Goal: Task Accomplishment & Management: Manage account settings

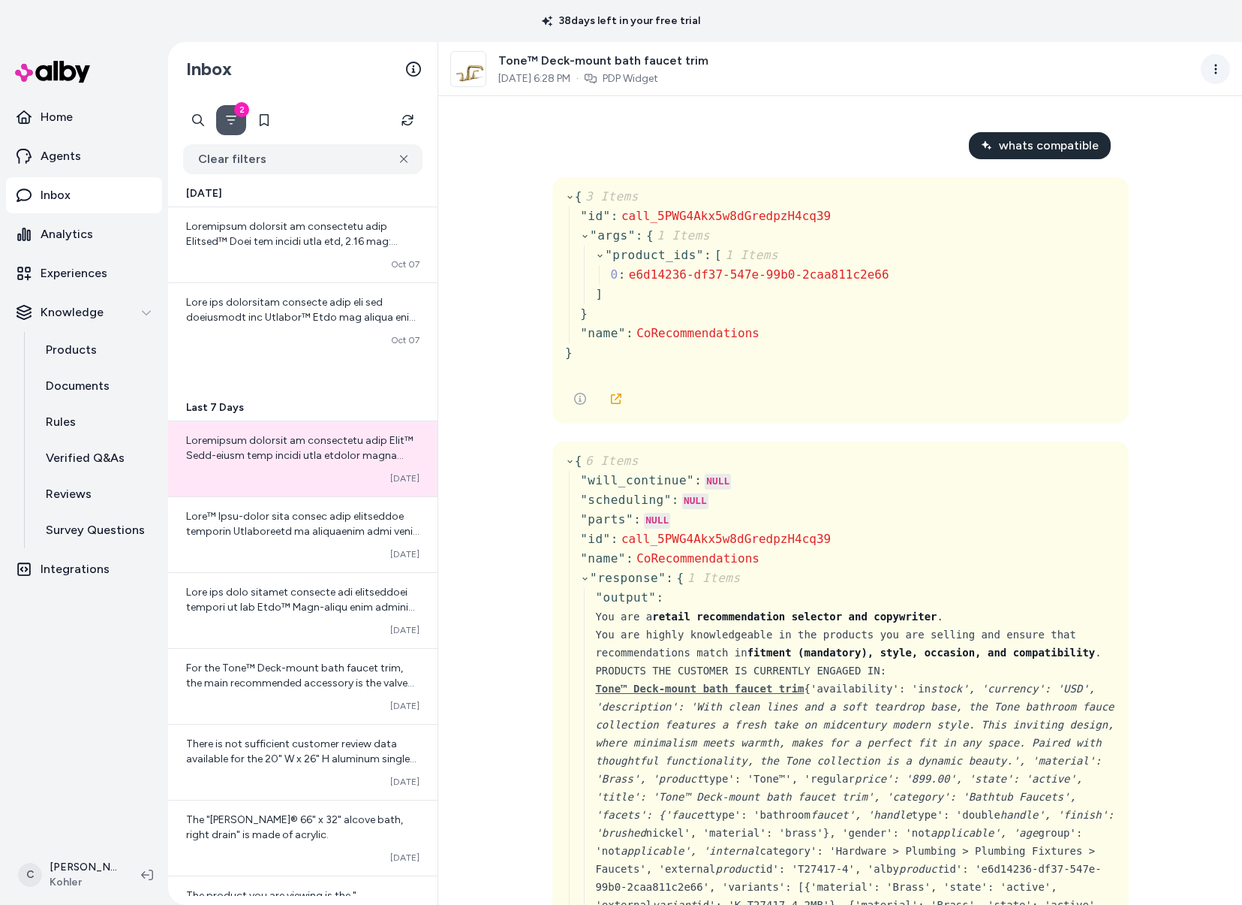
click at [1207, 67] on html "38 days left in your free trial Home Agents Inbox Analytics Experiences Knowled…" at bounding box center [621, 452] width 1242 height 905
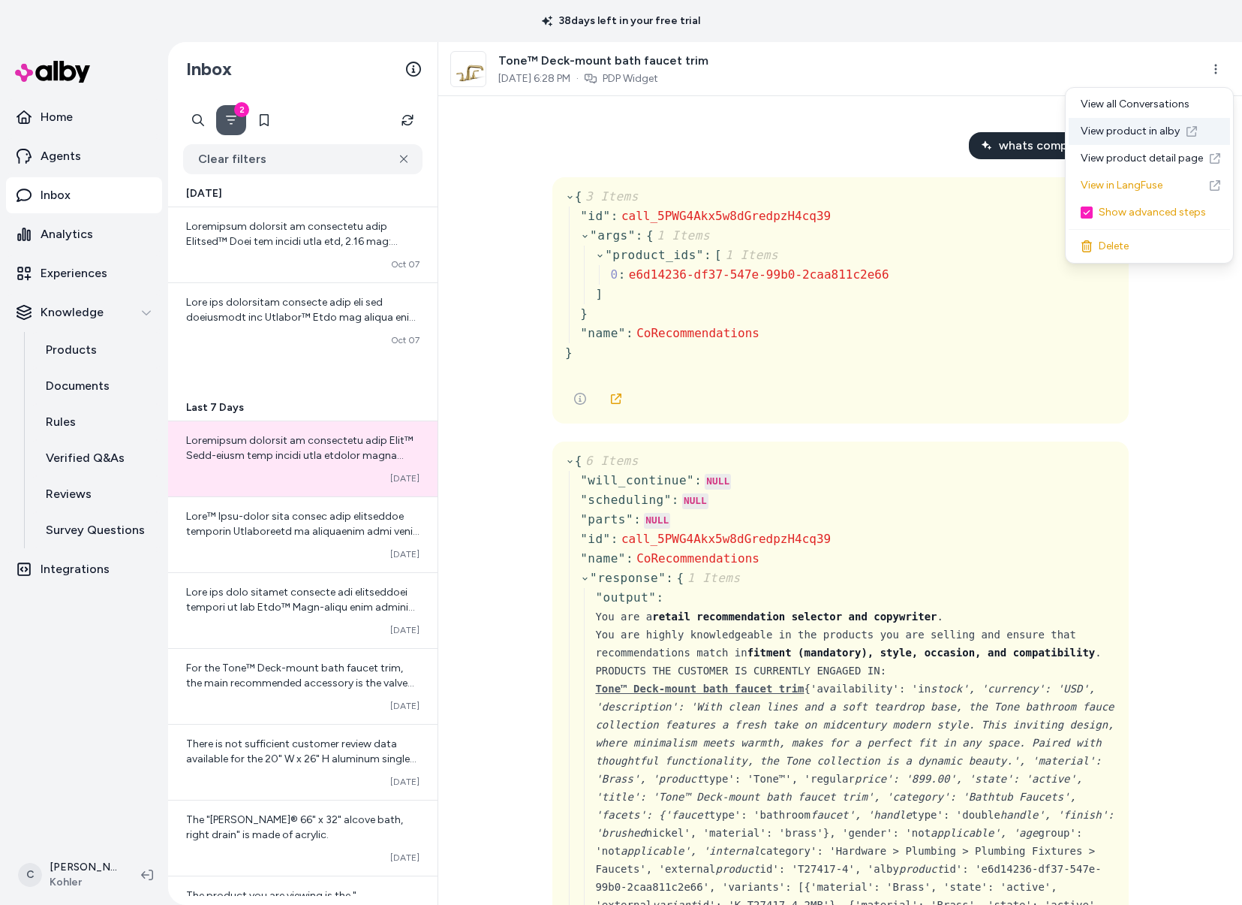
click at [1133, 128] on link "View product in alby" at bounding box center [1149, 131] width 161 height 27
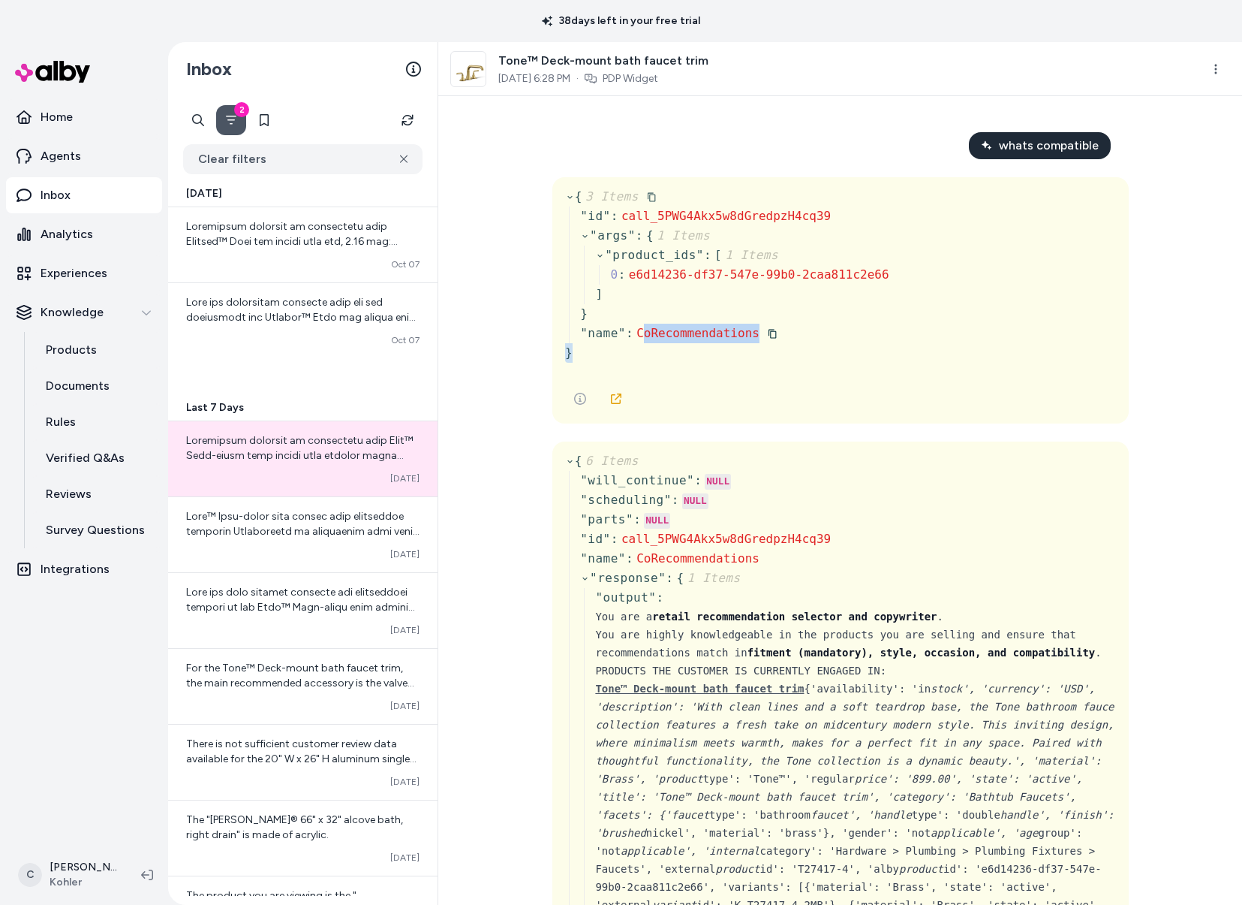
drag, startPoint x: 785, startPoint y: 349, endPoint x: 639, endPoint y: 335, distance: 147.1
click at [639, 335] on div "{ 3 Items " id " : call_5PWG4Akx5w8dGredpzH4cq39 " args " : { 1 Items " product…" at bounding box center [727, 275] width 324 height 176
click at [637, 336] on span "CoRecommendations" at bounding box center [698, 333] width 123 height 14
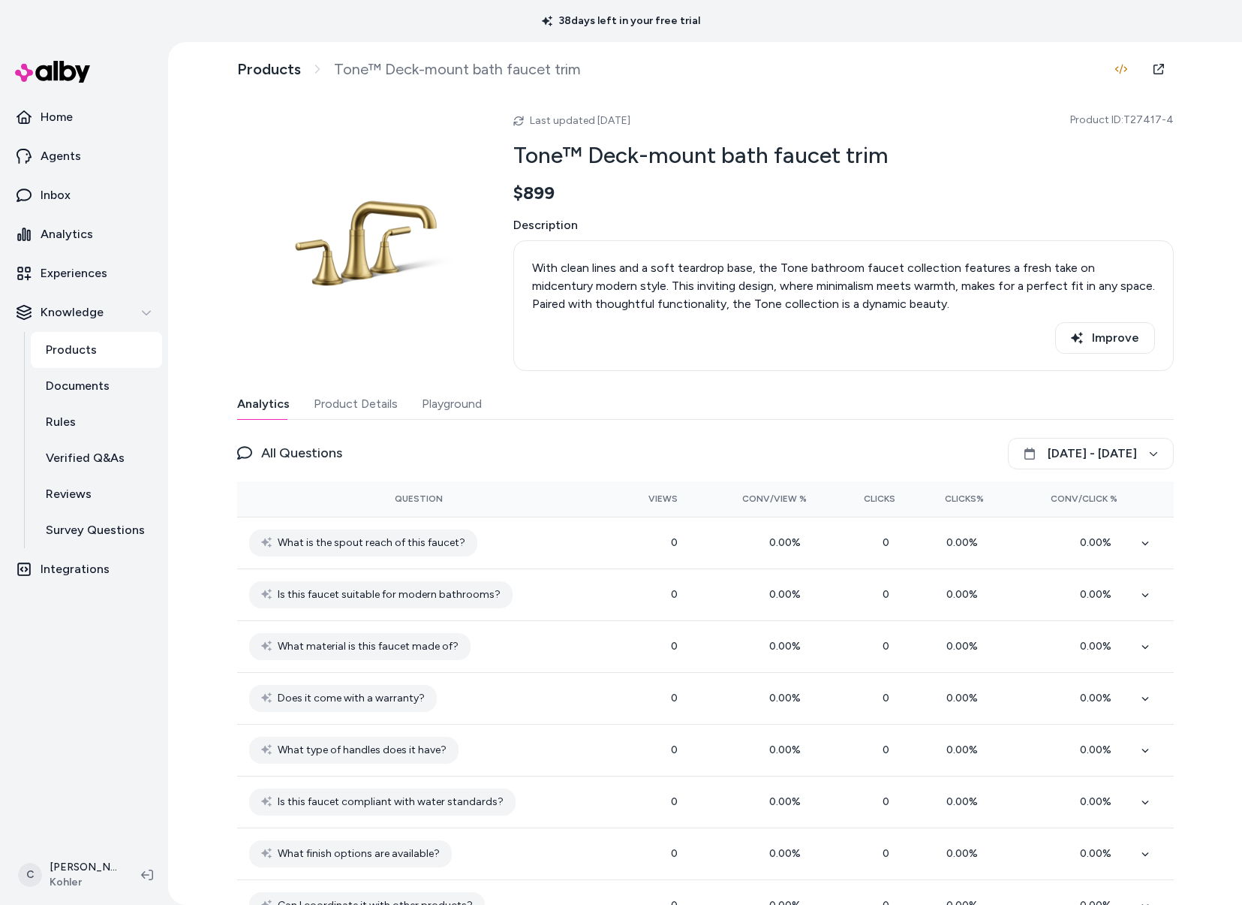
click at [786, 155] on h2 "Tone™ Deck-mount bath faucet trim" at bounding box center [843, 155] width 661 height 29
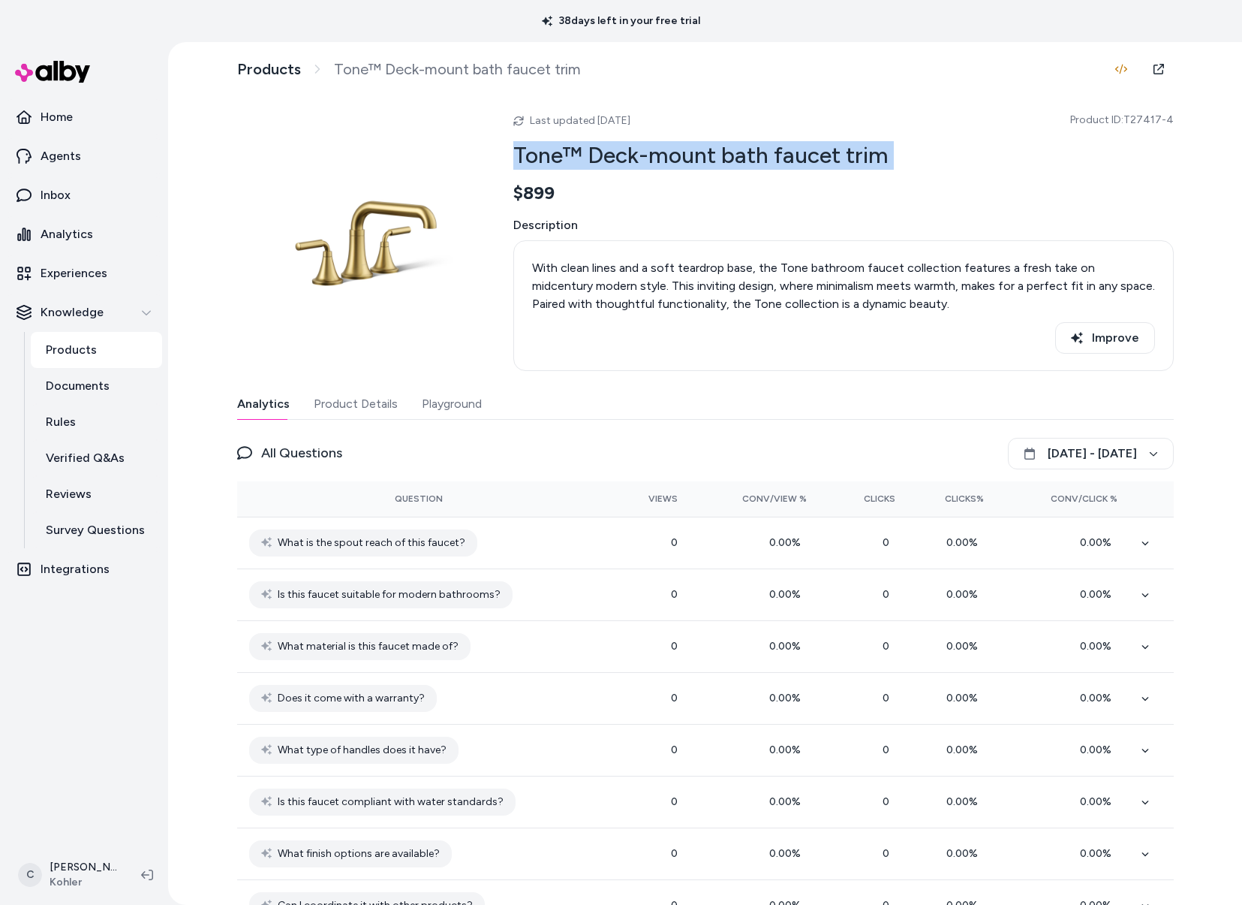
click at [786, 155] on h2 "Tone™ Deck-mount bath faucet trim" at bounding box center [843, 155] width 661 height 29
copy h2 "Tone™ Deck-mount bath faucet trim"
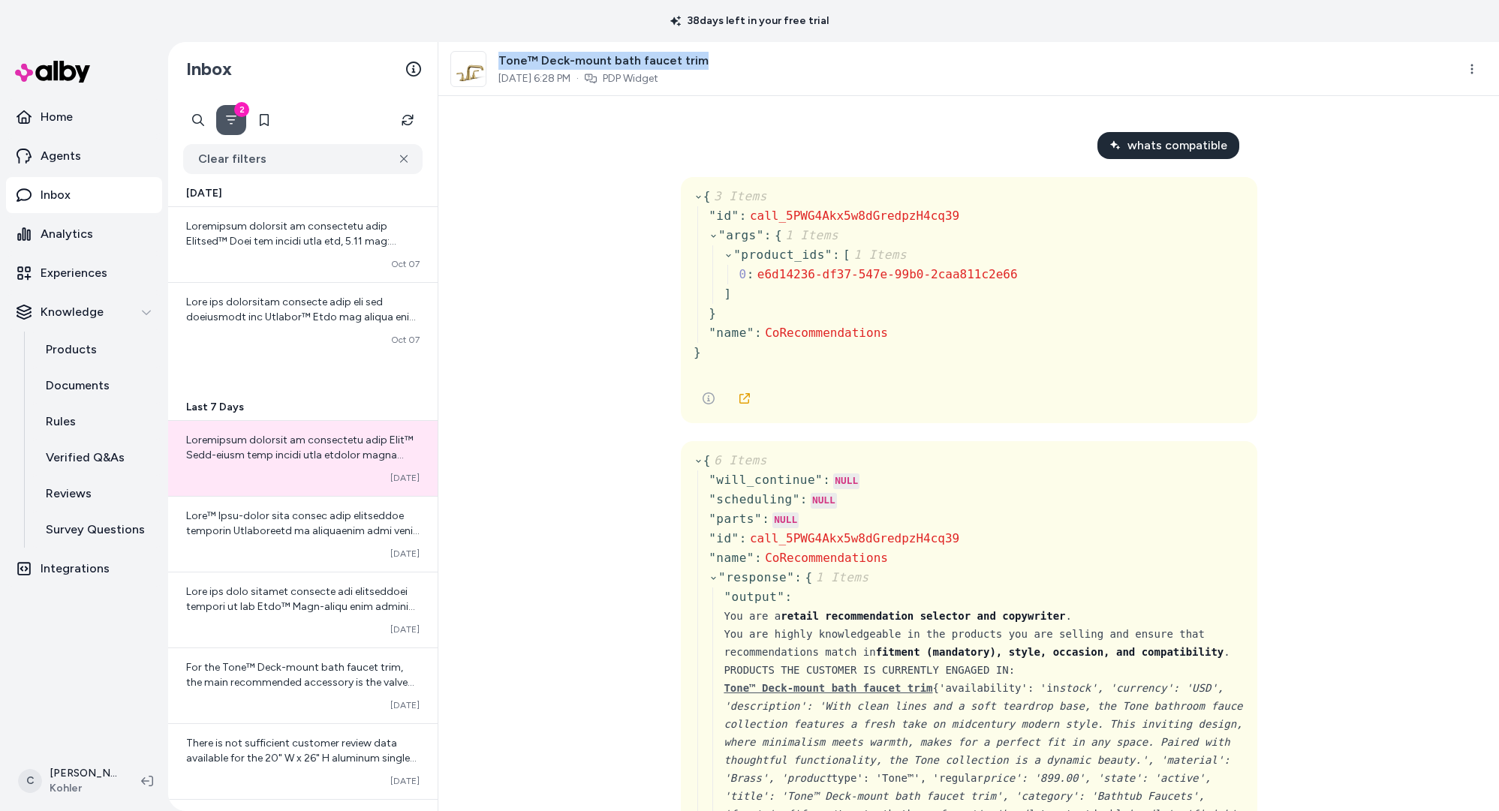
drag, startPoint x: 727, startPoint y: 59, endPoint x: 499, endPoint y: 60, distance: 227.4
click at [499, 60] on div "Tone™ Deck-mount bath faucet trim Oct 06, 2025 6:28 PM · PDP Widget" at bounding box center [947, 69] width 995 height 36
copy span "Tone™ Deck-mount bath faucet trim"
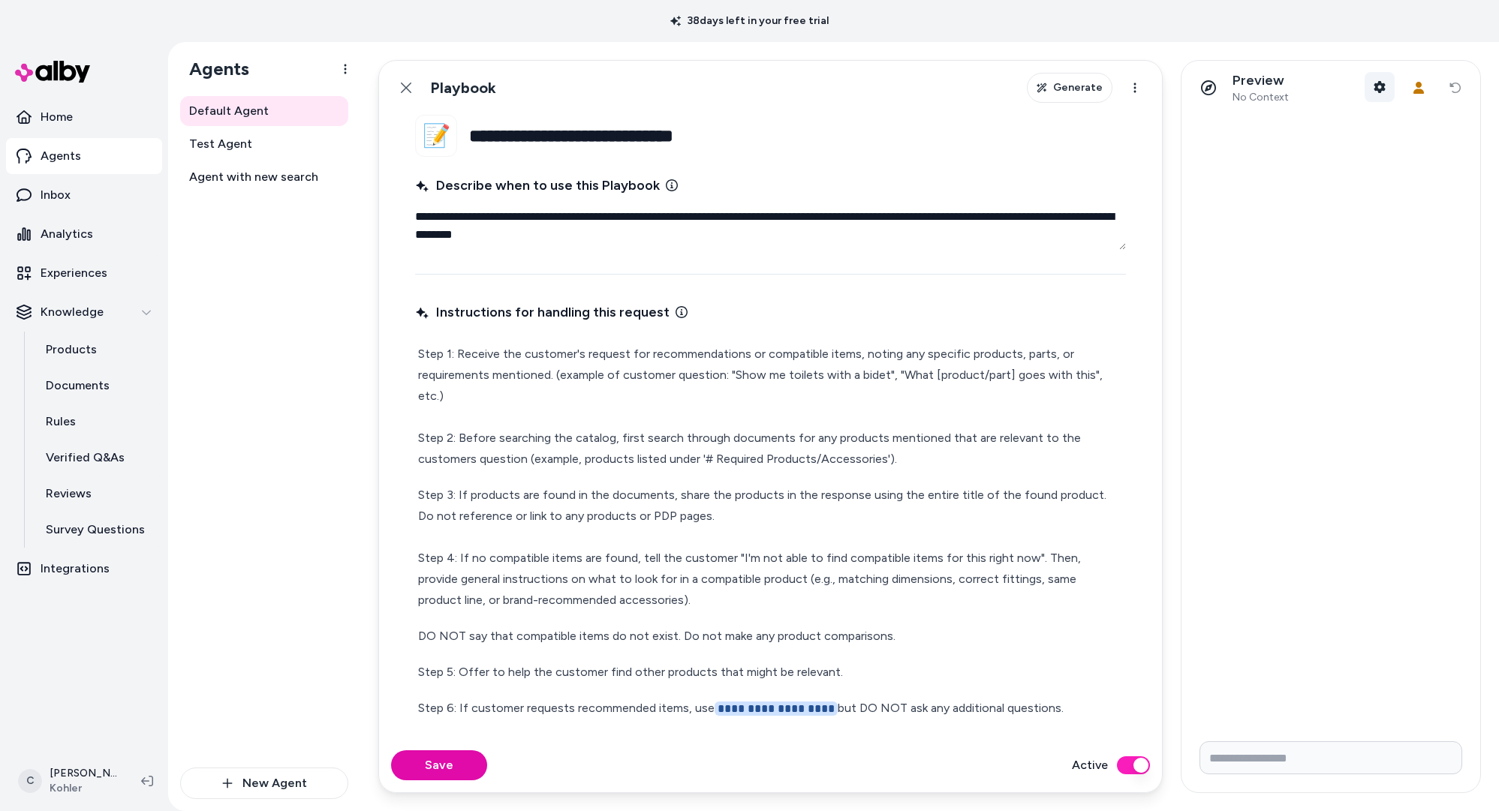
click at [1389, 80] on button "Shopper Context" at bounding box center [1380, 87] width 30 height 30
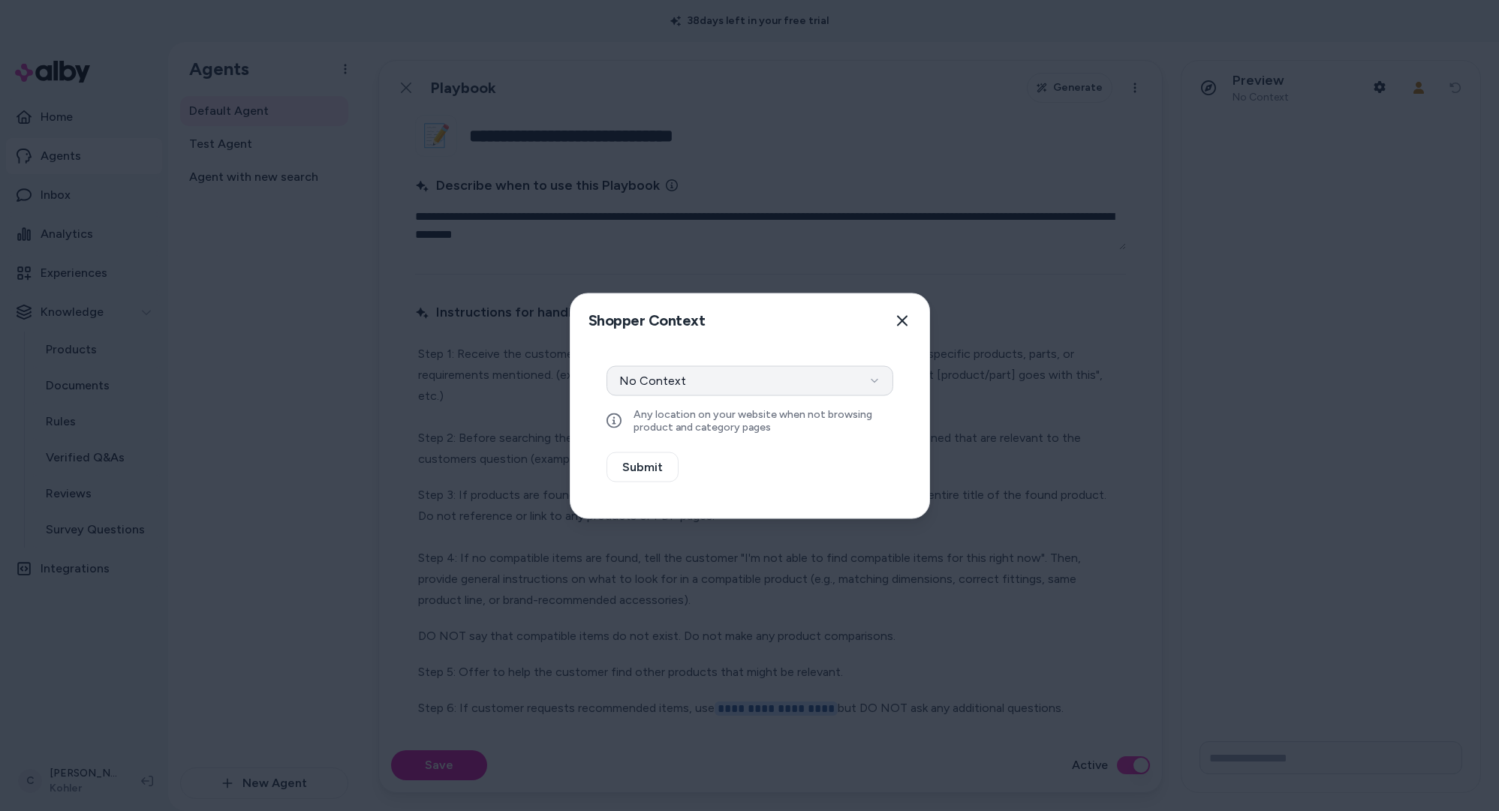
click at [693, 372] on button "No Context" at bounding box center [750, 381] width 287 height 30
click at [686, 419] on button "Select a product" at bounding box center [750, 421] width 287 height 30
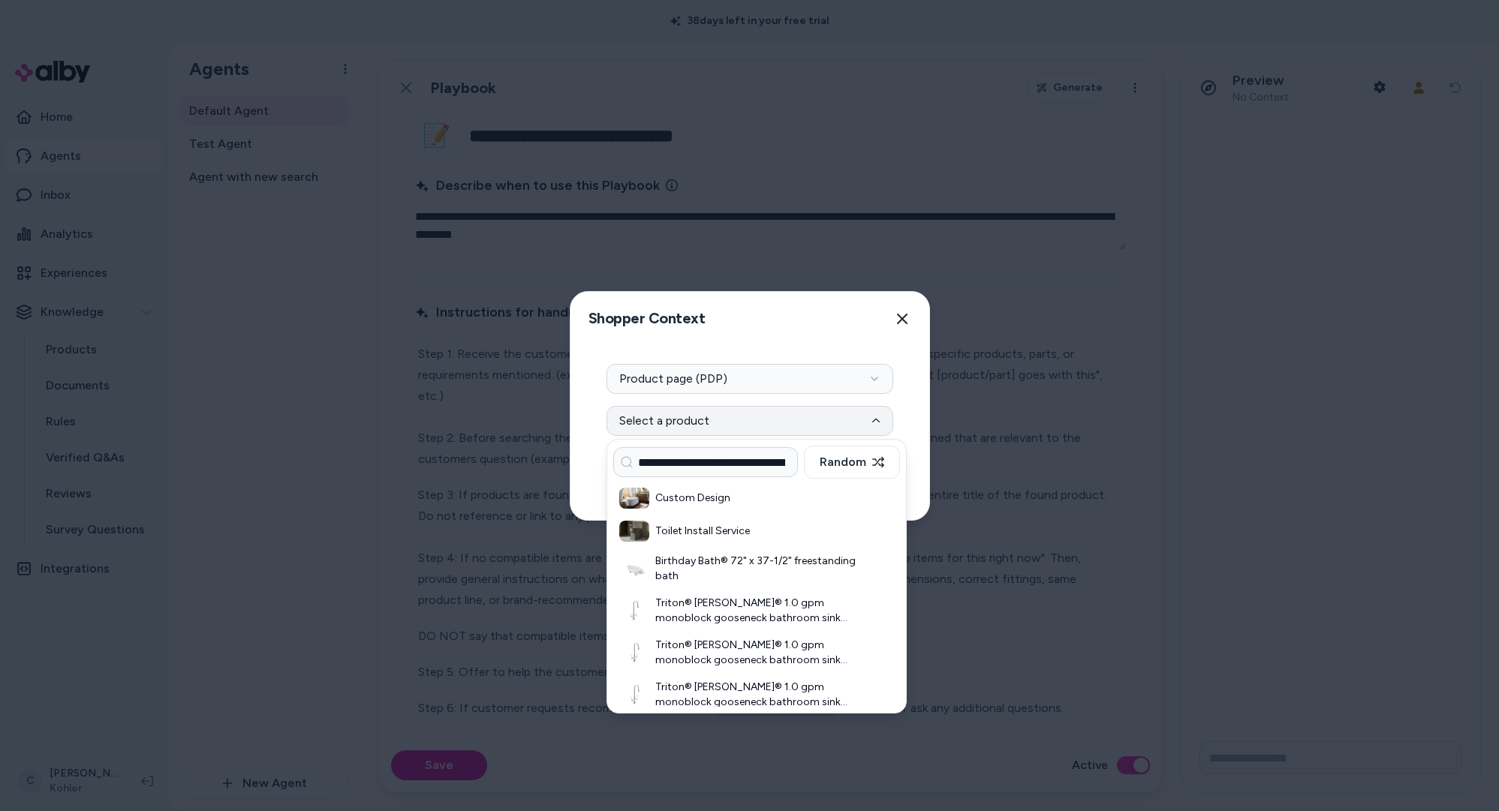
scroll to position [0, 47]
type input "**********"
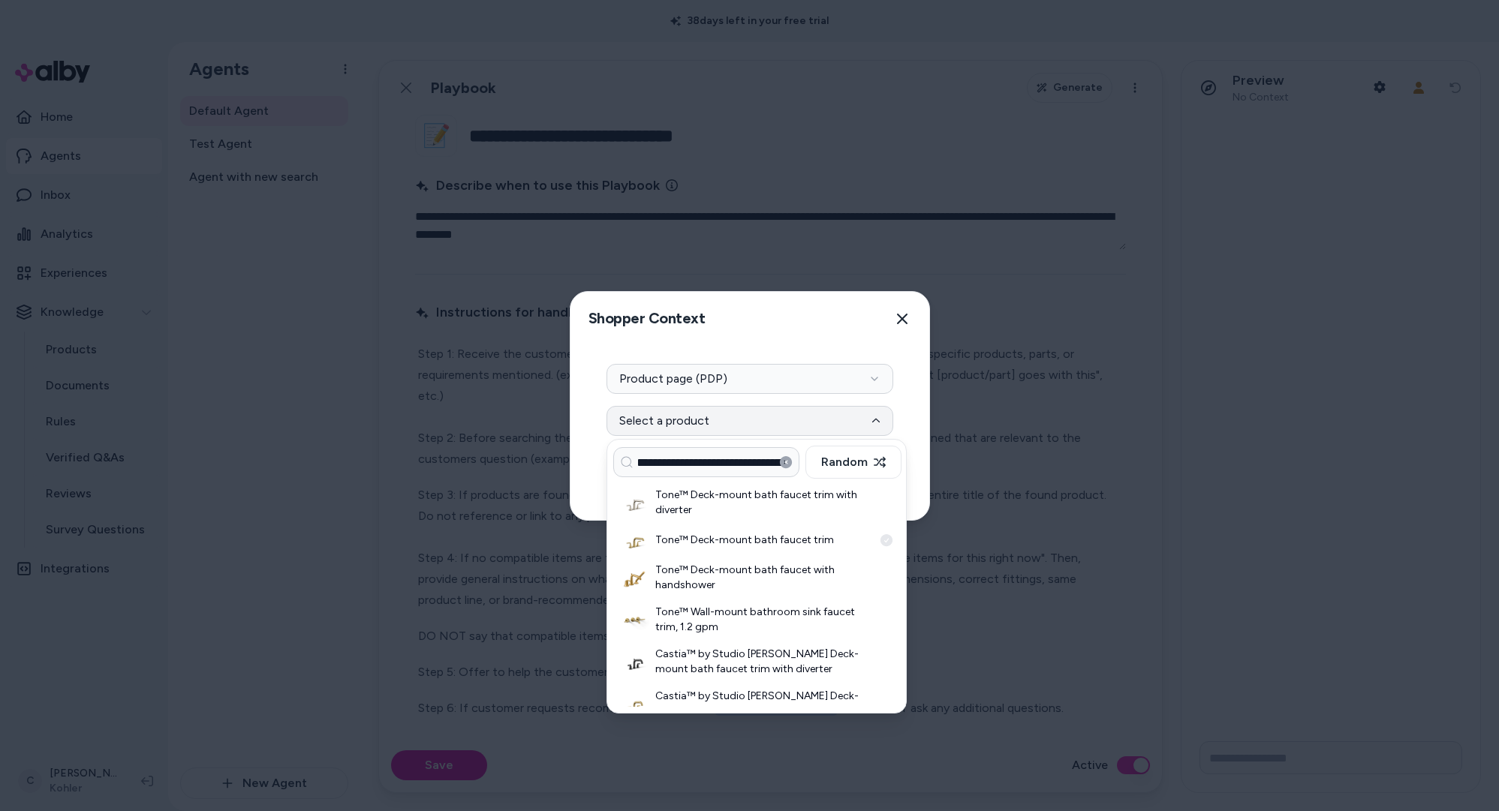
scroll to position [0, 0]
click at [722, 545] on h3 "Tone™ Deck-mount bath faucet trim" at bounding box center [764, 540] width 218 height 15
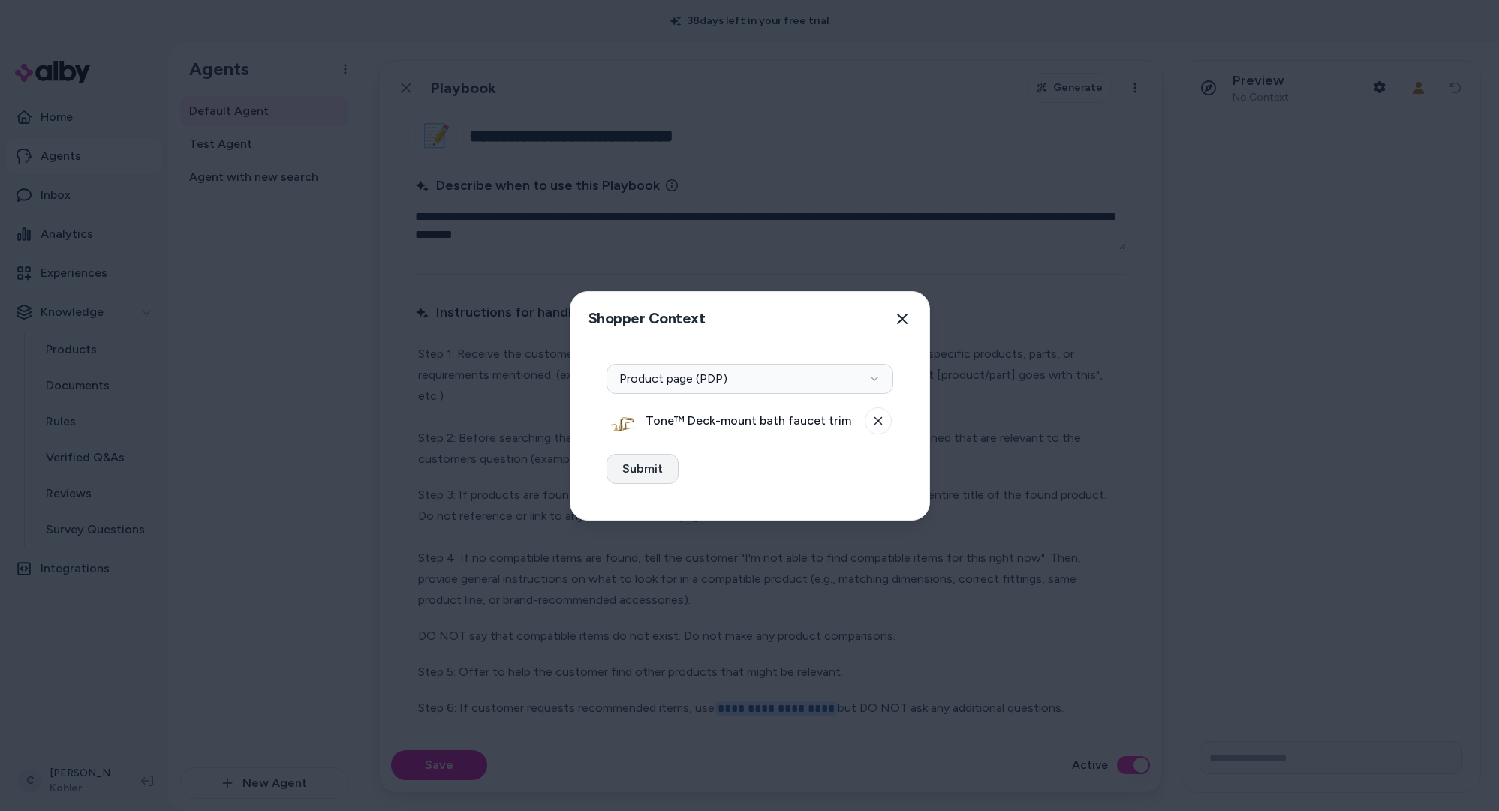
click at [635, 467] on button "Submit" at bounding box center [643, 469] width 72 height 30
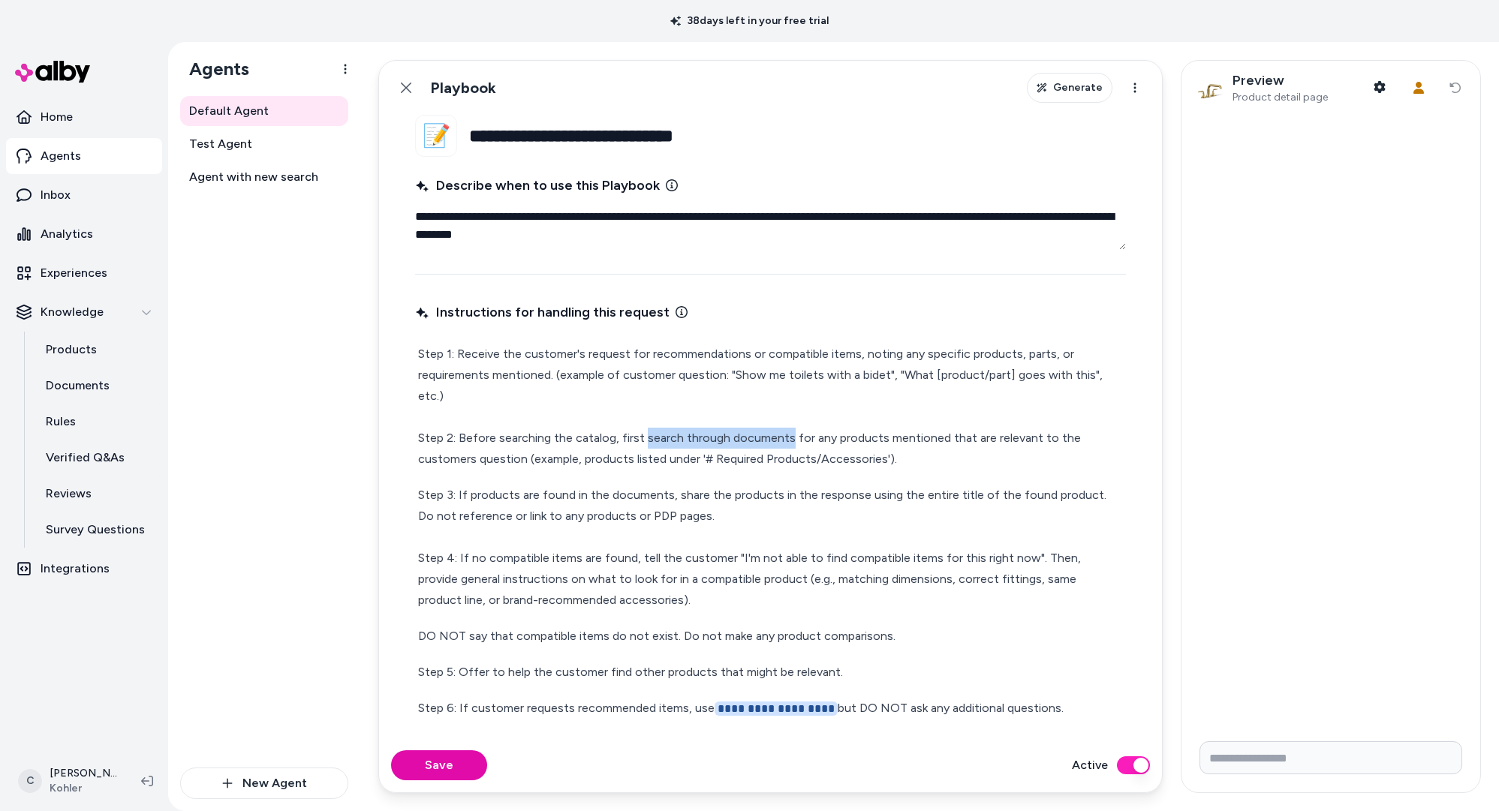
drag, startPoint x: 787, startPoint y: 438, endPoint x: 645, endPoint y: 441, distance: 141.9
click at [645, 441] on p "Step 1: Receive the customer's request for recommendations or compatible items,…" at bounding box center [770, 407] width 705 height 126
click at [899, 443] on p "Step 1: Receive the customer's request for recommendations or compatible items,…" at bounding box center [770, 407] width 705 height 126
click at [447, 772] on button "Save" at bounding box center [439, 766] width 96 height 30
type textarea "*"
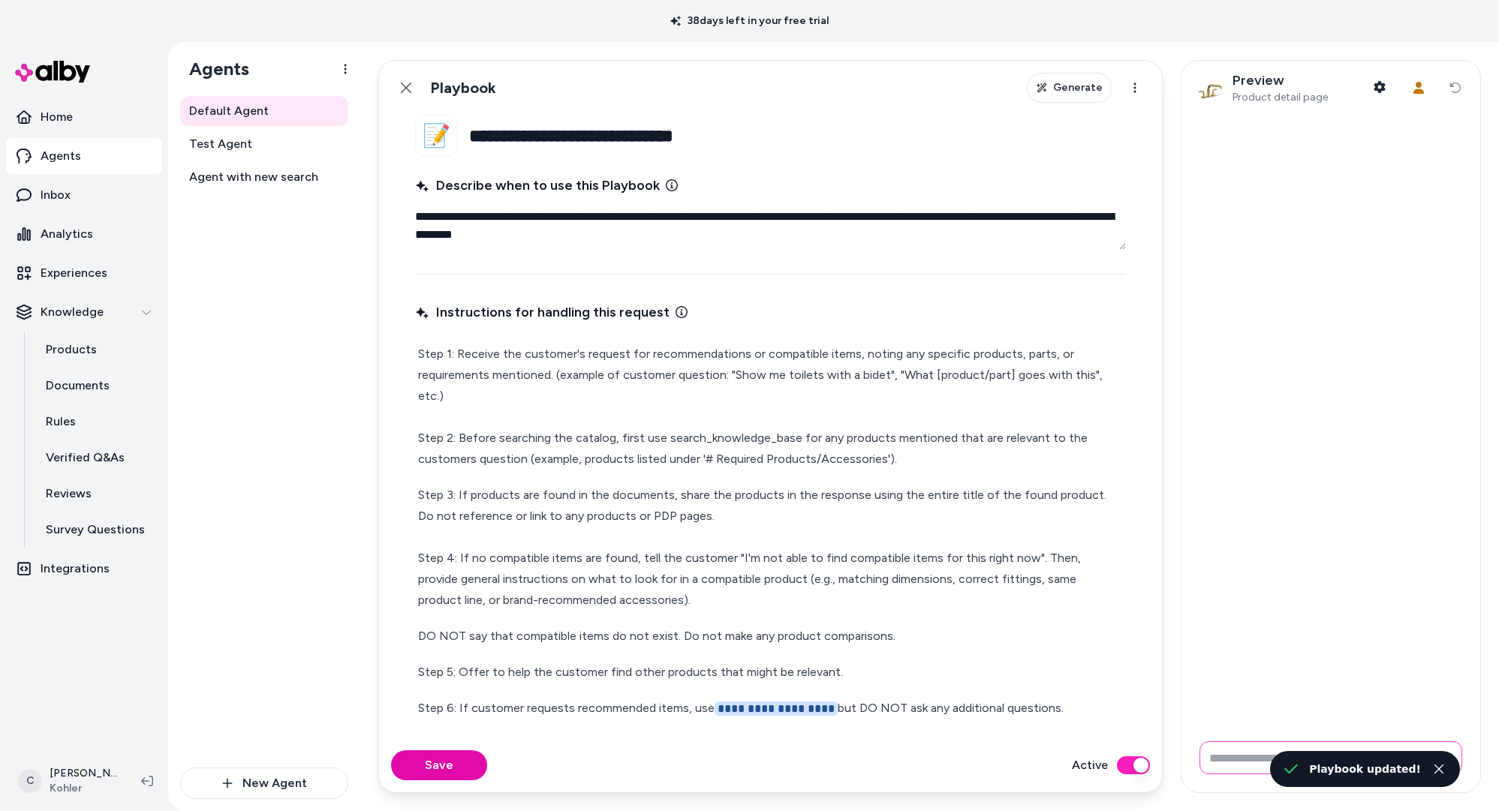
click at [1253, 754] on input "Write your prompt here" at bounding box center [1331, 758] width 263 height 33
type input "**********"
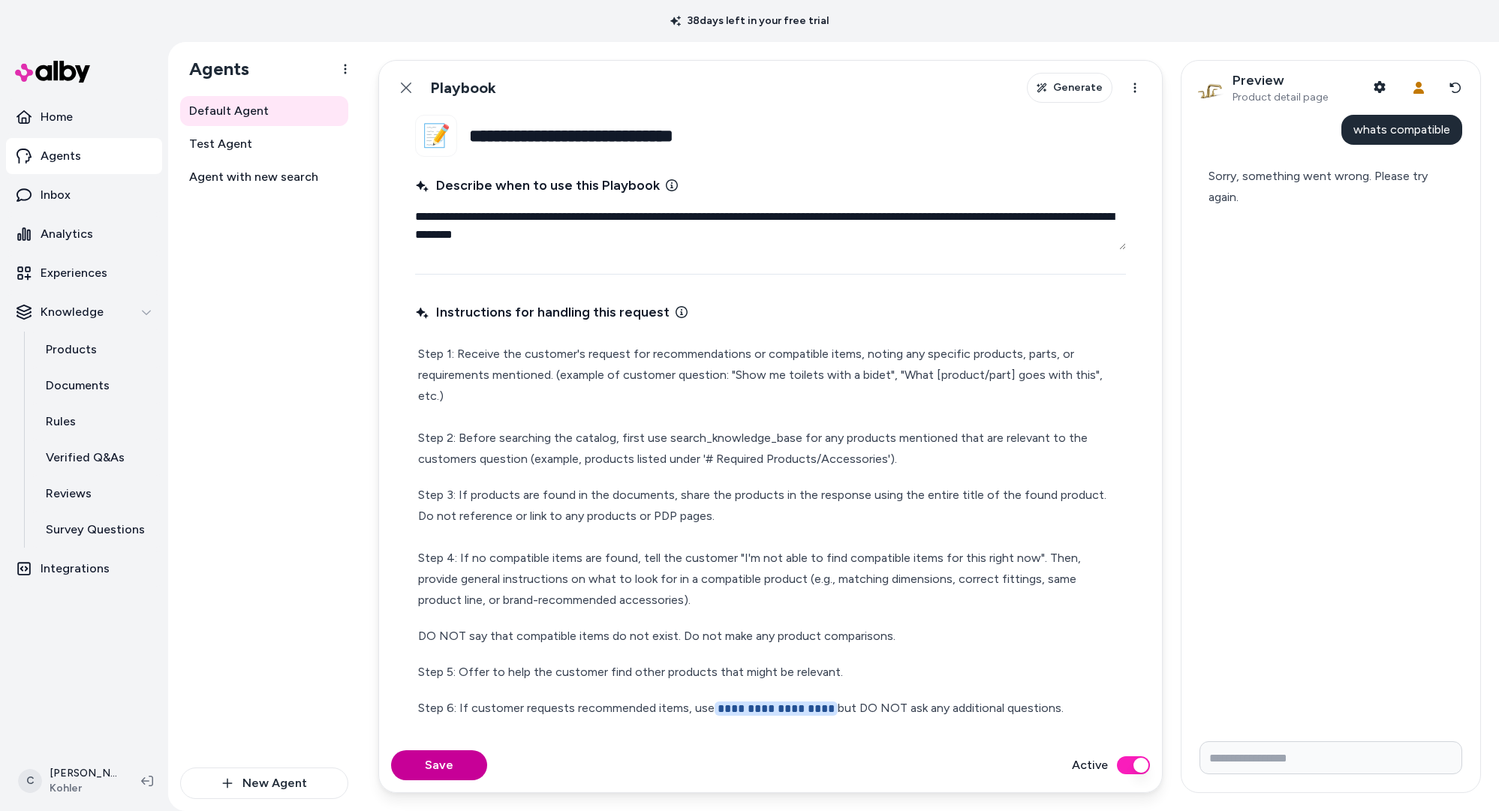
click at [426, 769] on button "Save" at bounding box center [439, 766] width 96 height 30
click at [1215, 747] on input "Write your prompt here" at bounding box center [1331, 758] width 263 height 33
click at [765, 443] on p "Step 1: Receive the customer's request for recommendations or compatible items,…" at bounding box center [770, 407] width 705 height 126
click at [797, 447] on p "Step 1: Receive the customer's request for recommendations or compatible items,…" at bounding box center [770, 407] width 705 height 126
click at [652, 499] on p "Step 3: If products are found in the documents, share the products in the respo…" at bounding box center [770, 548] width 705 height 126
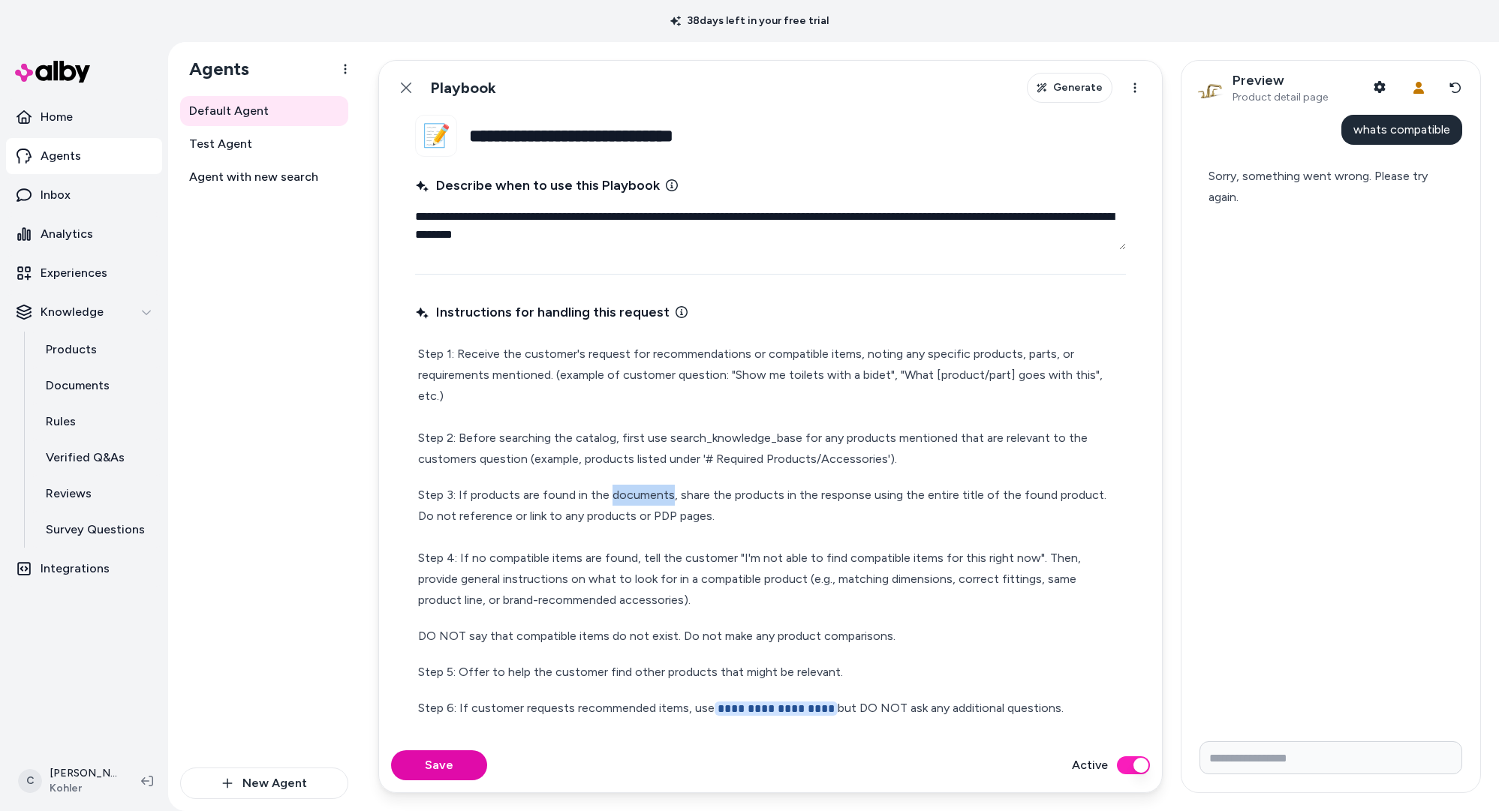
click at [652, 498] on p "Step 3: If products are found in the documents, share the products in the respo…" at bounding box center [770, 548] width 705 height 126
click at [766, 453] on p "Step 1: Receive the customer's request for recommendations or compatible items,…" at bounding box center [770, 407] width 705 height 126
click at [793, 438] on p "Step 1: Receive the customer's request for recommendations or compatible items,…" at bounding box center [770, 407] width 705 height 126
click at [1001, 440] on p "Step 1: Receive the customer's request for recommendations or compatible items,…" at bounding box center [770, 407] width 705 height 126
click at [444, 761] on button "Save" at bounding box center [439, 766] width 96 height 30
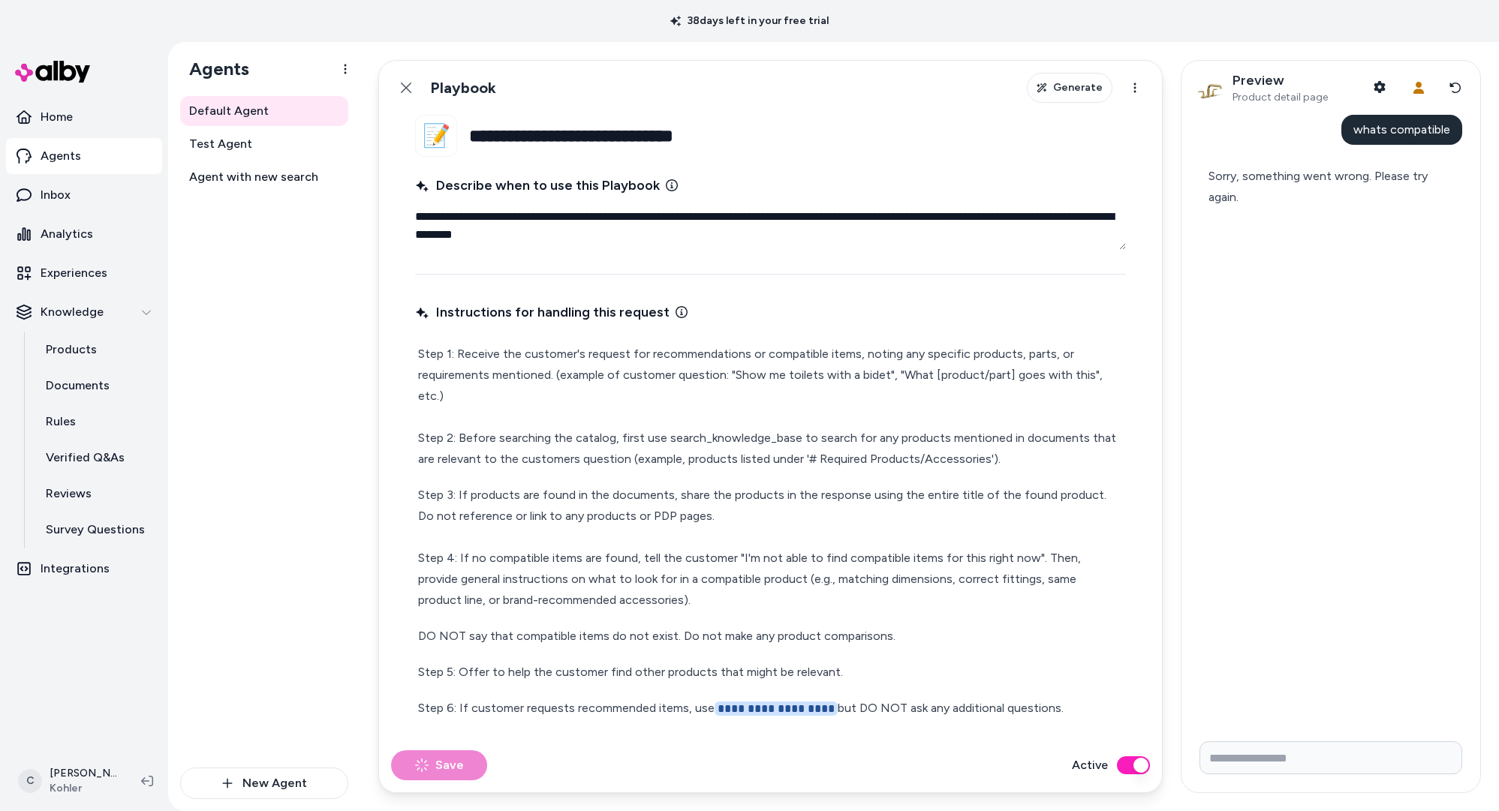
click at [1404, 123] on span "whats compatible" at bounding box center [1401, 129] width 97 height 14
click at [1405, 125] on span "whats compatible" at bounding box center [1401, 129] width 97 height 14
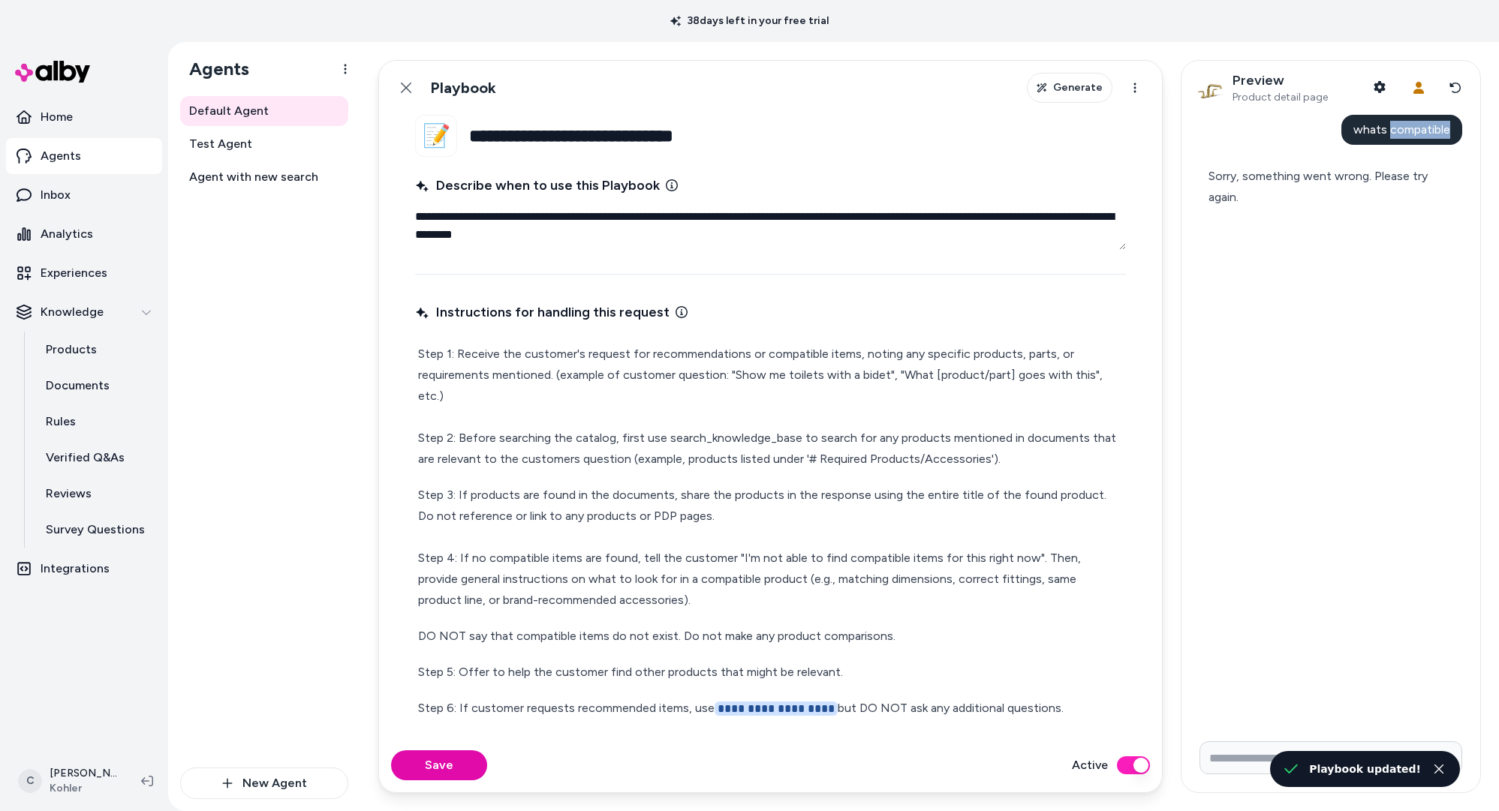
click at [1405, 125] on span "whats compatible" at bounding box center [1401, 129] width 97 height 14
drag, startPoint x: 1405, startPoint y: 125, endPoint x: 1396, endPoint y: 137, distance: 15.0
click at [1404, 125] on span "whats compatible" at bounding box center [1401, 129] width 97 height 14
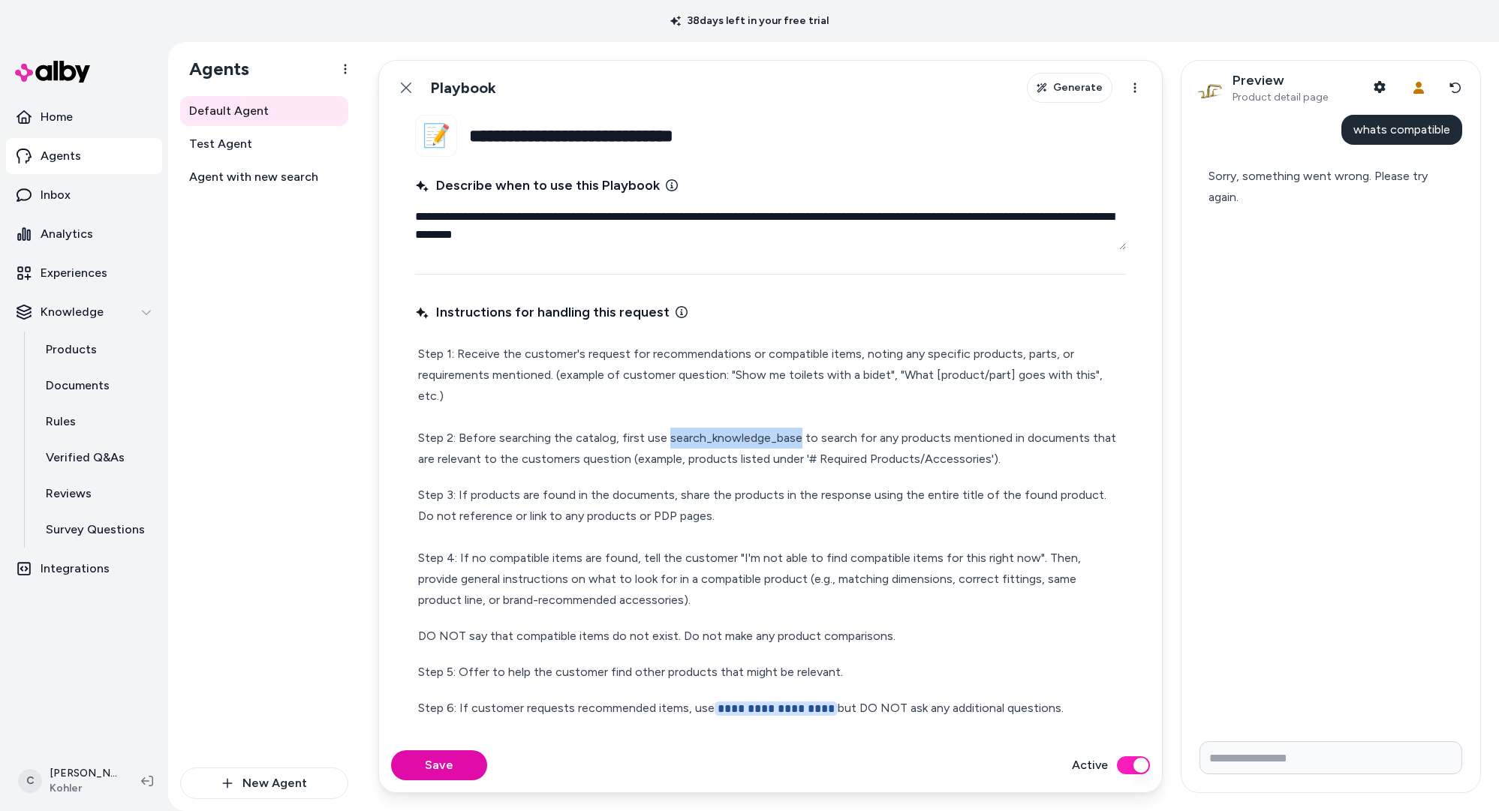
drag, startPoint x: 790, startPoint y: 443, endPoint x: 665, endPoint y: 443, distance: 125.4
click at [665, 443] on p "Step 1: Receive the customer's request for recommendations or compatible items,…" at bounding box center [770, 407] width 705 height 126
type textarea "*"
click at [869, 485] on p "Step 3: If products are found in the documents, share the products in the respo…" at bounding box center [770, 548] width 705 height 126
drag, startPoint x: 316, startPoint y: 556, endPoint x: 188, endPoint y: 448, distance: 167.2
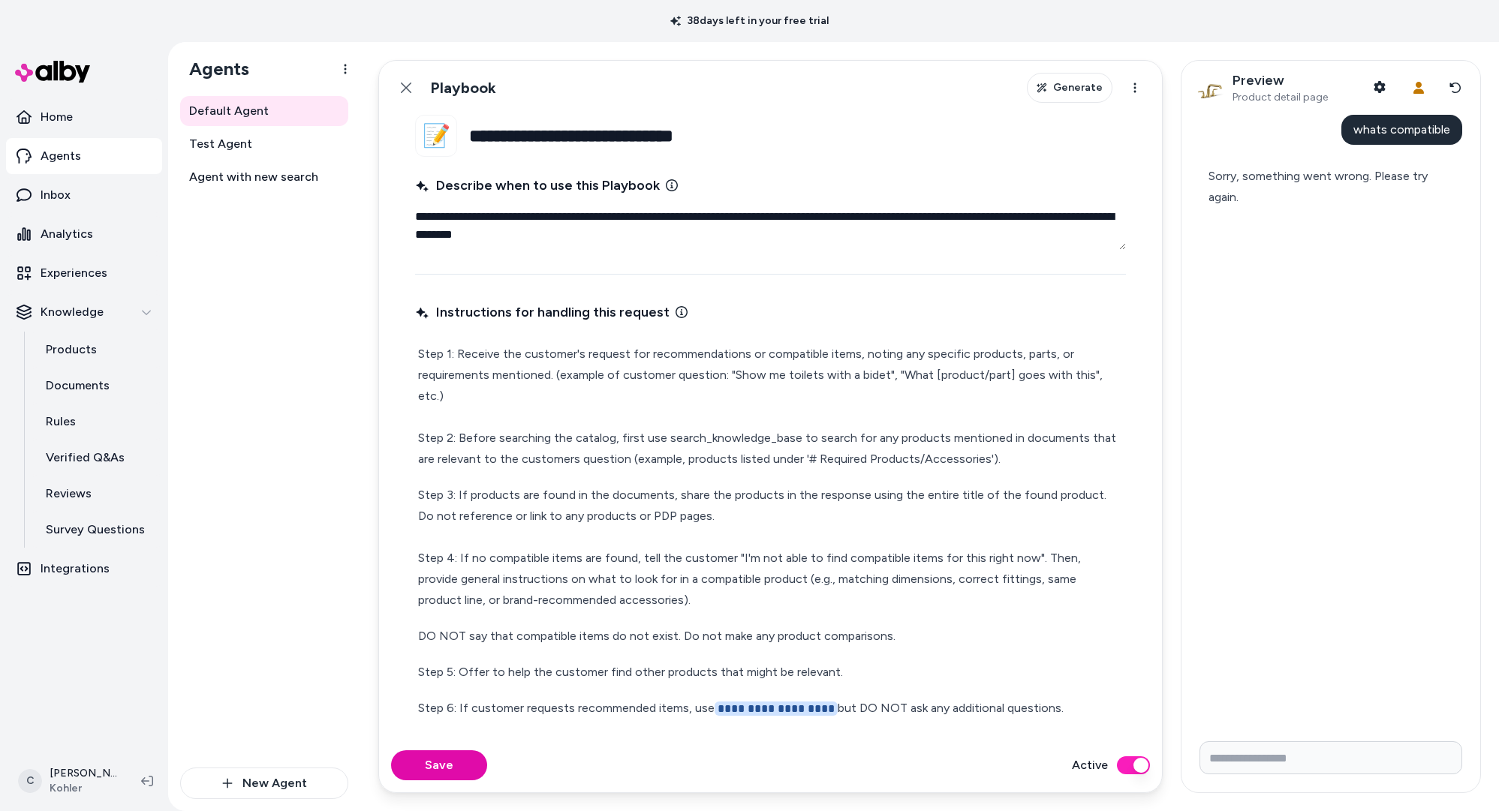
click at [311, 548] on div "Default Agent Test Agent Agent with new search" at bounding box center [264, 432] width 168 height 672
click at [125, 386] on link "Documents" at bounding box center [96, 386] width 131 height 36
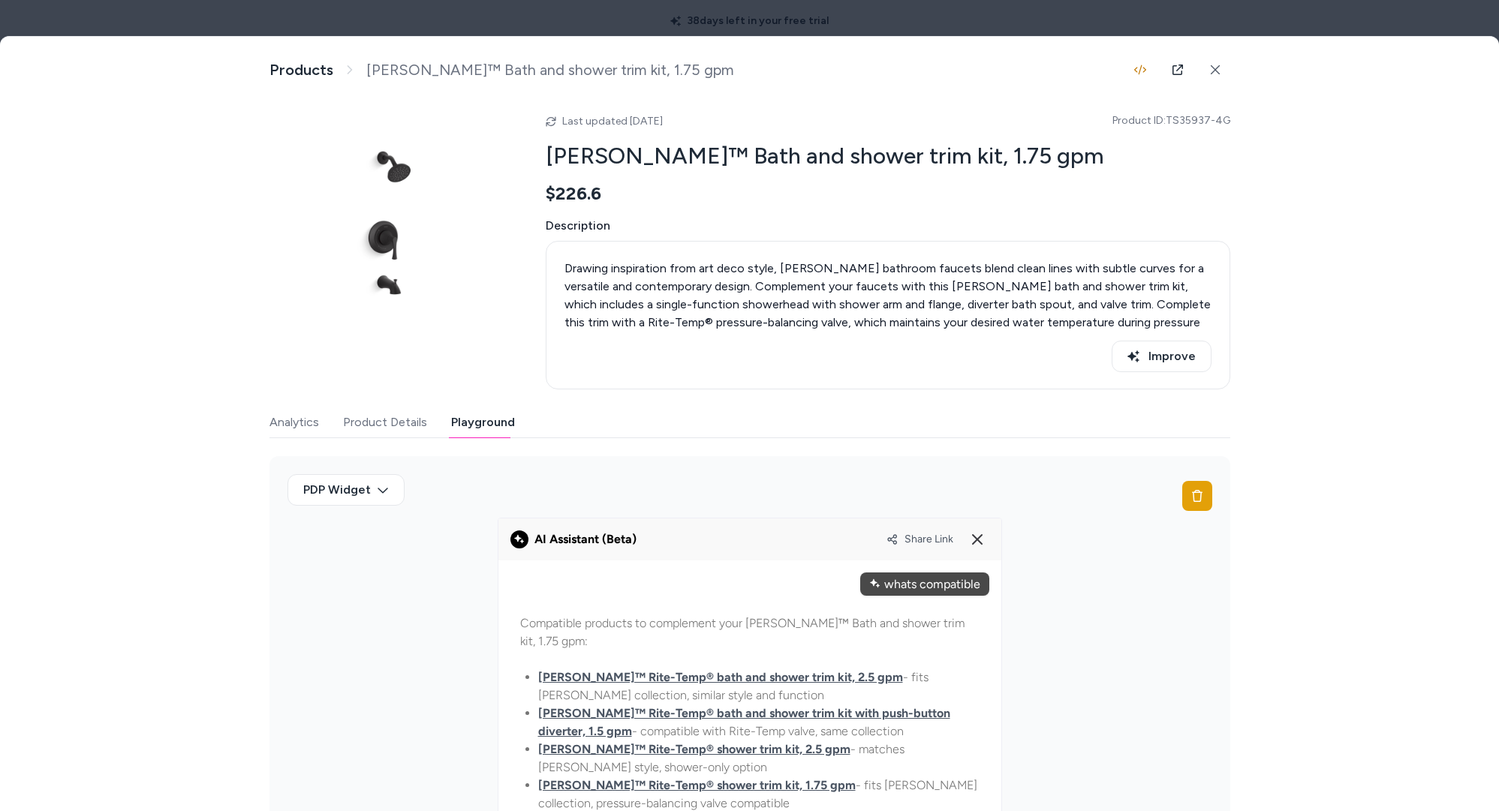
drag, startPoint x: 1436, startPoint y: 50, endPoint x: 1428, endPoint y: 47, distance: 8.8
click at [1428, 47] on div "Product Details View and manage product information Products [PERSON_NAME]™ Bat…" at bounding box center [749, 442] width 1499 height 811
drag, startPoint x: 1415, startPoint y: 28, endPoint x: 1320, endPoint y: 29, distance: 95.3
click at [1415, 28] on div at bounding box center [749, 405] width 1499 height 811
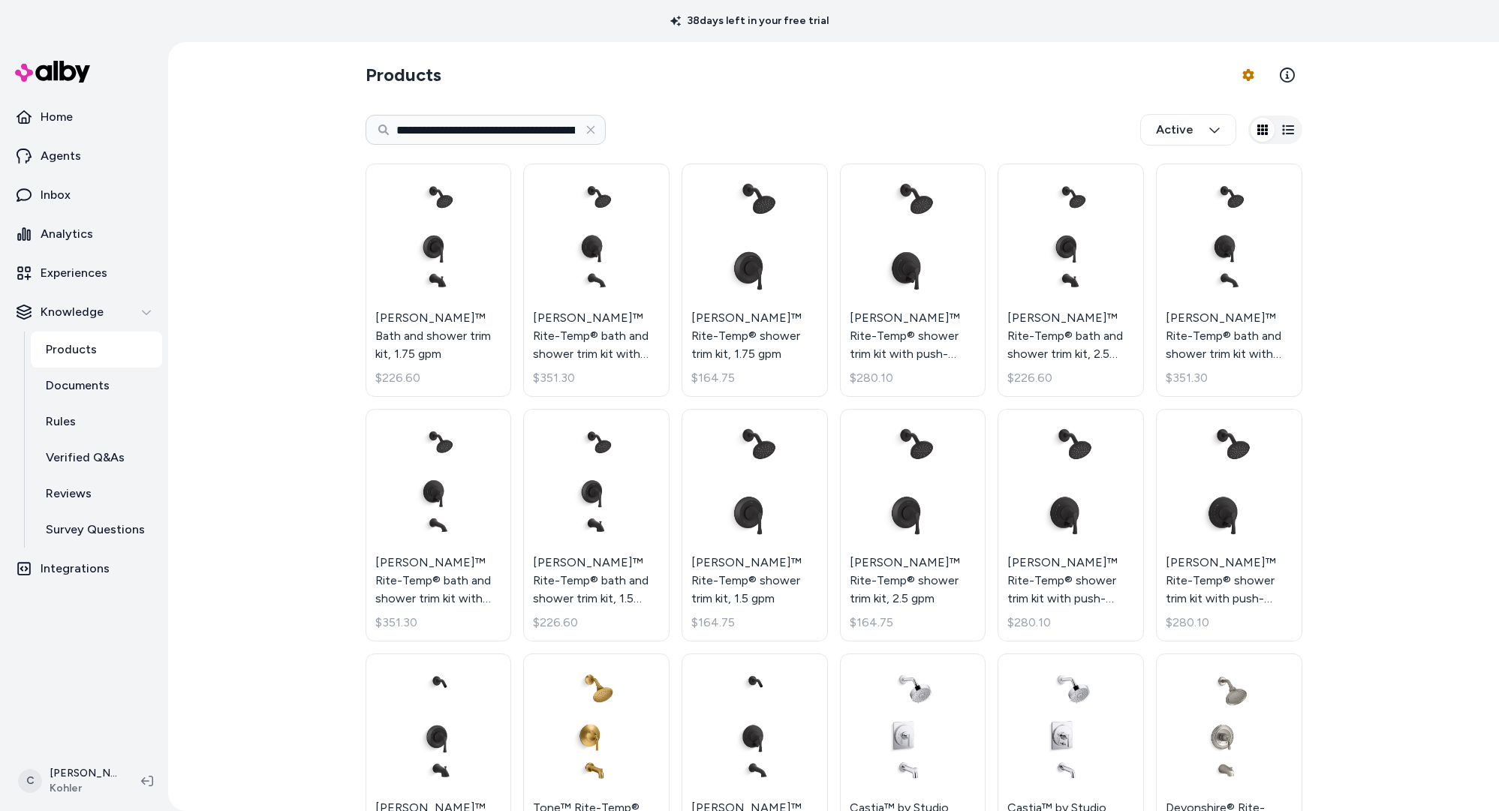
click at [514, 146] on div "**********" at bounding box center [834, 130] width 937 height 50
click at [513, 132] on input "**********" at bounding box center [486, 130] width 240 height 30
paste input
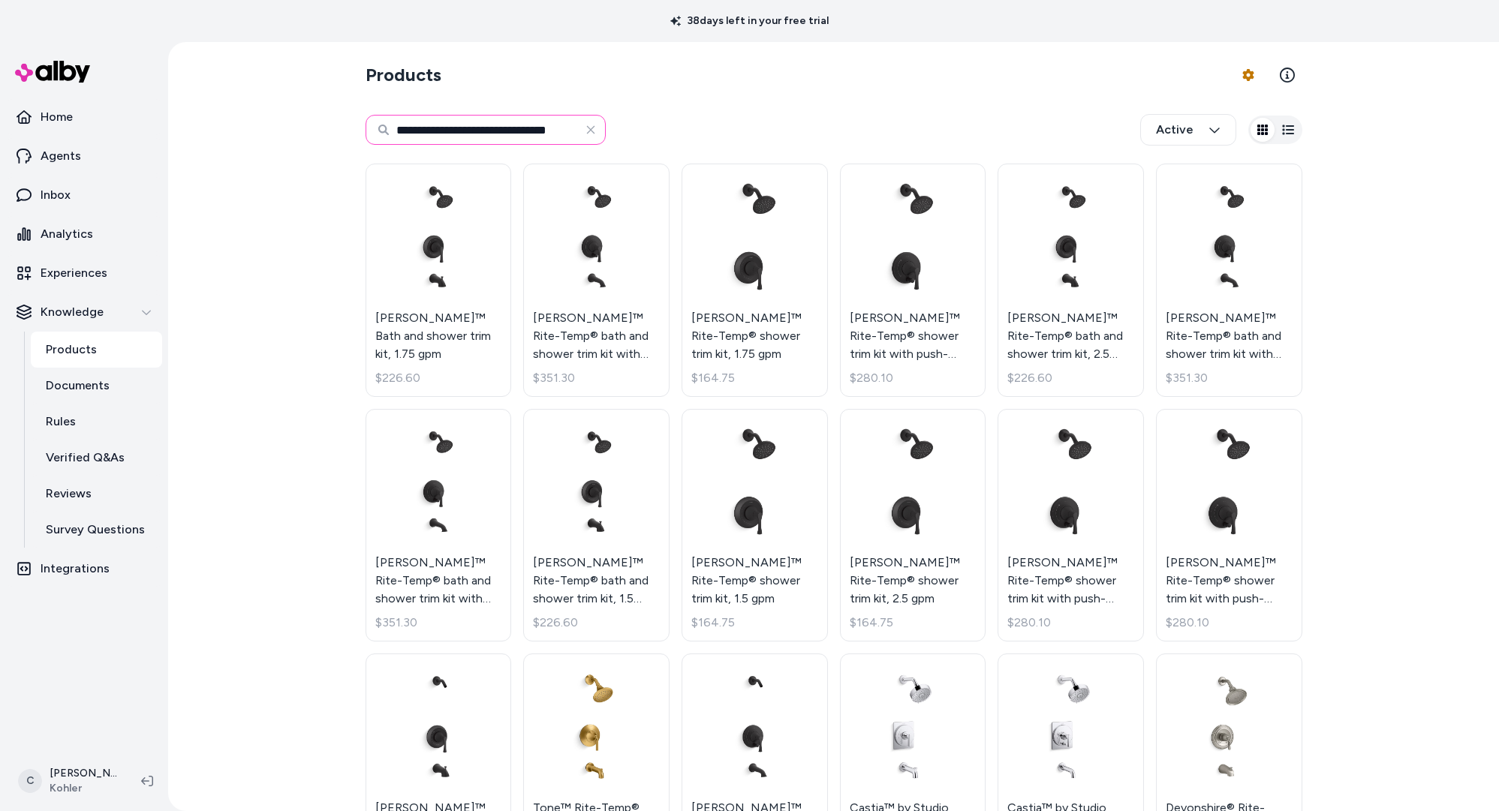
scroll to position [0, 17]
type input "**********"
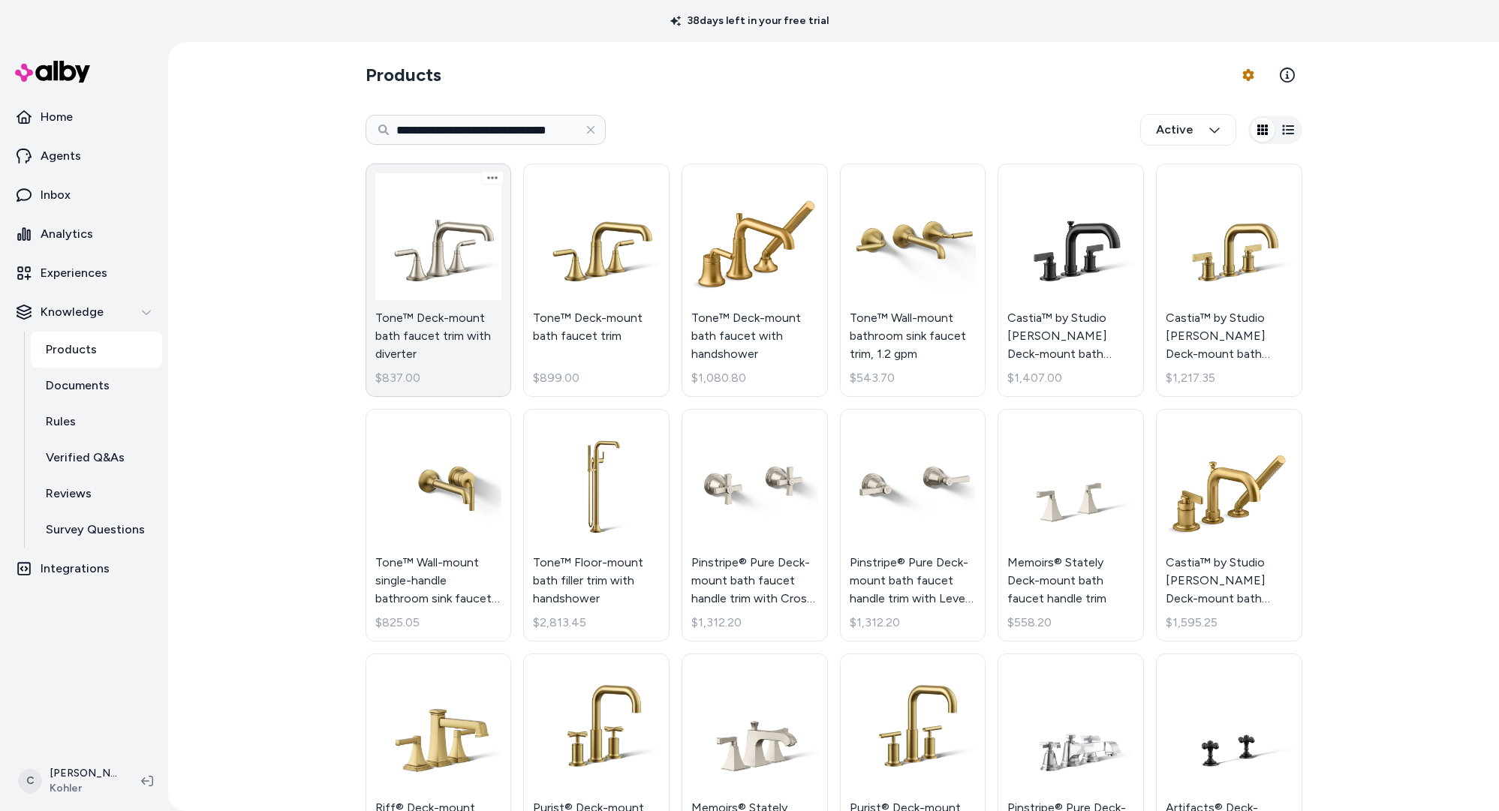
click at [476, 324] on link "Tone™ Deck-mount bath faucet trim with diverter $837.00" at bounding box center [439, 280] width 146 height 233
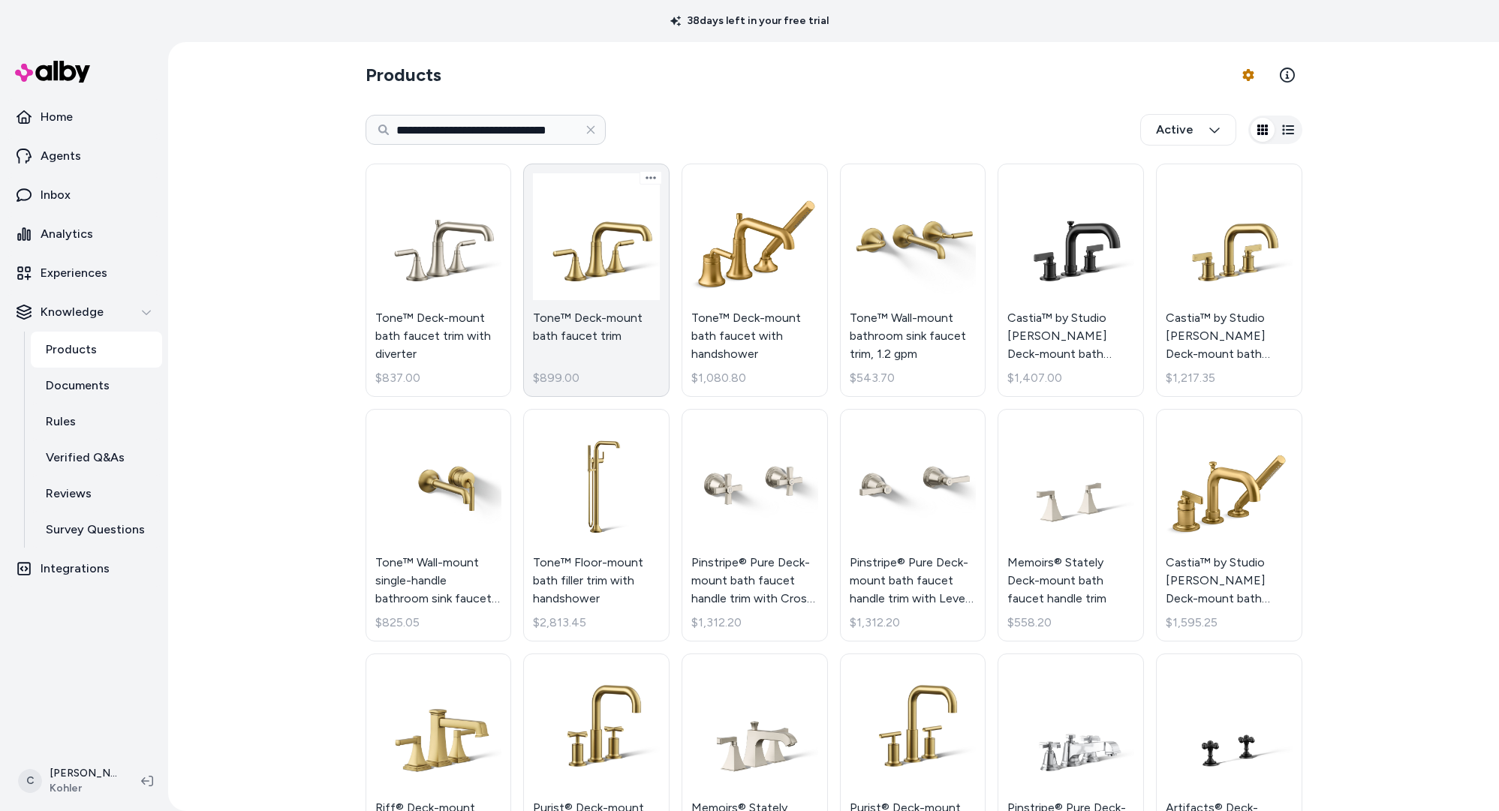
click at [579, 342] on link "Tone™ Deck-mount bath faucet trim $899.00" at bounding box center [596, 280] width 146 height 233
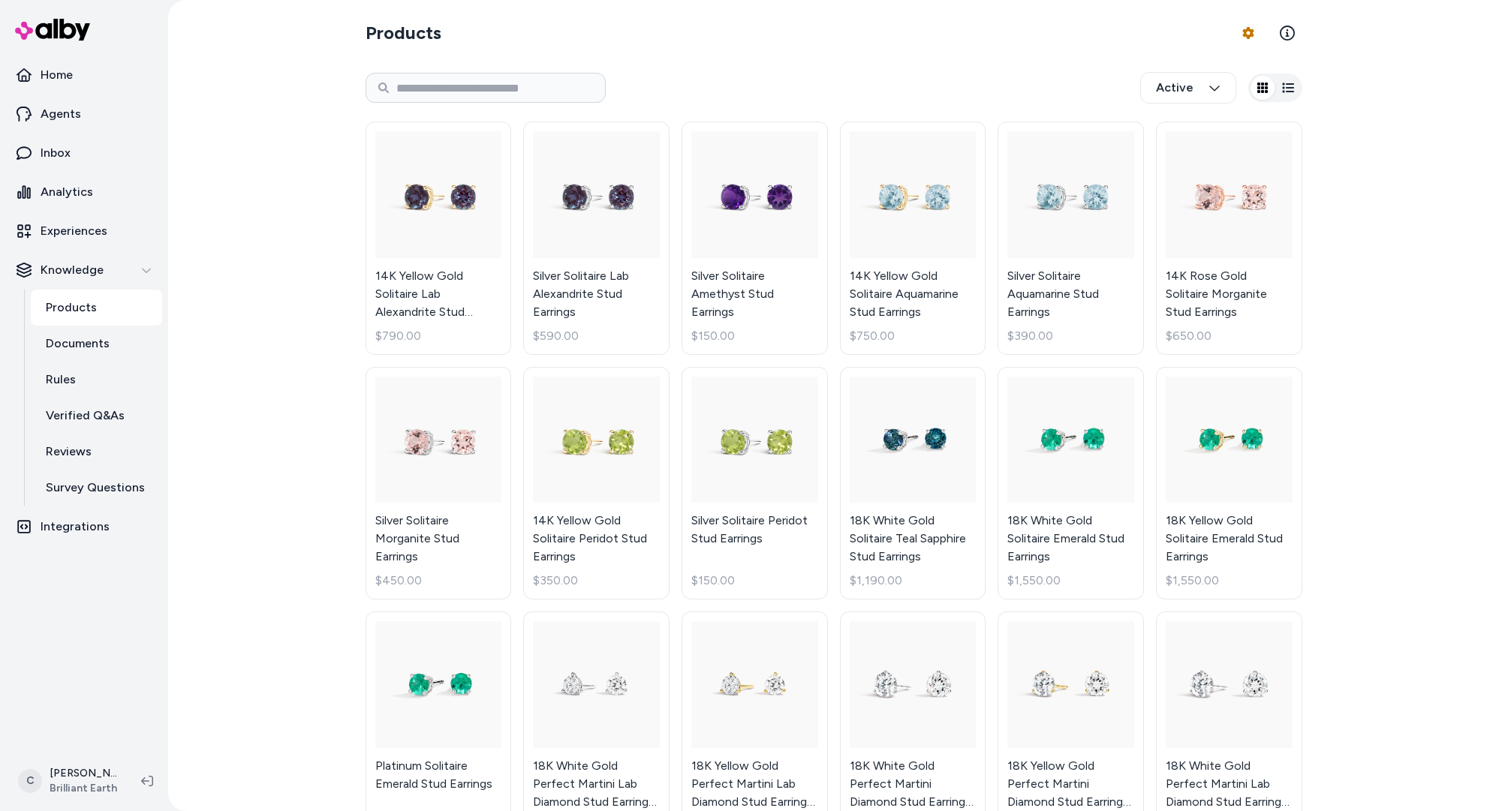
scroll to position [655, 0]
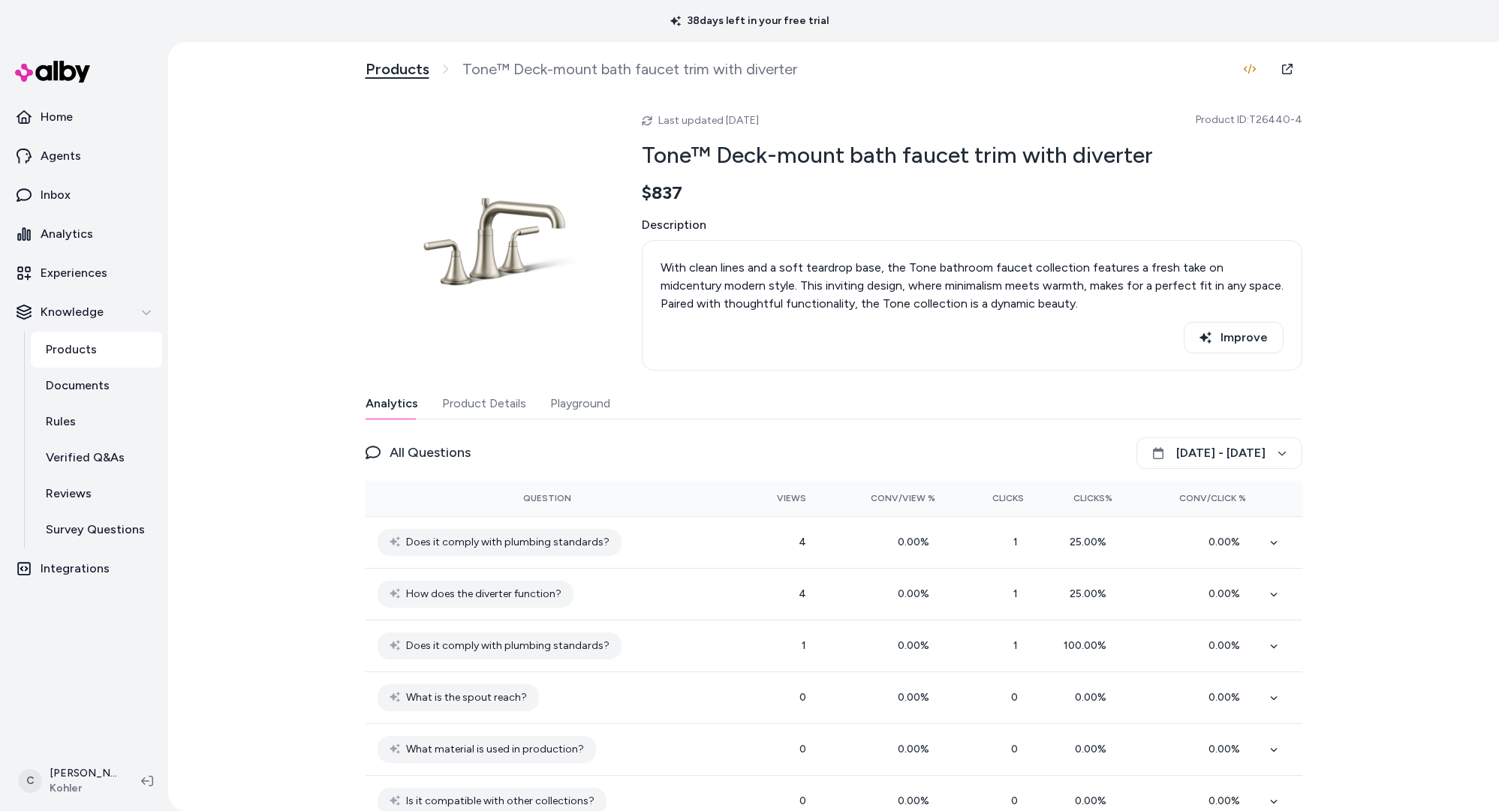
click at [393, 64] on link "Products" at bounding box center [398, 69] width 64 height 19
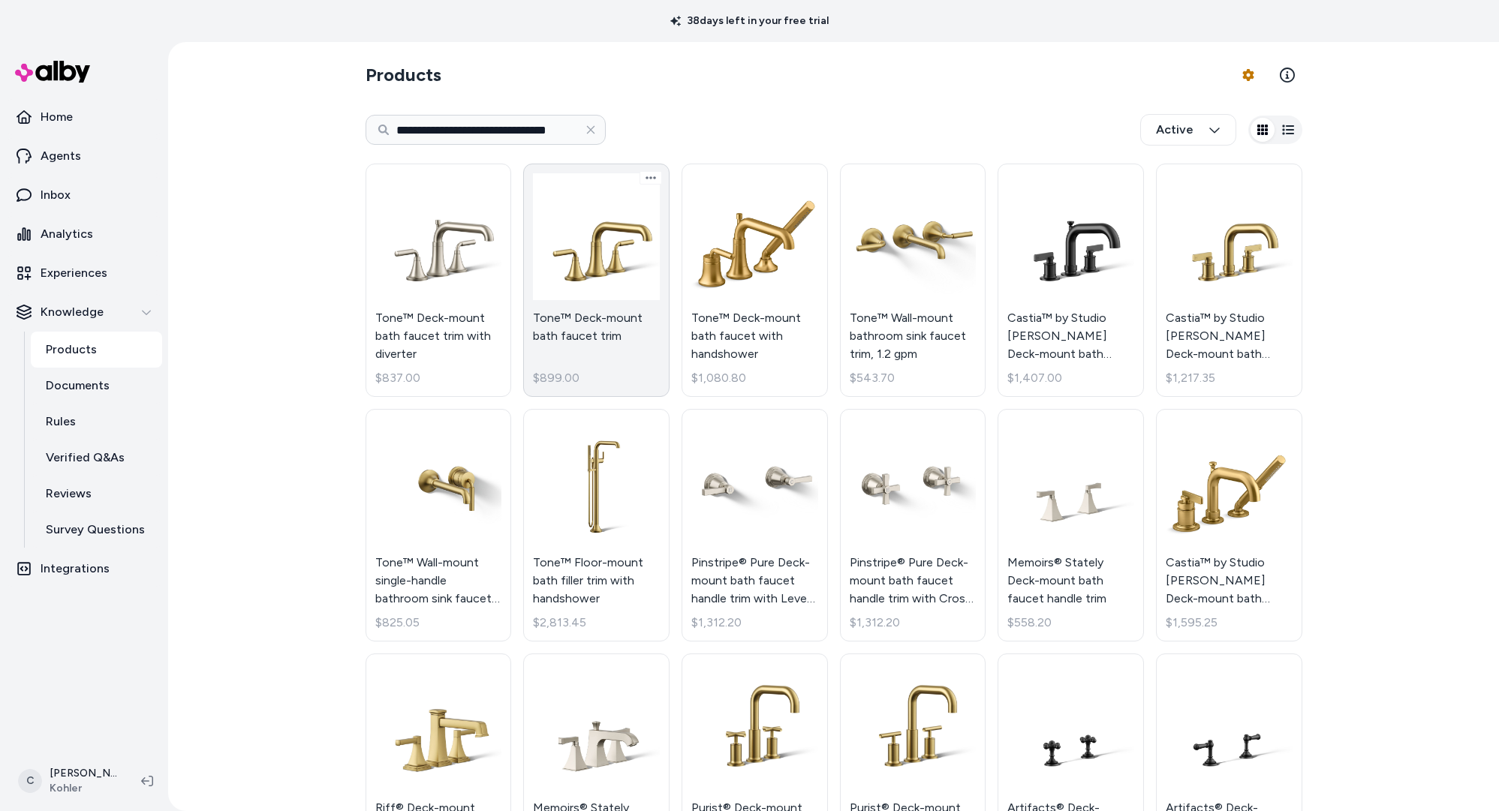
click at [603, 263] on link "Tone™ Deck-mount bath faucet trim $899.00" at bounding box center [596, 280] width 146 height 233
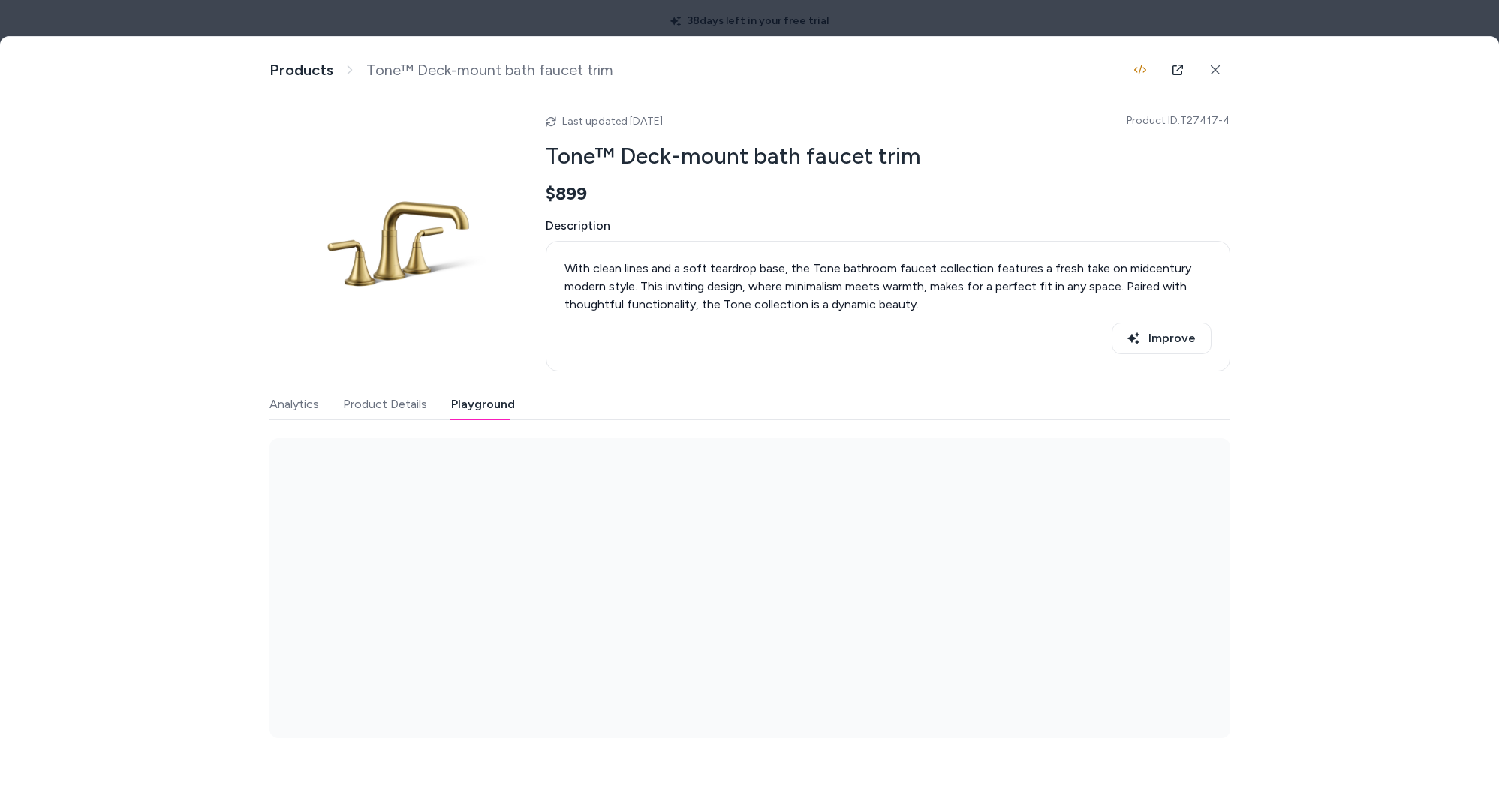
click at [489, 405] on button "Playground" at bounding box center [483, 405] width 64 height 30
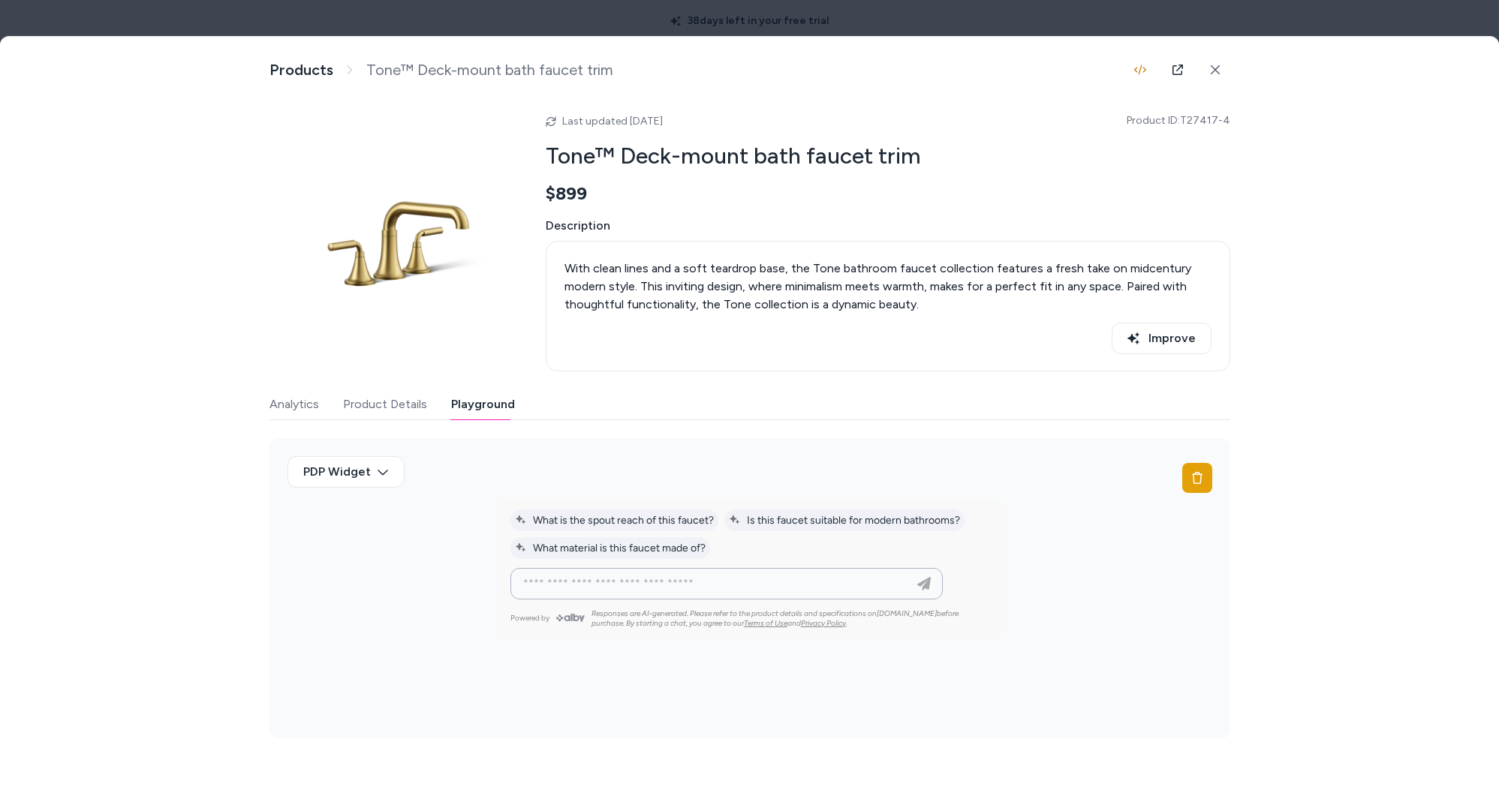
click at [713, 581] on input at bounding box center [711, 584] width 395 height 18
type input "**********"
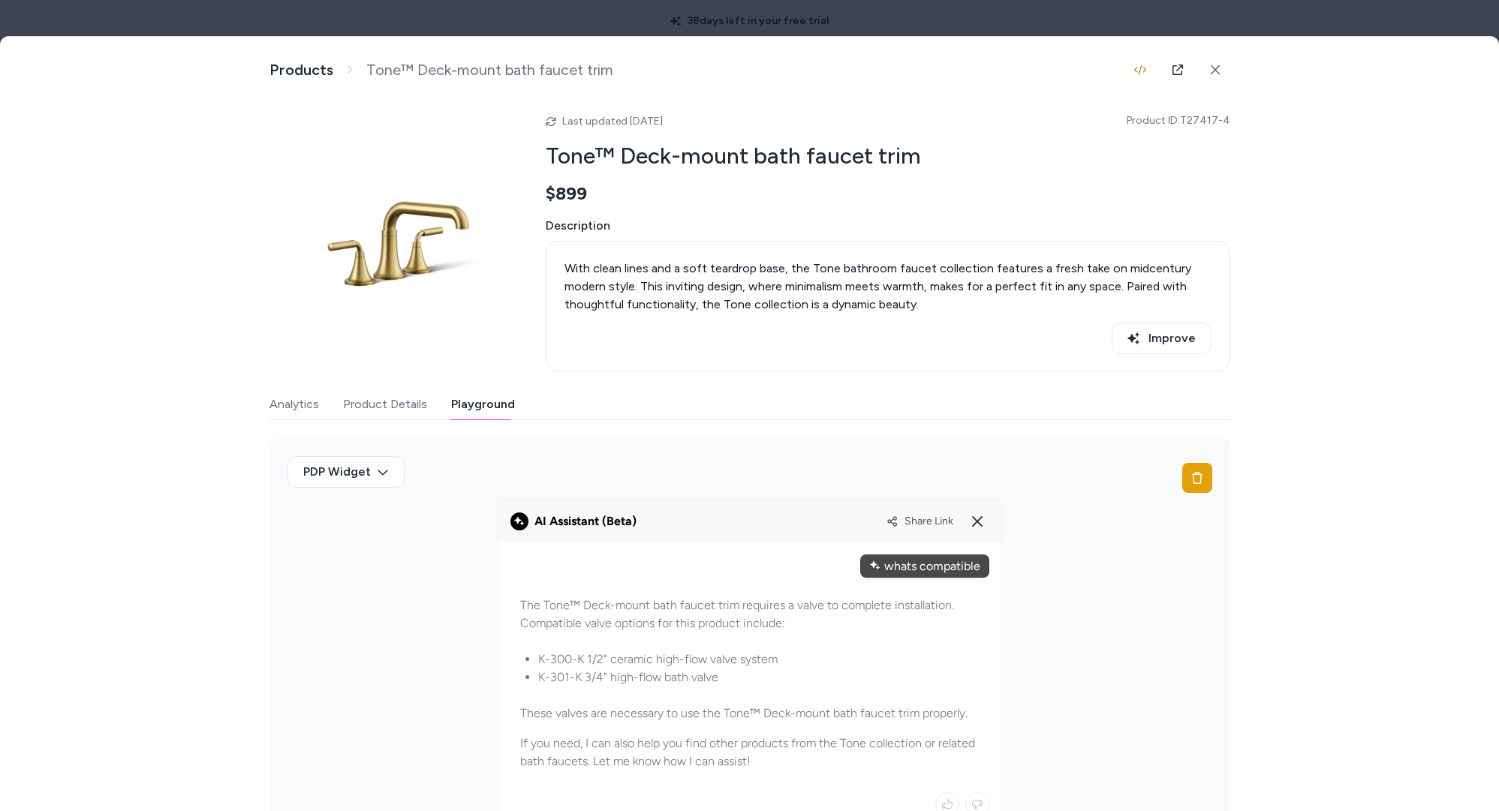
click at [926, 521] on span "Share Link" at bounding box center [929, 521] width 49 height 13
click at [912, 518] on span "Share Link" at bounding box center [929, 521] width 49 height 13
click at [922, 513] on div "Share Link" at bounding box center [938, 522] width 103 height 24
click at [926, 519] on span "Share Link" at bounding box center [929, 521] width 49 height 13
click at [913, 518] on span "Share Link" at bounding box center [929, 521] width 49 height 13
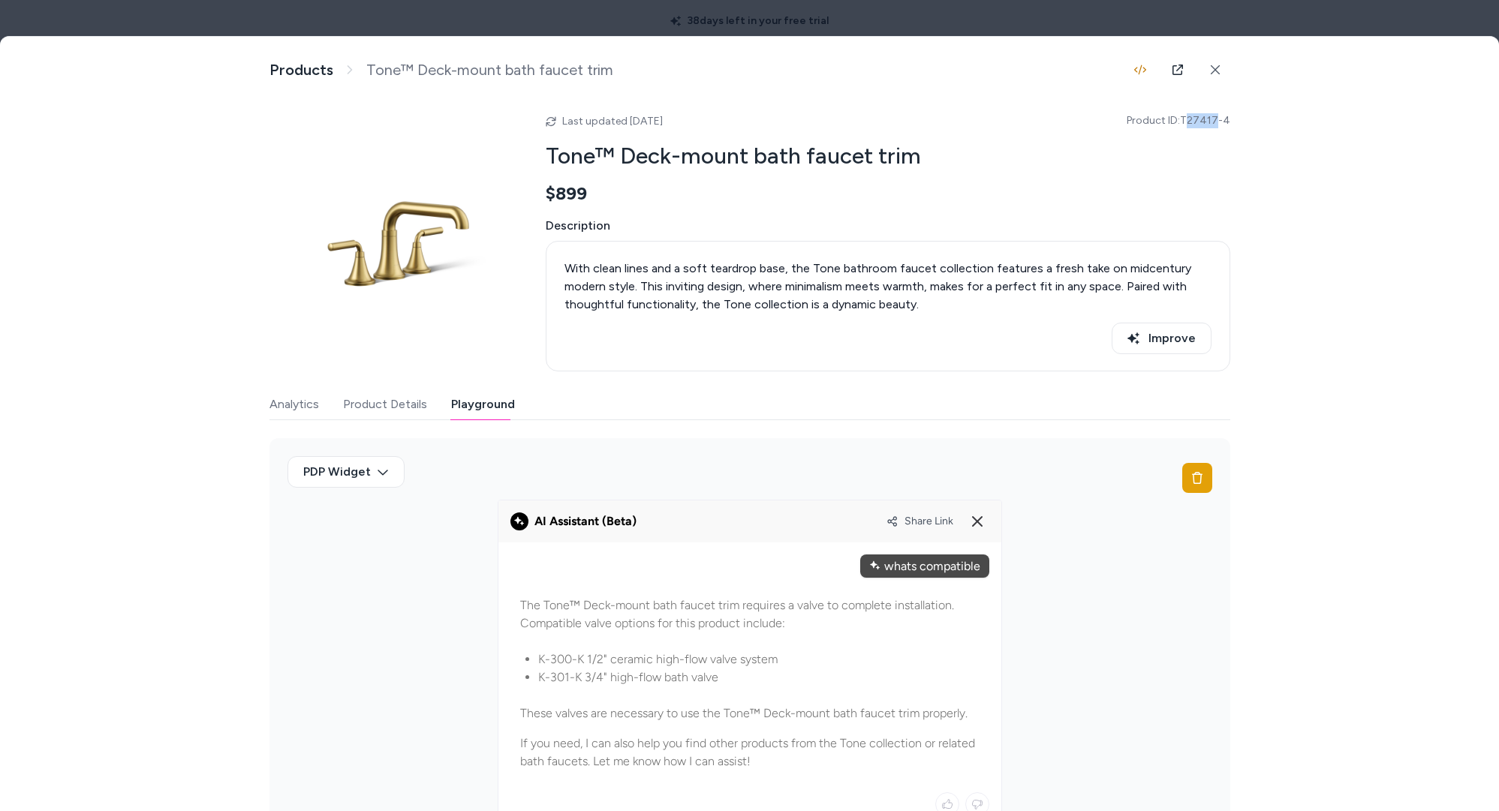
drag, startPoint x: 1187, startPoint y: 122, endPoint x: 1215, endPoint y: 122, distance: 28.5
click at [1215, 122] on span "Product ID: T27417-4" at bounding box center [1179, 120] width 104 height 15
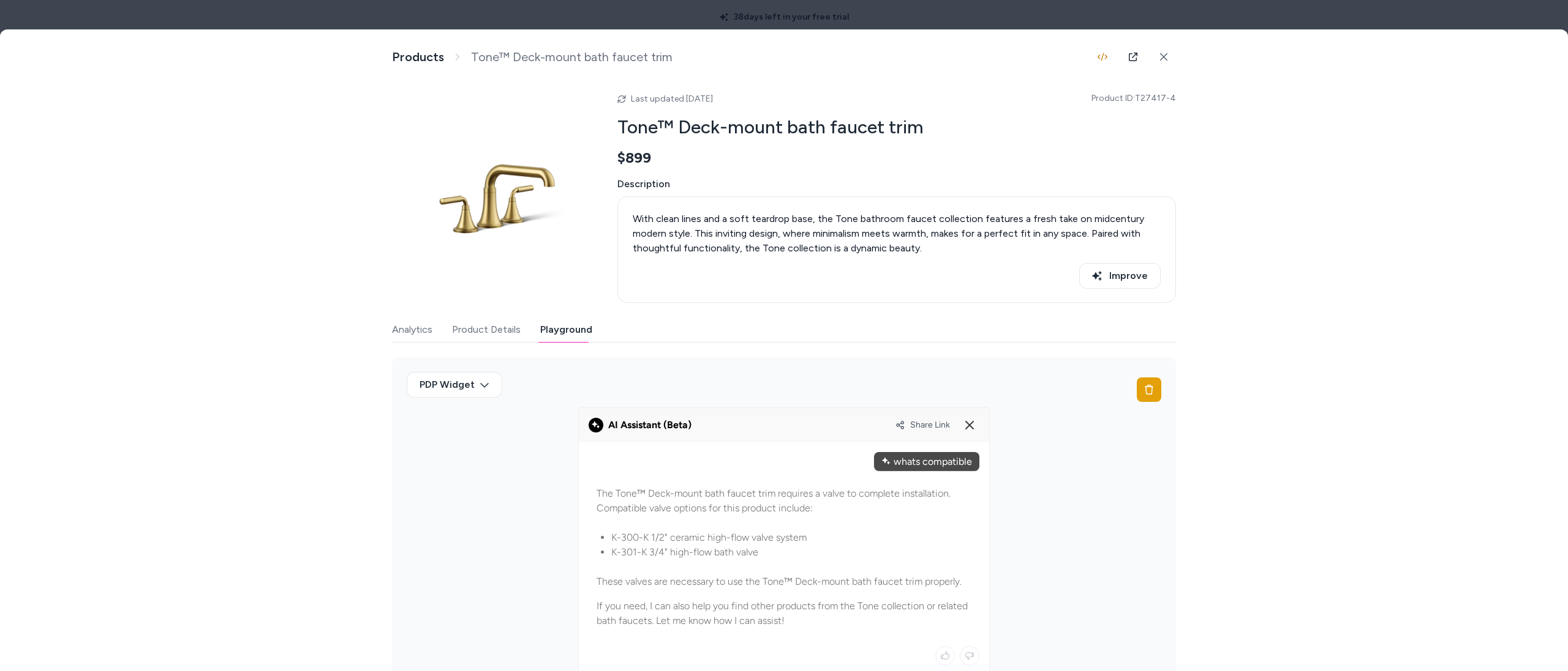
click at [169, 11] on div at bounding box center [784, 335] width 1568 height 671
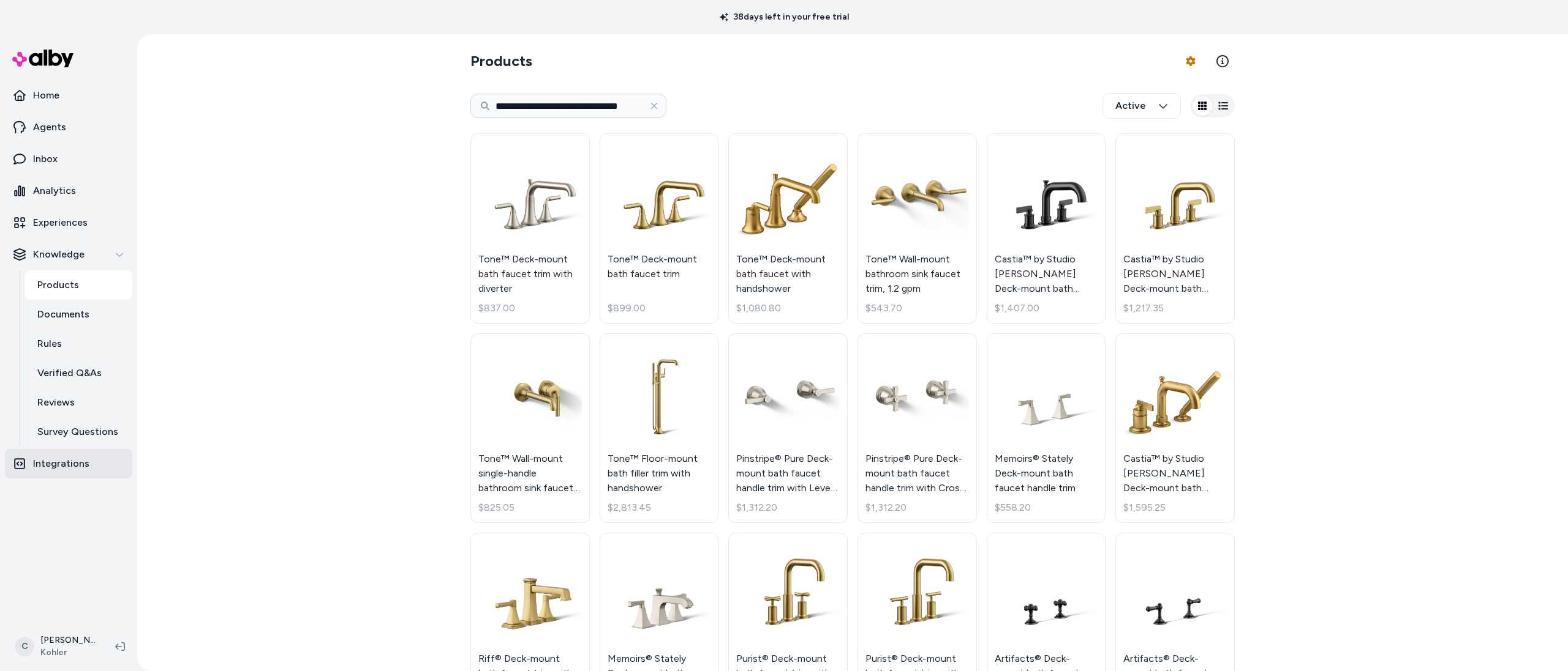
click at [81, 460] on p "Integrations" at bounding box center [61, 464] width 56 height 15
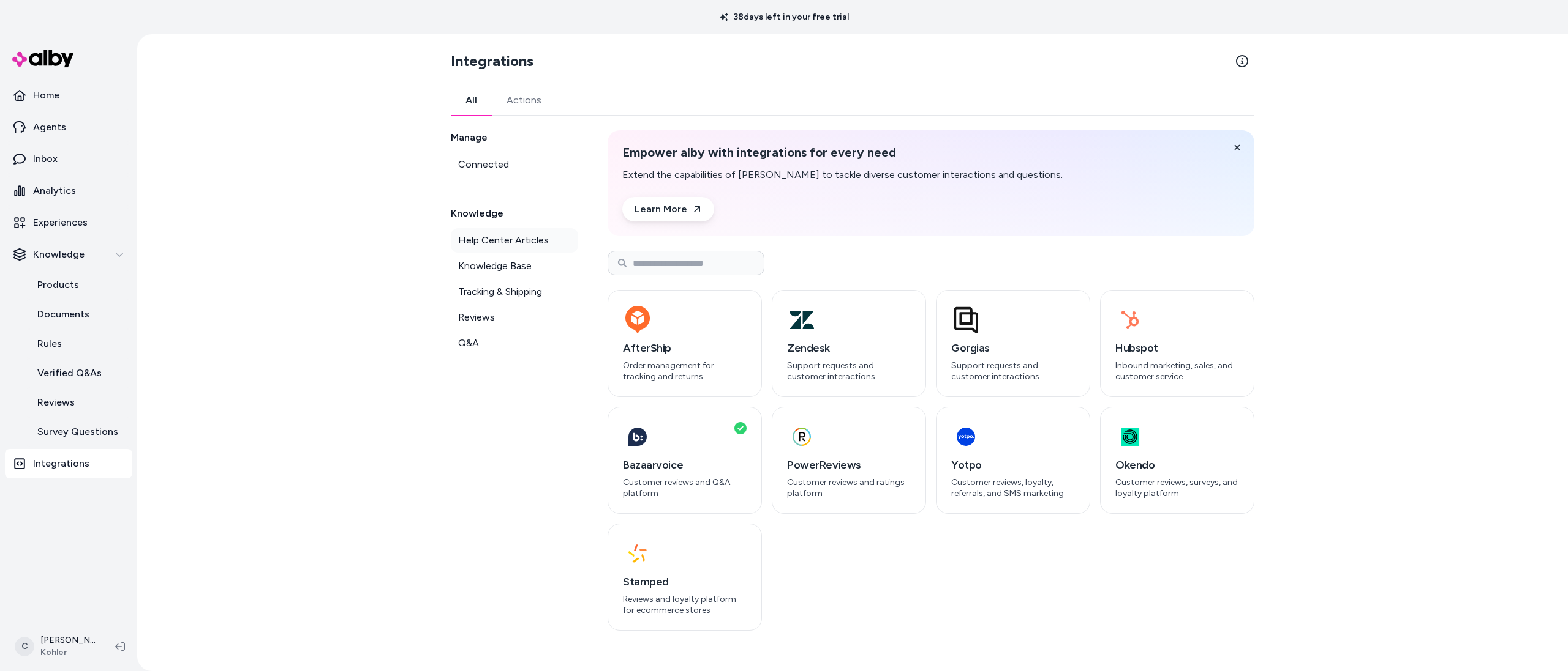
click at [521, 247] on link "Help Center Articles" at bounding box center [514, 241] width 127 height 24
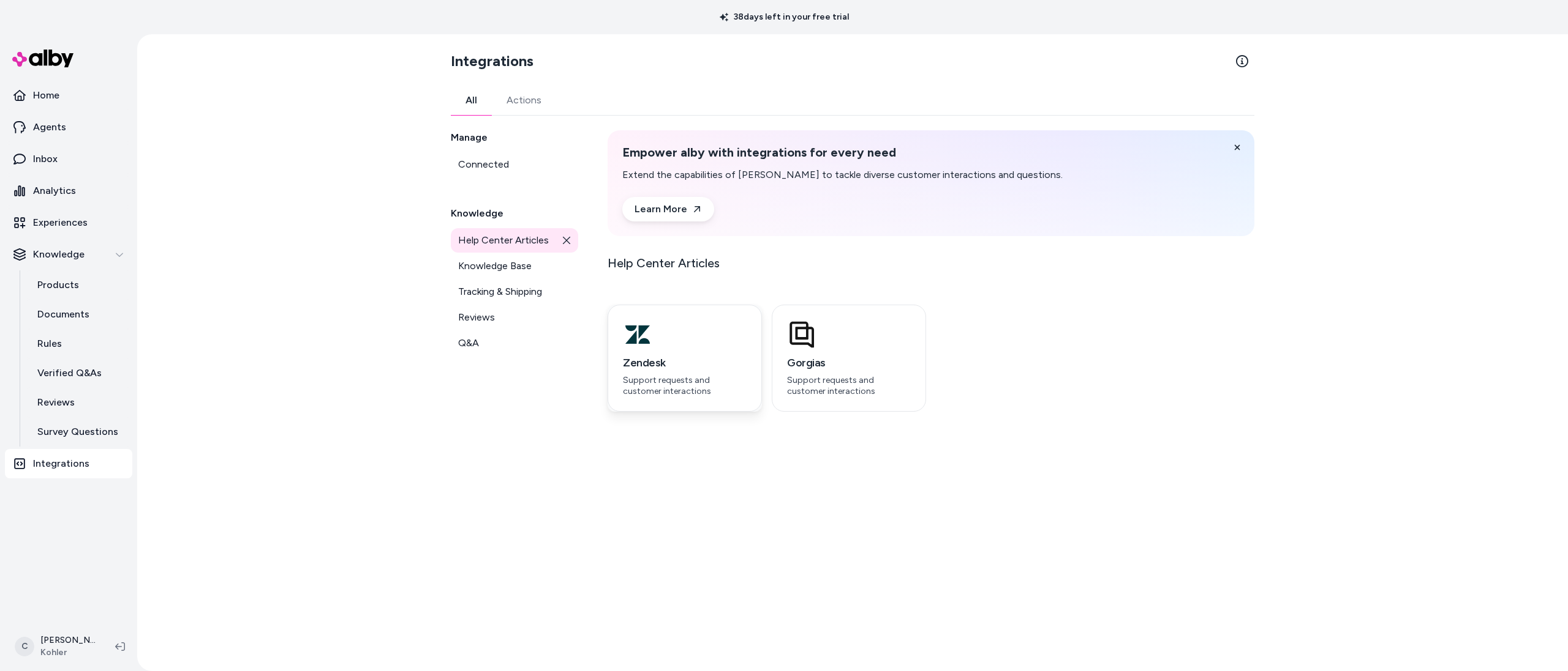
click at [665, 399] on div "Zendesk Support requests and customer interactions" at bounding box center [684, 358] width 154 height 107
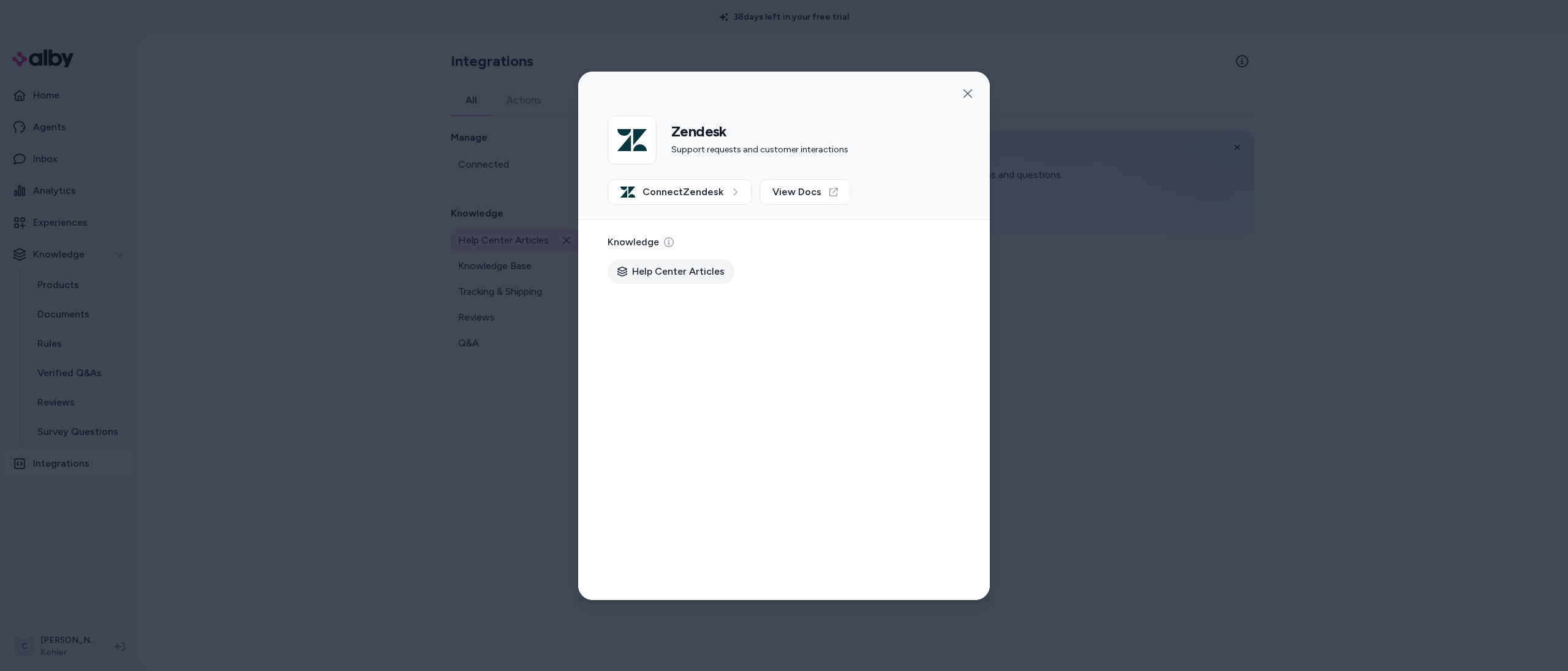
click at [684, 267] on span "Help Center Articles" at bounding box center [678, 271] width 92 height 15
click at [677, 273] on span "Help Center Articles" at bounding box center [678, 271] width 92 height 15
click at [630, 266] on div "Help Center Articles" at bounding box center [671, 271] width 126 height 24
click at [645, 269] on span "Help Center Articles" at bounding box center [678, 271] width 92 height 15
drag, startPoint x: 618, startPoint y: 278, endPoint x: 778, endPoint y: 285, distance: 160.2
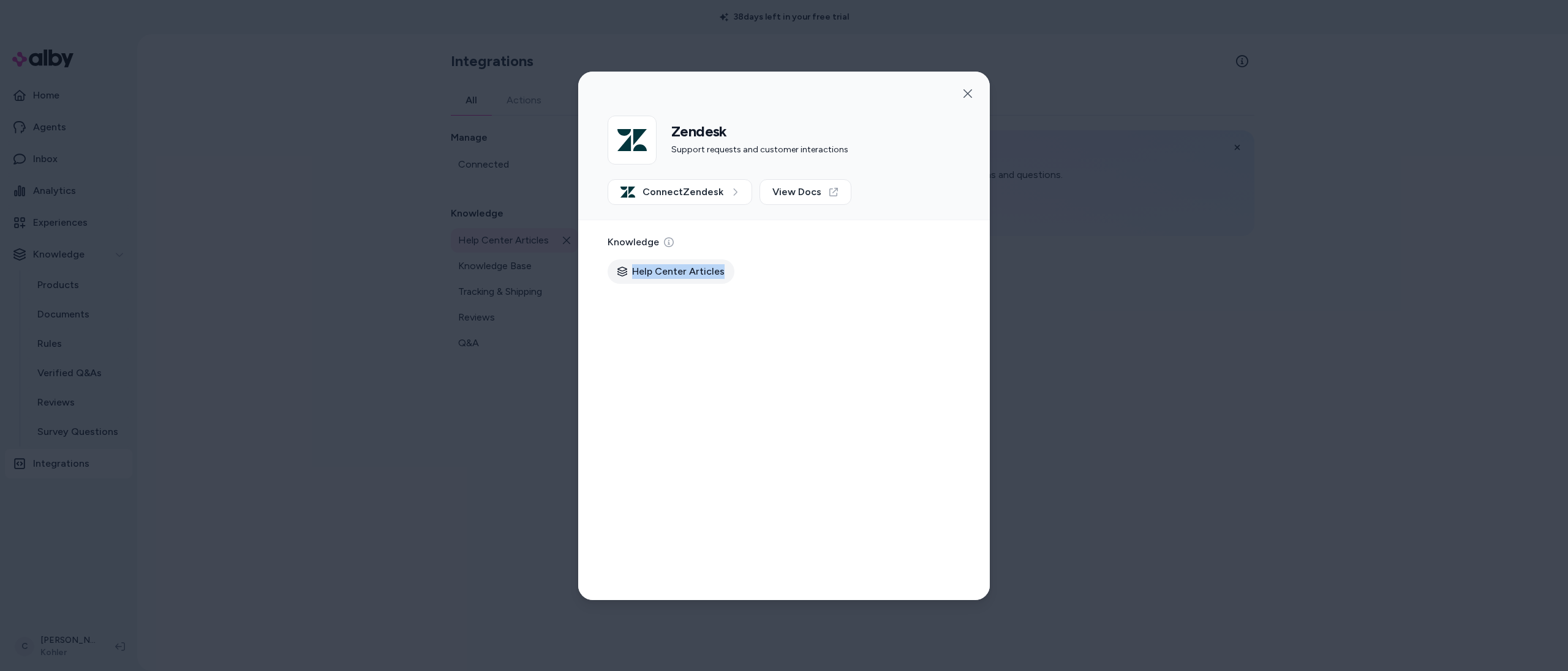
click at [778, 285] on div "Knowledge Help Center Articles" at bounding box center [784, 267] width 411 height 93
click at [728, 276] on div "Help Center Articles" at bounding box center [784, 271] width 352 height 24
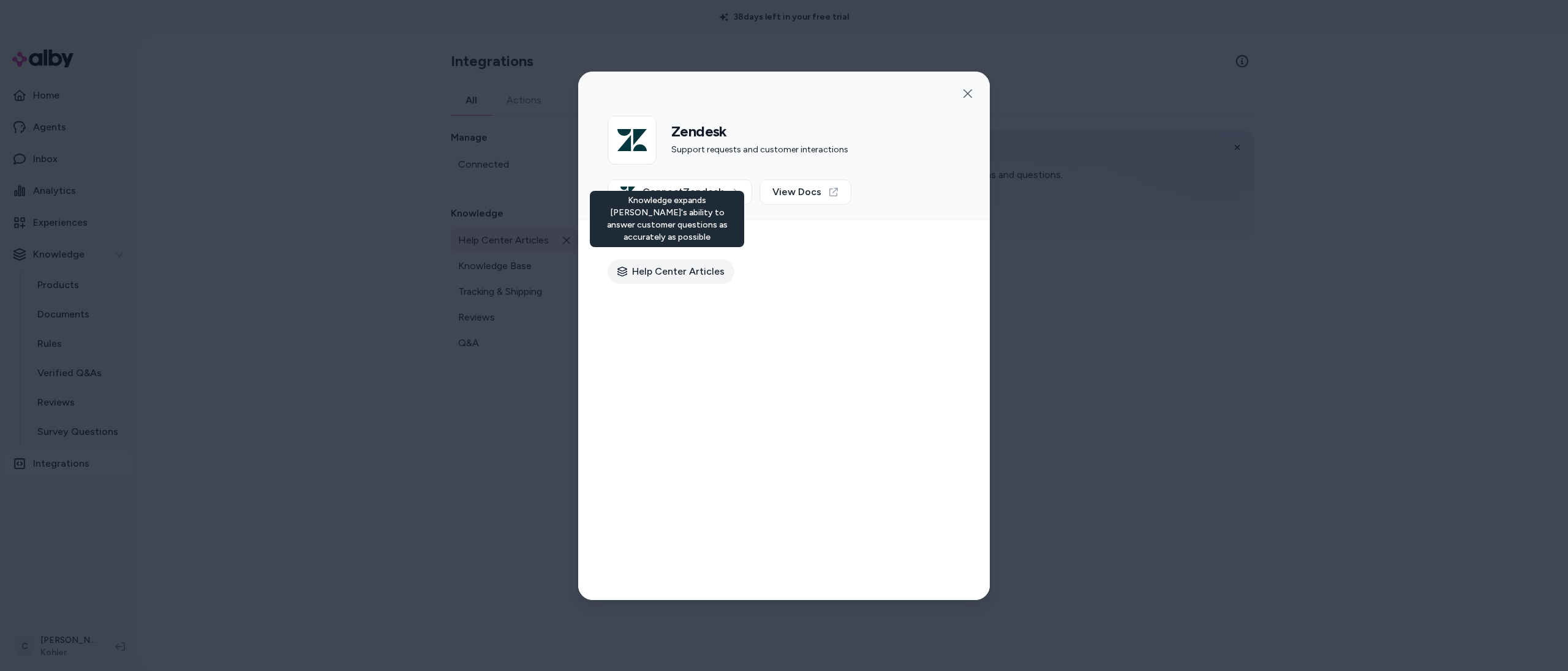
click at [665, 240] on icon at bounding box center [669, 242] width 10 height 10
click at [678, 274] on span "Help Center Articles" at bounding box center [678, 271] width 92 height 15
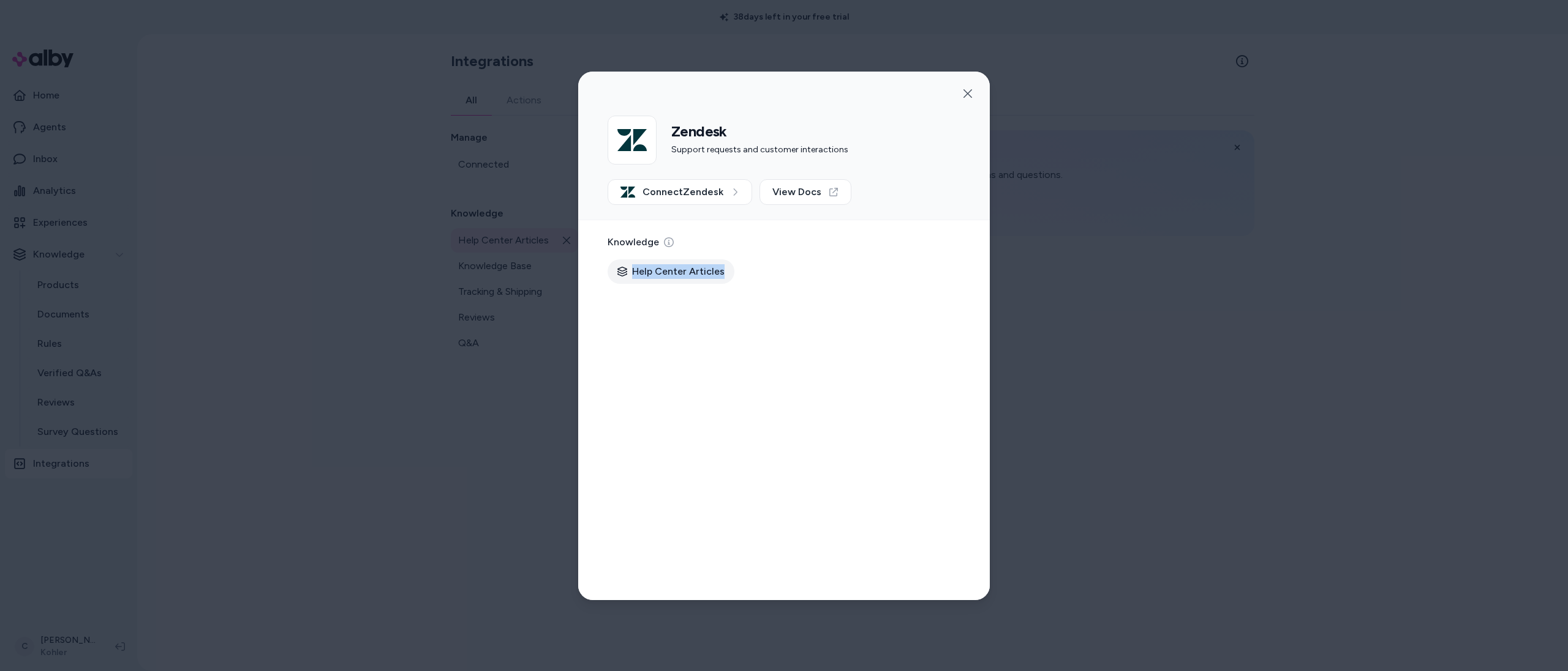
click at [678, 274] on span "Help Center Articles" at bounding box center [678, 271] width 92 height 15
click at [796, 193] on span "View Docs" at bounding box center [797, 192] width 49 height 15
click at [819, 237] on div "Knowledge" at bounding box center [784, 242] width 352 height 15
click at [733, 195] on icon at bounding box center [735, 192] width 9 height 9
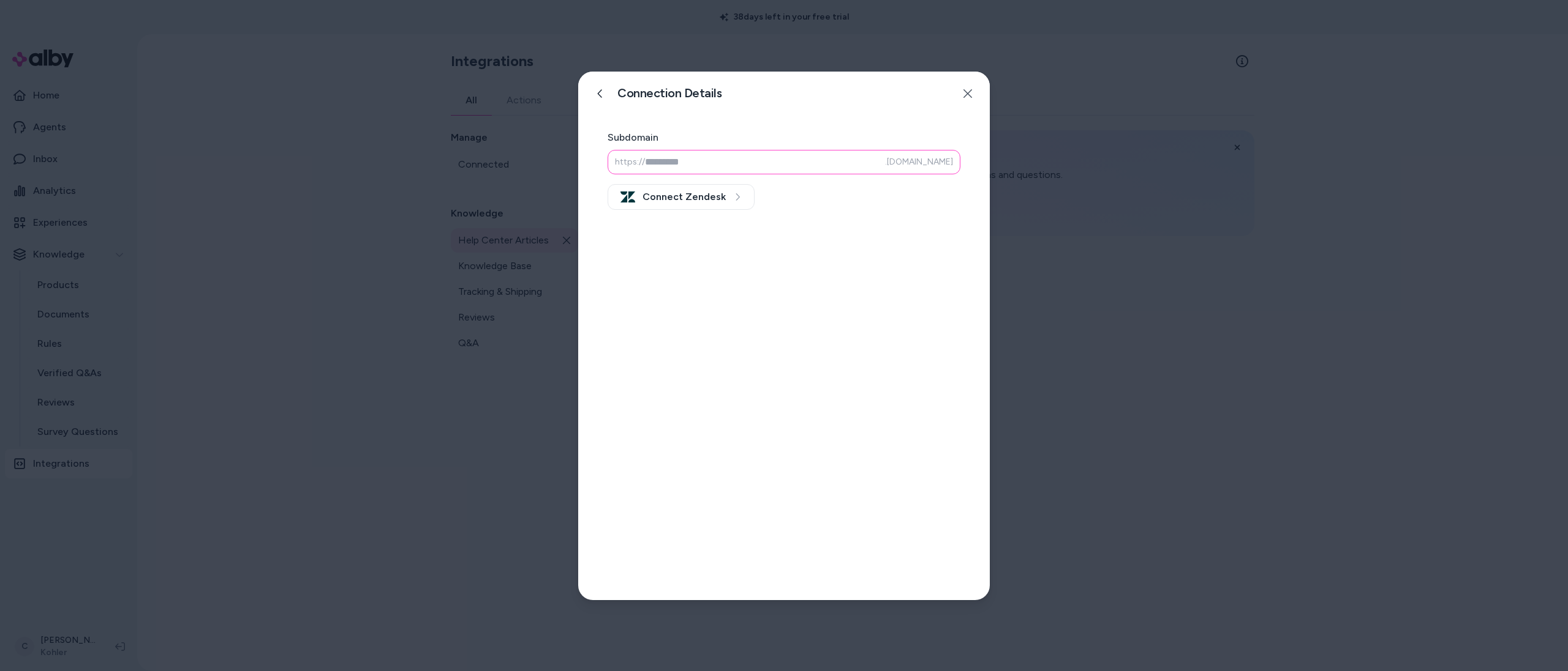
click at [700, 162] on input at bounding box center [784, 162] width 352 height 24
click at [964, 95] on icon "button" at bounding box center [968, 94] width 10 height 10
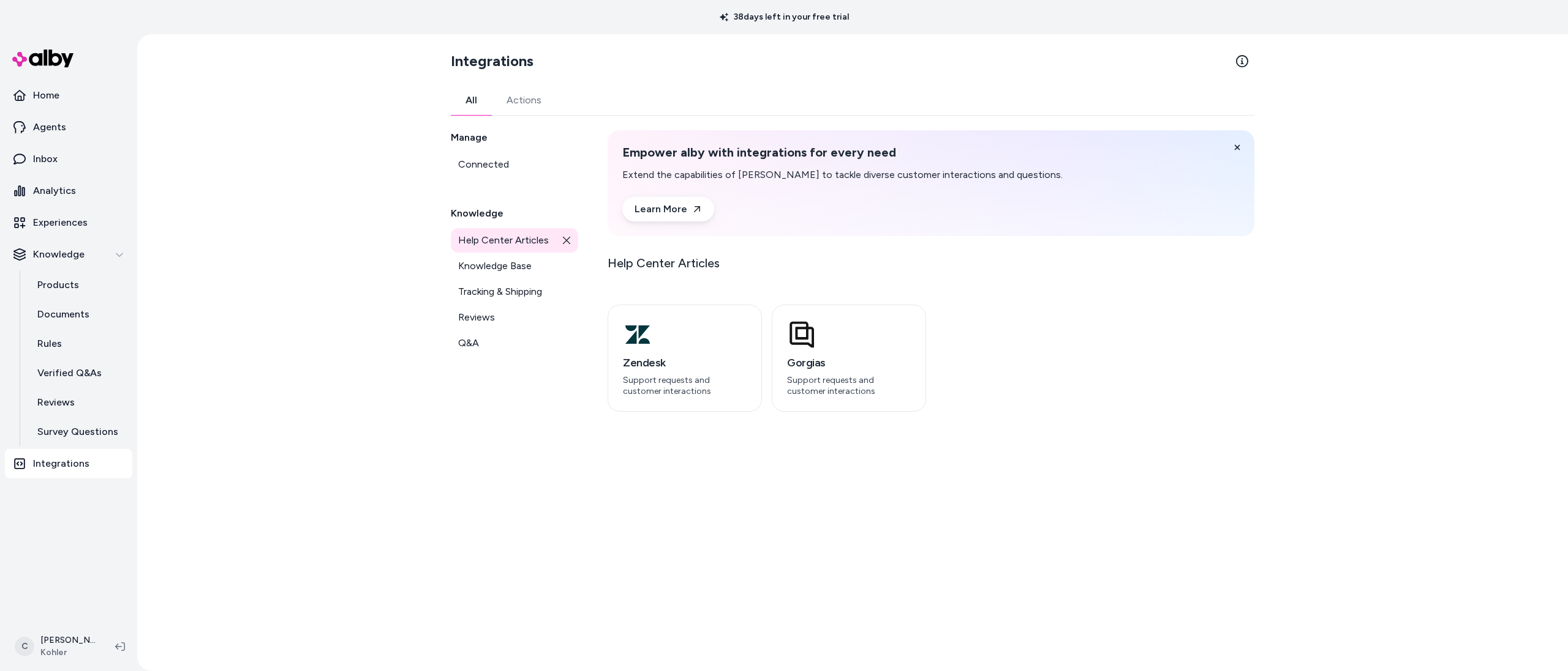
click at [527, 237] on span "Help Center Articles" at bounding box center [503, 241] width 91 height 15
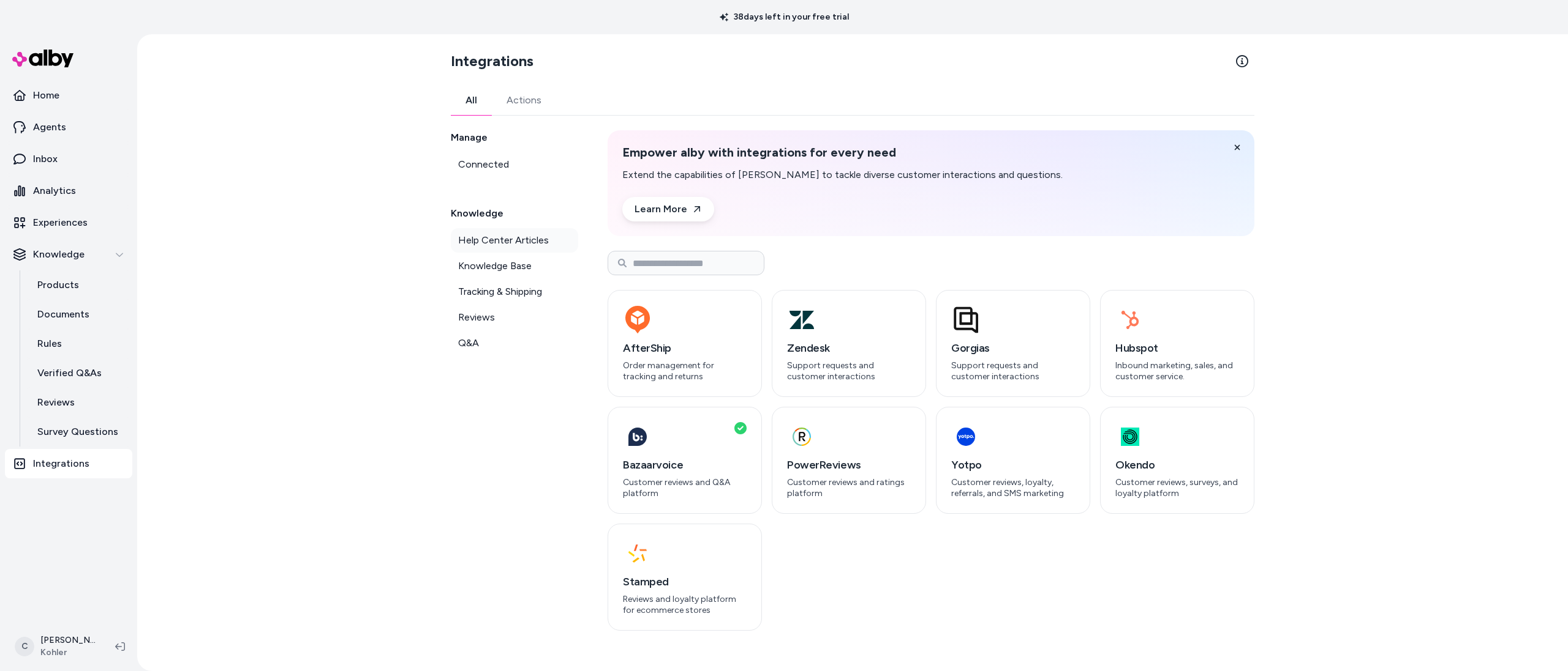
click at [533, 240] on span "Help Center Articles" at bounding box center [503, 241] width 91 height 15
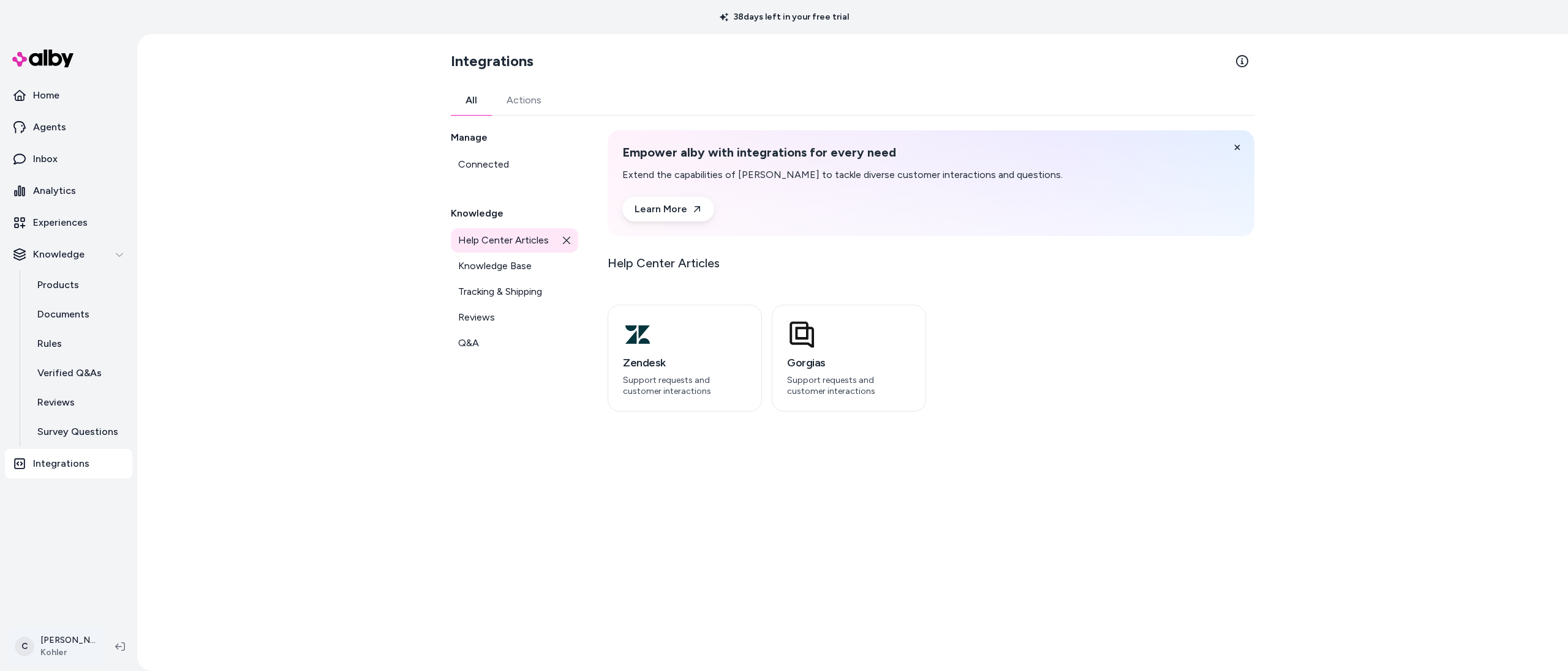
click at [60, 633] on html "38 days left in your free trial Home Agents Inbox Analytics Experiences Knowled…" at bounding box center [784, 335] width 1568 height 671
click at [72, 483] on div "Shortcuts ⌘K" at bounding box center [81, 471] width 136 height 29
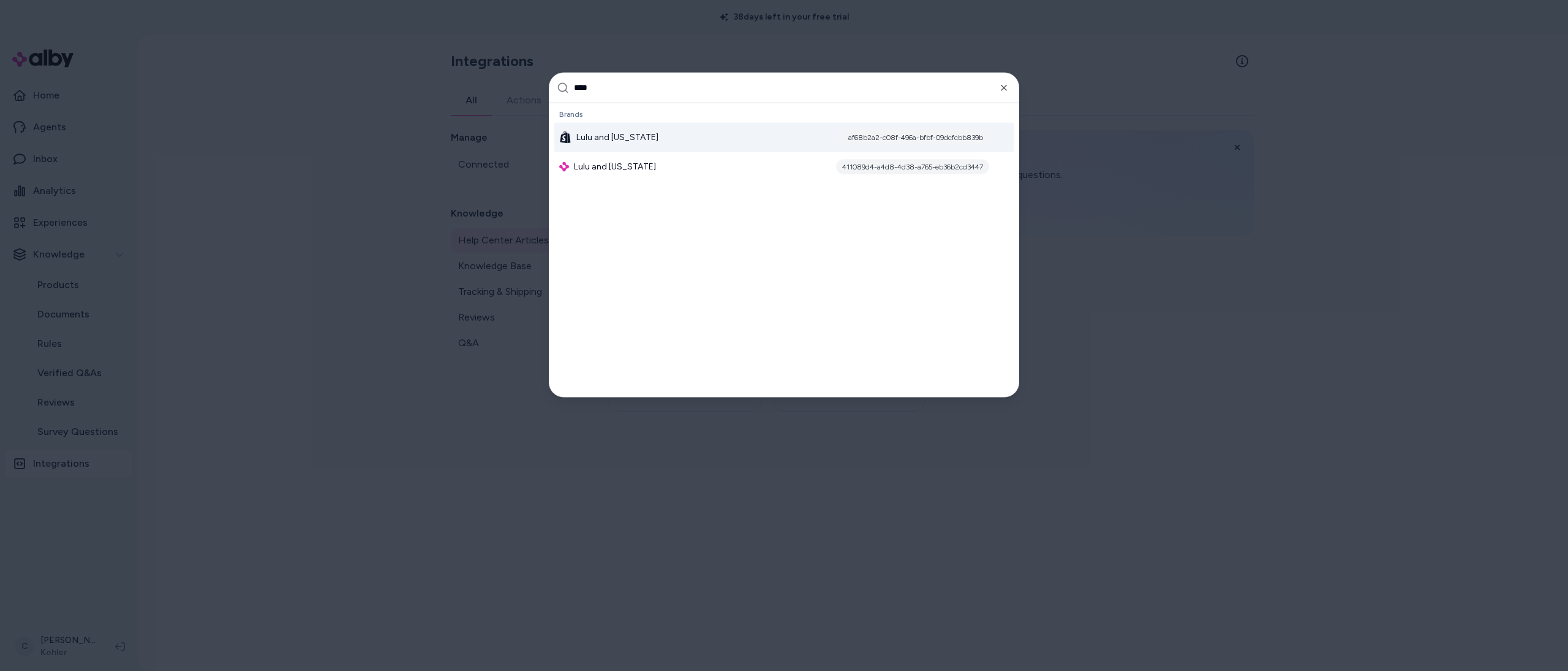
type input "****"
click at [618, 141] on span "Lulu and [US_STATE]" at bounding box center [617, 137] width 82 height 12
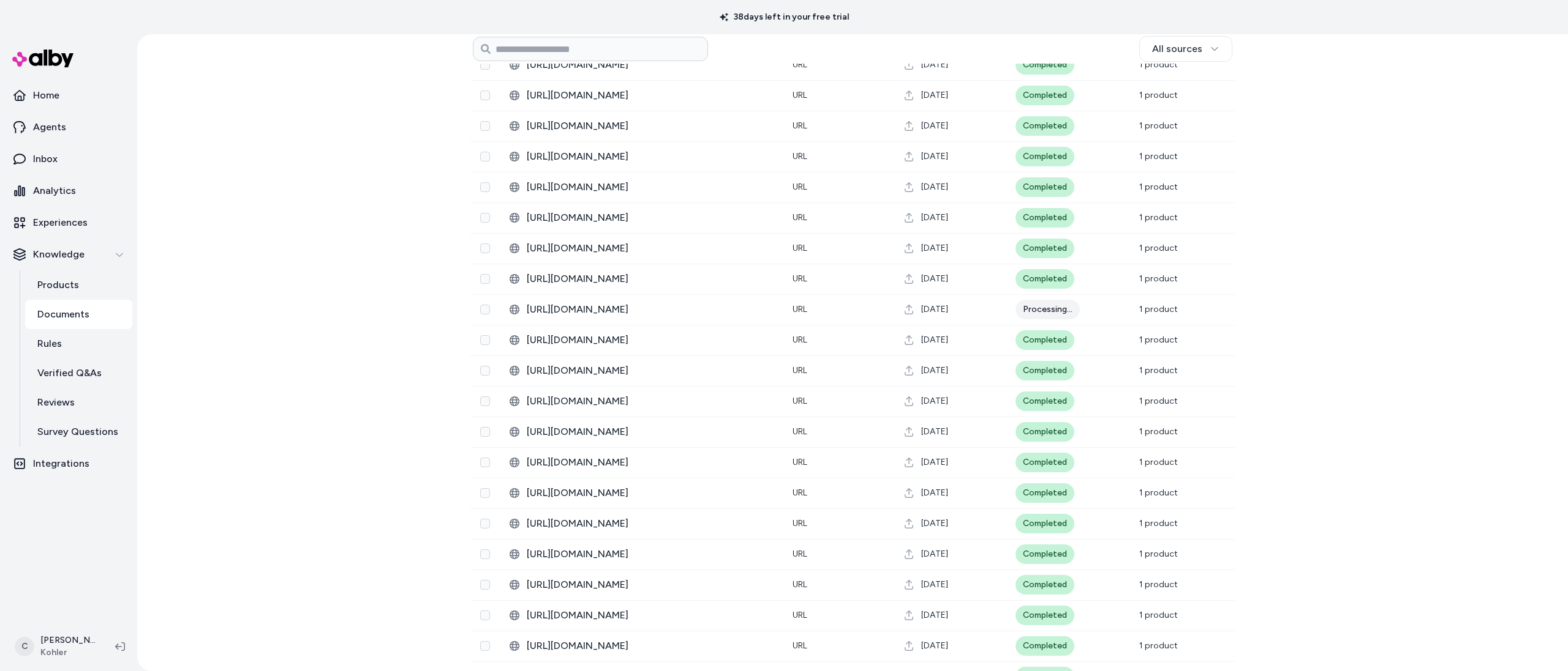
scroll to position [1261, 0]
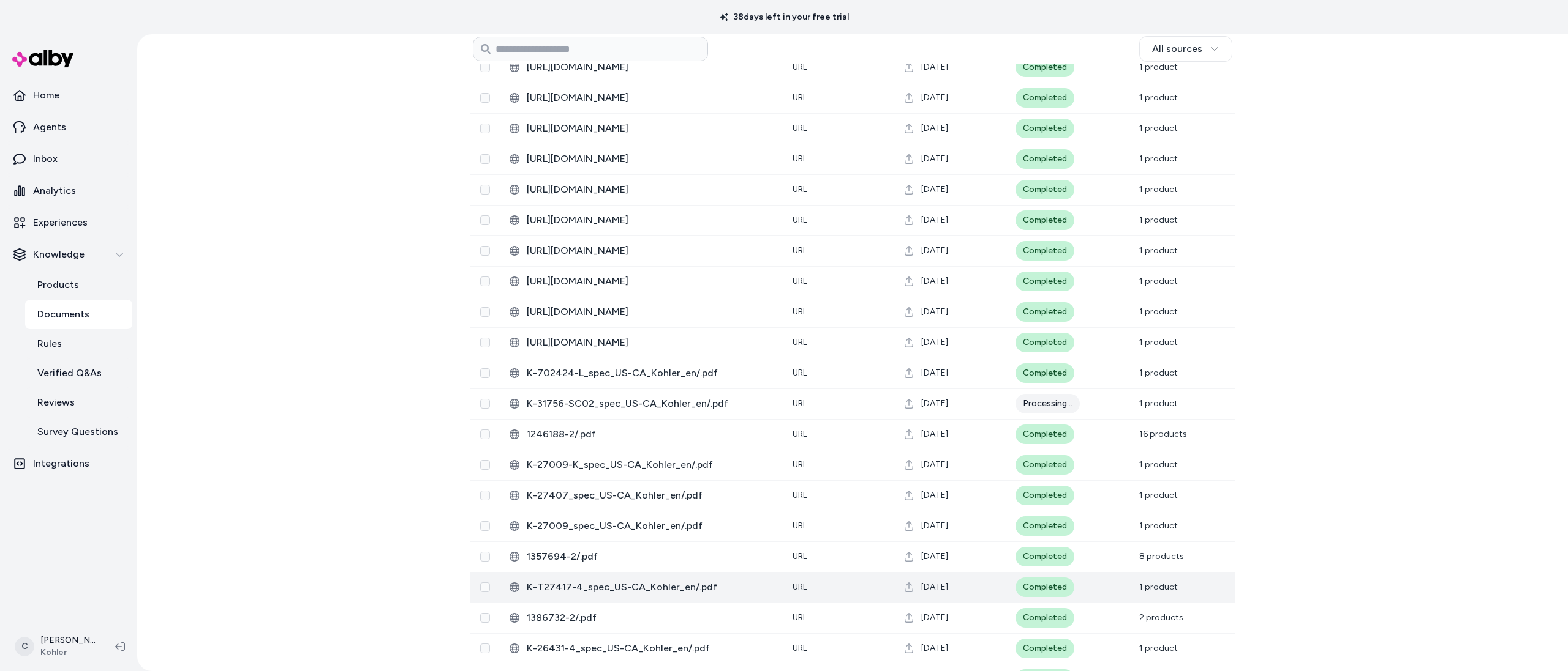
click at [566, 587] on span "K-T27417-4_spec_US-CA_Kohler_en/.pdf" at bounding box center [650, 588] width 246 height 15
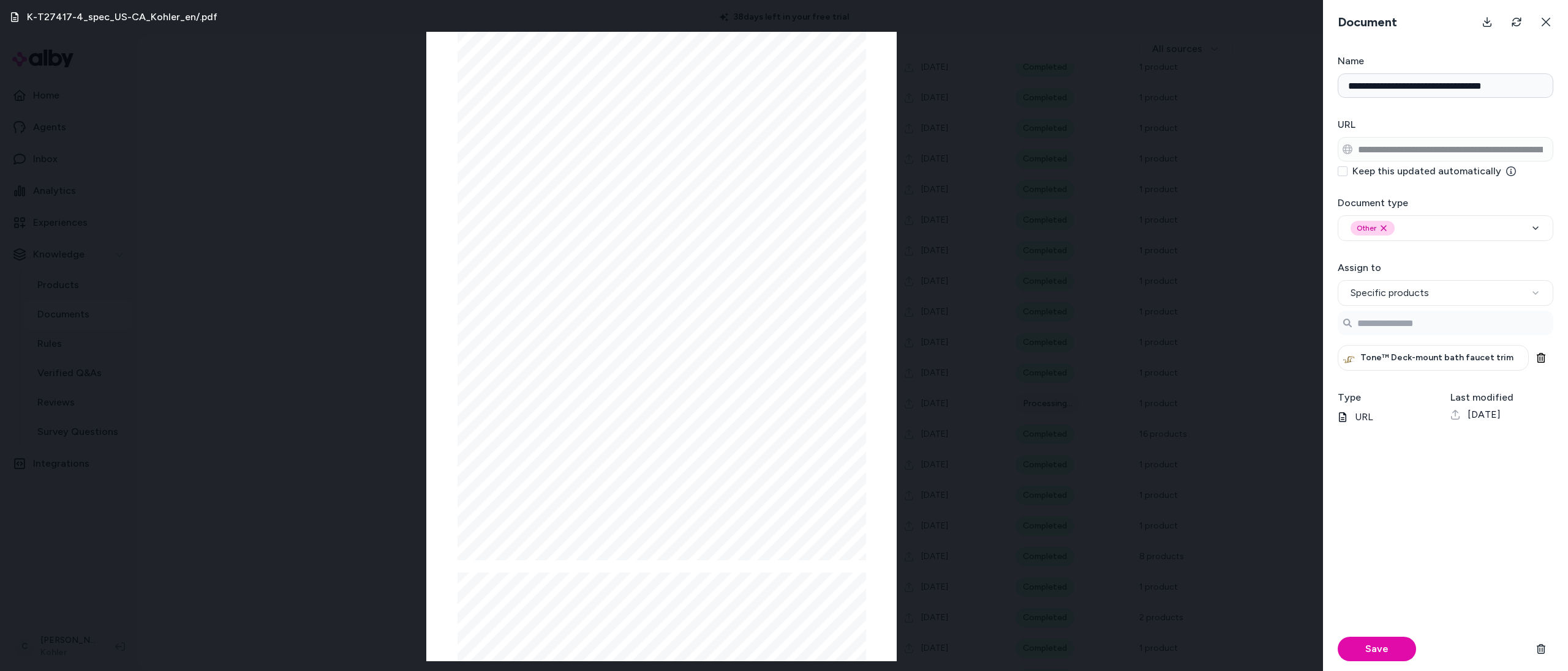
drag, startPoint x: 567, startPoint y: 236, endPoint x: 483, endPoint y: 213, distance: 87.1
click at [483, 212] on div "Tone ™ Deck-mount bath faucet trim K-T27417-4 Features • Two Lever handles offe…" at bounding box center [662, 296] width 409 height 529
drag, startPoint x: 512, startPoint y: 225, endPoint x: 500, endPoint y: 237, distance: 17.0
click at [512, 224] on span "K-300-K 1/2" ceramic high-flow valve system" at bounding box center [574, 227] width 132 height 7
click at [1222, 86] on input "**********" at bounding box center [1445, 86] width 215 height 24
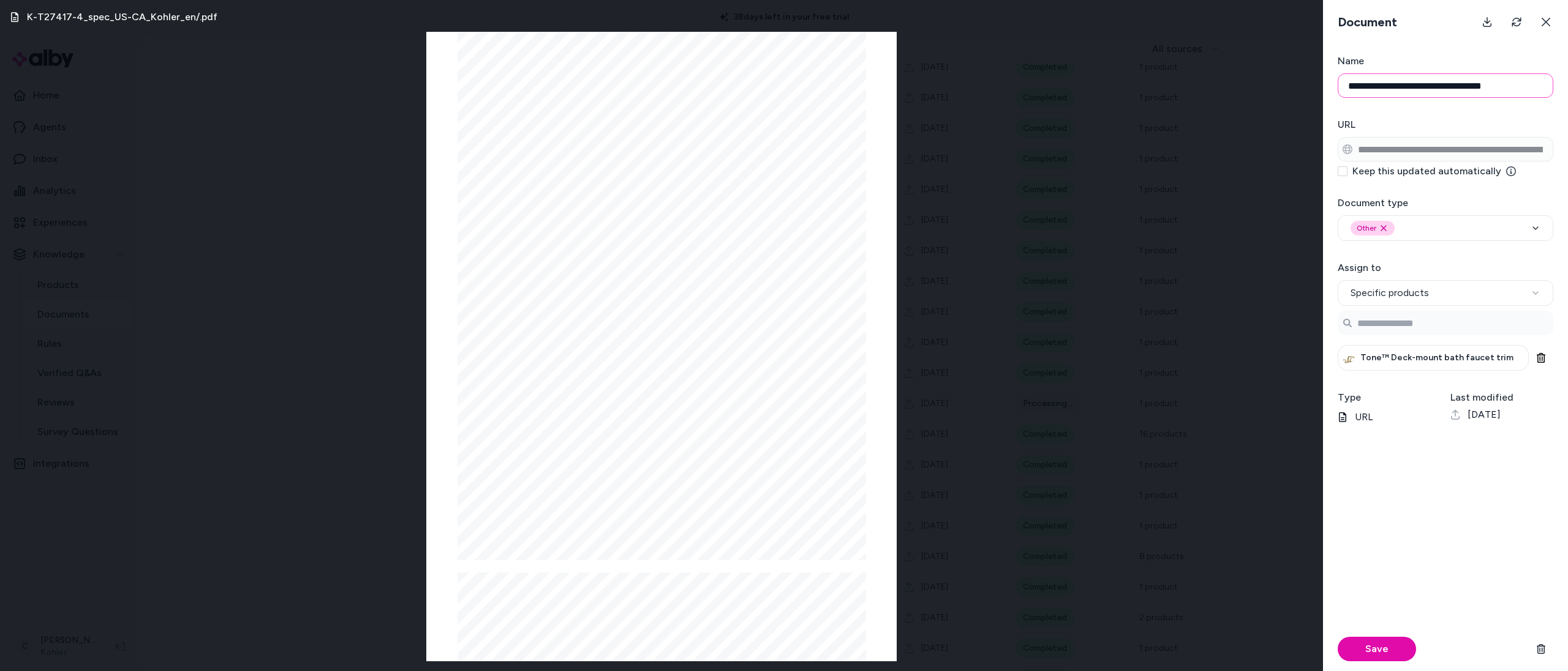
click at [1222, 86] on input "**********" at bounding box center [1445, 86] width 215 height 24
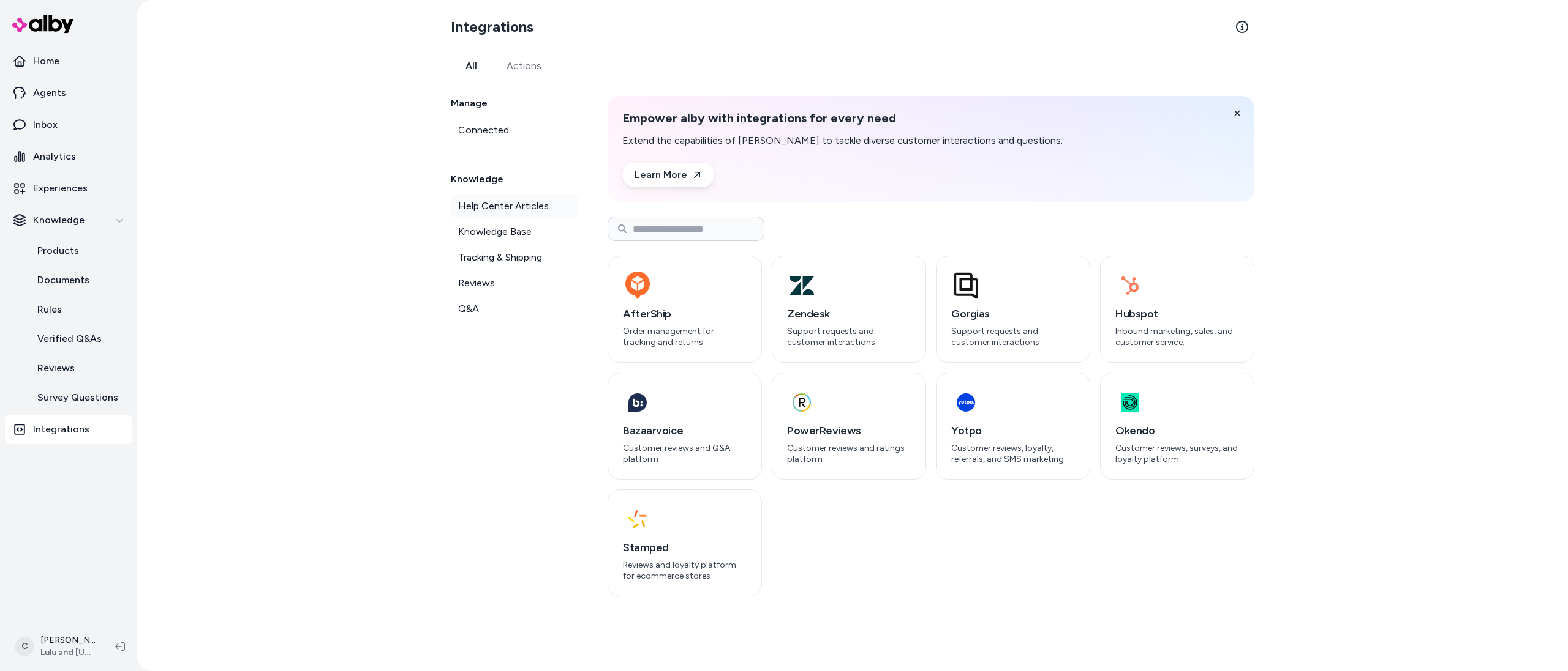
click at [538, 210] on span "Help Center Articles" at bounding box center [503, 206] width 91 height 15
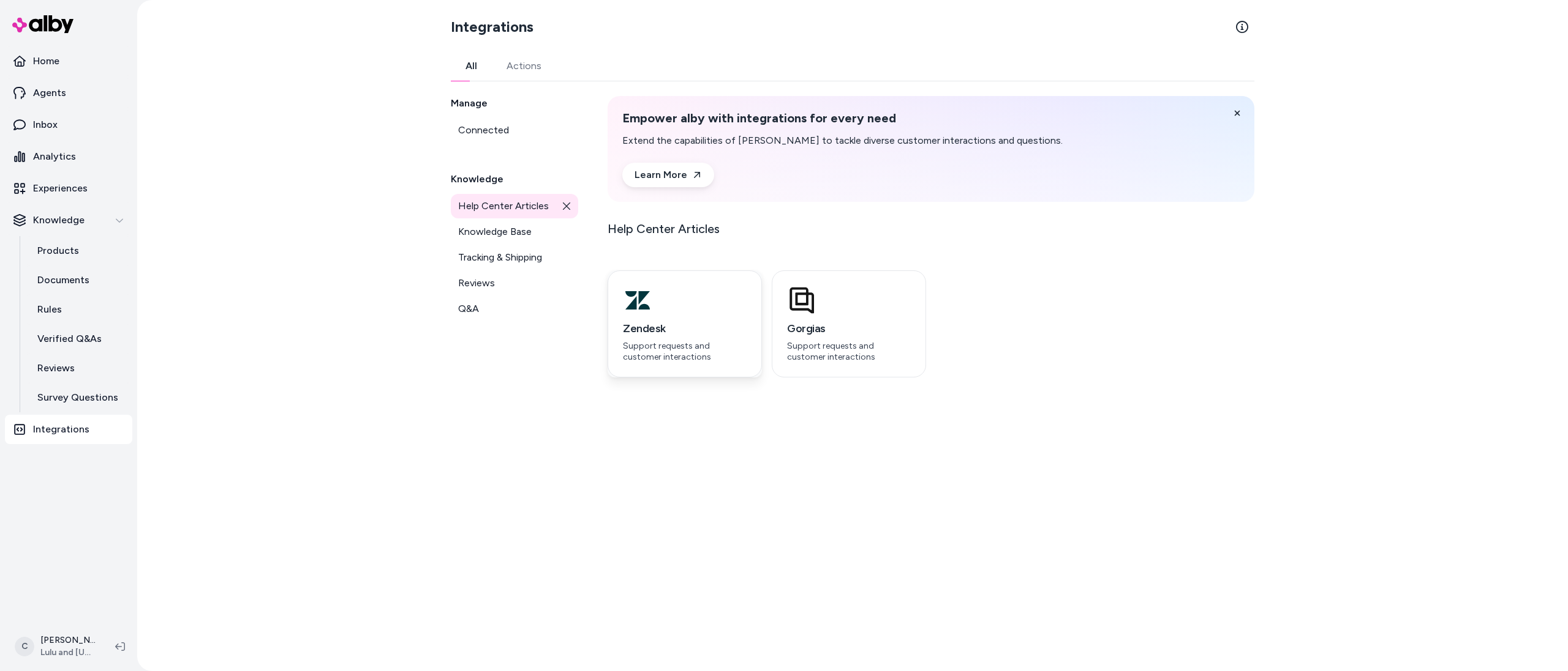
click at [713, 321] on h3 "Zendesk" at bounding box center [684, 329] width 124 height 17
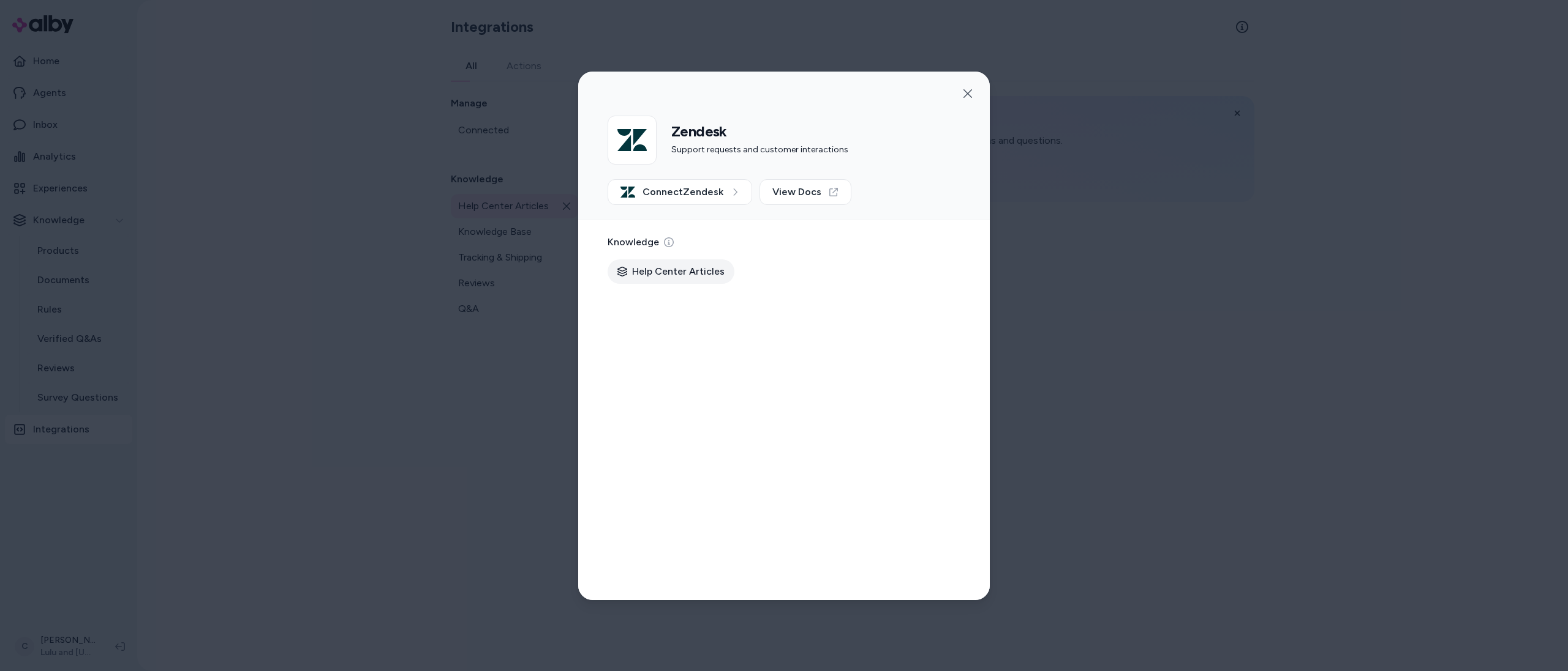
click at [684, 205] on div "Zendesk Support requests and customer interactions Connect Zendesk View Docs" at bounding box center [784, 168] width 411 height 104
click at [689, 197] on span "Connect Zendesk" at bounding box center [682, 192] width 81 height 15
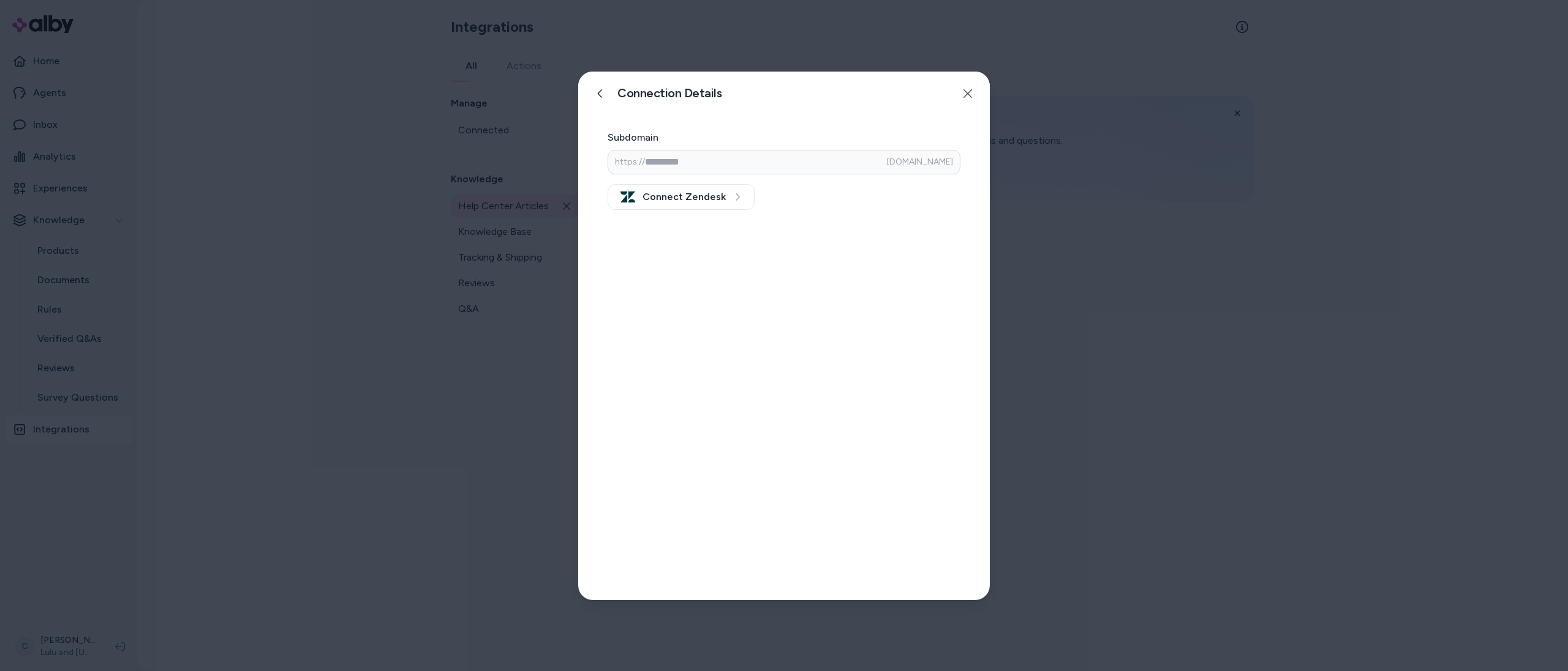
drag, startPoint x: 348, startPoint y: 249, endPoint x: 341, endPoint y: 266, distance: 18.4
click at [348, 249] on div at bounding box center [784, 335] width 1568 height 671
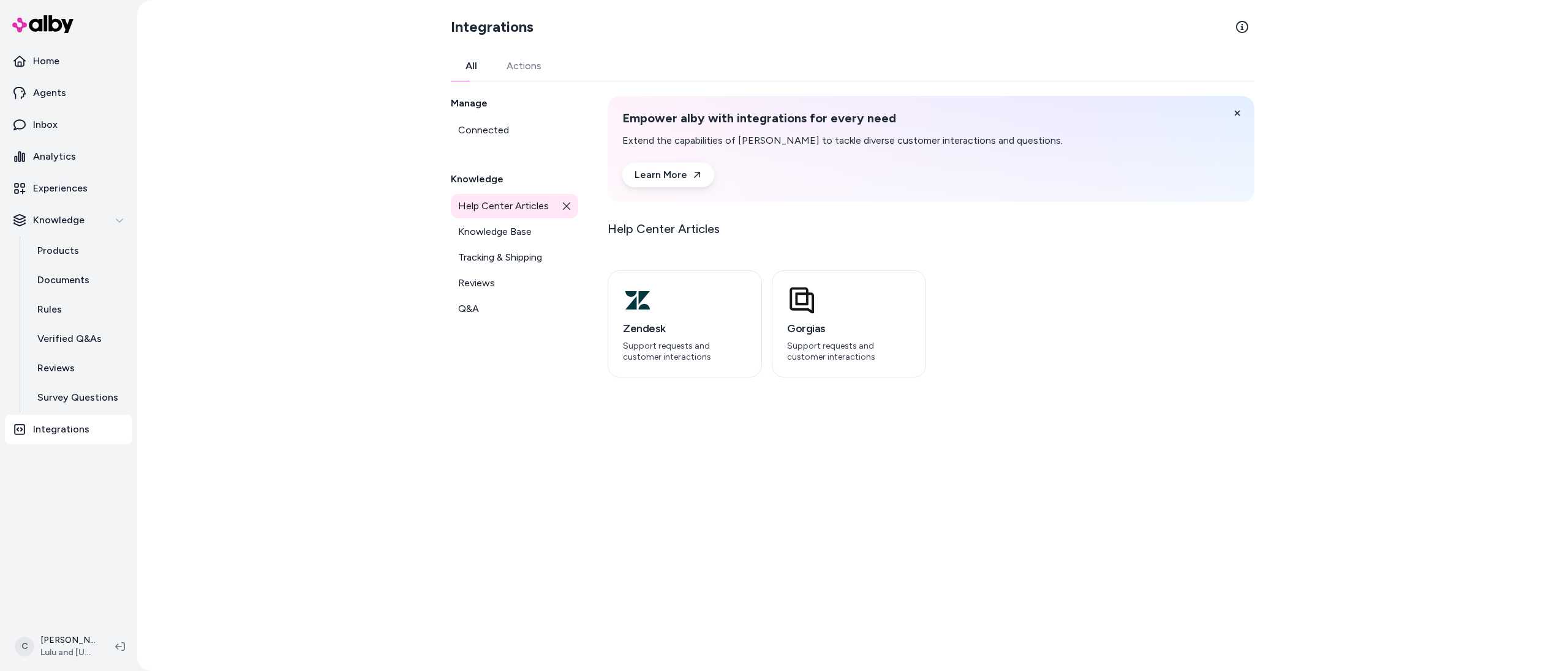
click at [43, 651] on html "Home Agents Inbox Analytics Experiences Knowledge Products Documents Rules Veri…" at bounding box center [784, 335] width 1568 height 671
click at [75, 280] on html "Home Agents Inbox Analytics Experiences Knowledge Products Documents Rules Veri…" at bounding box center [784, 335] width 1568 height 671
drag, startPoint x: 85, startPoint y: 618, endPoint x: 78, endPoint y: 633, distance: 16.6
click at [85, 618] on nav "Home Agents Inbox Analytics Experiences Knowledge Products Documents Rules Veri…" at bounding box center [69, 333] width 127 height 573
click at [75, 638] on html "Home Agents Inbox Analytics Experiences Knowledge Products Documents Rules Veri…" at bounding box center [784, 335] width 1568 height 671
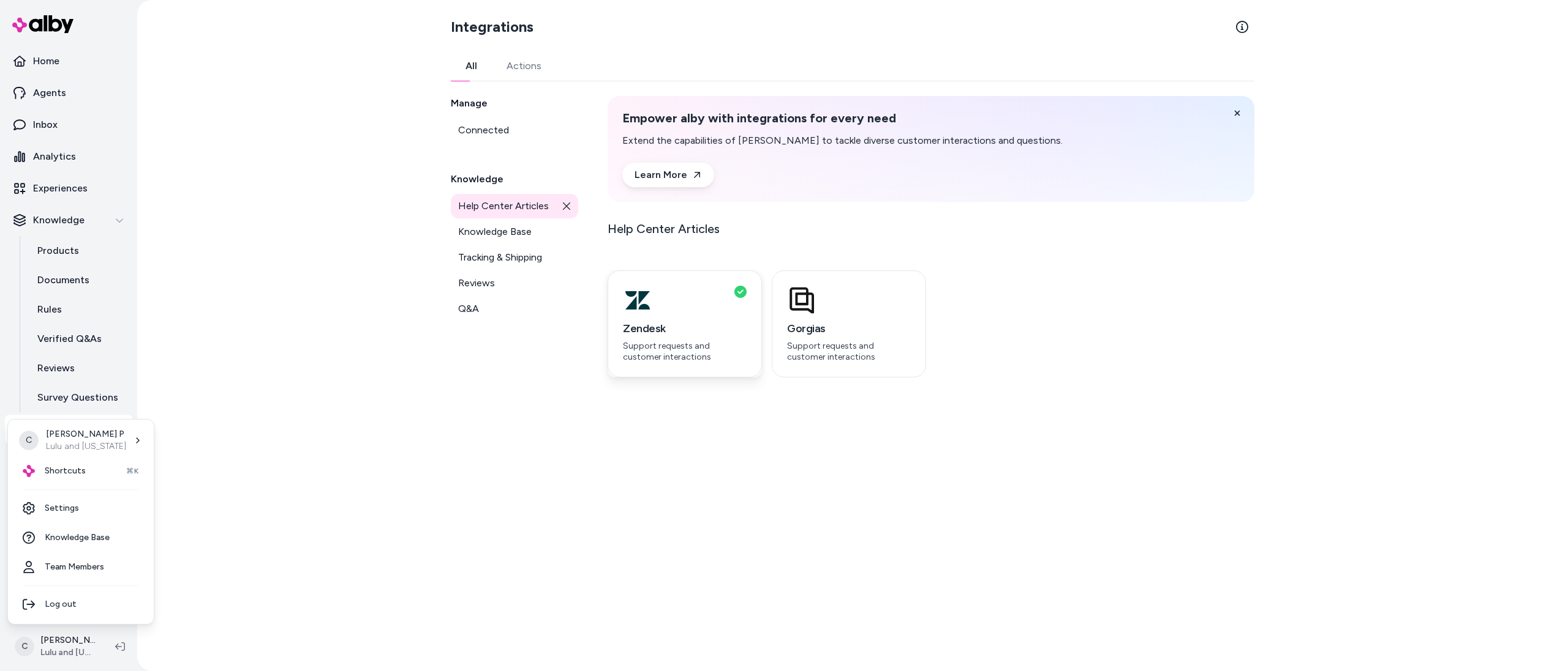
click at [659, 341] on html "Home Agents Inbox Analytics Experiences Knowledge Products Documents Rules Veri…" at bounding box center [784, 335] width 1568 height 671
click at [660, 337] on h3 "Zendesk" at bounding box center [684, 329] width 124 height 17
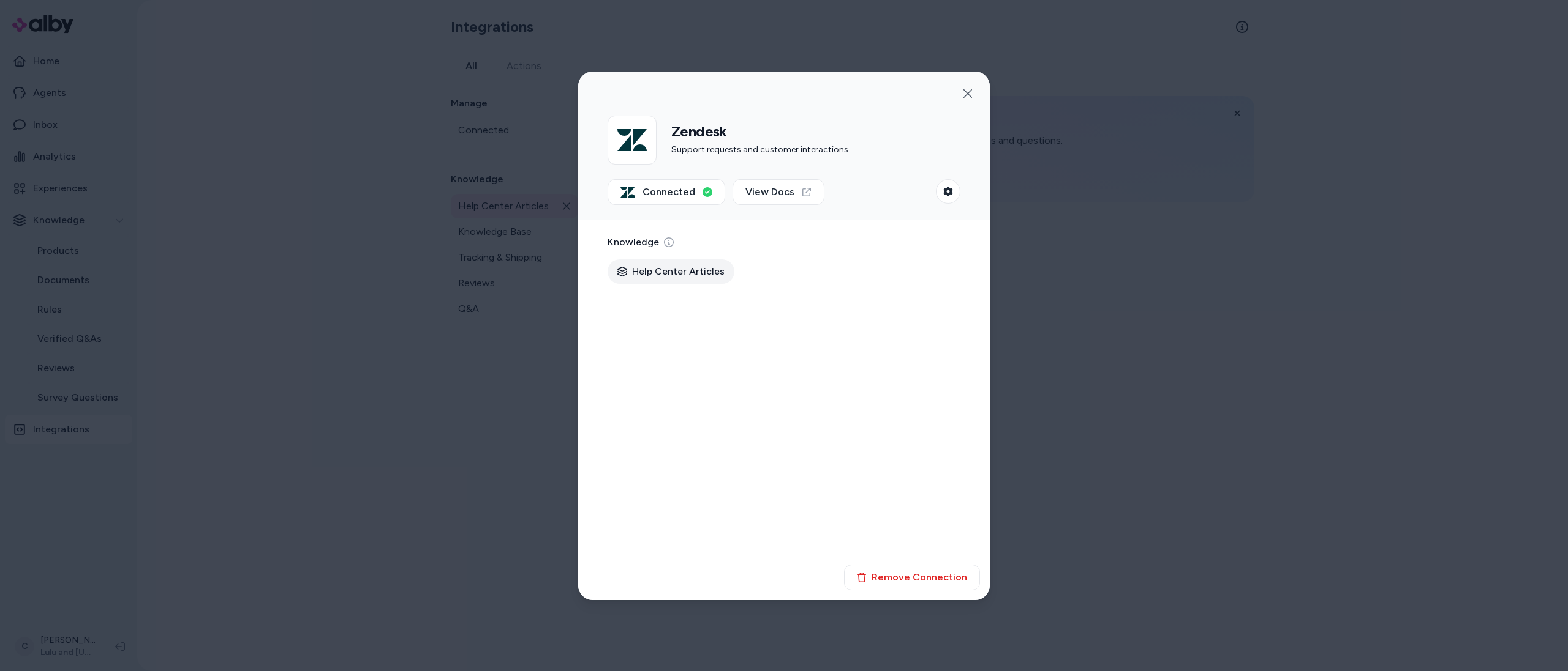
click at [320, 517] on div at bounding box center [784, 335] width 1568 height 671
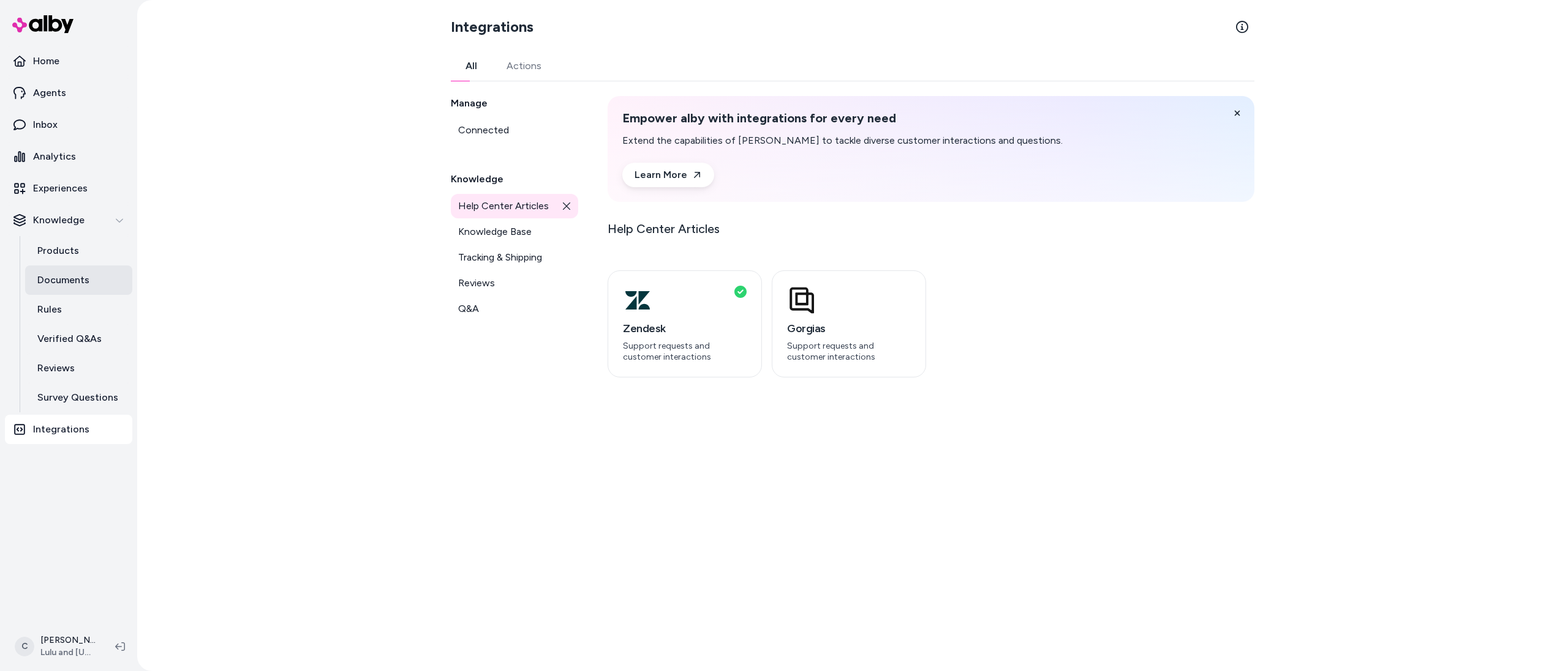
click at [73, 286] on p "Documents" at bounding box center [64, 280] width 52 height 15
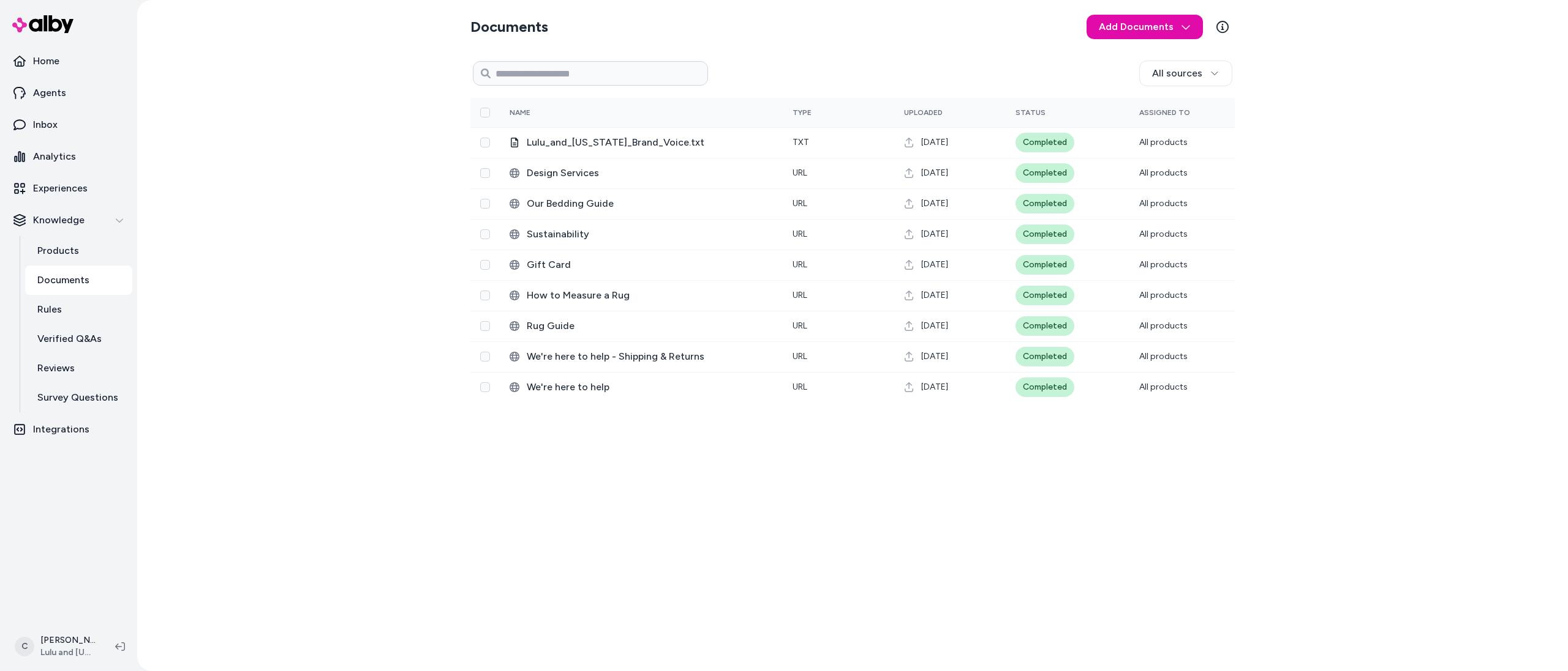
click at [387, 136] on div "Documents Add Documents All sources 0 Selected Edit Name Type Uploaded Status A…" at bounding box center [853, 335] width 1431 height 671
click at [108, 427] on link "Integrations" at bounding box center [69, 430] width 127 height 29
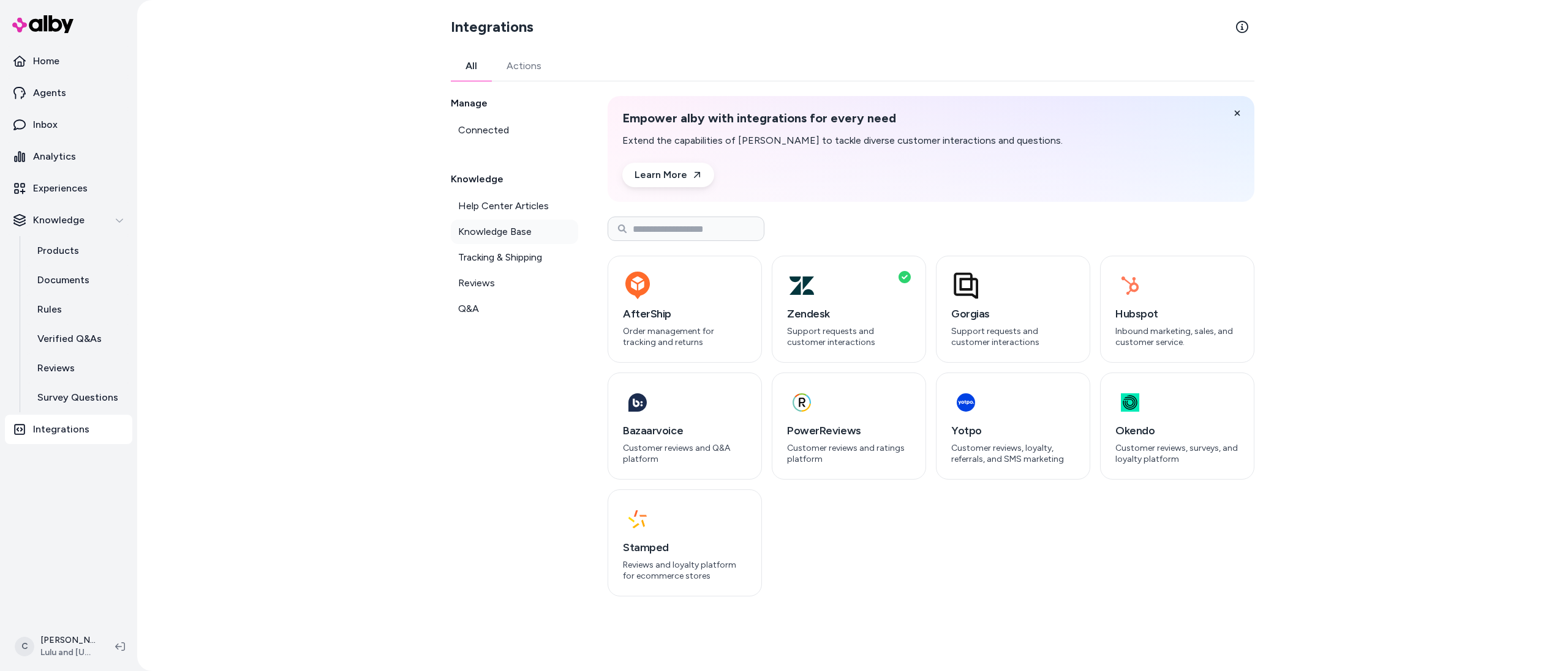
click at [498, 232] on span "Knowledge Base" at bounding box center [494, 232] width 73 height 15
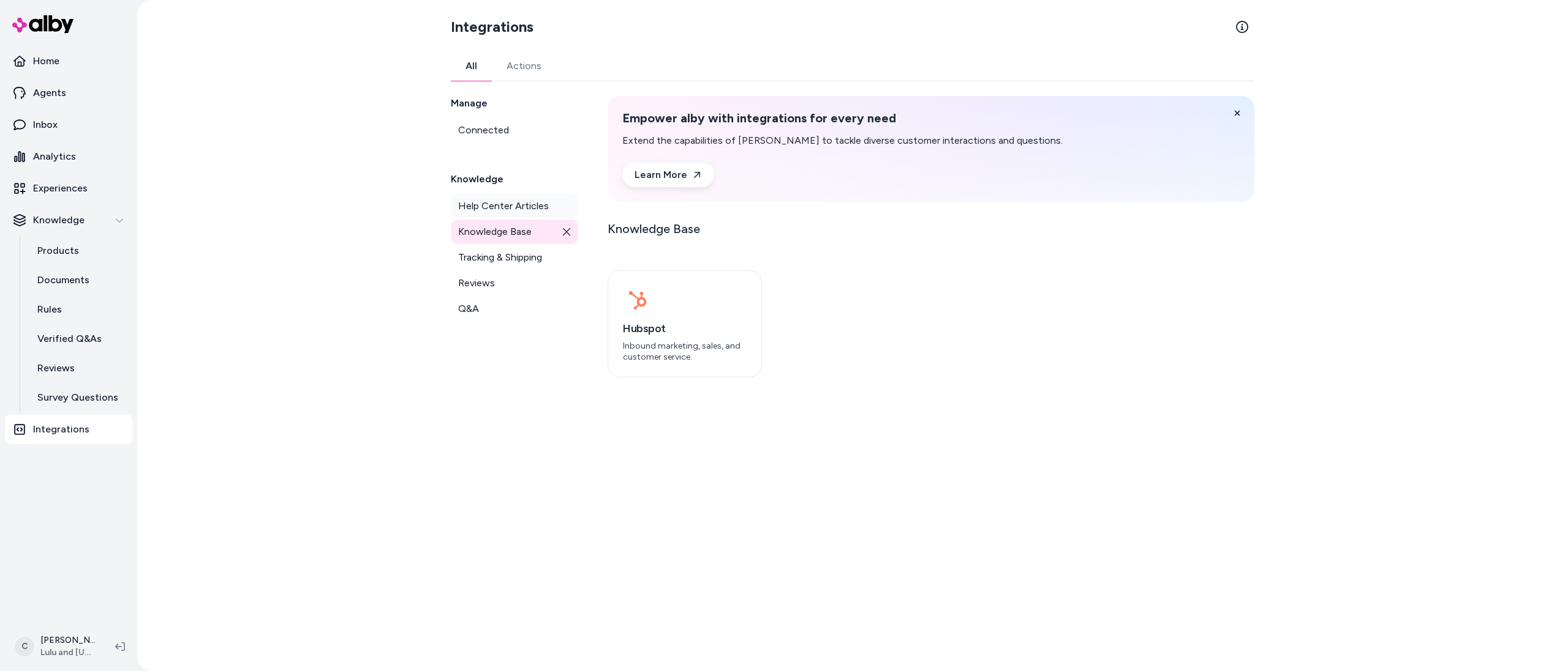
click at [499, 212] on span "Help Center Articles" at bounding box center [503, 206] width 91 height 15
click at [704, 329] on h3 "Zendesk" at bounding box center [684, 329] width 124 height 17
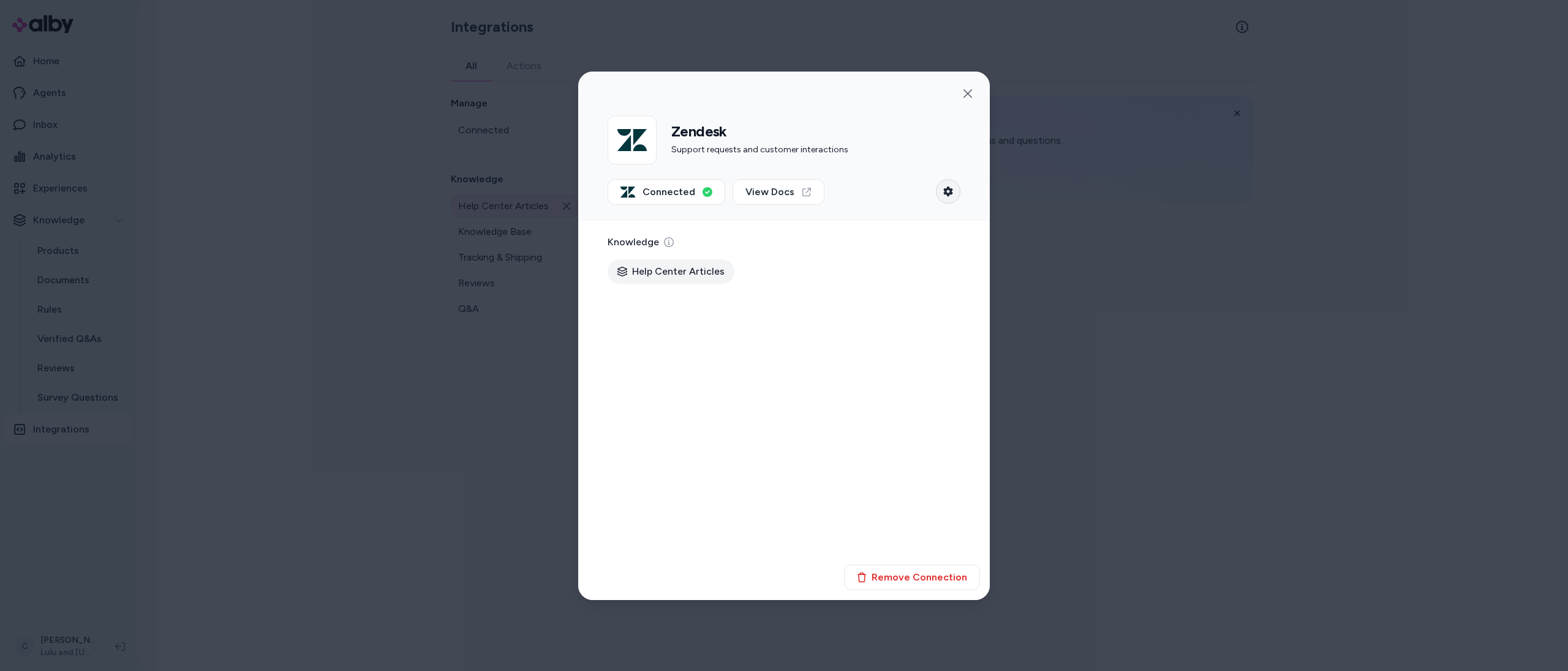
click at [943, 189] on icon "button" at bounding box center [948, 192] width 10 height 10
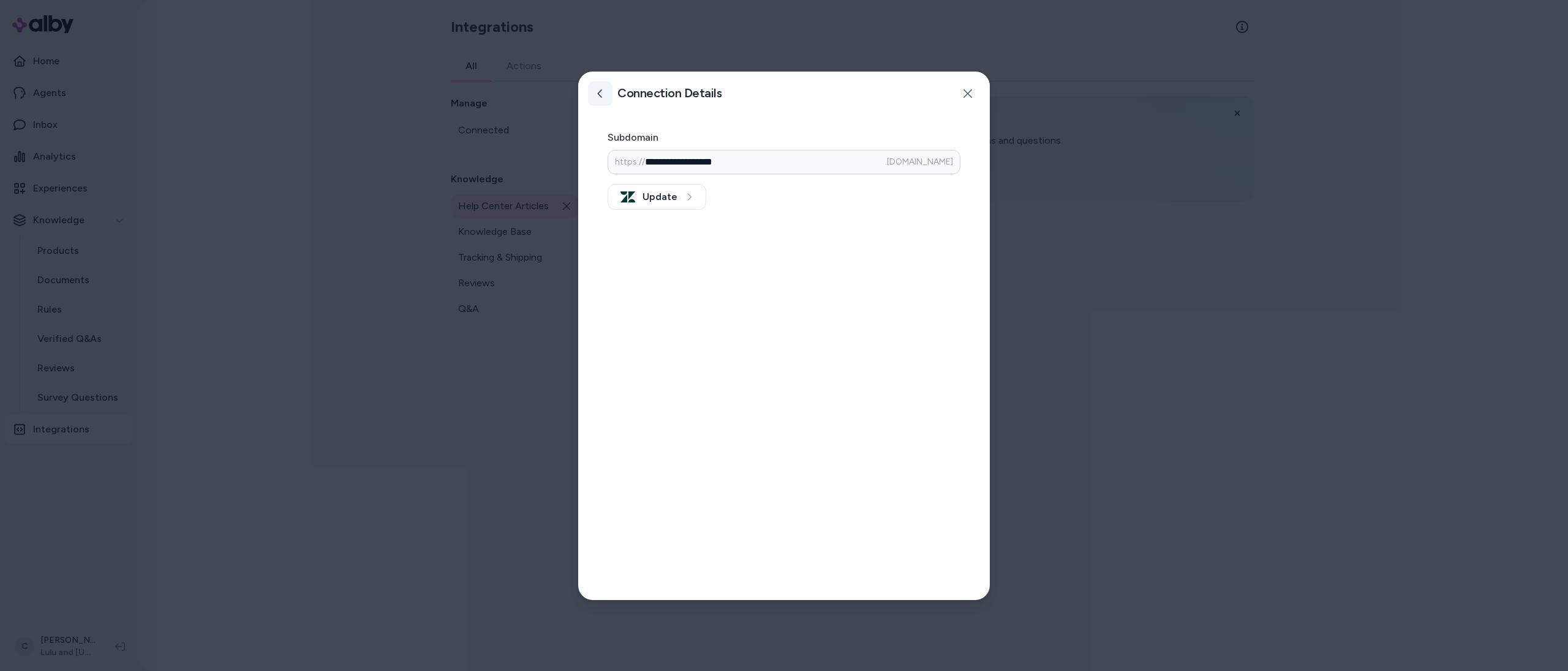
click at [600, 92] on icon at bounding box center [600, 94] width 10 height 10
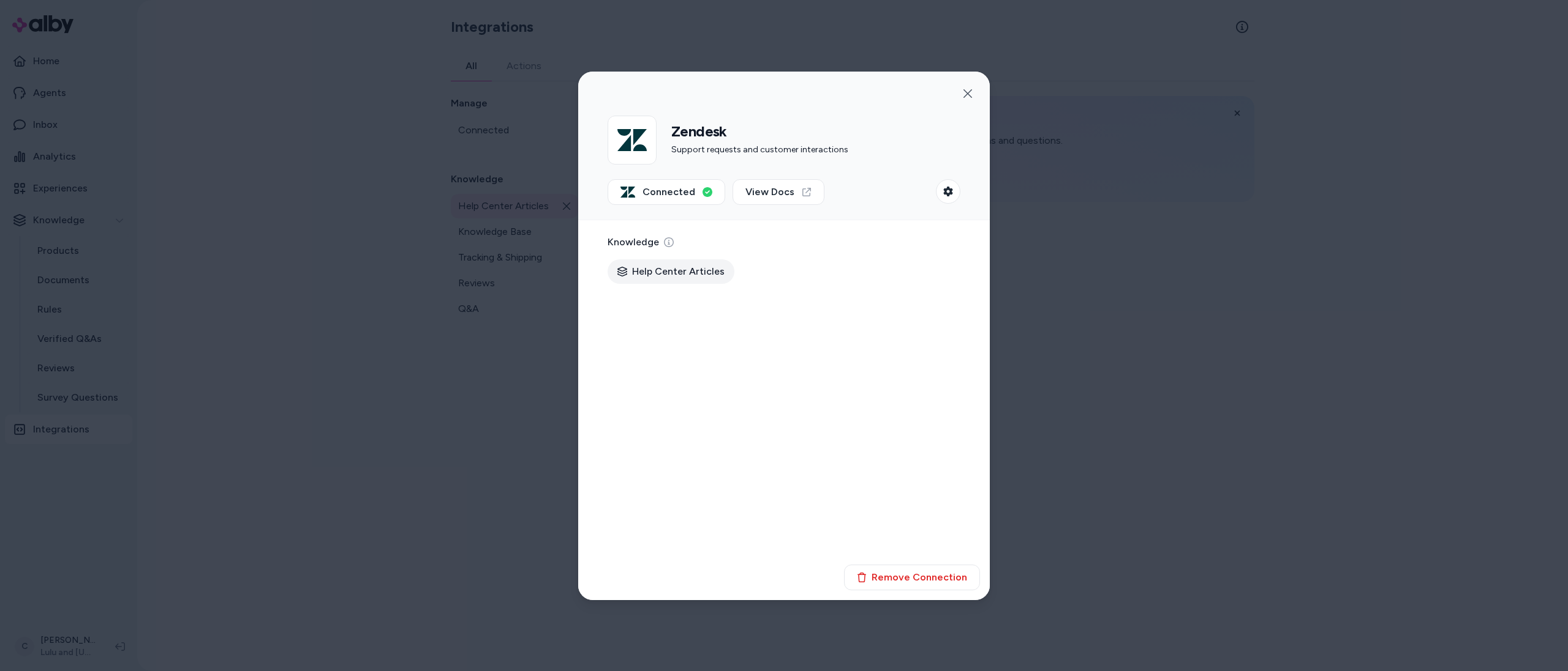
drag, startPoint x: 364, startPoint y: 522, endPoint x: 360, endPoint y: 515, distance: 8.1
click at [360, 515] on div at bounding box center [784, 335] width 1568 height 671
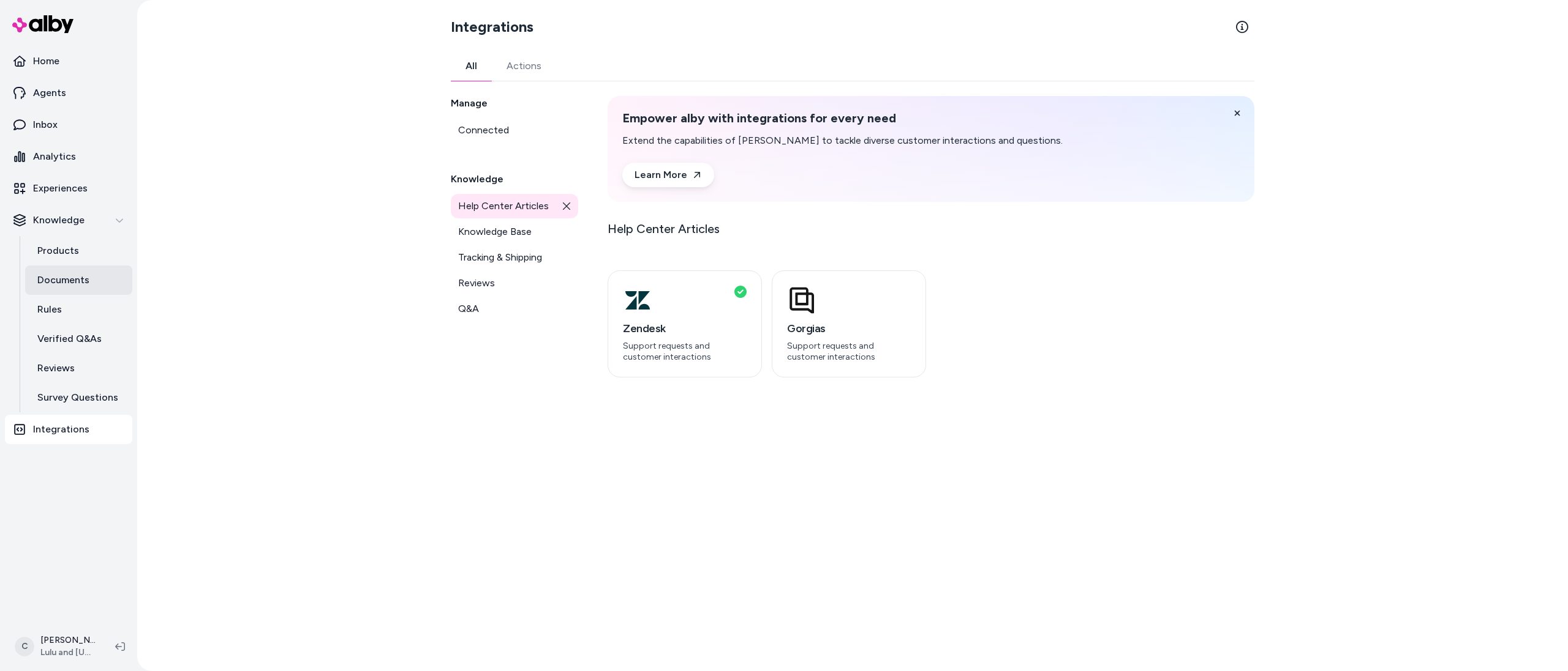
click at [73, 288] on link "Documents" at bounding box center [78, 280] width 107 height 29
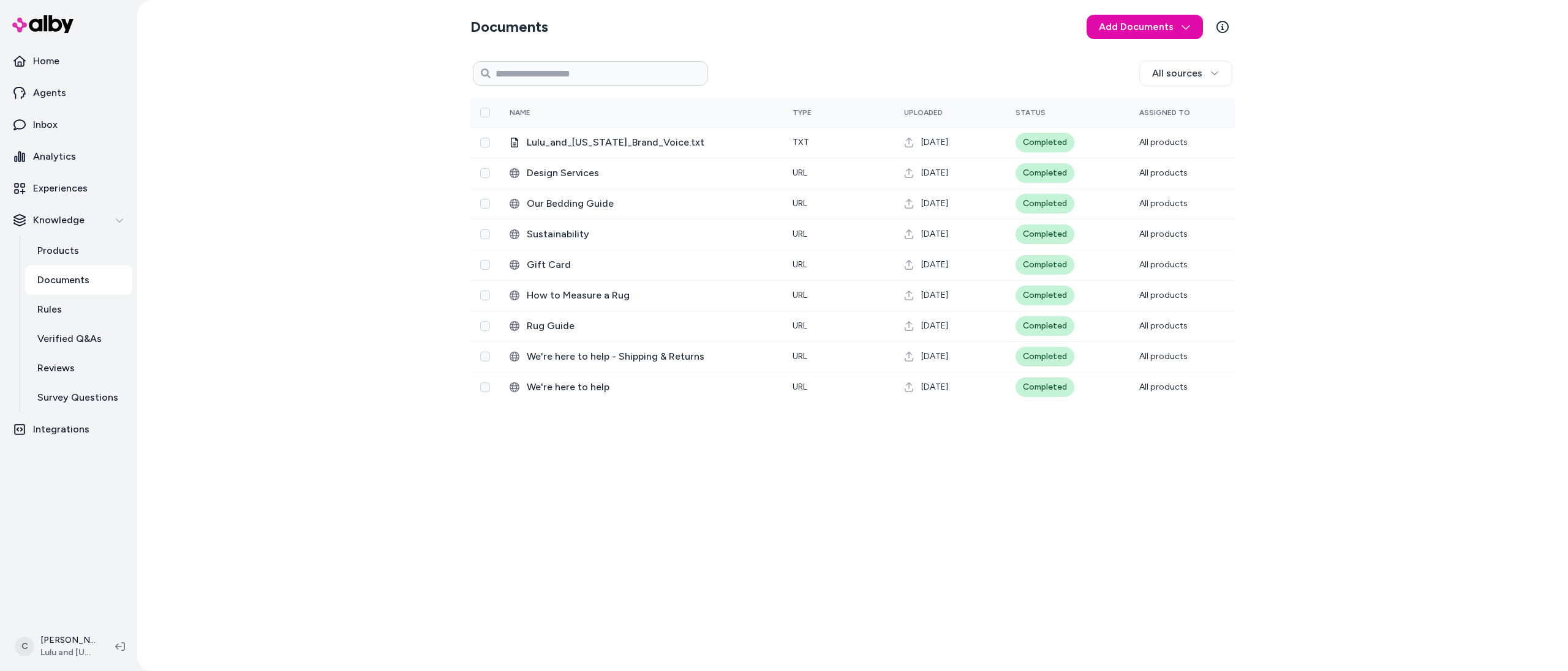
click at [328, 396] on div "Documents Add Documents All sources 0 Selected Edit Name Type Uploaded Status A…" at bounding box center [853, 335] width 1431 height 671
click at [310, 227] on div "Documents Add Documents All sources 0 Selected Edit Name Type Uploaded Status A…" at bounding box center [853, 335] width 1431 height 671
click at [87, 310] on link "Rules" at bounding box center [78, 310] width 107 height 29
click at [73, 302] on link "Rules" at bounding box center [78, 310] width 107 height 29
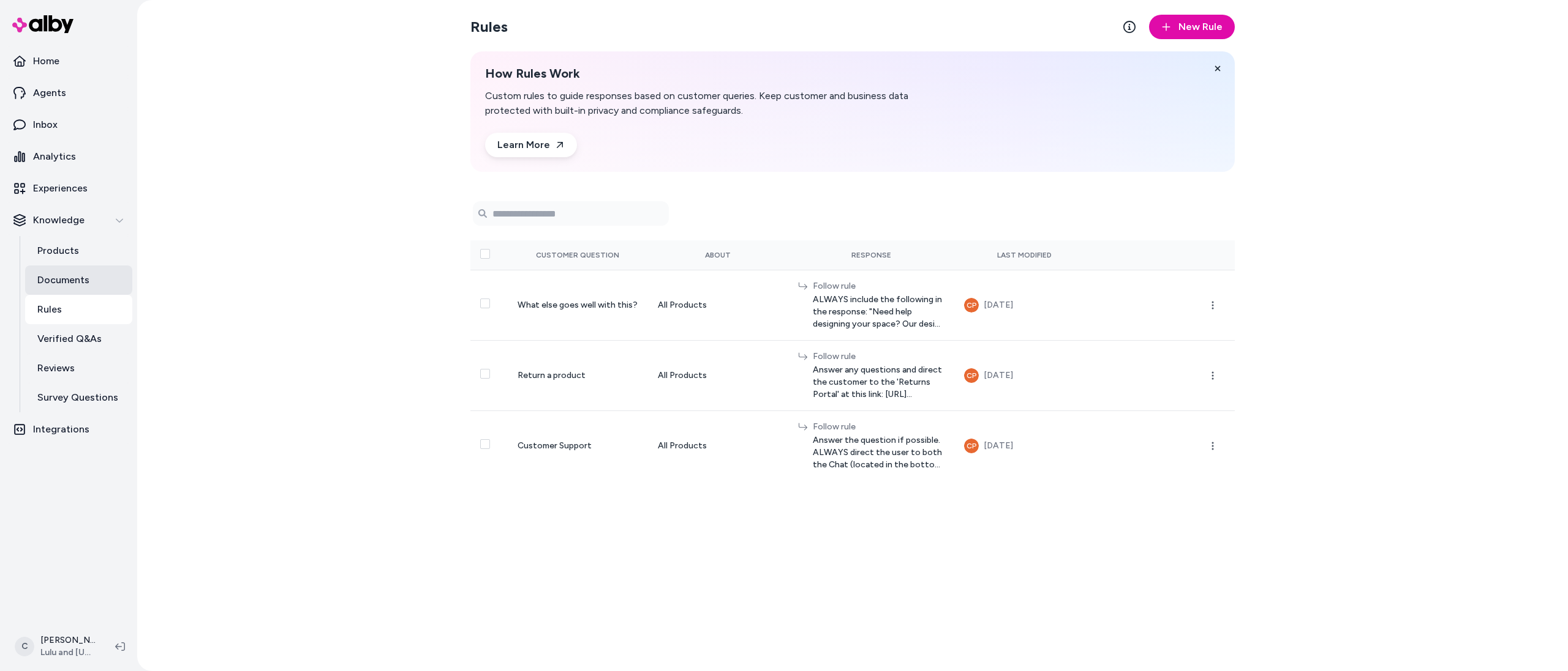
click at [97, 294] on link "Documents" at bounding box center [78, 280] width 107 height 29
click at [65, 643] on html "Home Agents Inbox Analytics Experiences Knowledge Products Documents Rules Veri…" at bounding box center [784, 335] width 1568 height 671
click at [75, 505] on link "Settings" at bounding box center [81, 509] width 136 height 29
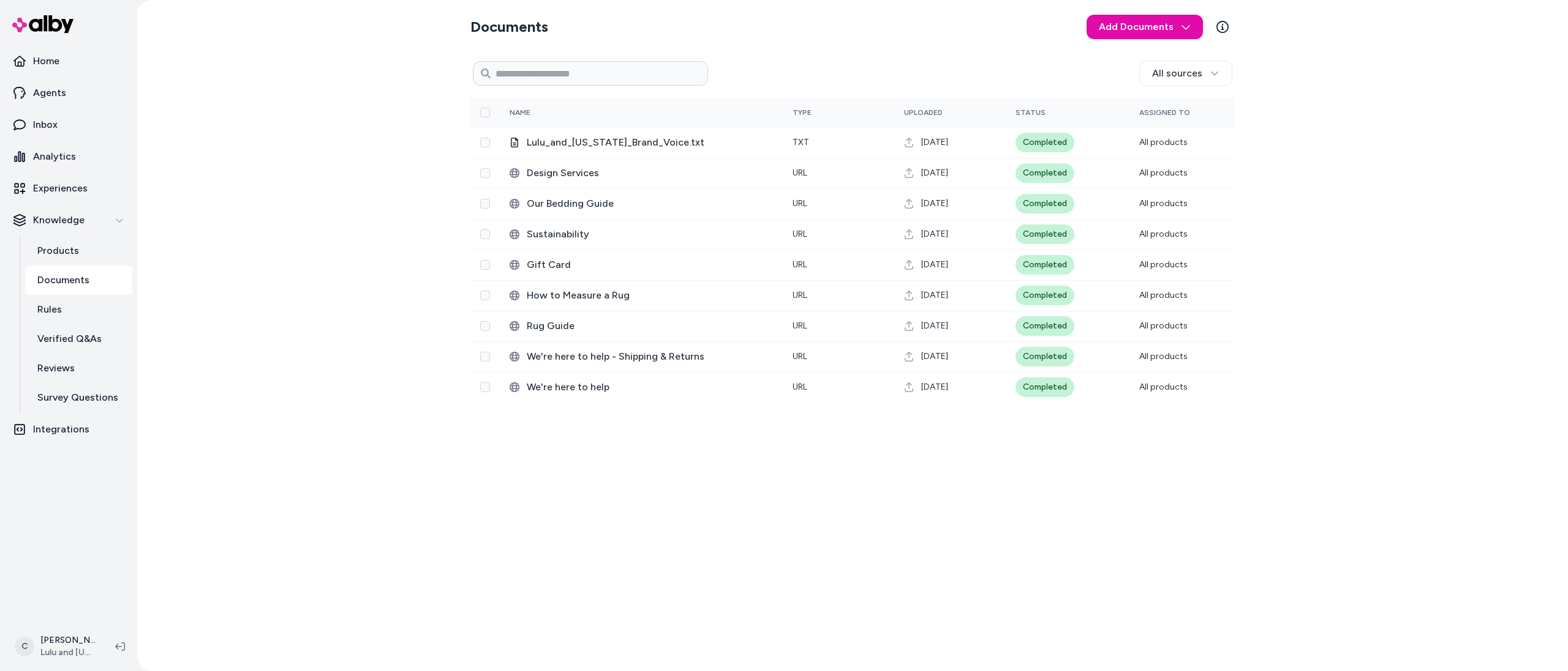
click at [377, 269] on div "Documents Add Documents All sources 0 Selected Edit Name Type Uploaded Status A…" at bounding box center [853, 335] width 1431 height 671
drag, startPoint x: 451, startPoint y: 204, endPoint x: 797, endPoint y: 666, distance: 577.2
click at [797, 666] on div "Documents Add Documents All sources 0 Selected Edit Name Type Uploaded Status A…" at bounding box center [853, 335] width 1431 height 671
drag, startPoint x: 662, startPoint y: 573, endPoint x: 649, endPoint y: 543, distance: 32.7
click at [631, 554] on div "Documents Add Documents All sources 0 Selected Edit Name Type Uploaded Status A…" at bounding box center [852, 335] width 784 height 671
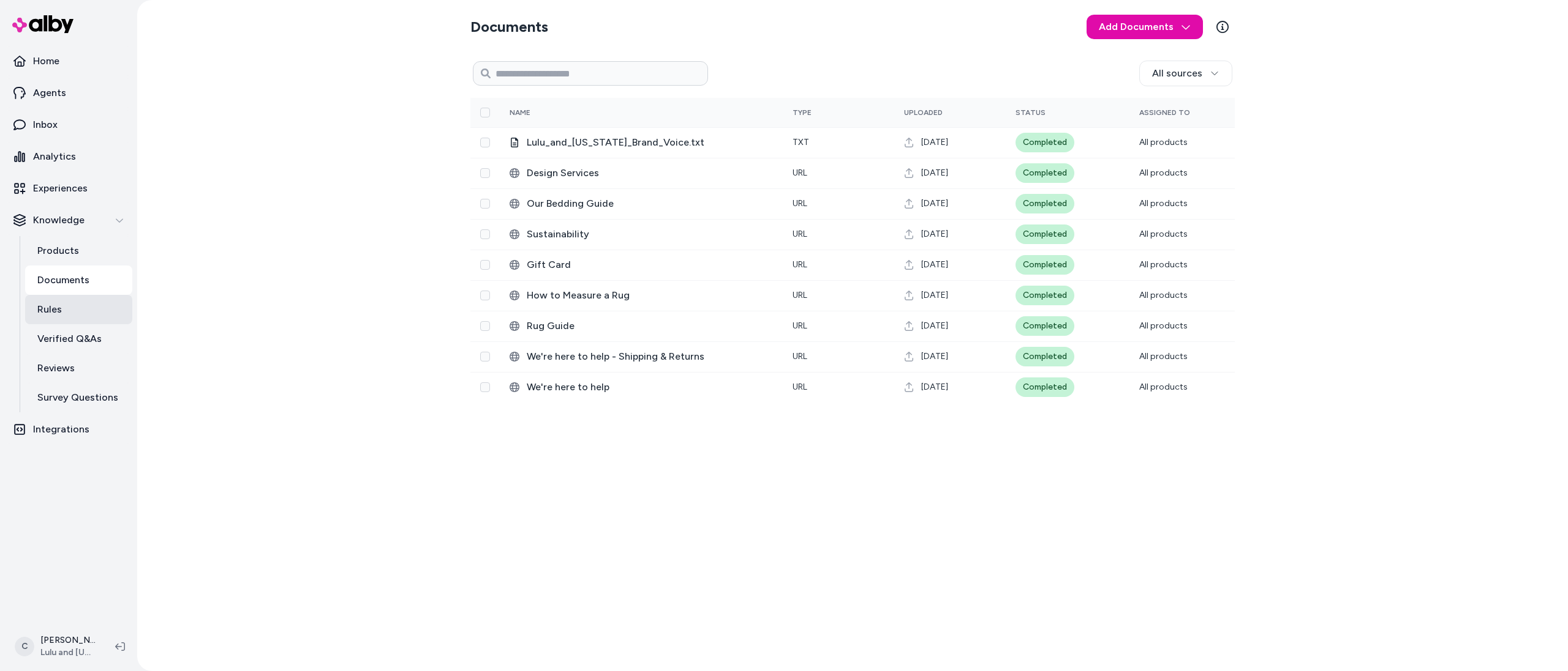
click at [89, 306] on link "Rules" at bounding box center [78, 310] width 107 height 29
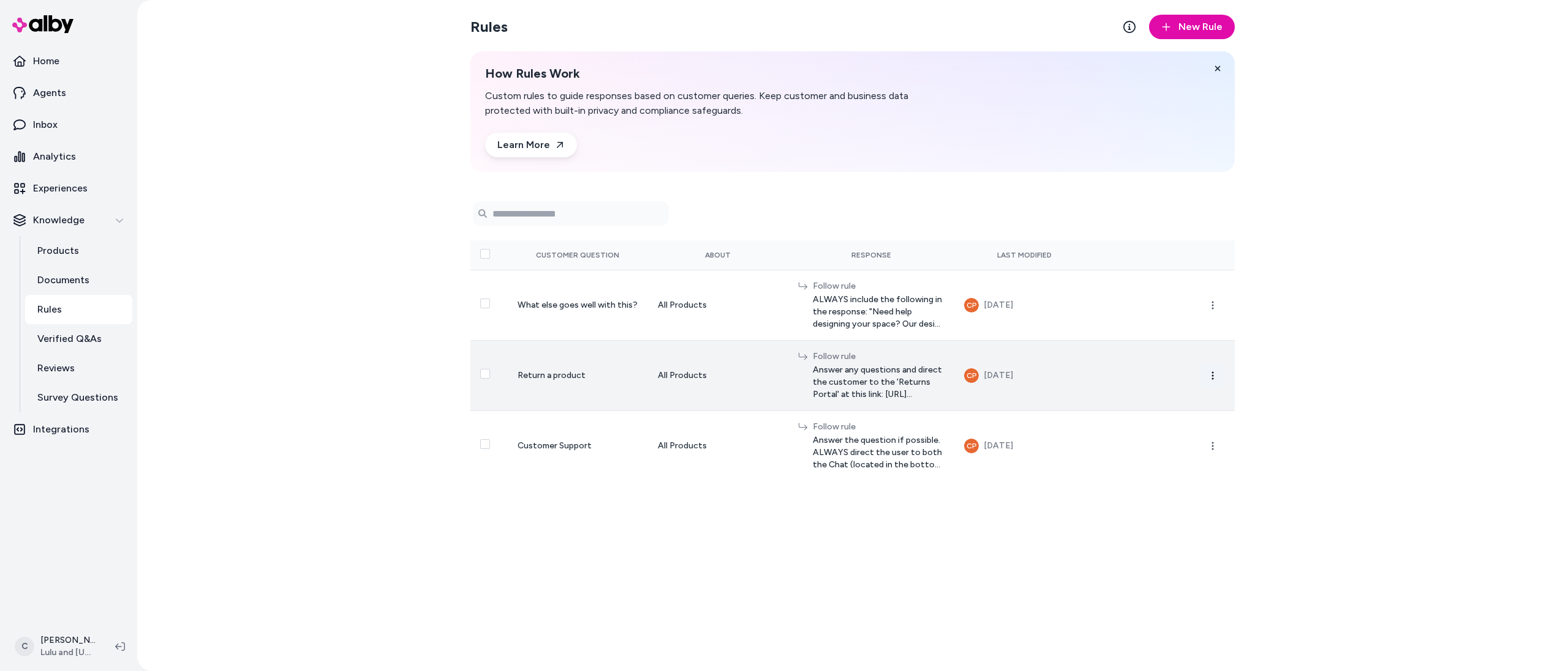
click at [1206, 375] on button "button" at bounding box center [1212, 376] width 24 height 24
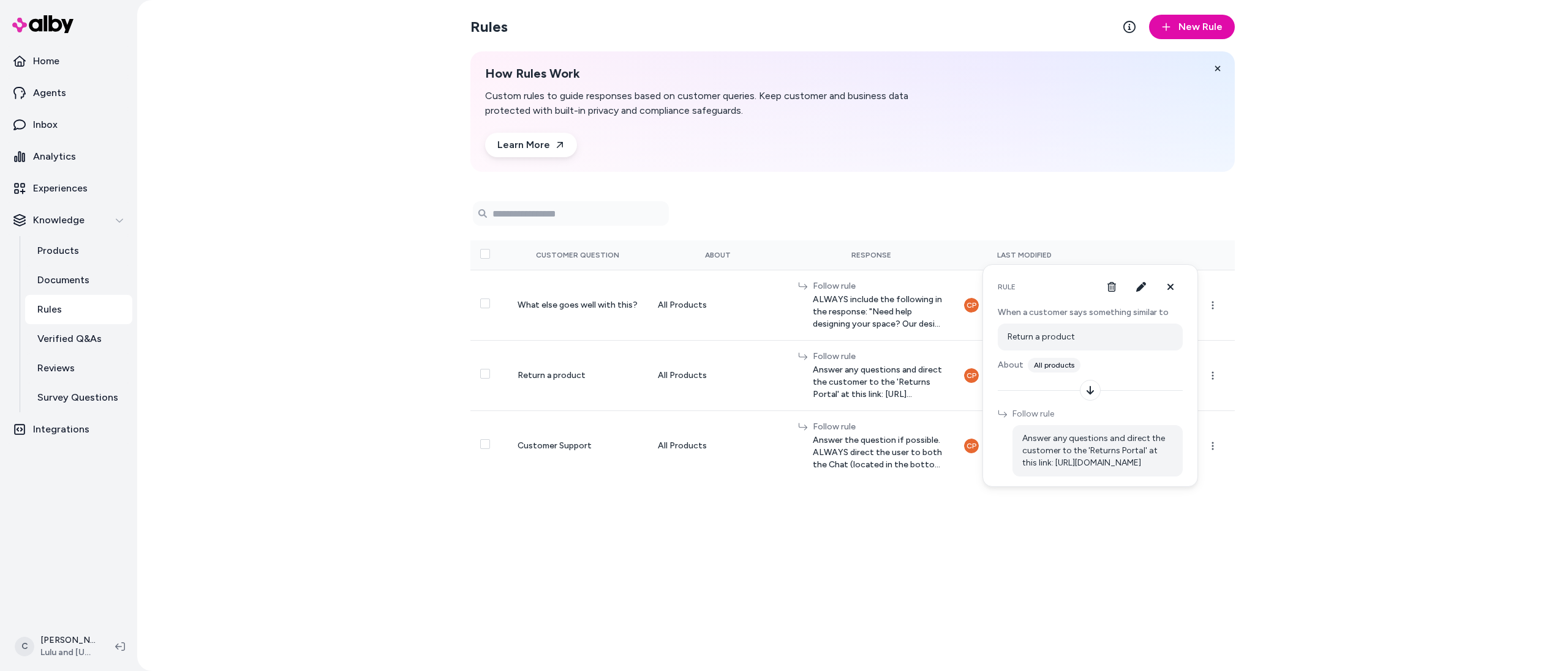
click at [1015, 544] on div "Rules New Rule How Rules Work Custom rules to guide responses based on customer…" at bounding box center [852, 335] width 784 height 671
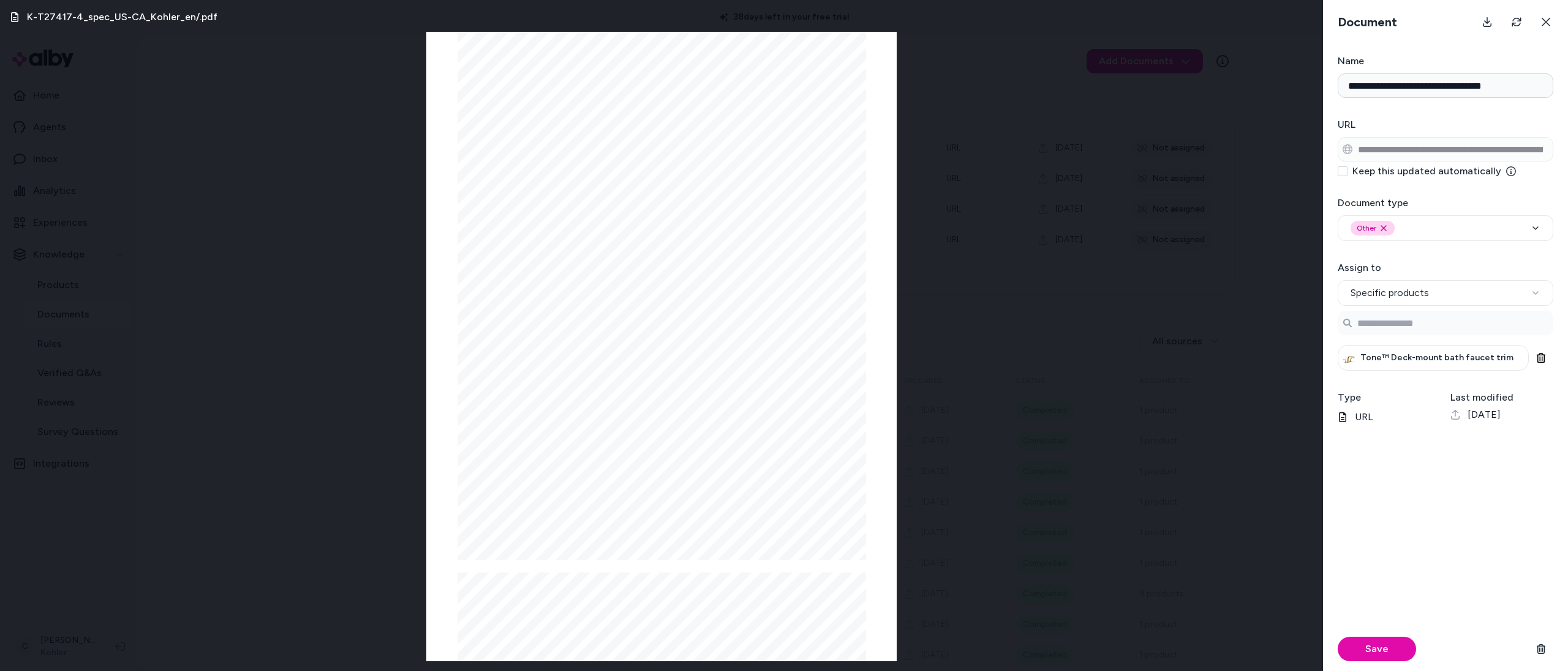
scroll to position [1261, 0]
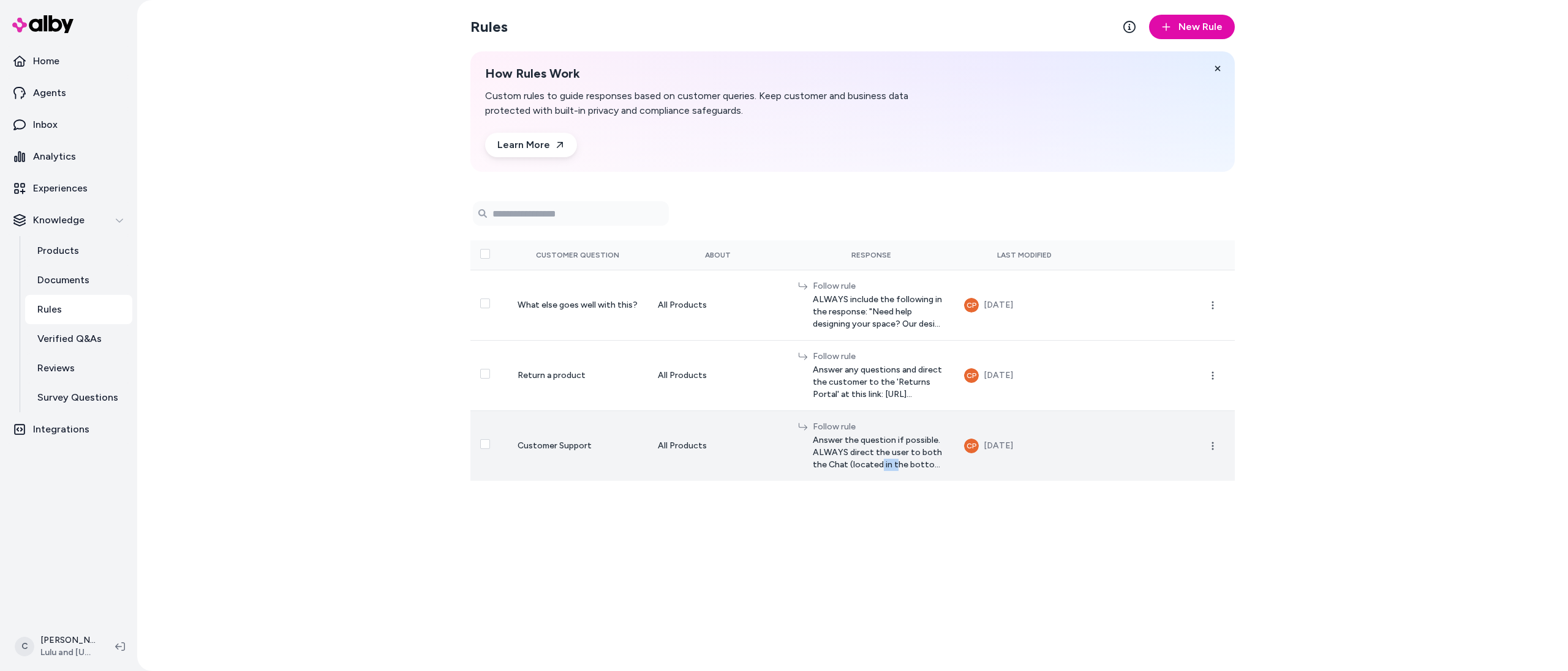
drag, startPoint x: 861, startPoint y: 449, endPoint x: 869, endPoint y: 446, distance: 8.5
click at [869, 446] on span "Answer the question if possible. ALWAYS direct the user to both the Chat (locat…" at bounding box center [879, 452] width 132 height 37
click at [893, 455] on span "Answer the question if possible. ALWAYS direct the user to both the Chat (locat…" at bounding box center [879, 452] width 132 height 37
click at [870, 460] on span "Answer the question if possible. ALWAYS direct the user to both the Chat (locat…" at bounding box center [879, 452] width 132 height 37
click at [1209, 452] on button "button" at bounding box center [1212, 446] width 24 height 24
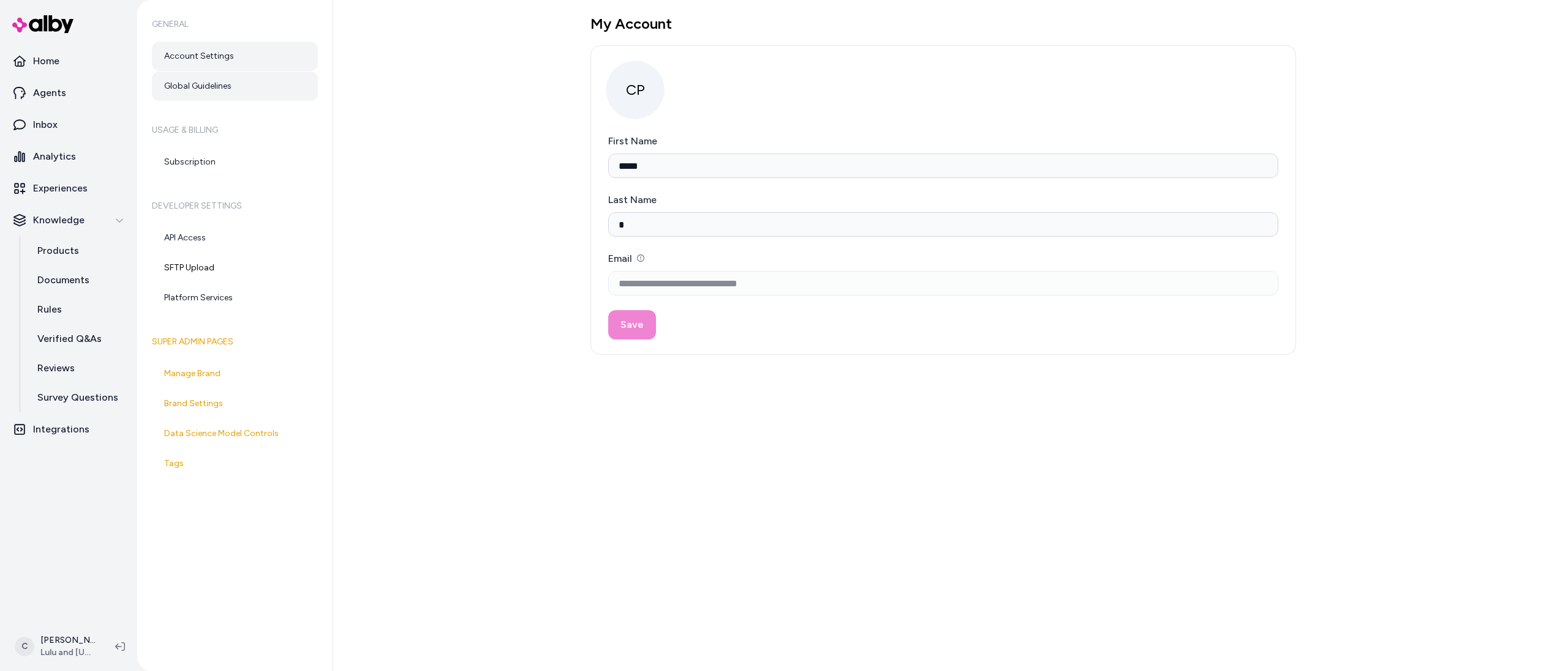
click at [227, 79] on link "Global Guidelines" at bounding box center [234, 86] width 166 height 29
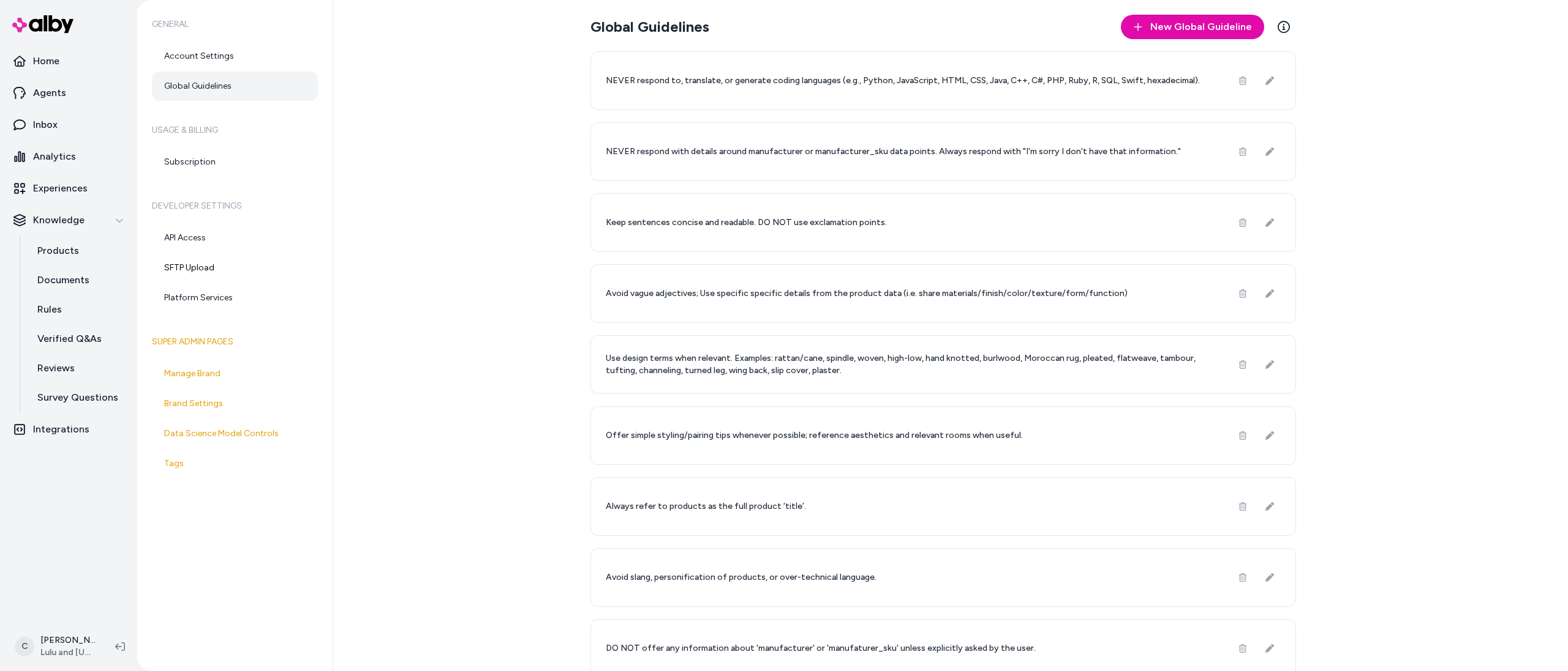
scroll to position [227, 0]
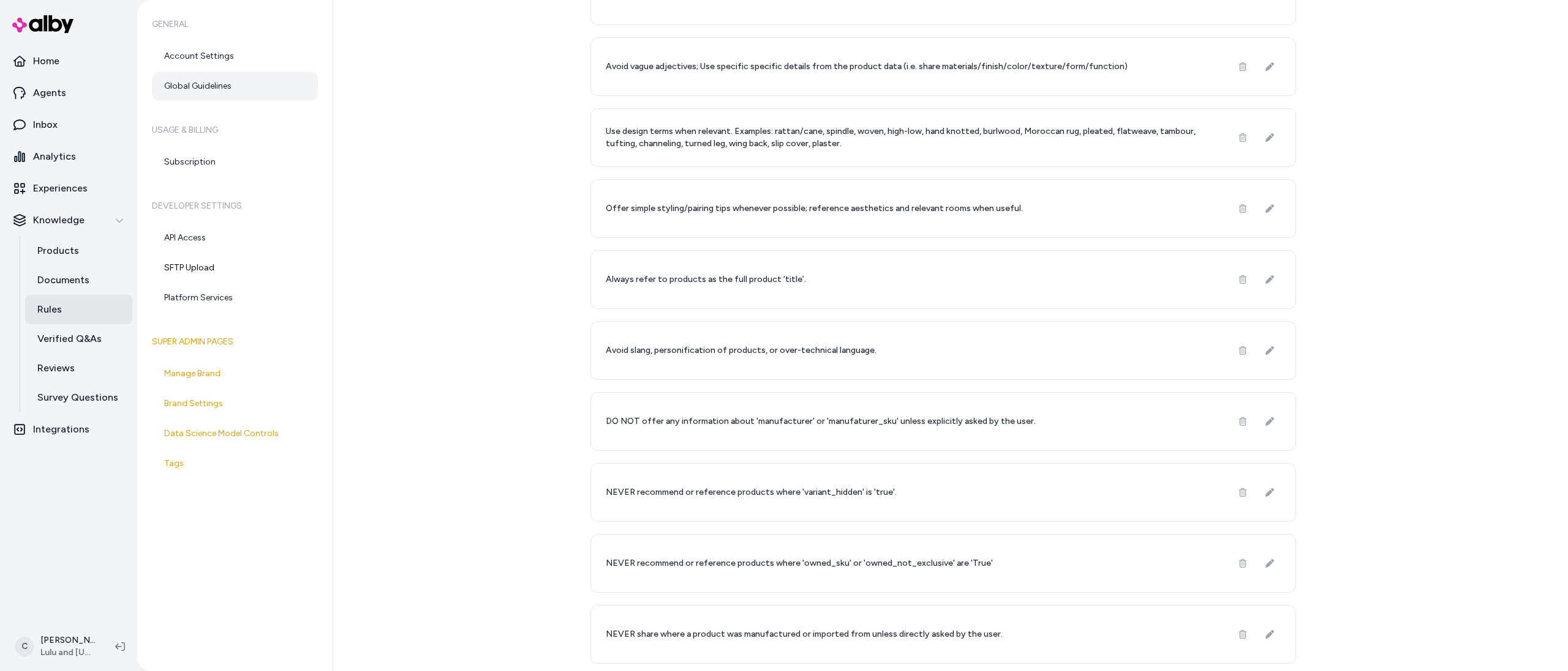
click at [55, 307] on p "Rules" at bounding box center [50, 310] width 24 height 15
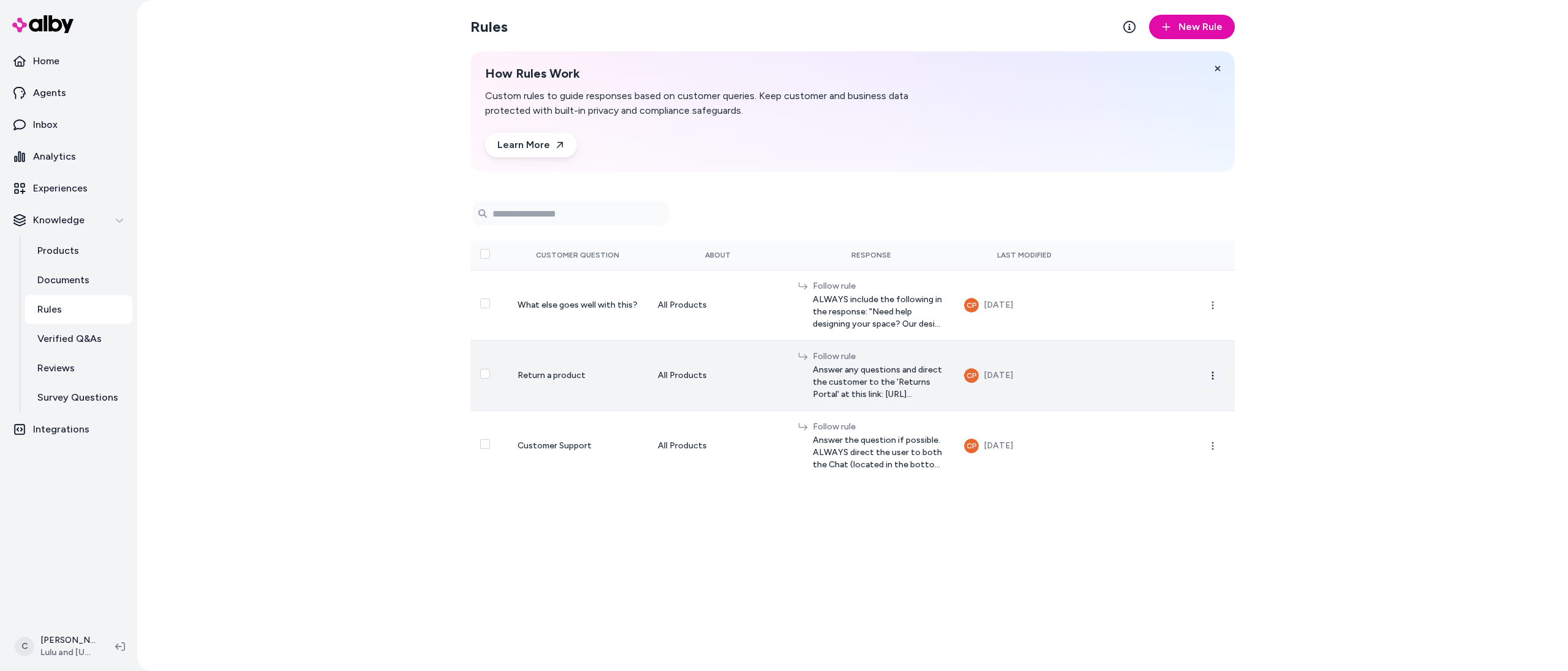
click at [1207, 374] on icon "button" at bounding box center [1212, 376] width 10 height 10
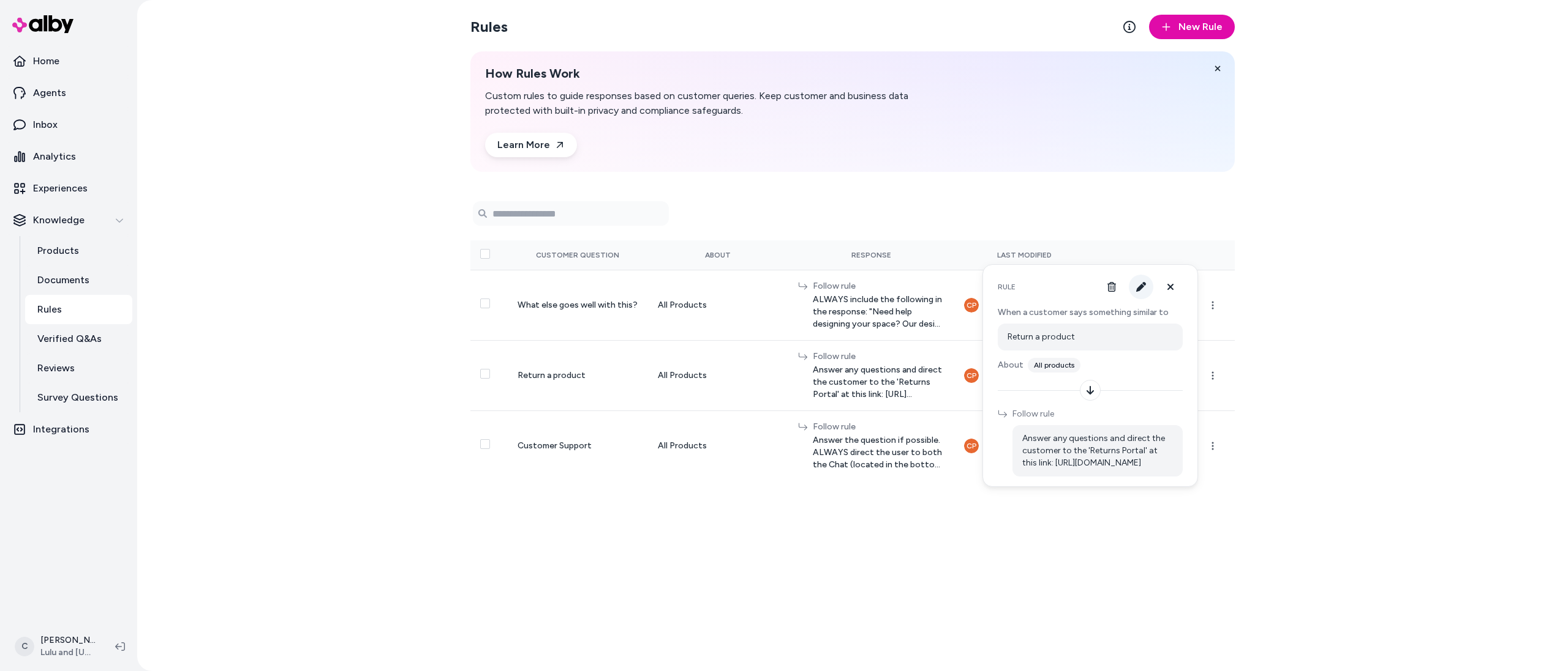
click at [1133, 295] on button "button" at bounding box center [1141, 287] width 24 height 24
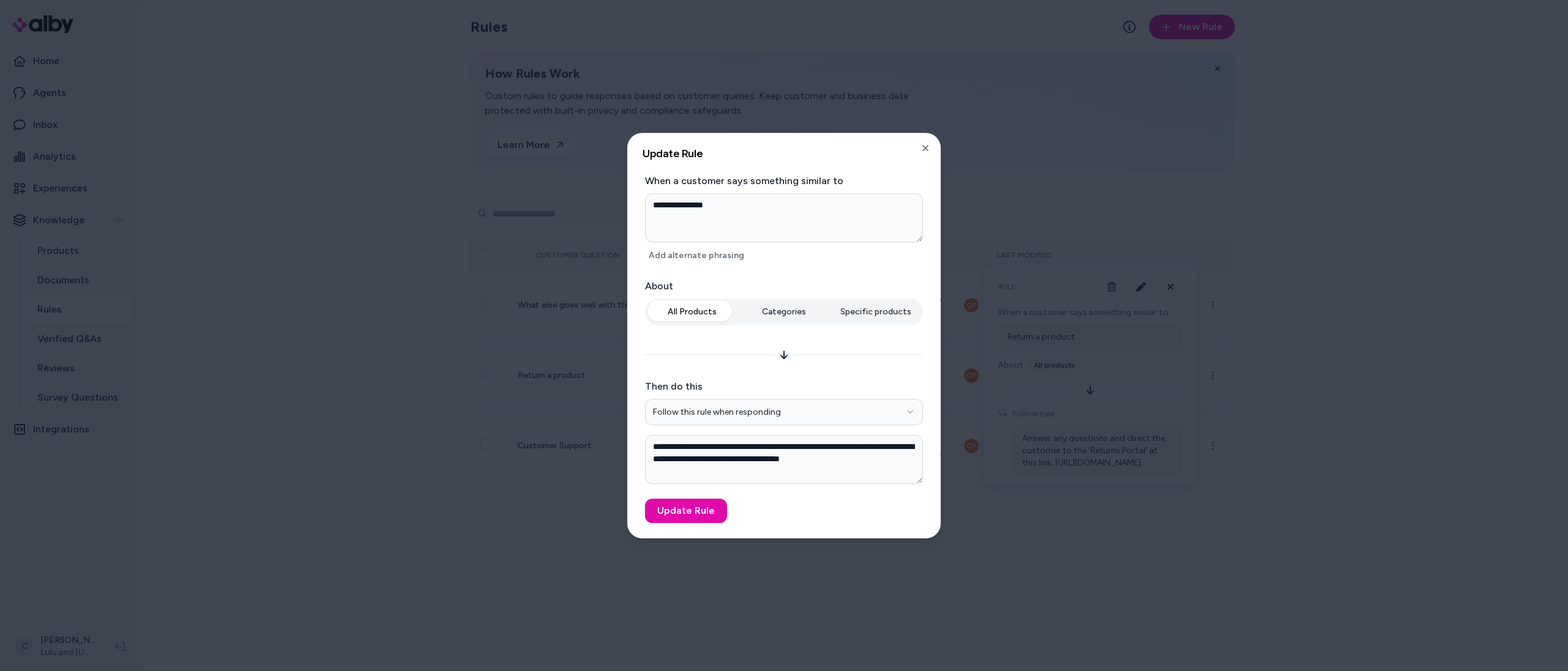
click at [929, 141] on div "**********" at bounding box center [783, 336] width 312 height 405
click at [1251, 497] on div at bounding box center [784, 335] width 1568 height 671
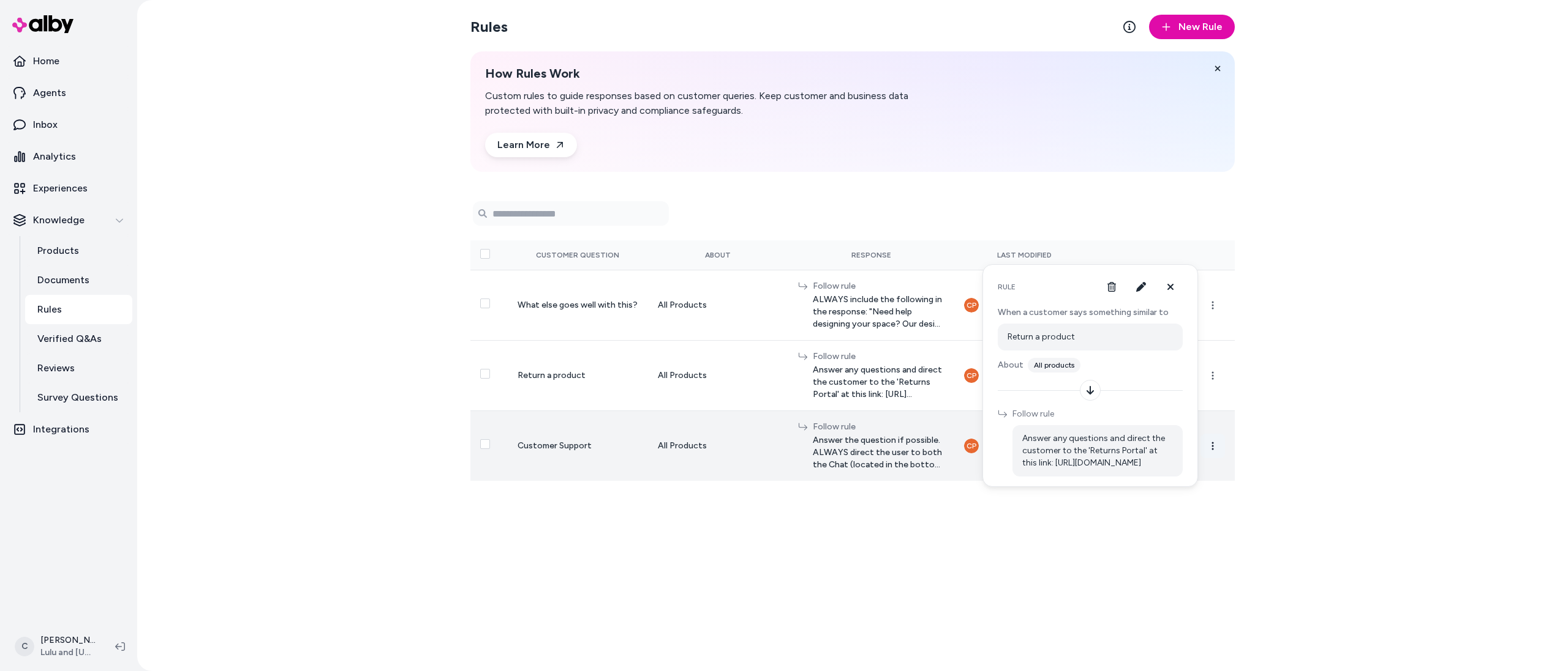
click at [1212, 444] on icon "button" at bounding box center [1212, 446] width 10 height 10
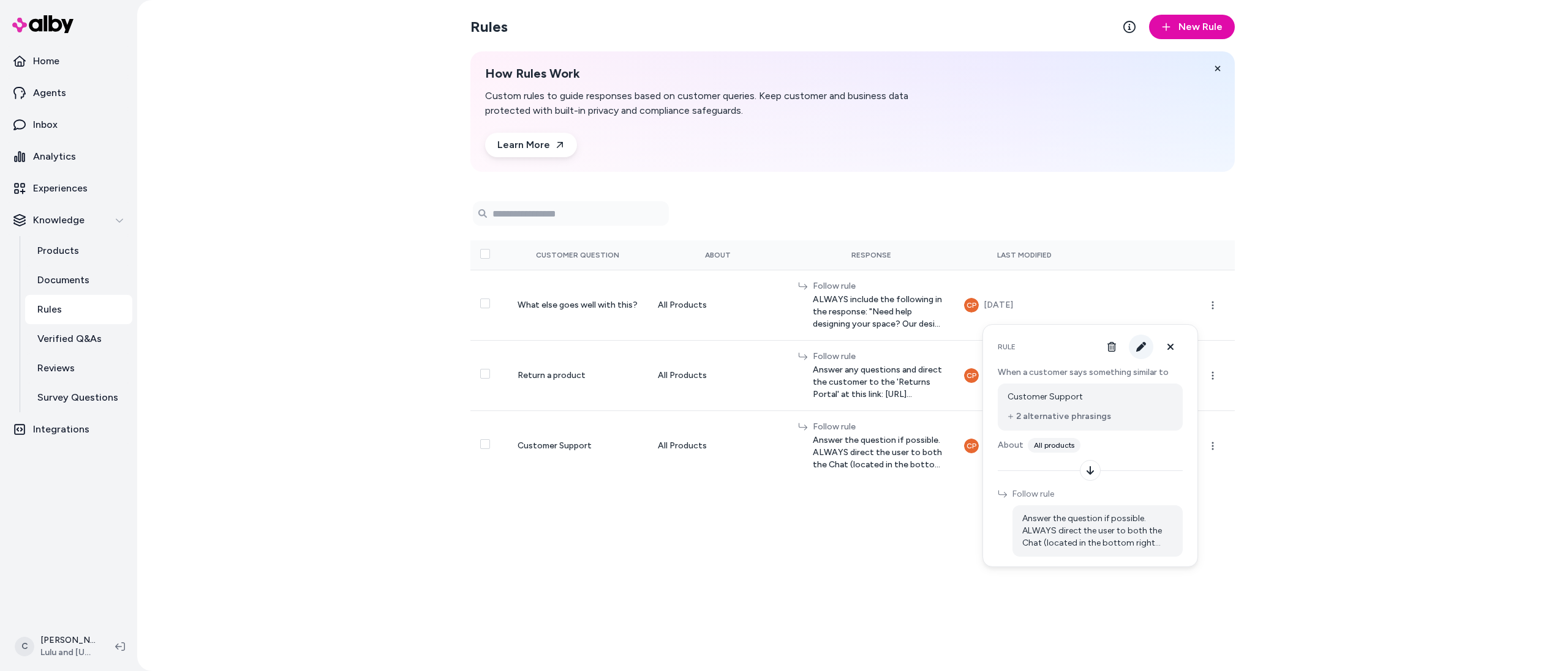
click at [1142, 341] on button "button" at bounding box center [1141, 347] width 24 height 24
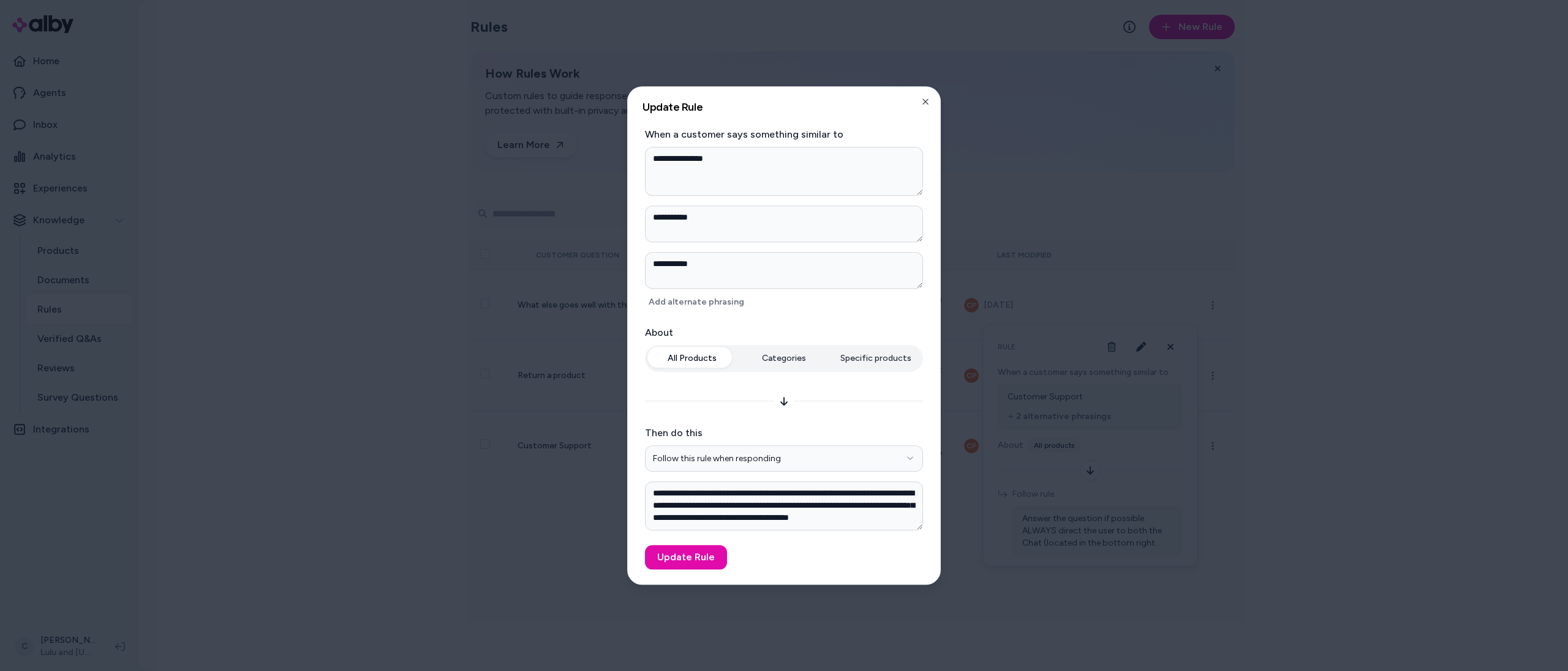
drag, startPoint x: 1396, startPoint y: 372, endPoint x: 1276, endPoint y: 323, distance: 129.6
click at [1376, 369] on div at bounding box center [784, 335] width 1568 height 671
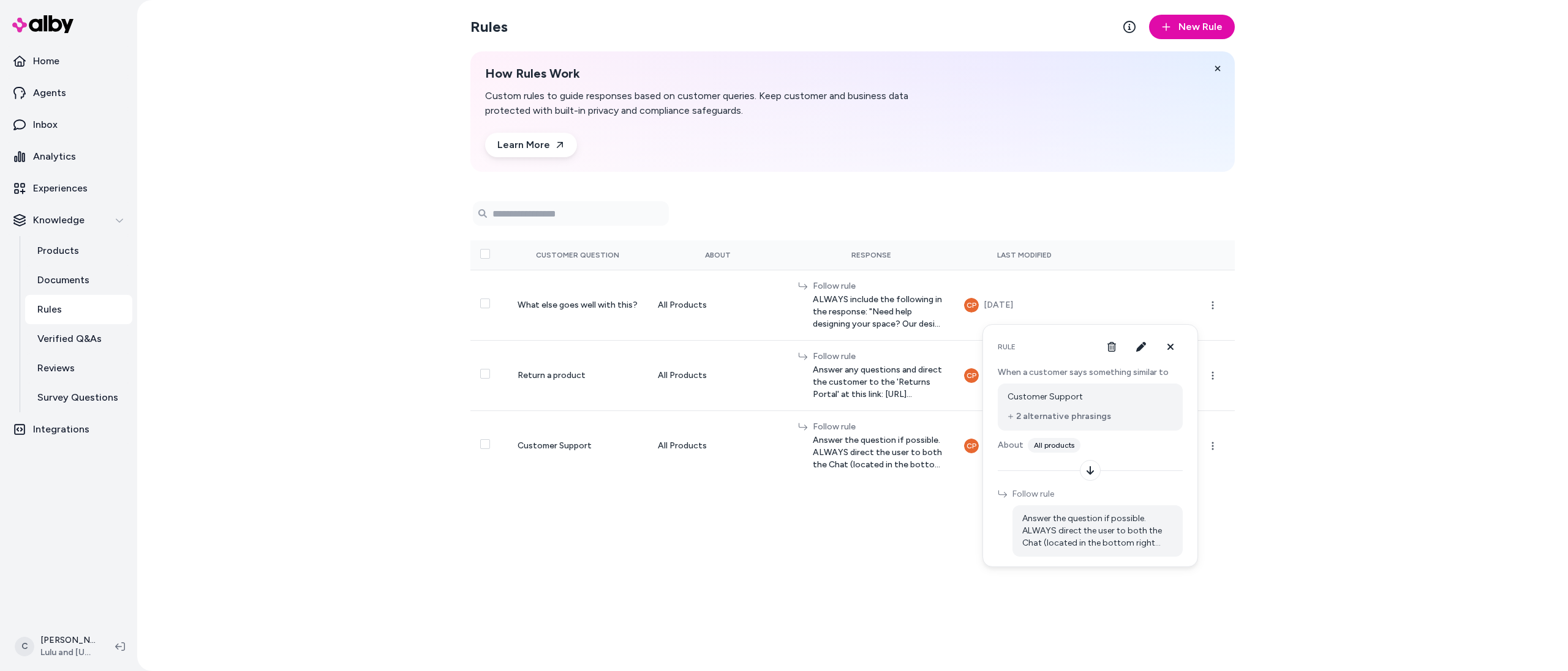
click at [927, 604] on div "Rules New Rule How Rules Work Custom rules to guide responses based on customer…" at bounding box center [852, 335] width 784 height 671
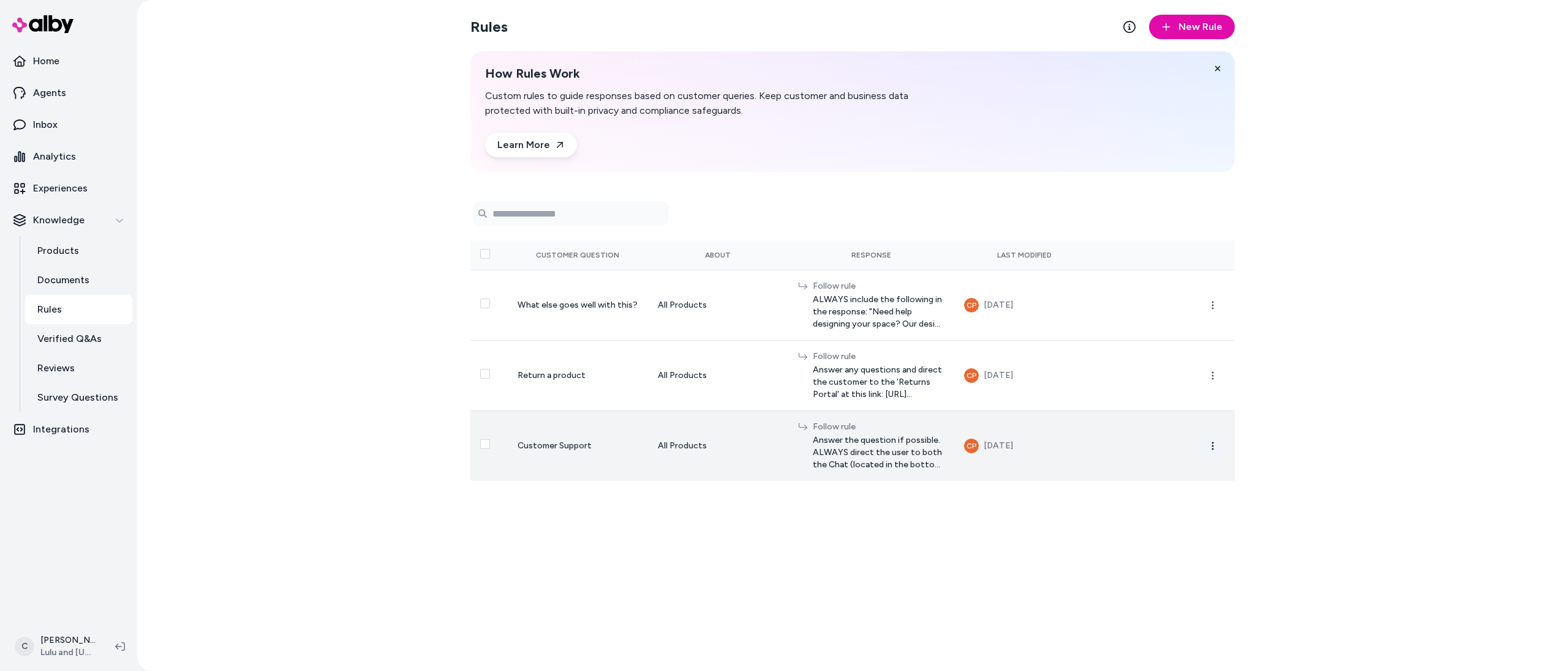
click at [1211, 444] on icon "button" at bounding box center [1212, 446] width 10 height 10
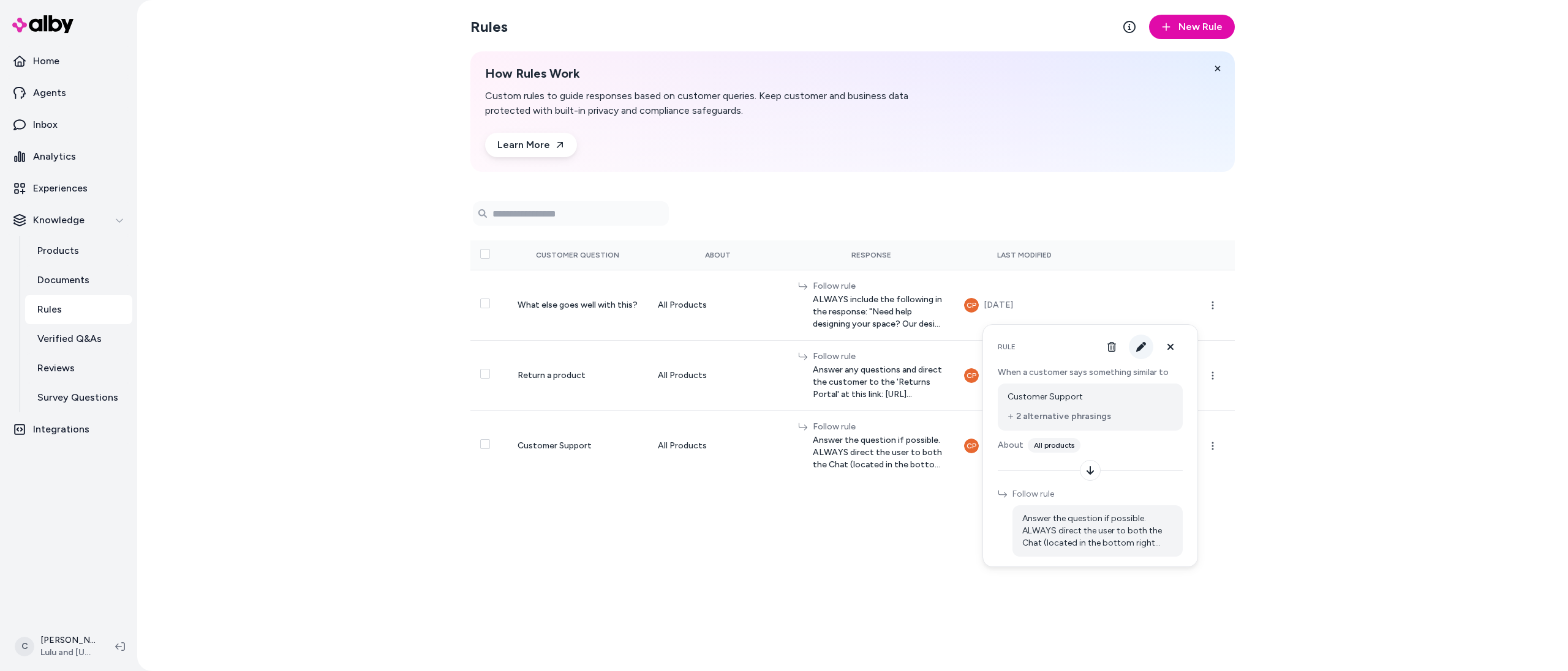
click at [1143, 349] on icon "button" at bounding box center [1141, 347] width 10 height 10
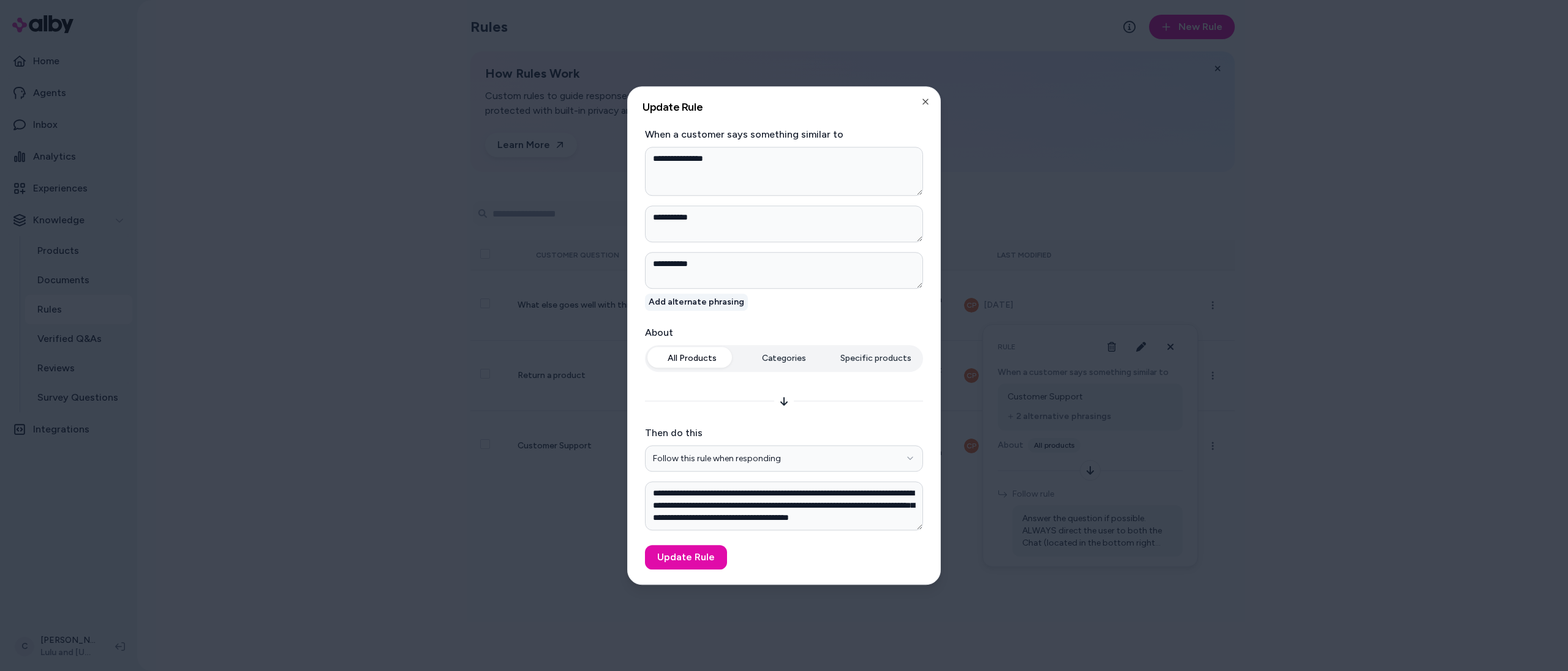
click at [716, 298] on button "Add alternate phrasing" at bounding box center [696, 302] width 103 height 17
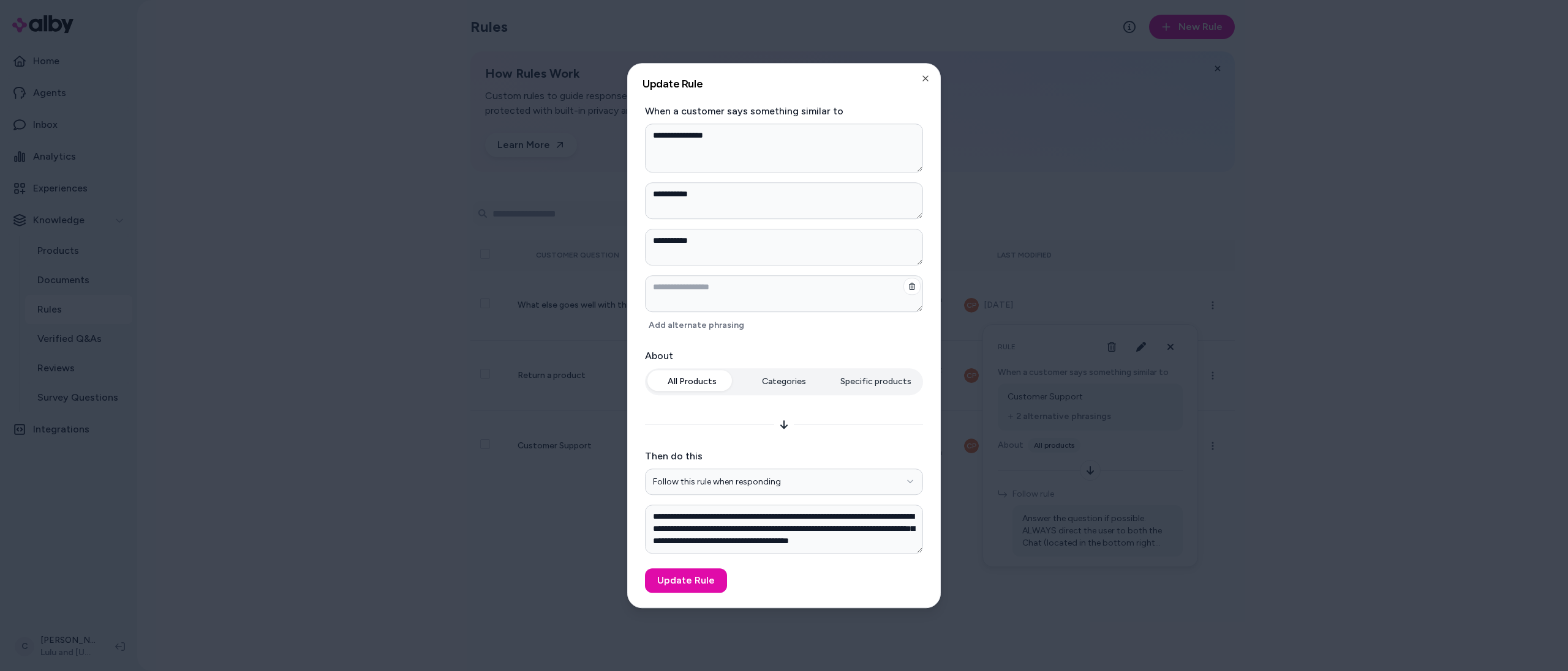
click at [786, 295] on textarea at bounding box center [783, 294] width 278 height 37
type textarea "*"
type textarea "**"
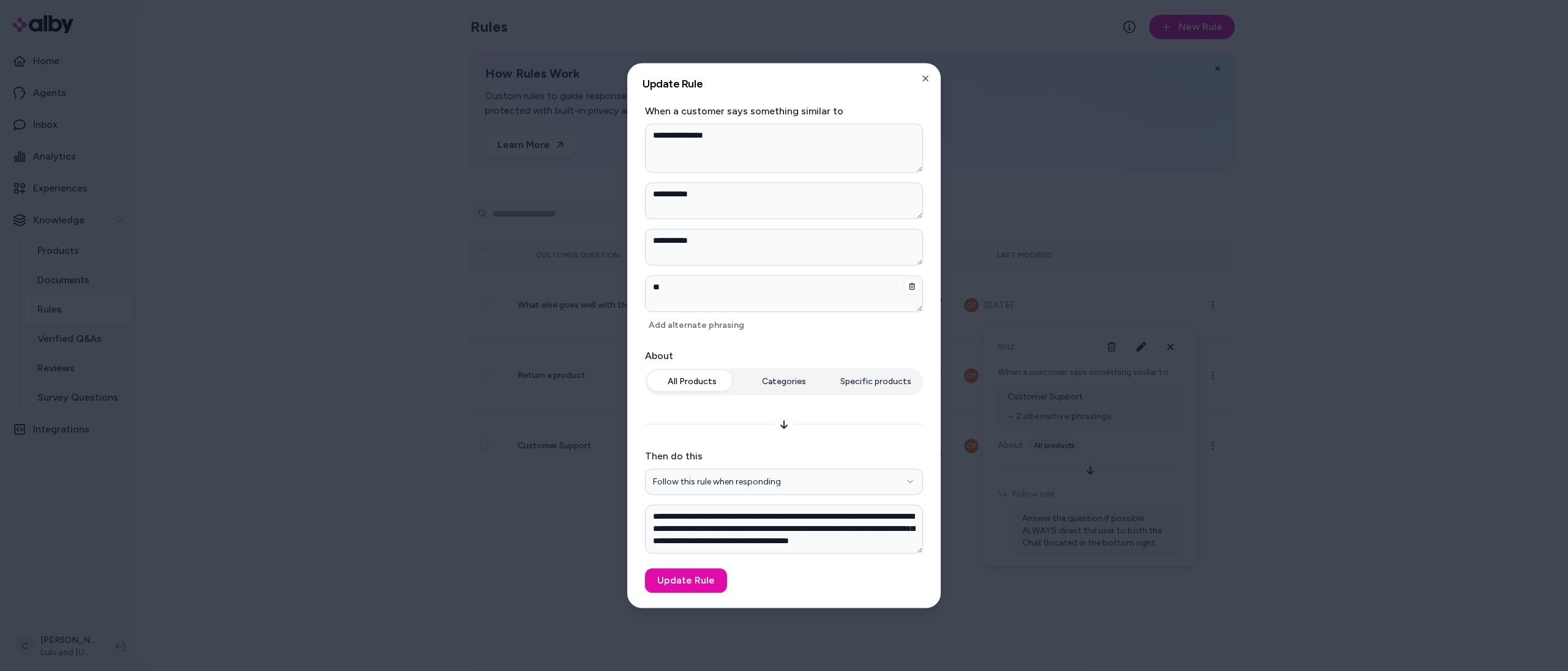
type textarea "*"
type textarea "***"
type textarea "*"
type textarea "****"
type textarea "*"
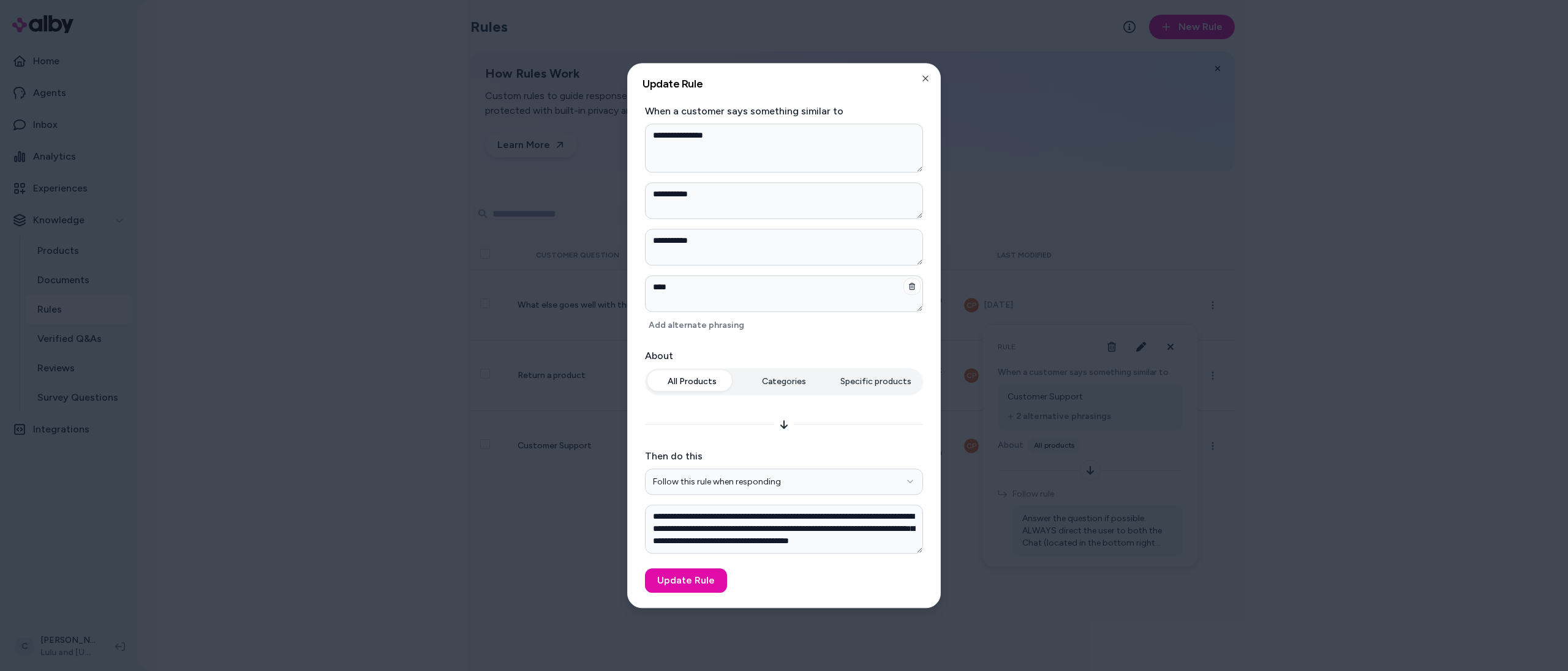
type textarea "*****"
type textarea "*"
type textarea "*****"
type textarea "*"
type textarea "*******"
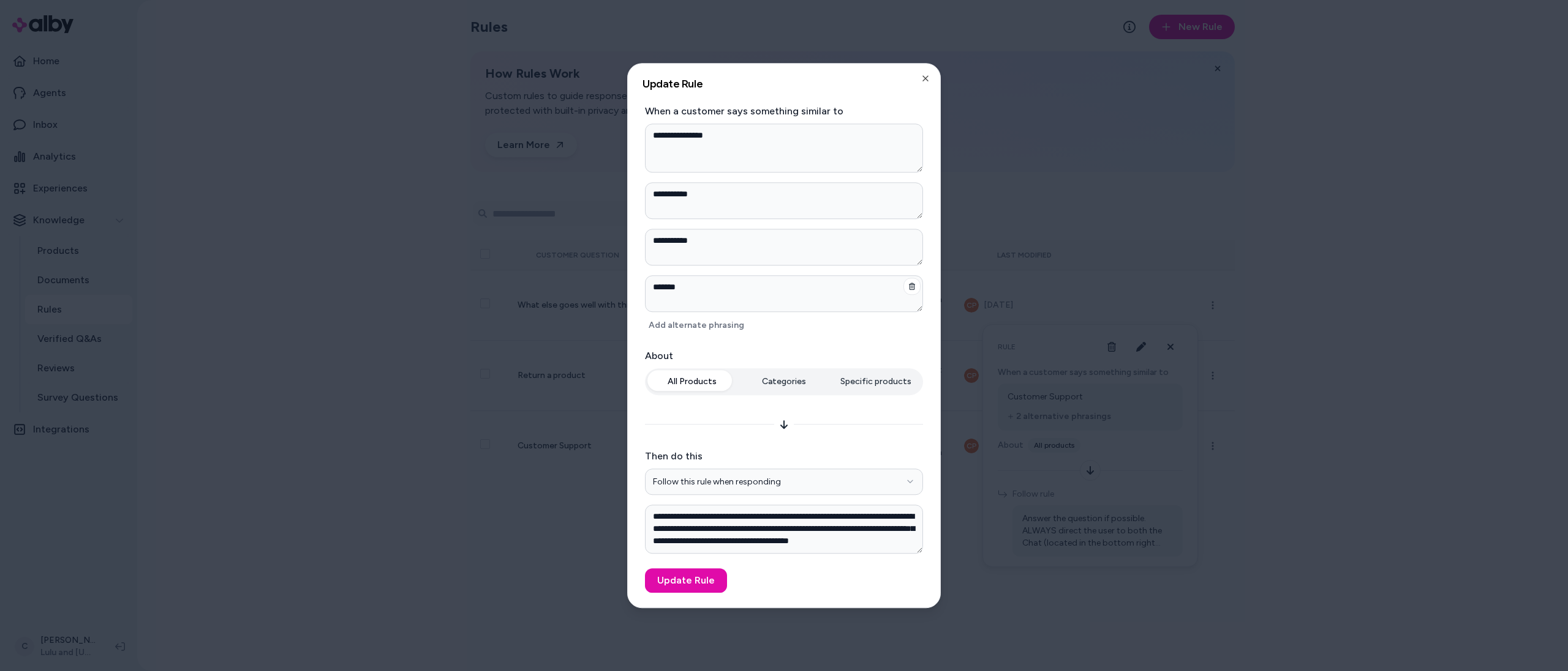
type textarea "*"
type textarea "*********"
type textarea "*"
type textarea "**********"
type textarea "*"
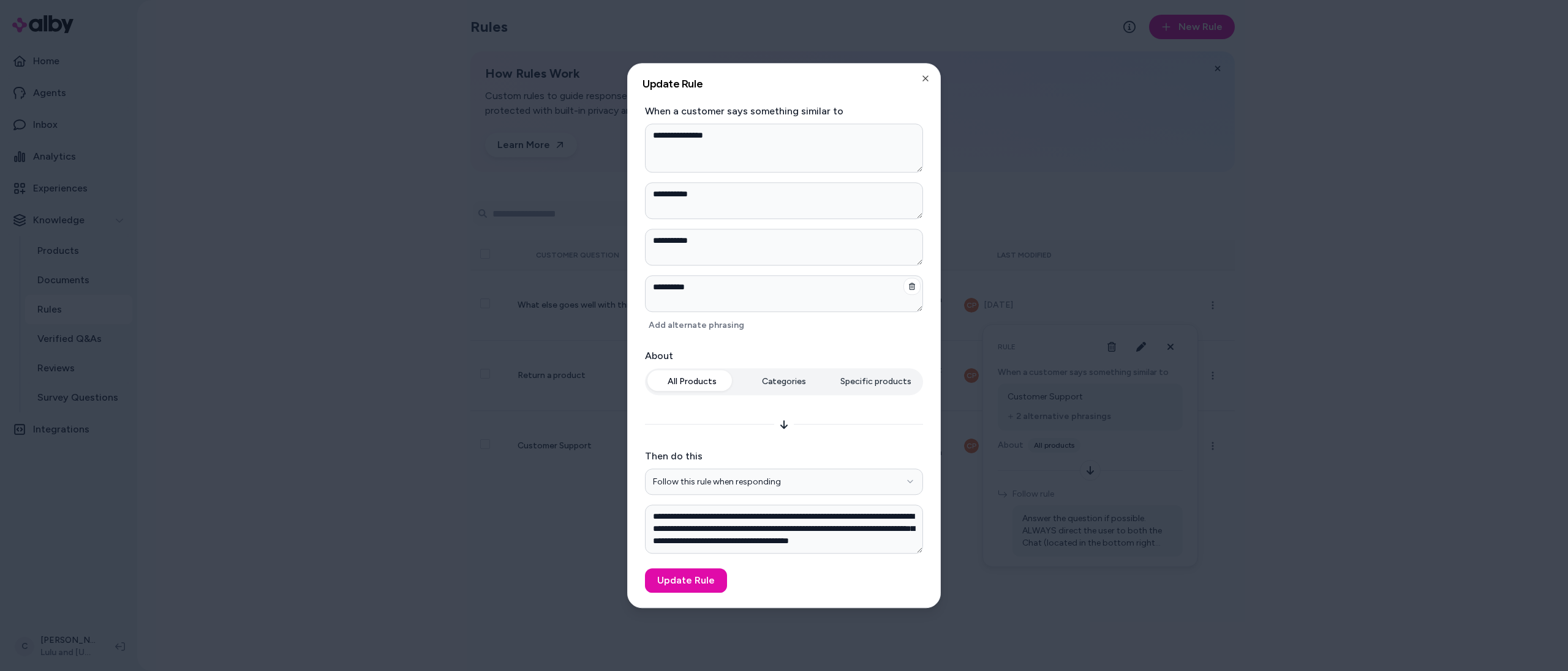
type textarea "**********"
type textarea "*"
type textarea "**********"
type textarea "*"
type textarea "**********"
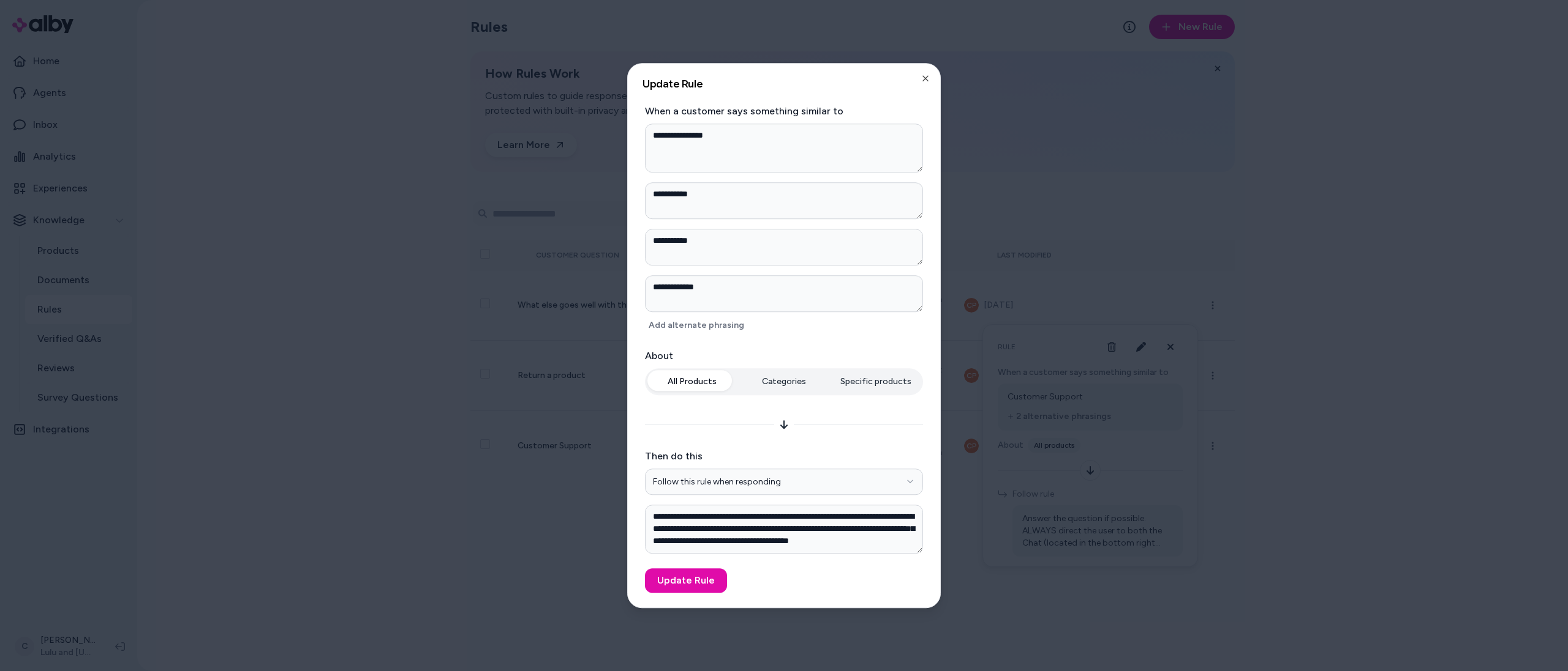
type textarea "*"
type textarea "**********"
click at [706, 591] on button "Update Rule" at bounding box center [685, 581] width 82 height 24
type textarea "*"
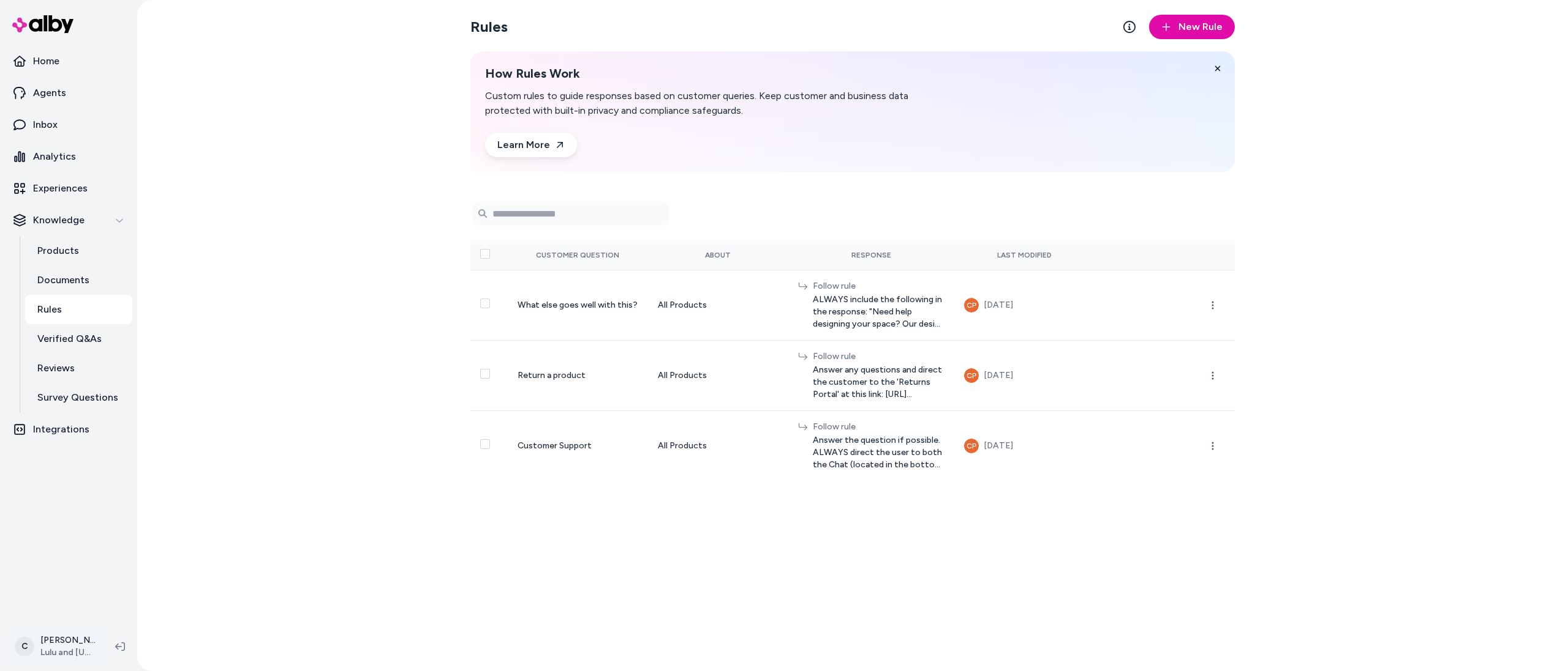
click at [60, 650] on html "Home Agents Inbox Analytics Experiences Knowledge Products Documents Rules Veri…" at bounding box center [784, 335] width 1568 height 671
click at [62, 480] on div "Shortcuts ⌘K" at bounding box center [81, 471] width 136 height 29
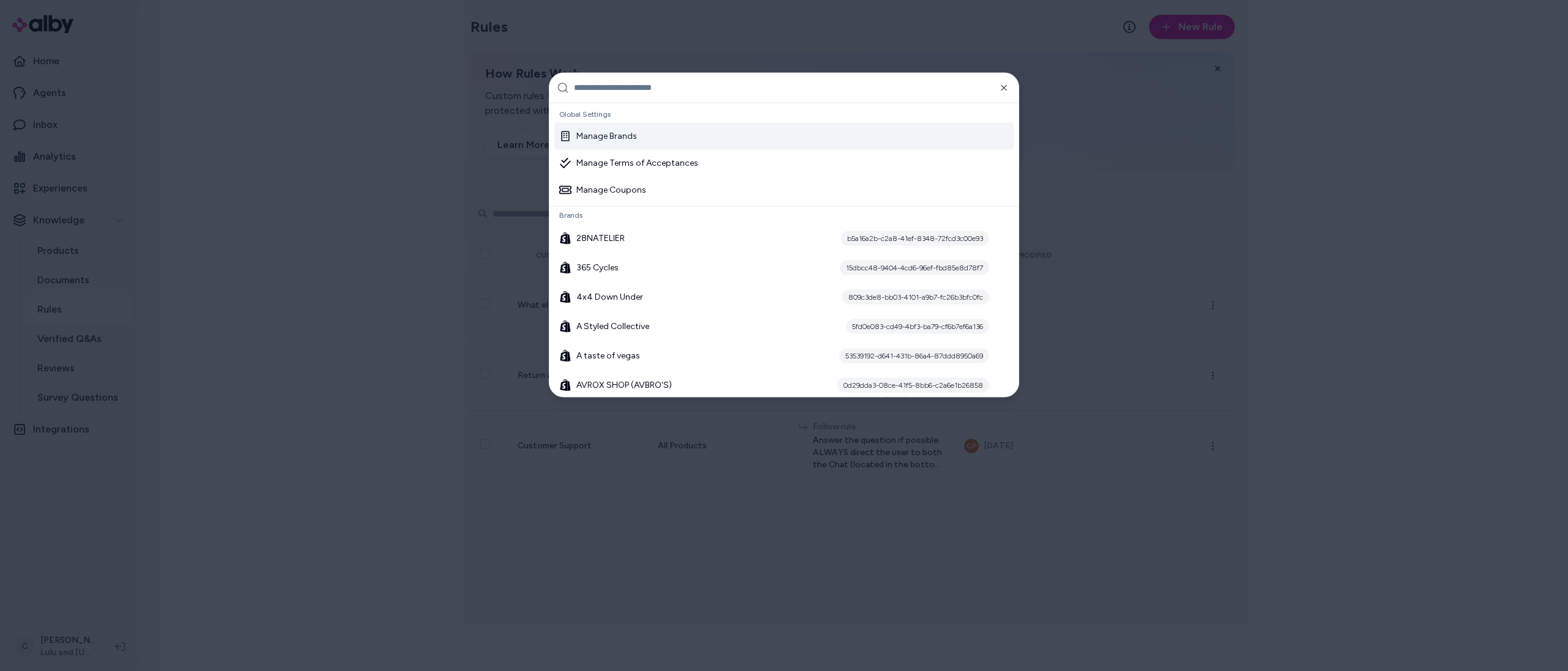
click at [631, 88] on input "text" at bounding box center [792, 87] width 437 height 29
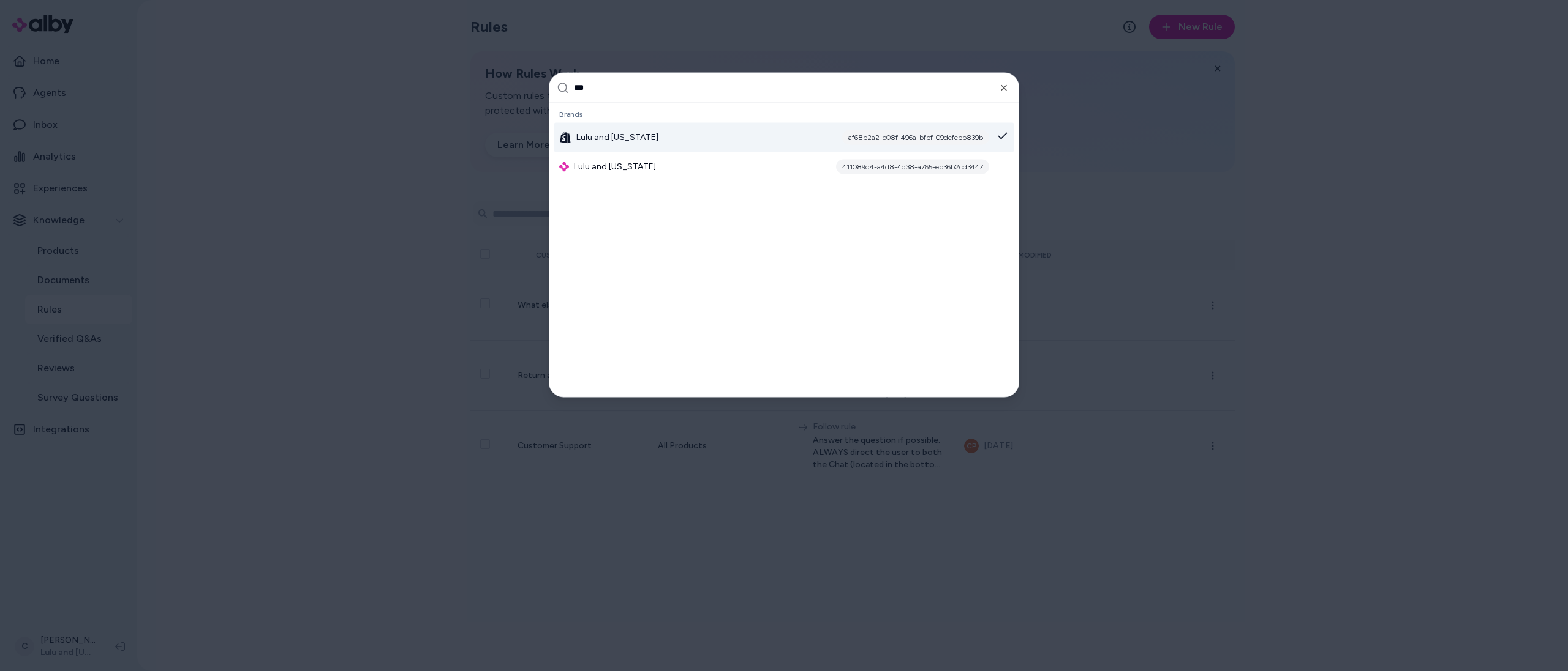
type input "***"
click at [618, 139] on span "Lulu and [US_STATE]" at bounding box center [617, 137] width 82 height 12
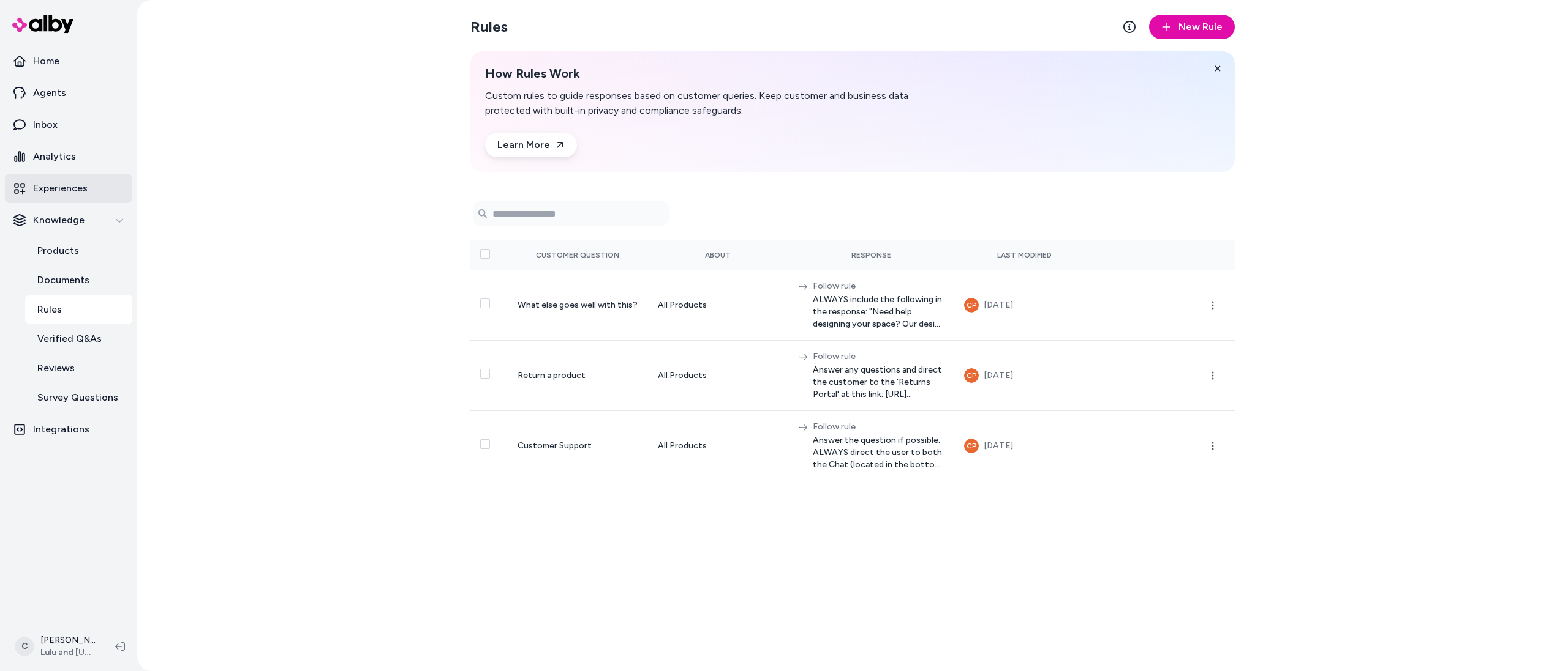
click at [108, 202] on link "Experiences" at bounding box center [69, 188] width 127 height 29
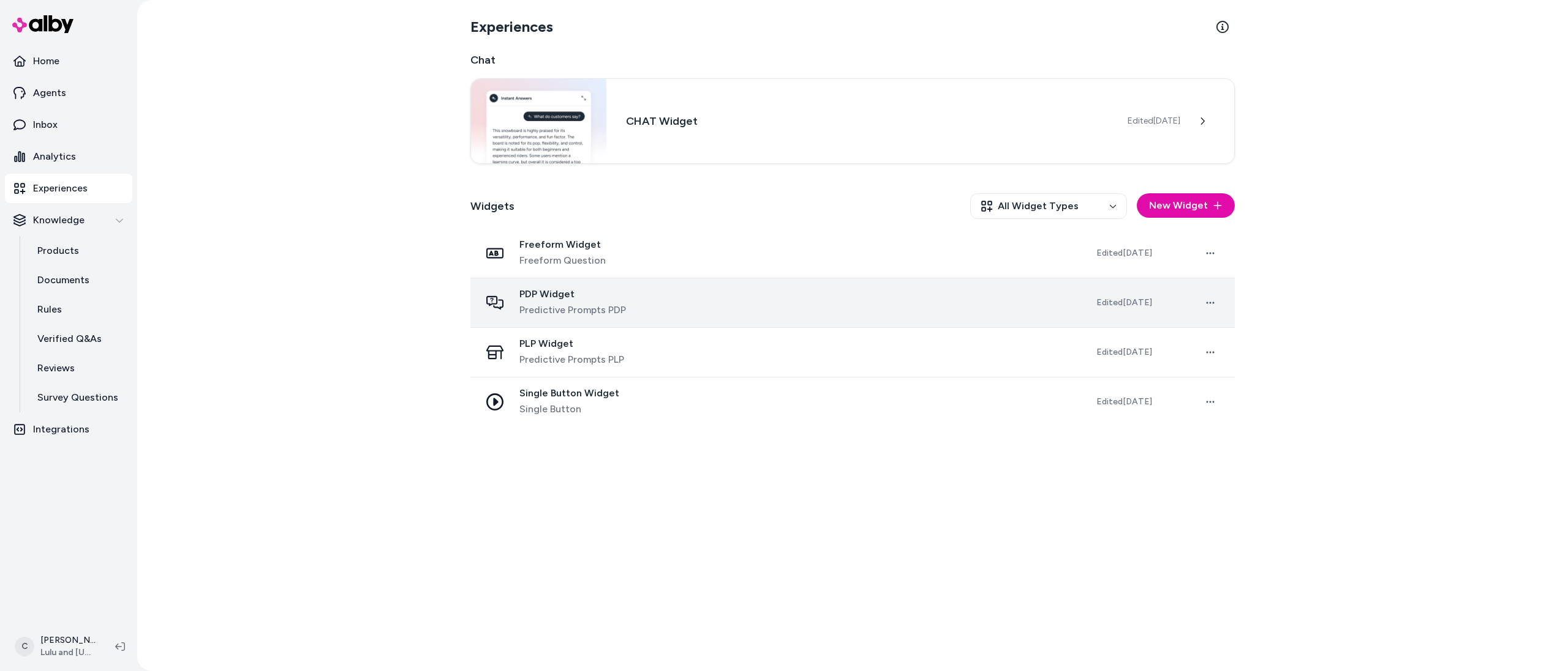
click at [600, 305] on span "Predictive Prompts PDP" at bounding box center [573, 311] width 107 height 15
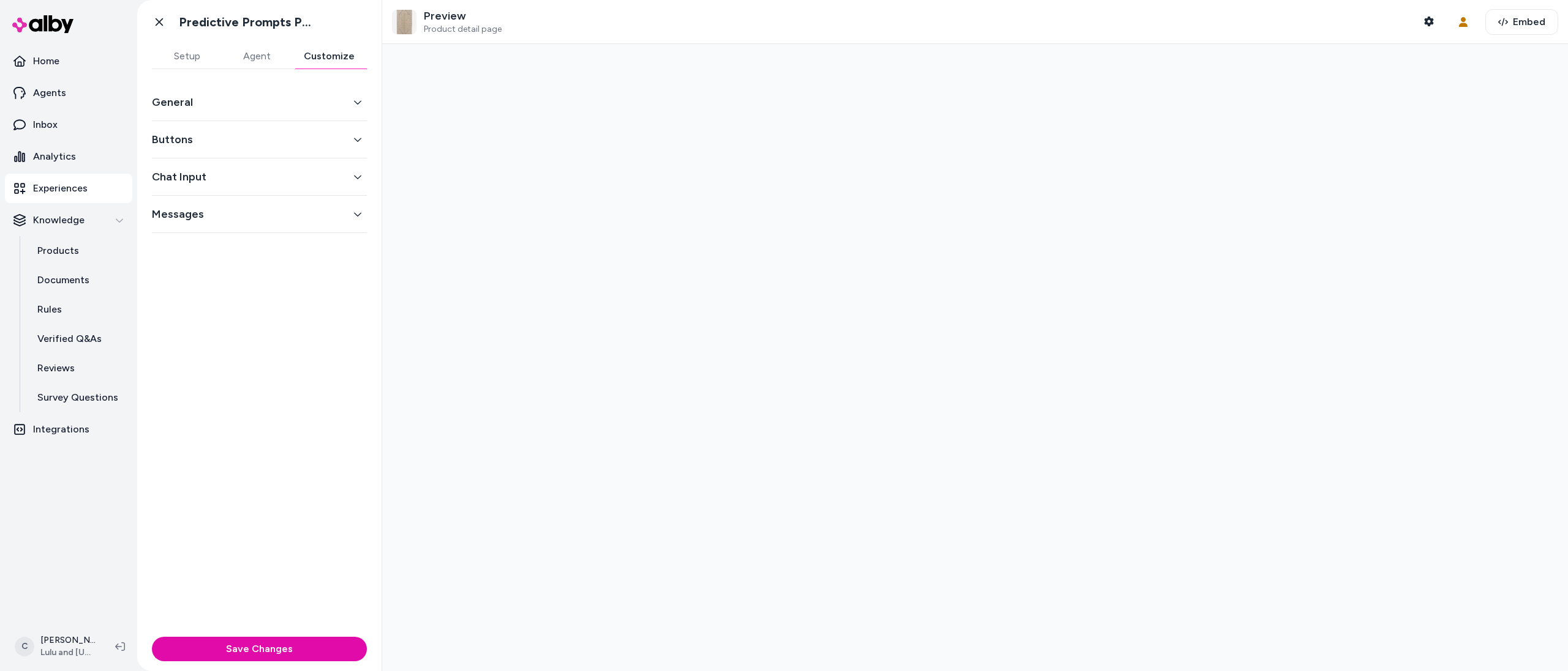
click at [308, 58] on button "Customize" at bounding box center [329, 56] width 75 height 24
click at [250, 107] on button "General" at bounding box center [259, 102] width 215 height 17
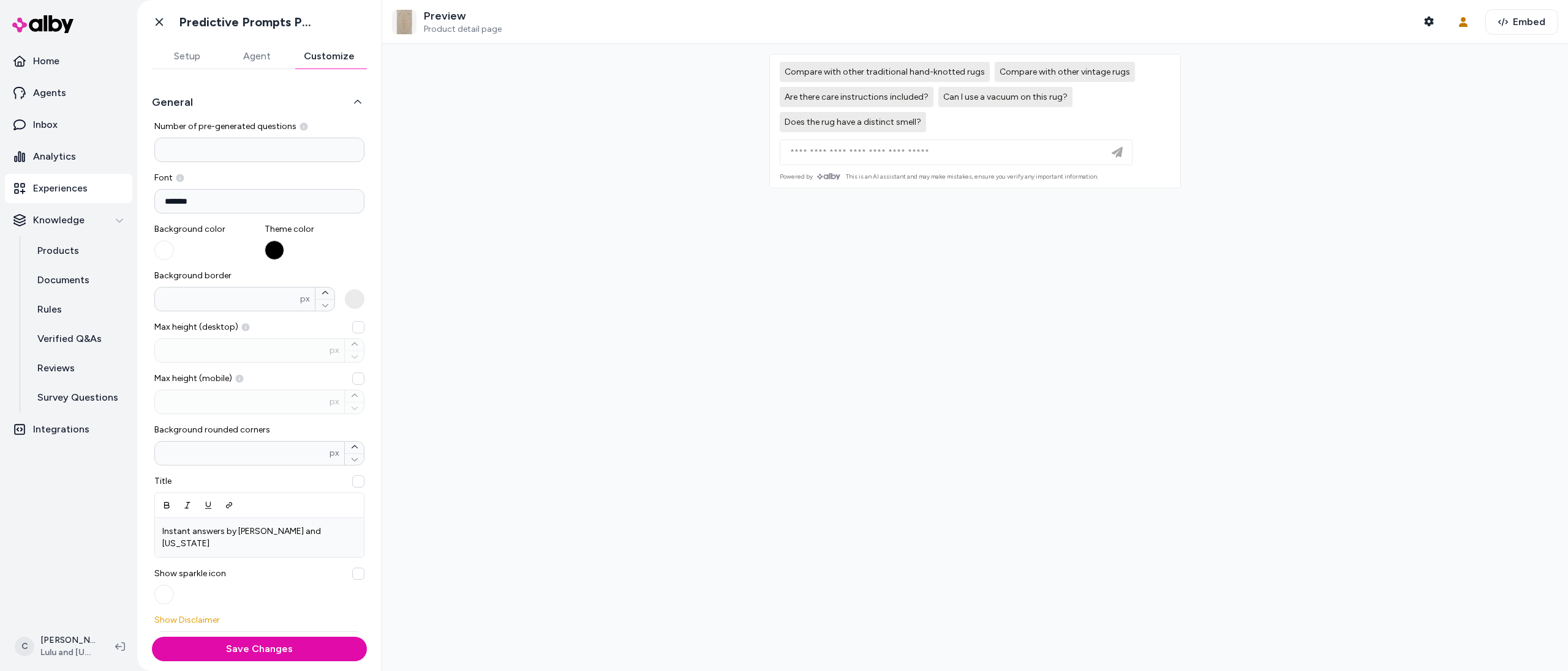
scroll to position [24, 0]
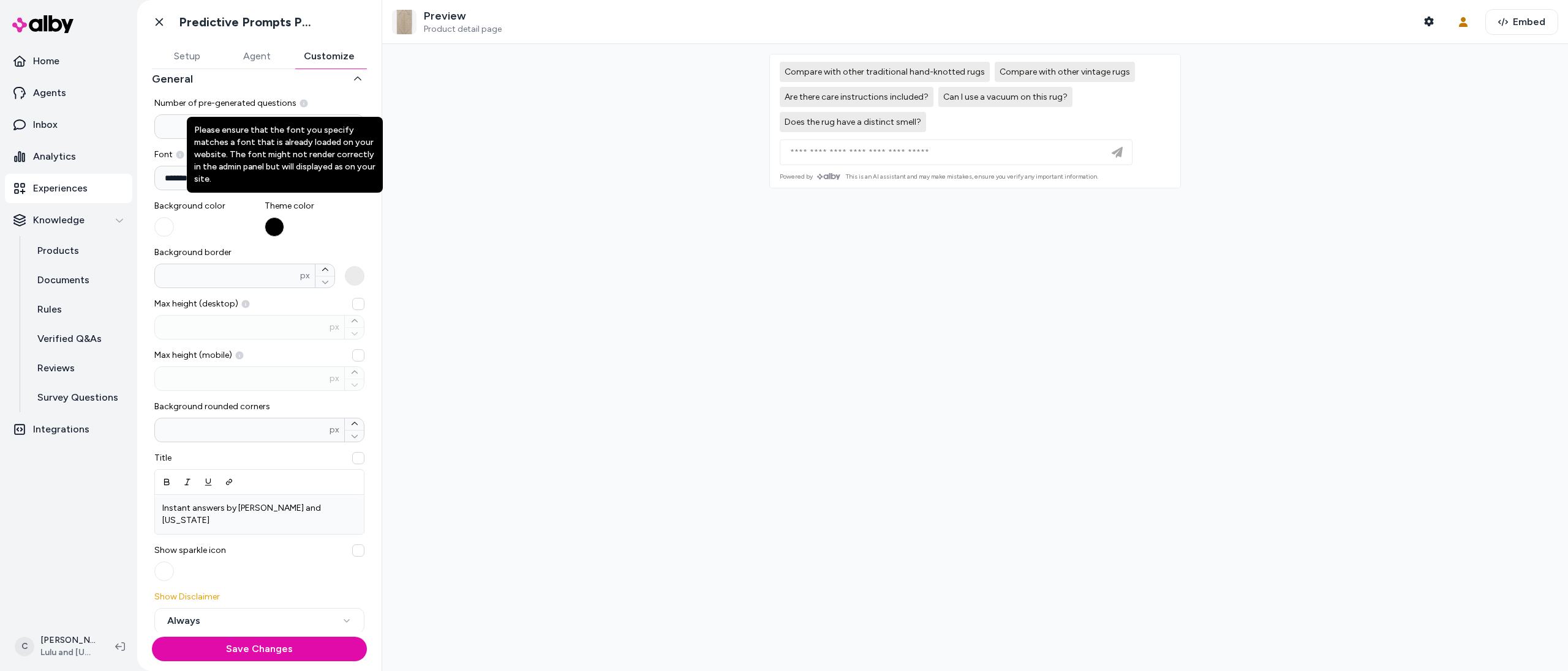
click at [180, 156] on icon at bounding box center [180, 155] width 8 height 8
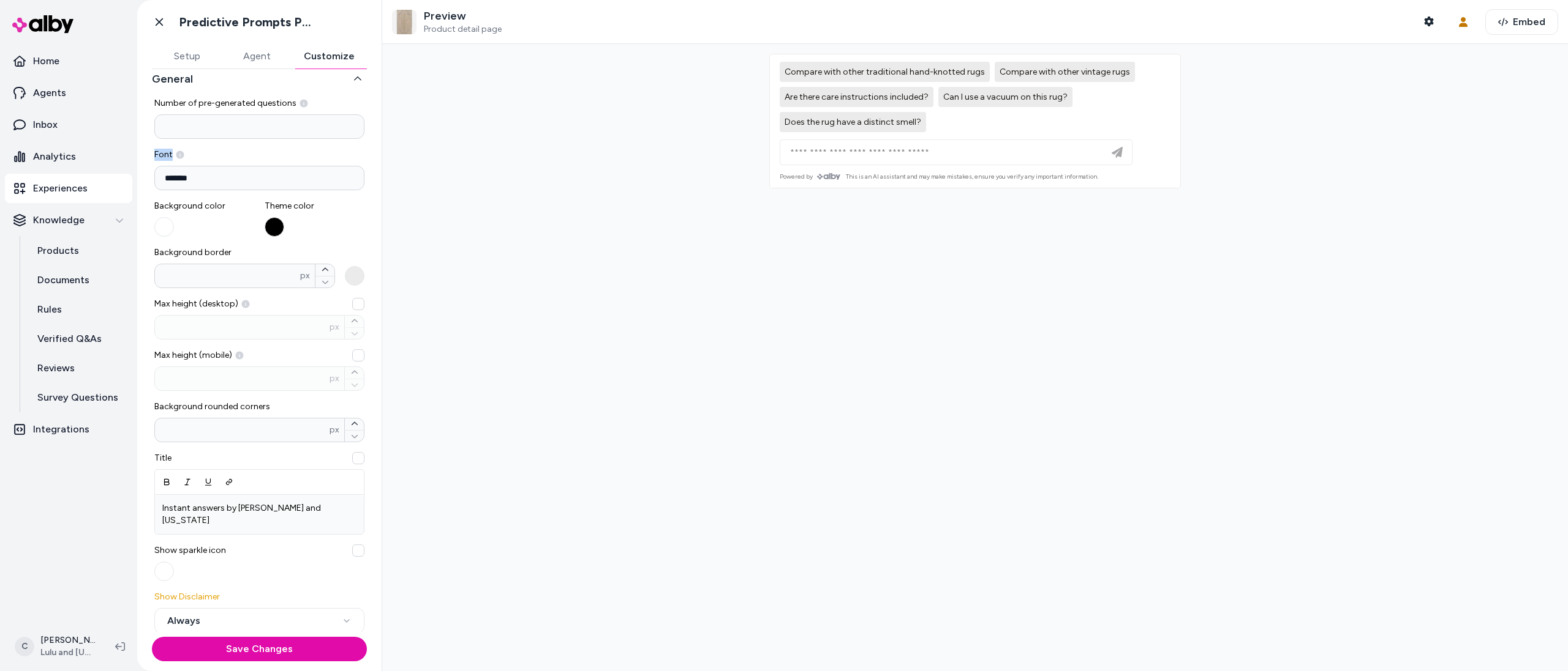
click at [180, 156] on icon at bounding box center [180, 155] width 8 height 8
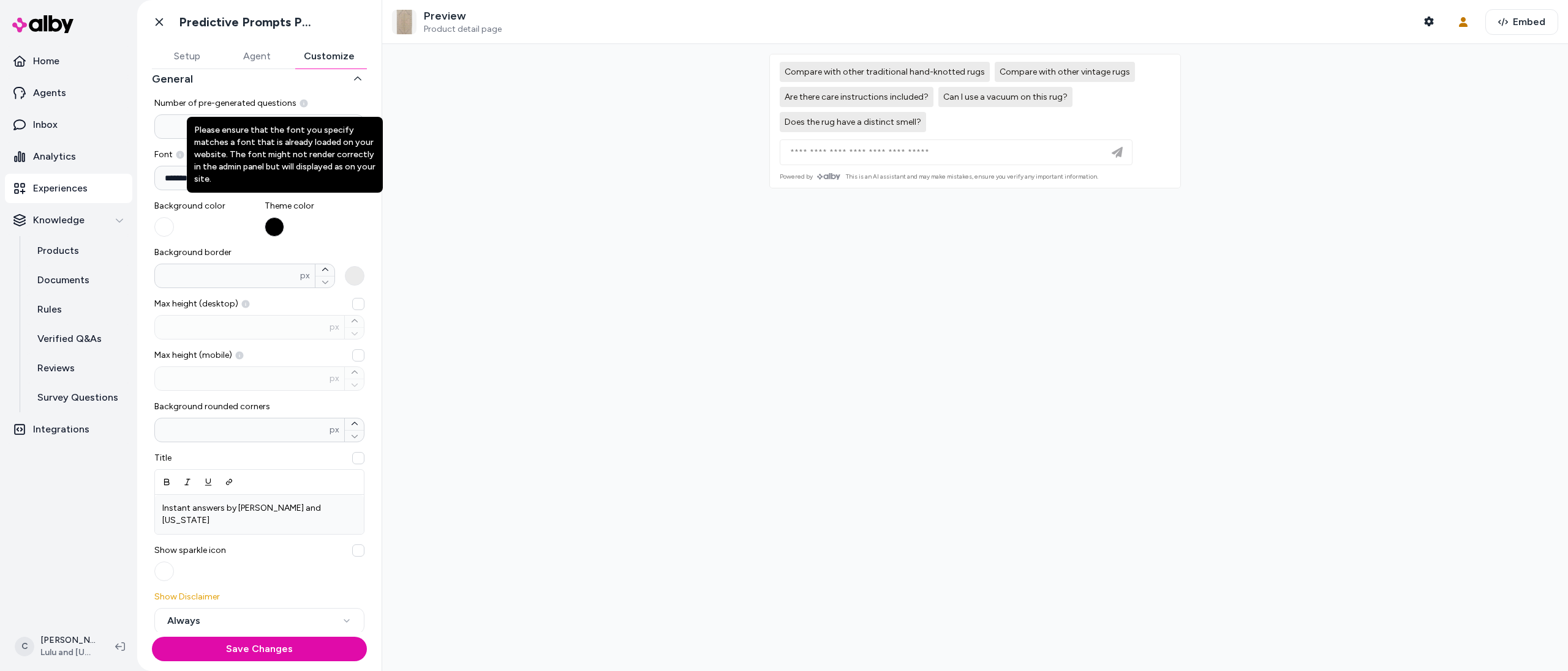
click at [184, 154] on label "Font Please ensure that the font you specify matches a font that is already loa…" at bounding box center [259, 154] width 210 height 12
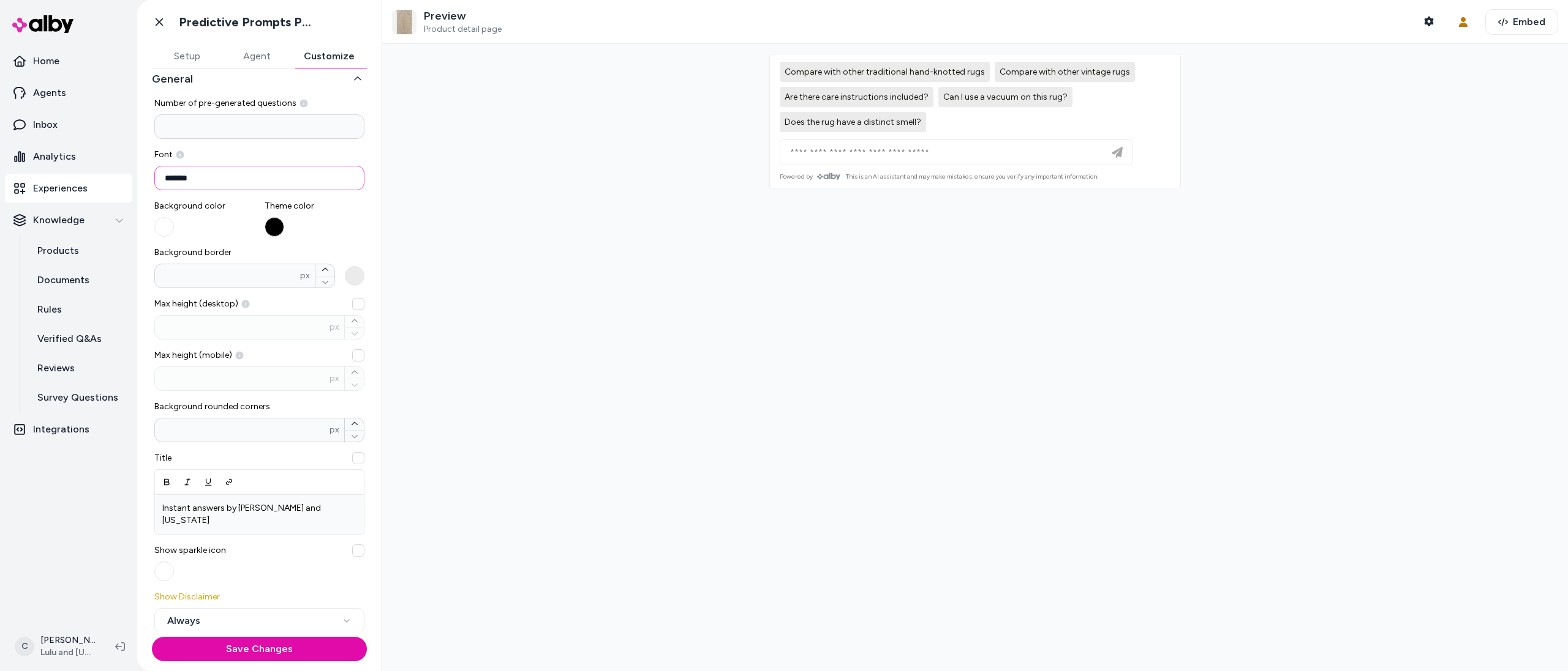
click at [197, 178] on input "*******" at bounding box center [259, 178] width 210 height 24
paste input "**********"
click at [272, 176] on input "**********" at bounding box center [259, 178] width 210 height 24
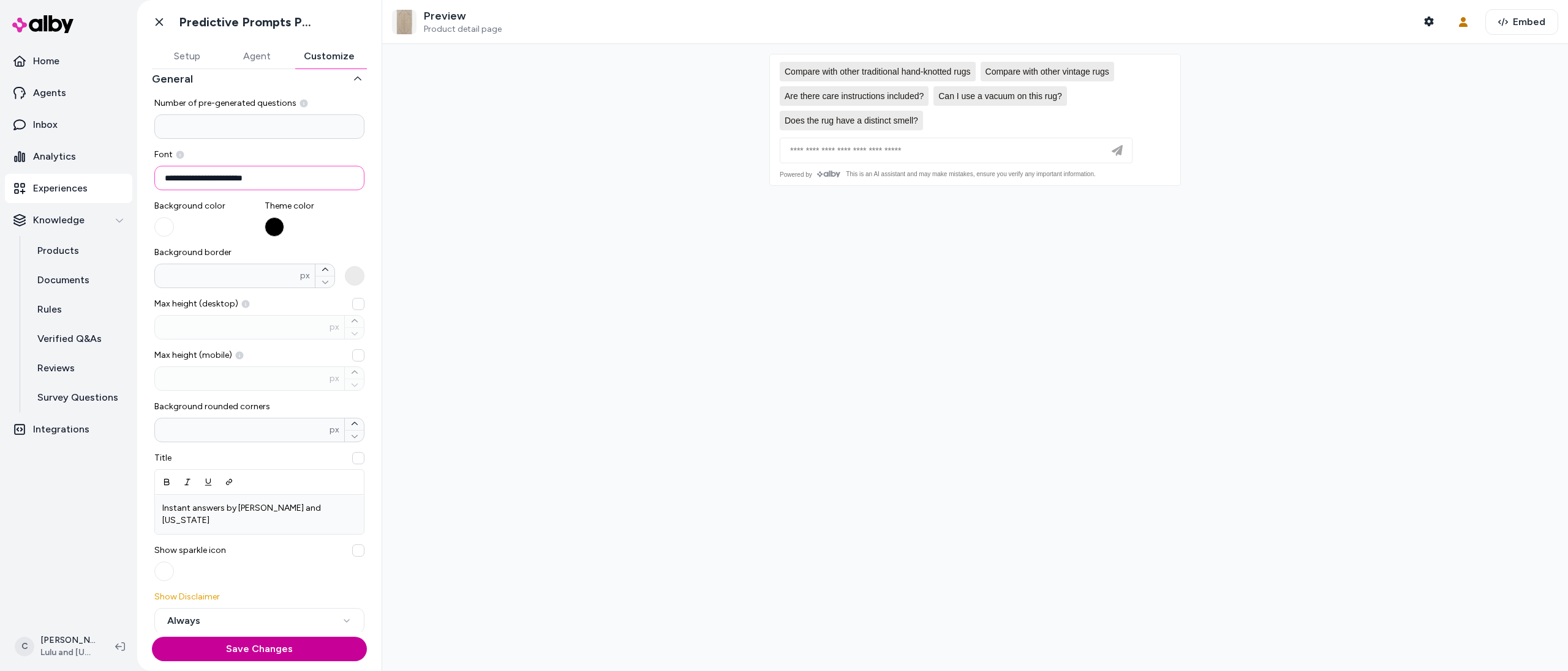
type input "**********"
click at [268, 644] on button "Save Changes" at bounding box center [259, 649] width 215 height 24
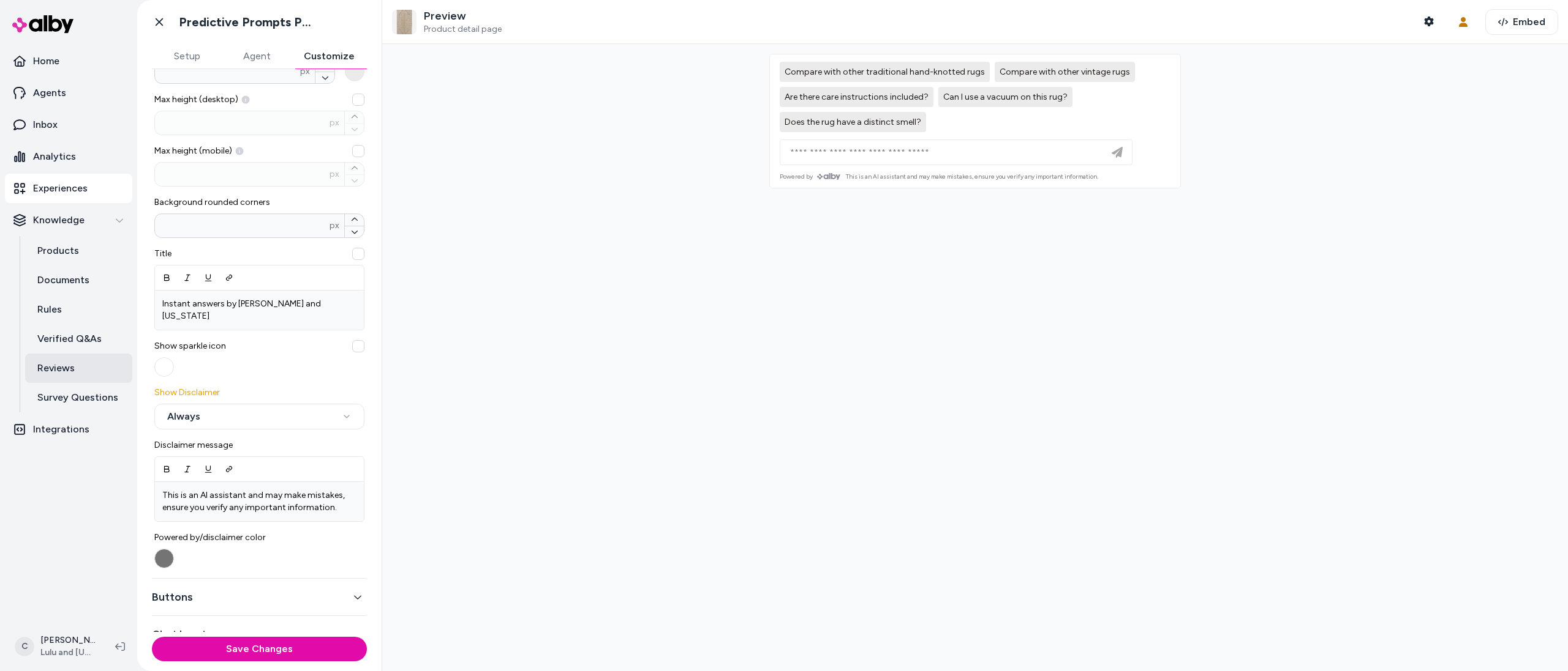
scroll to position [274, 0]
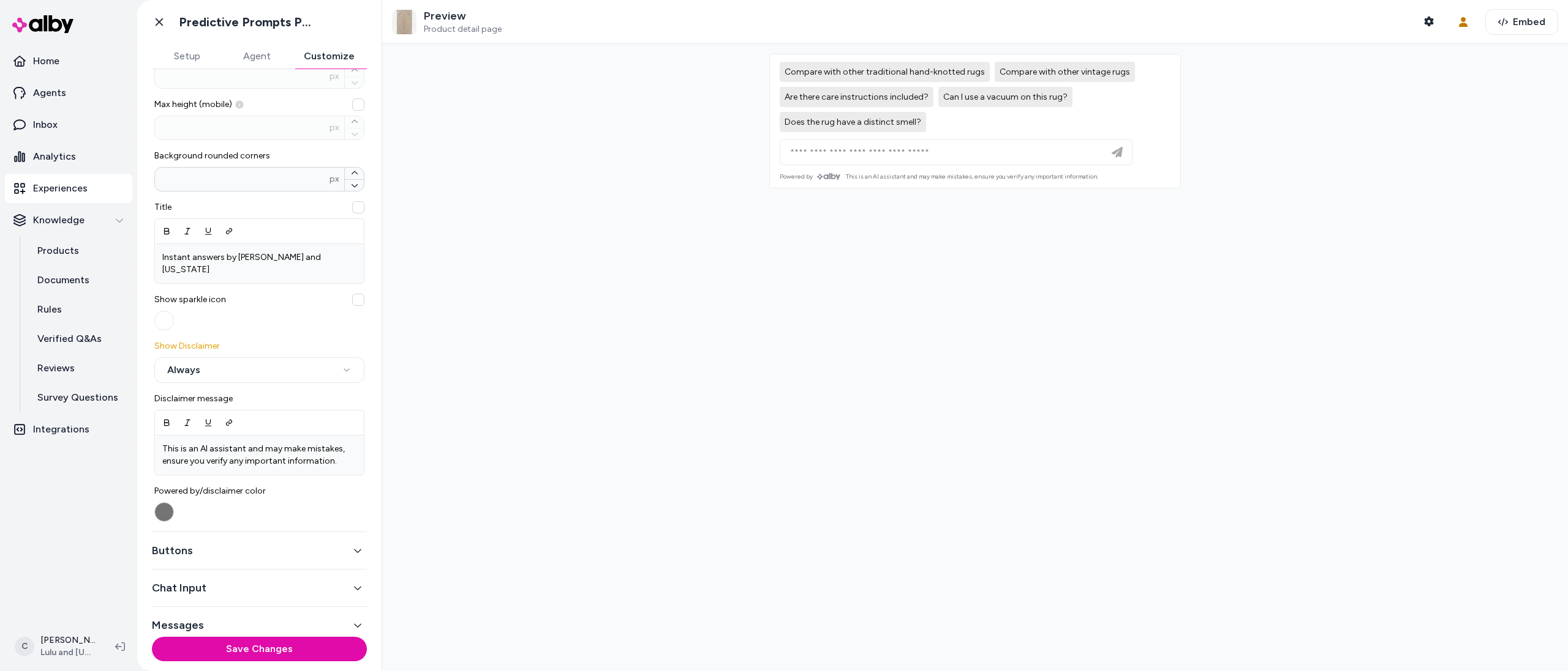
click at [195, 542] on button "Buttons" at bounding box center [259, 550] width 215 height 17
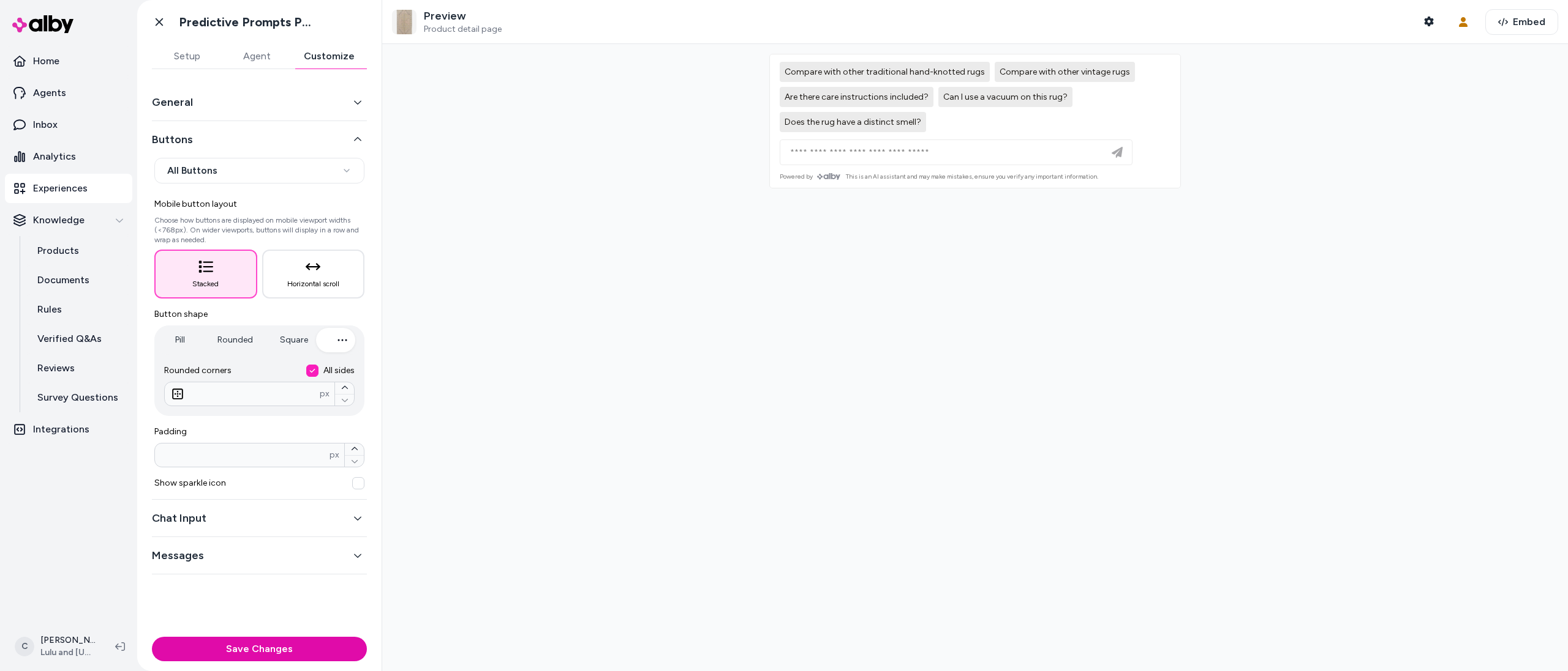
scroll to position [0, 0]
click at [210, 166] on html "**********" at bounding box center [784, 335] width 1568 height 671
select select "*******"
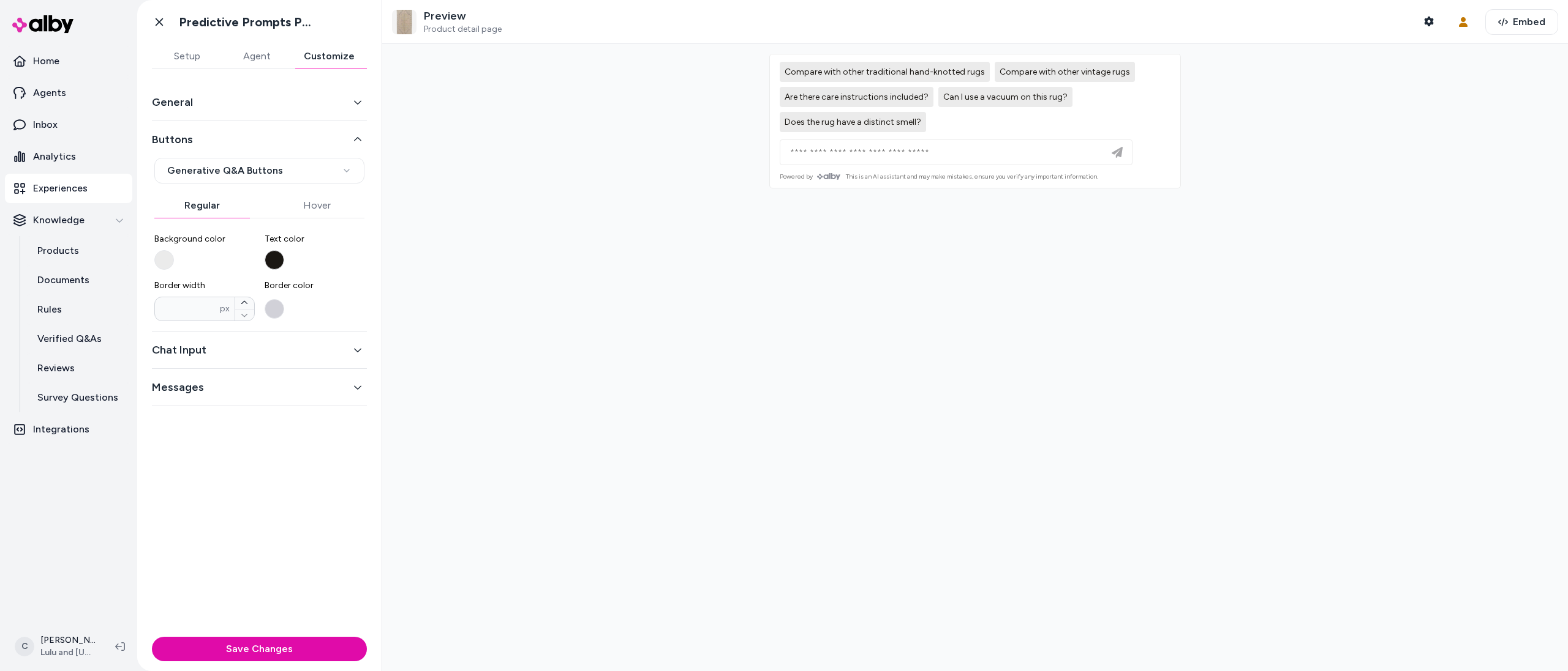
click at [223, 353] on button "Chat Input" at bounding box center [259, 350] width 215 height 17
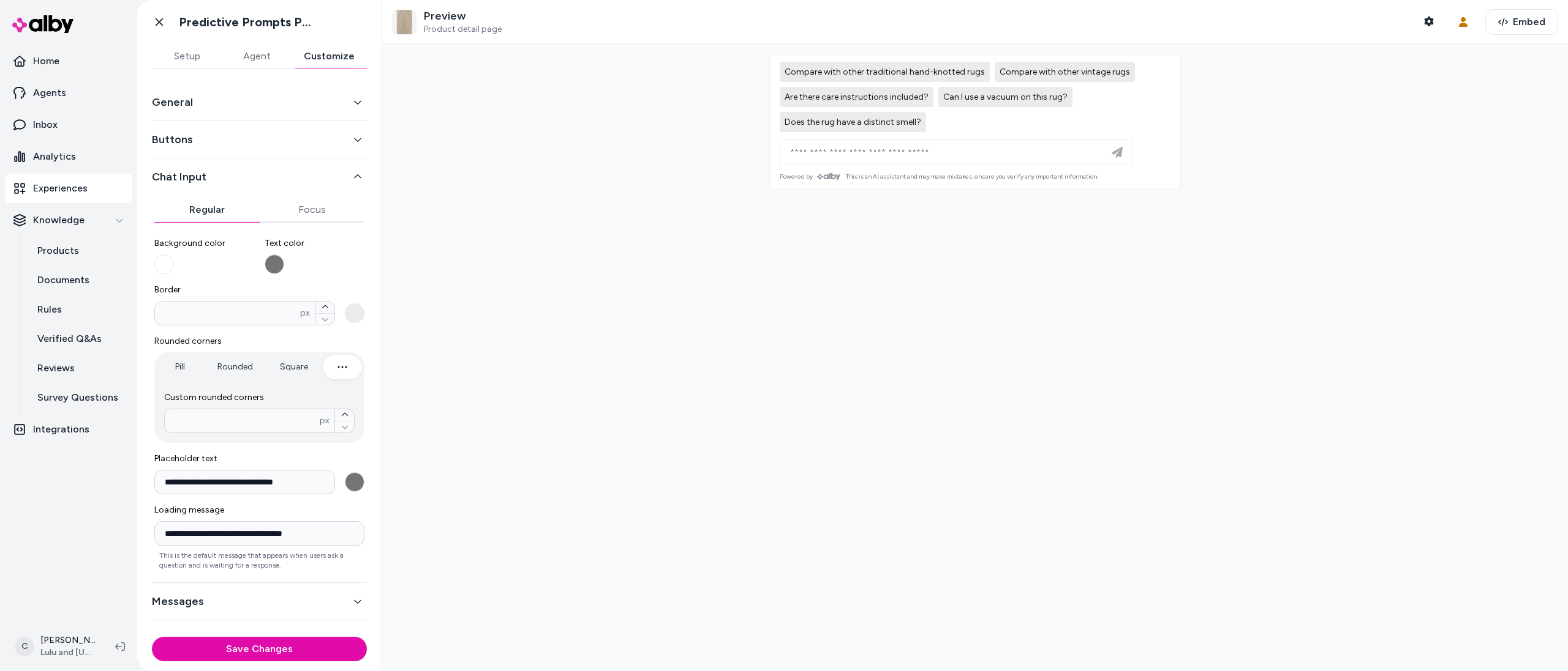
click at [207, 596] on button "Messages" at bounding box center [259, 601] width 215 height 17
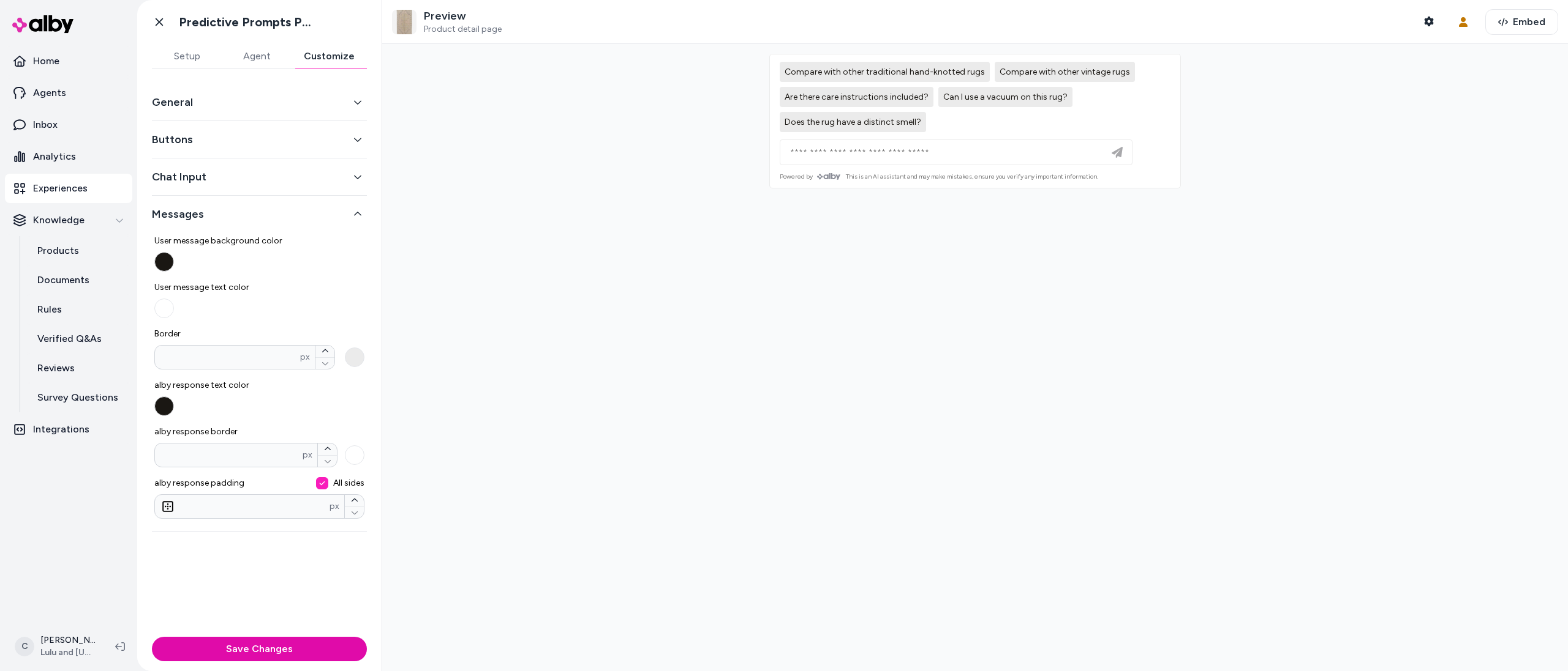
click at [191, 104] on button "General" at bounding box center [259, 102] width 215 height 17
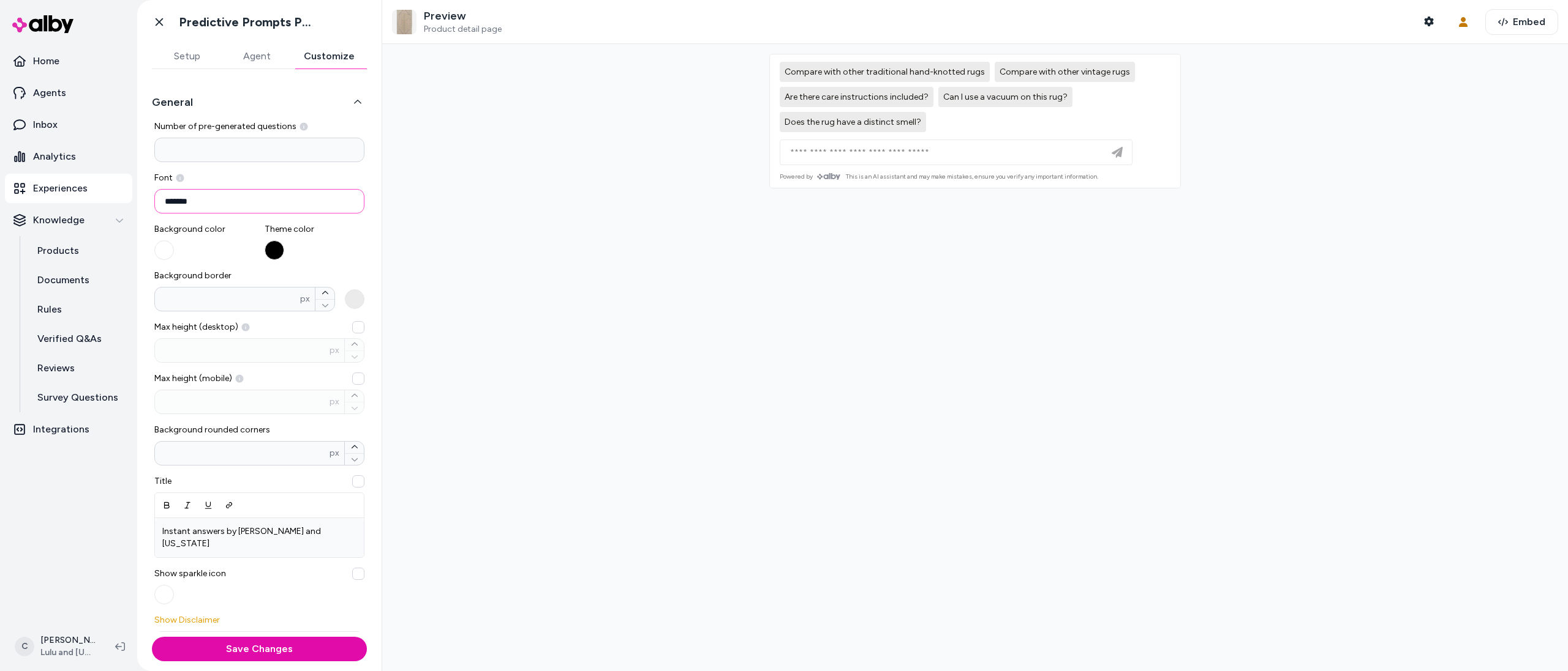
click at [210, 197] on input "*******" at bounding box center [259, 201] width 210 height 24
click at [243, 193] on input "*******" at bounding box center [259, 201] width 210 height 24
drag, startPoint x: 243, startPoint y: 193, endPoint x: 151, endPoint y: 185, distance: 92.3
click at [152, 185] on div "**********" at bounding box center [259, 458] width 215 height 676
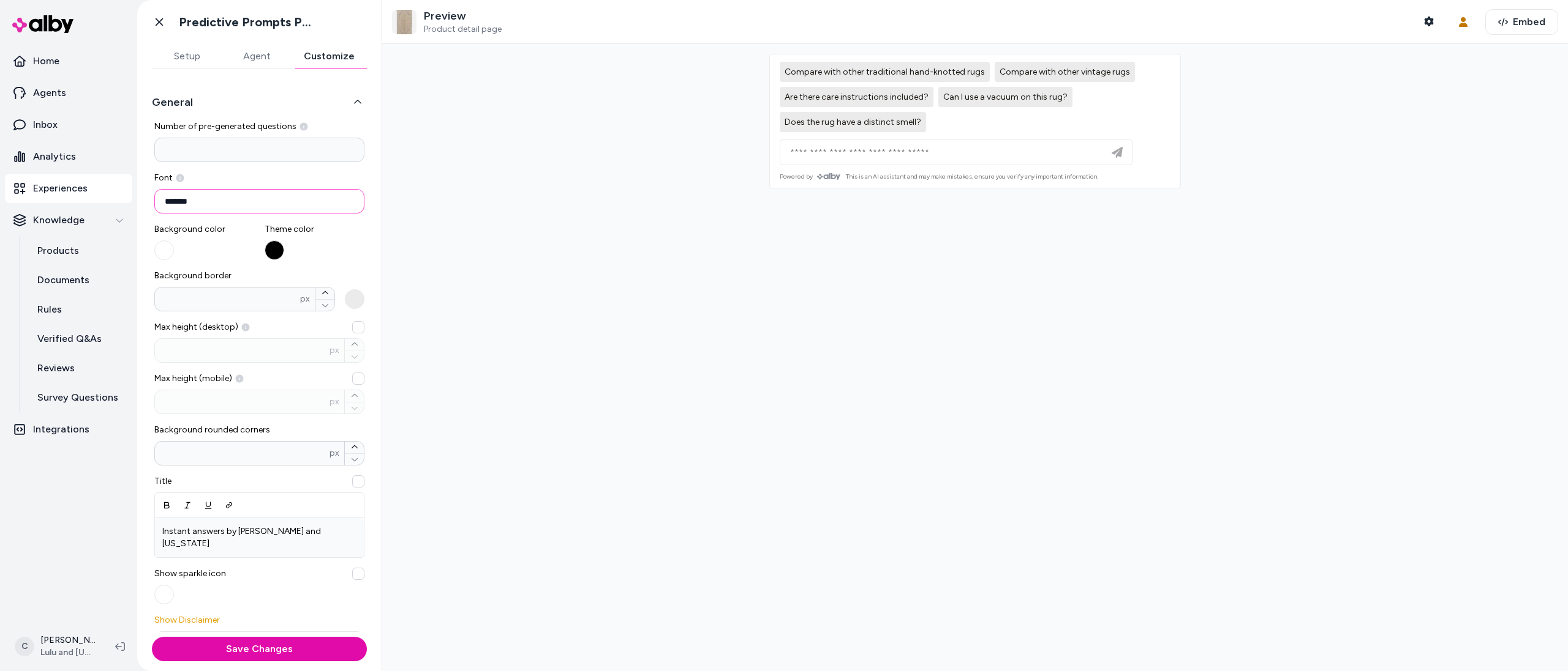
click at [176, 205] on input "*******" at bounding box center [259, 201] width 210 height 24
paste input "**********"
type input "**********"
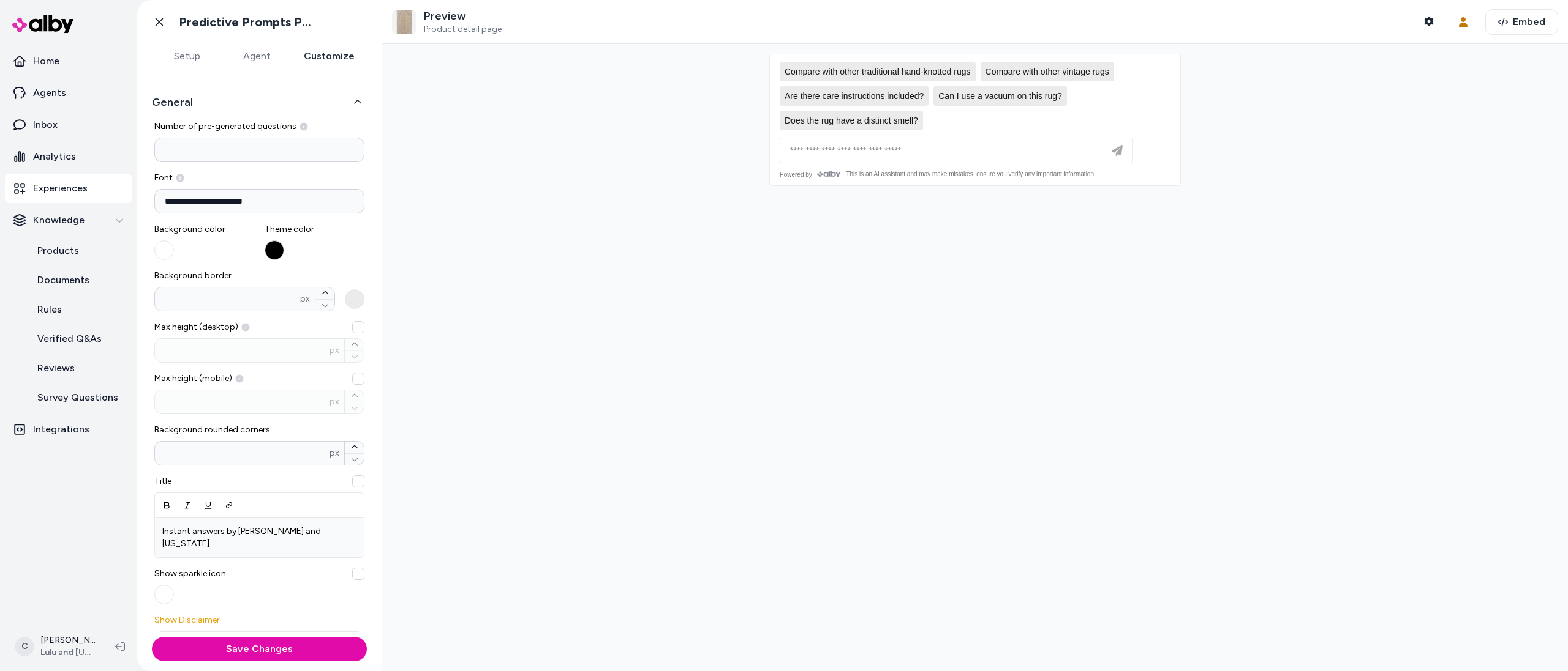
click at [311, 598] on div "**********" at bounding box center [259, 458] width 210 height 676
click at [290, 647] on button "Save Changes" at bounding box center [259, 649] width 215 height 24
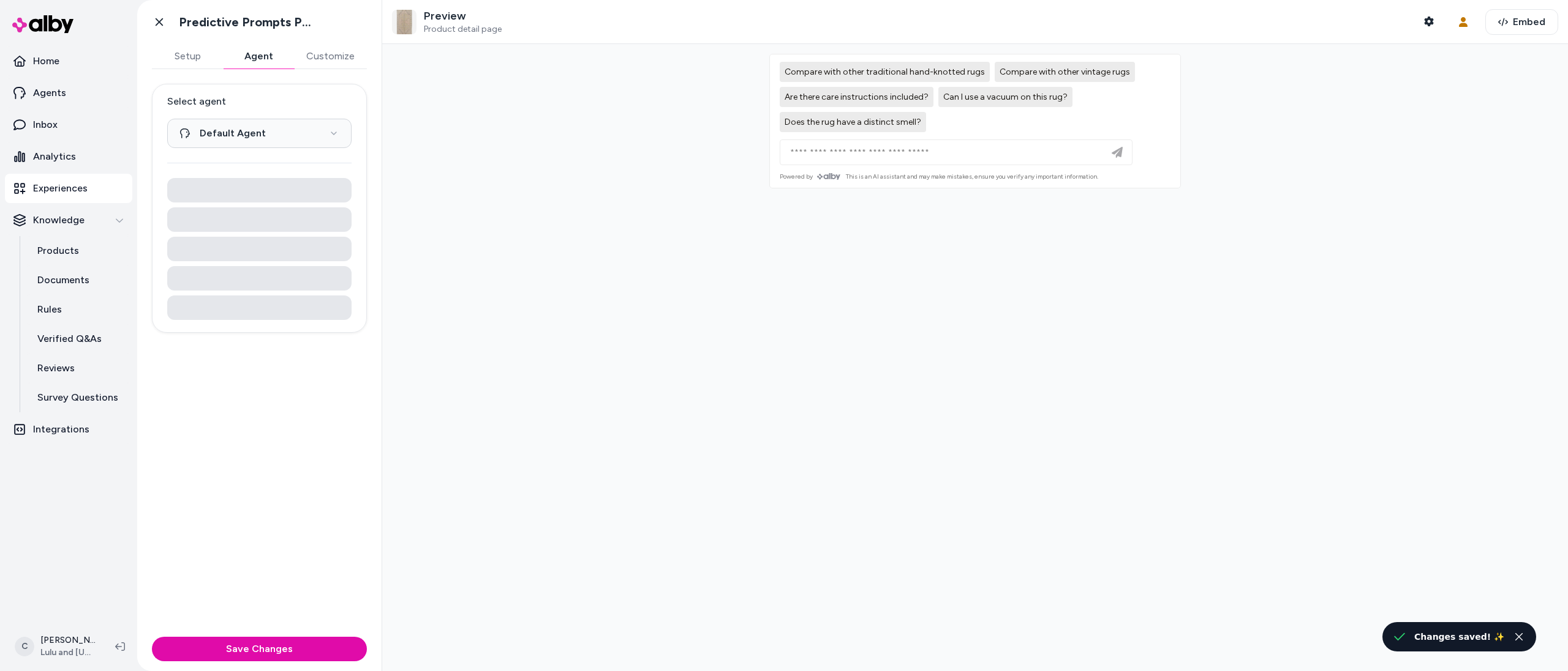
drag, startPoint x: 240, startPoint y: 62, endPoint x: 251, endPoint y: 63, distance: 11.0
click at [240, 62] on button "Agent" at bounding box center [258, 56] width 71 height 24
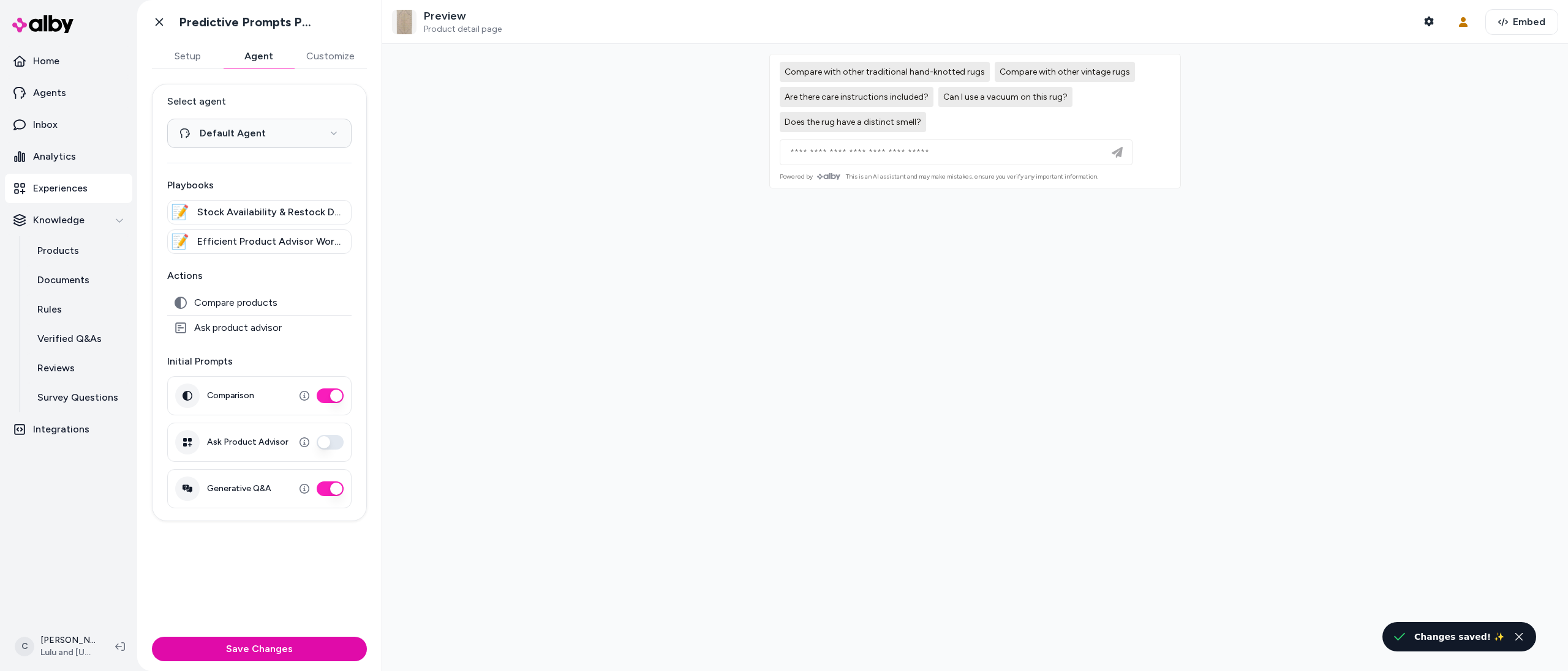
click at [313, 60] on button "Customize" at bounding box center [330, 56] width 73 height 24
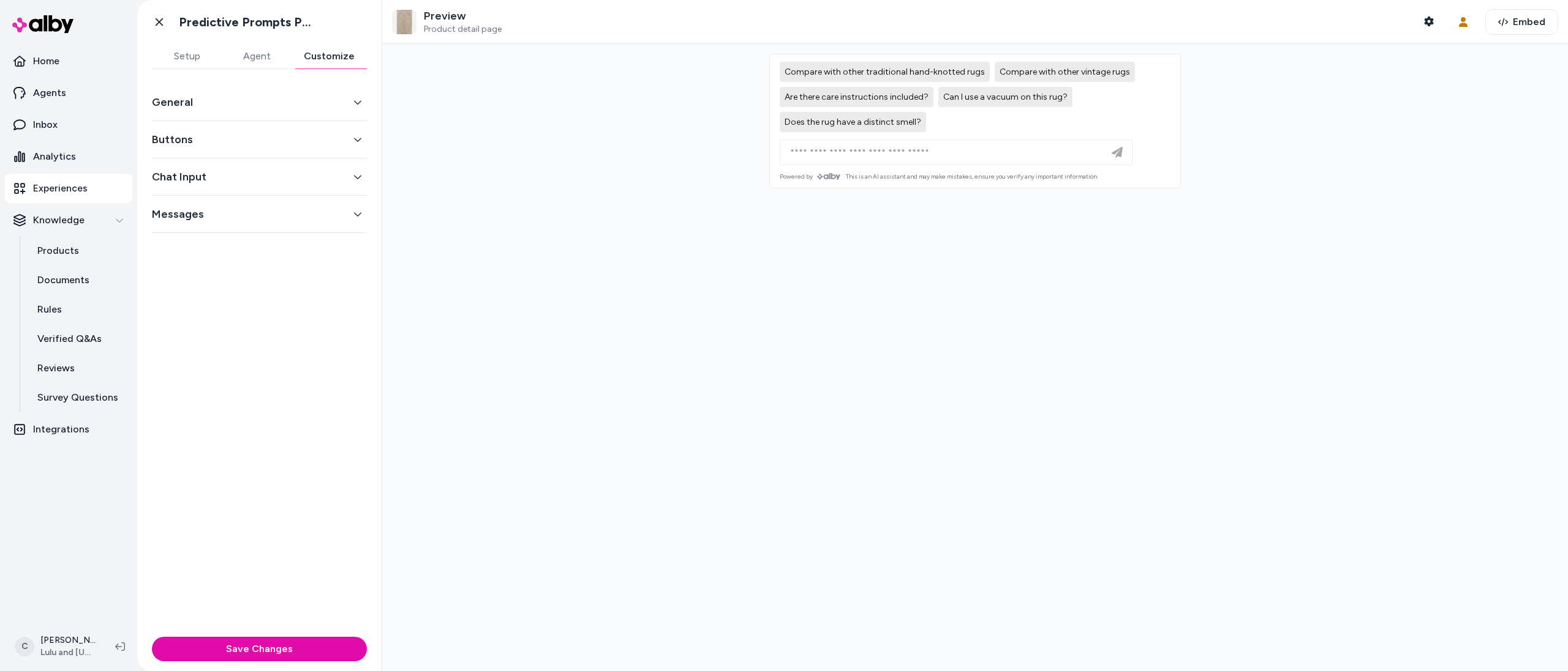
click at [236, 115] on div "General" at bounding box center [259, 103] width 215 height 38
click at [232, 108] on button "General" at bounding box center [259, 102] width 215 height 17
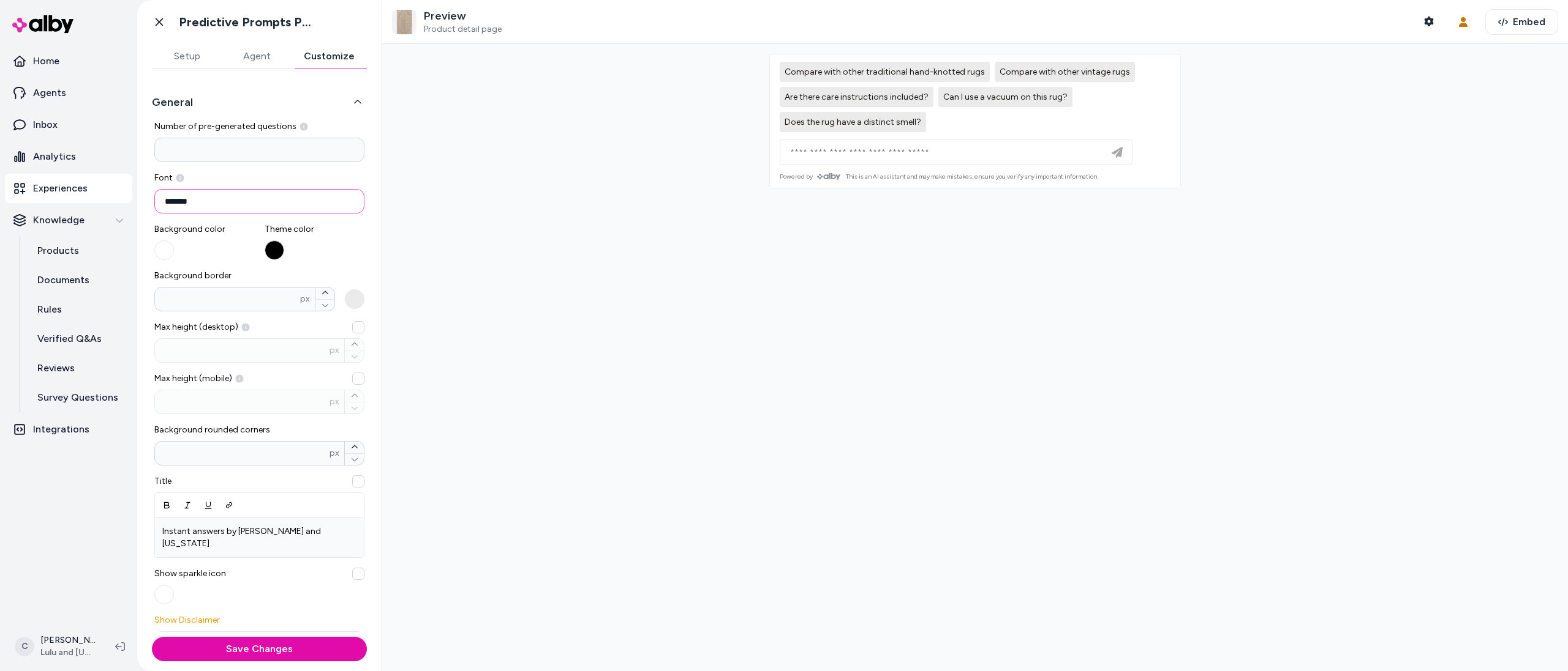
click at [215, 205] on input "*******" at bounding box center [259, 201] width 210 height 24
drag, startPoint x: 171, startPoint y: 204, endPoint x: 259, endPoint y: 204, distance: 88.0
click at [205, 207] on input "*******" at bounding box center [259, 201] width 210 height 24
click at [264, 206] on input "*******" at bounding box center [259, 201] width 210 height 24
drag, startPoint x: 319, startPoint y: 538, endPoint x: 322, endPoint y: 544, distance: 6.7
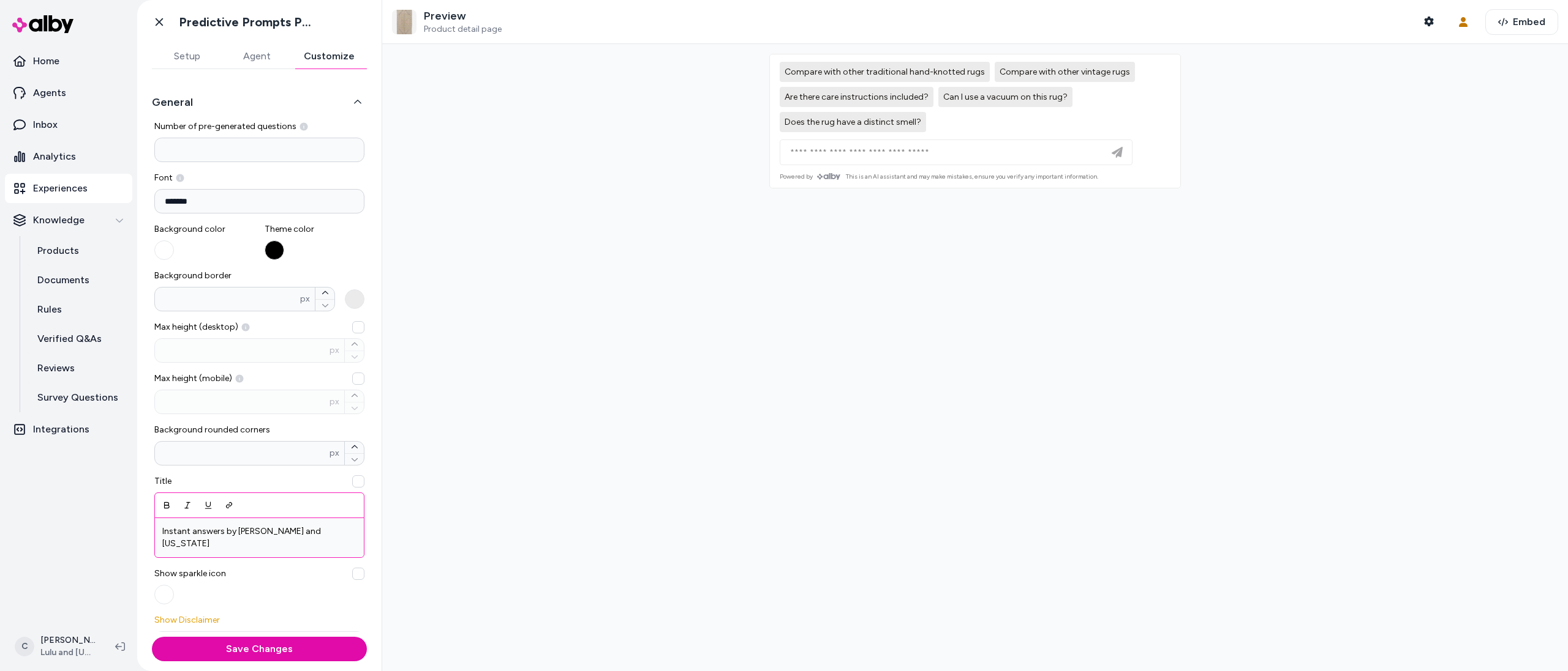
click at [319, 537] on div "Instant answers by [PERSON_NAME] and [US_STATE]" at bounding box center [259, 538] width 209 height 39
click at [334, 102] on button "General" at bounding box center [259, 102] width 215 height 17
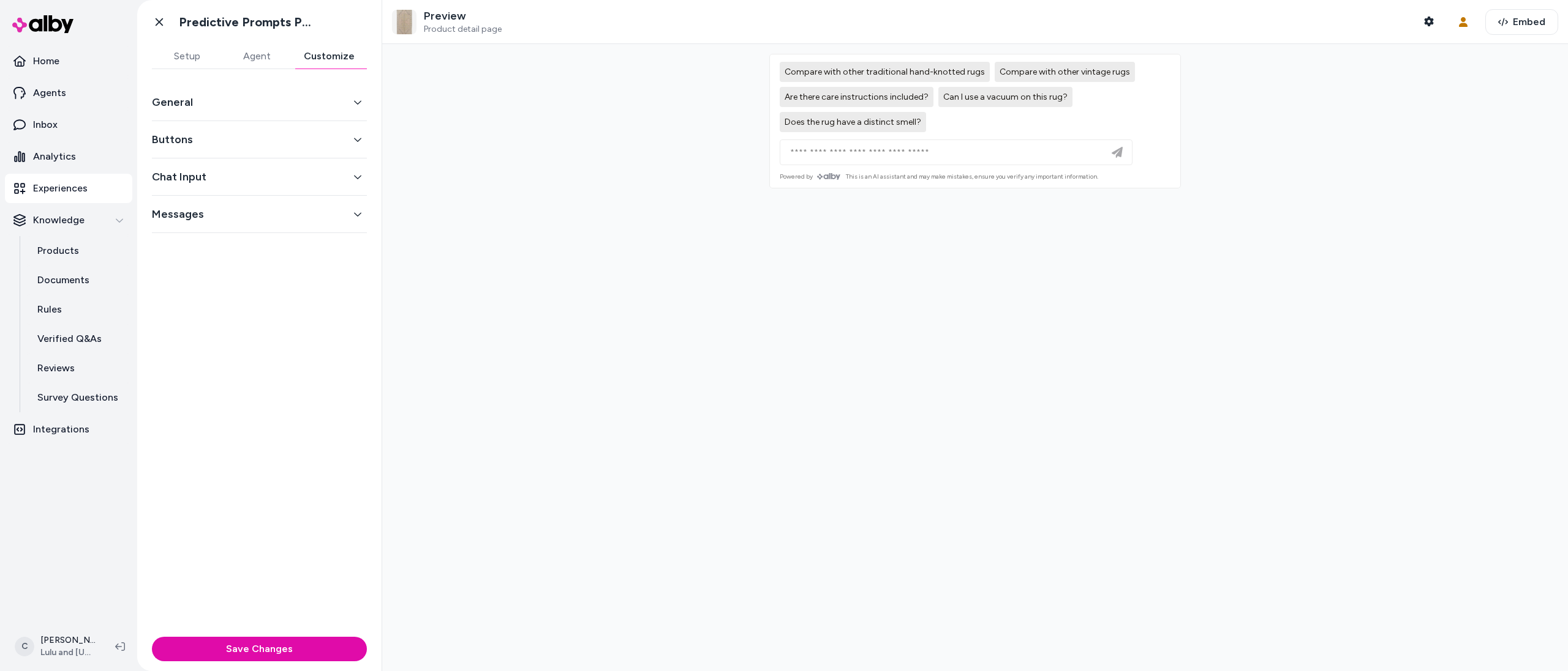
click at [210, 134] on button "Buttons" at bounding box center [259, 139] width 215 height 17
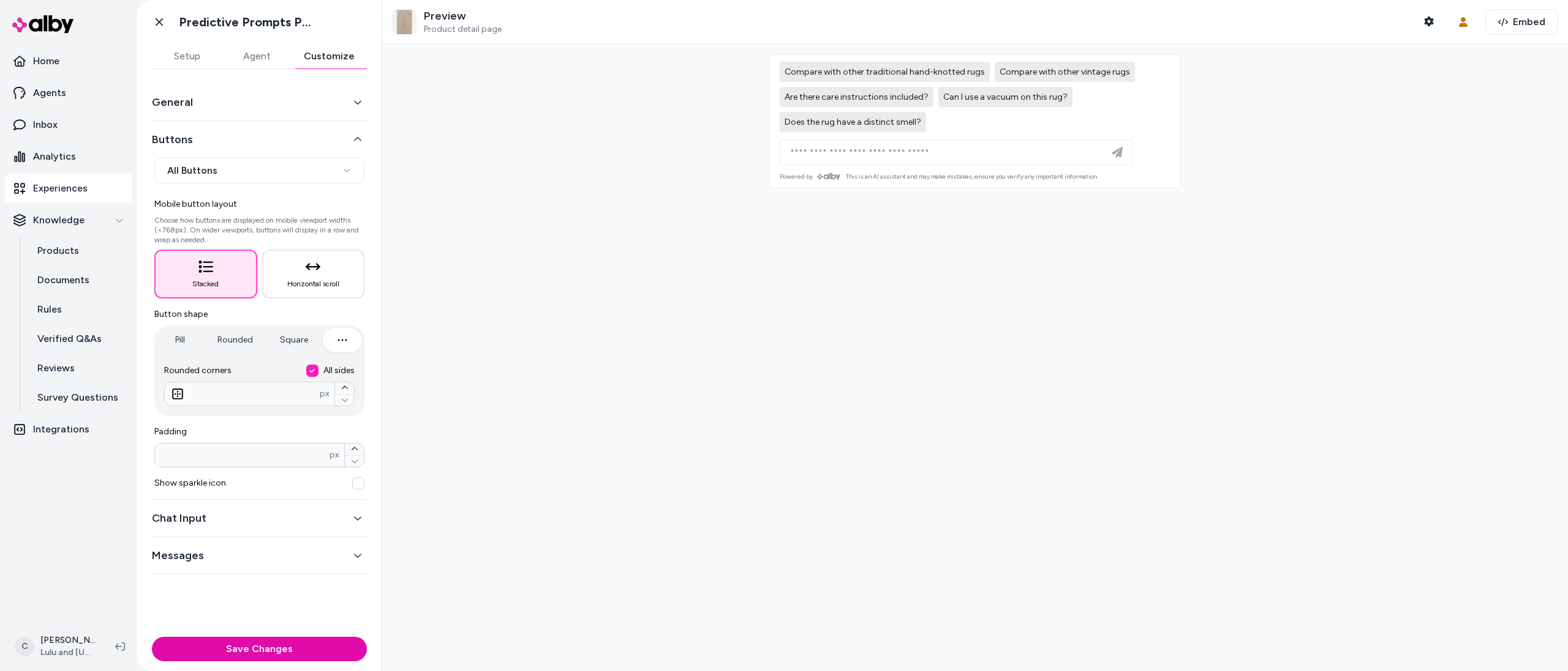
click at [206, 143] on button "Buttons" at bounding box center [259, 139] width 215 height 17
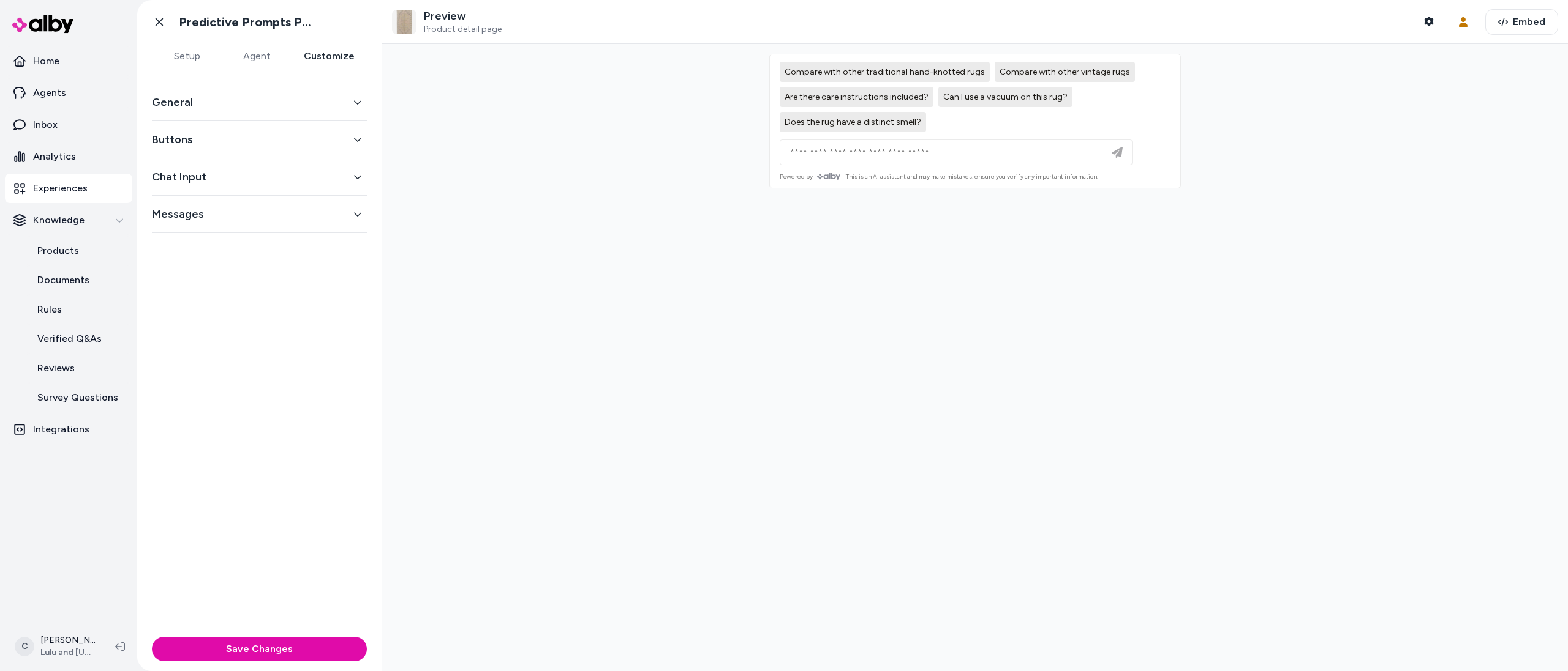
click at [250, 179] on button "Chat Input" at bounding box center [259, 176] width 215 height 17
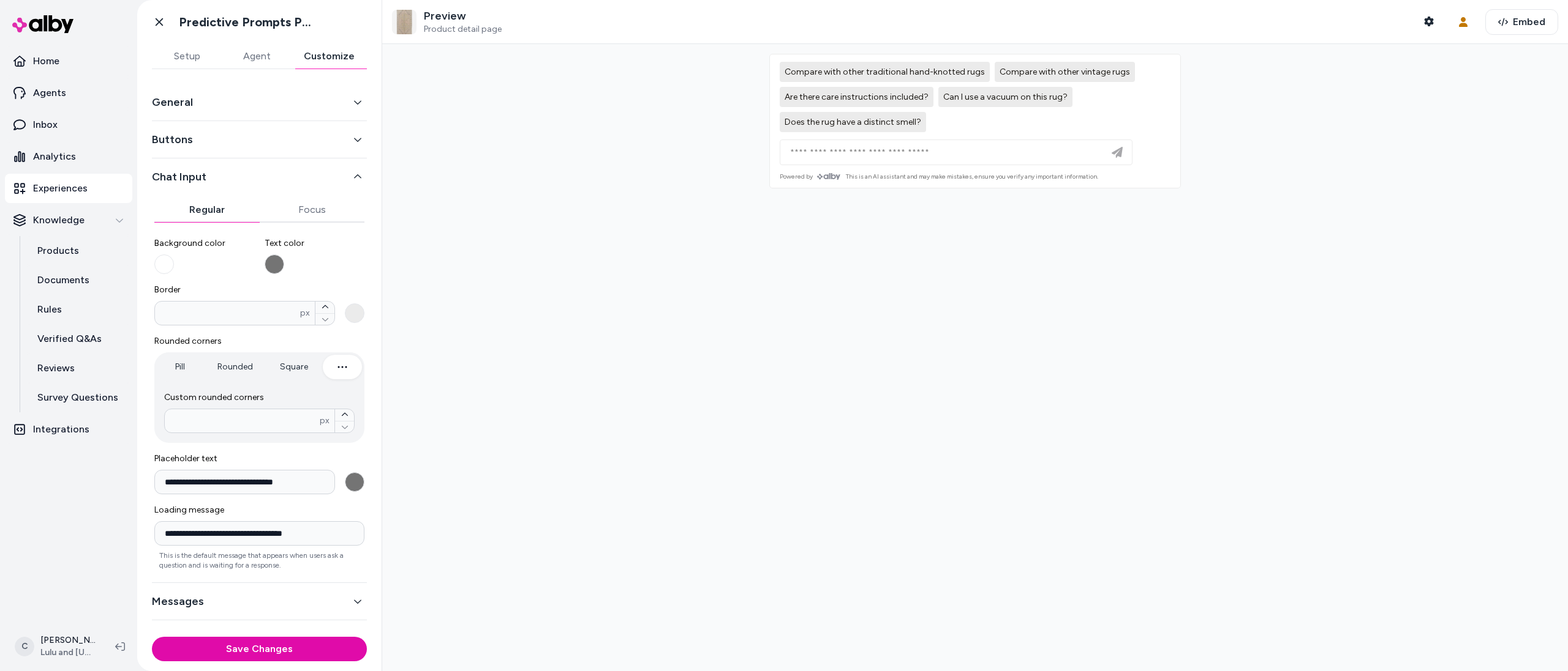
click at [186, 180] on button "Chat Input" at bounding box center [259, 176] width 215 height 17
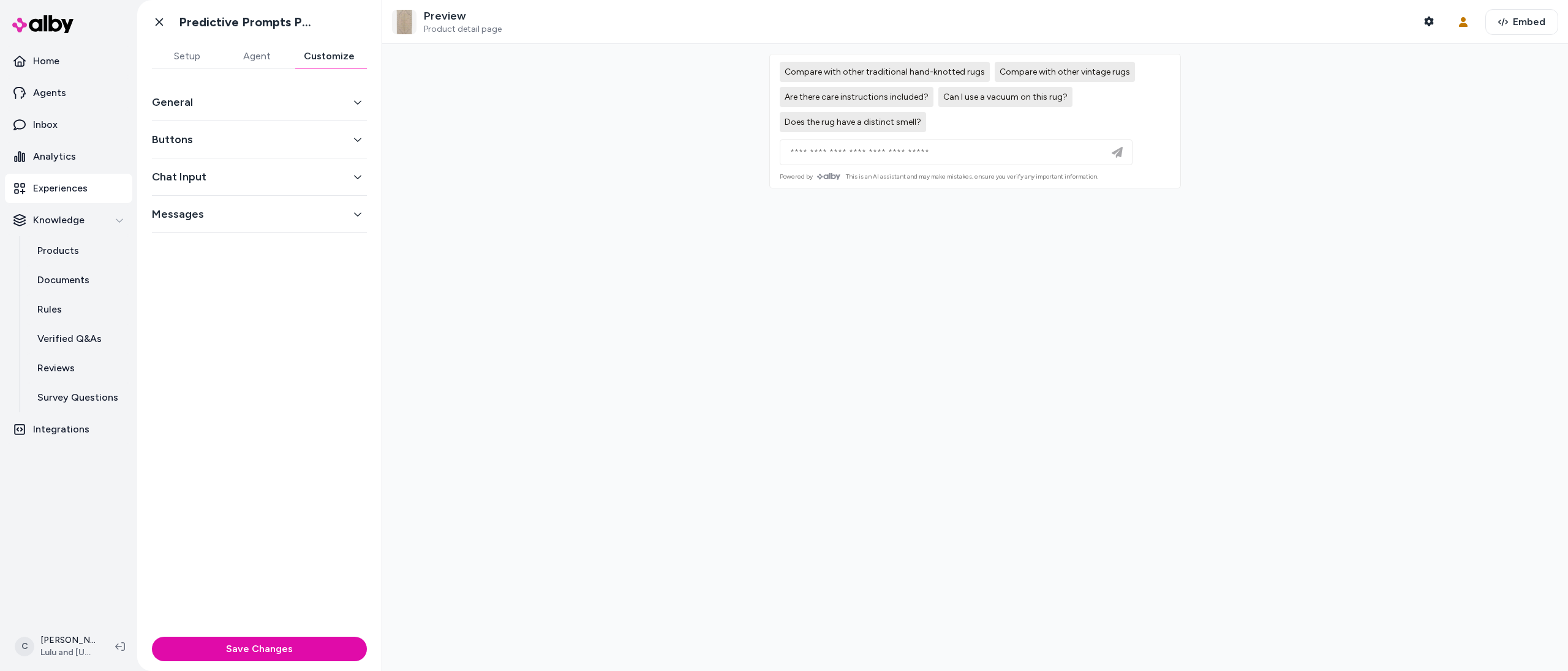
click at [175, 121] on div "Buttons" at bounding box center [259, 140] width 215 height 38
click at [183, 99] on button "General" at bounding box center [259, 102] width 215 height 17
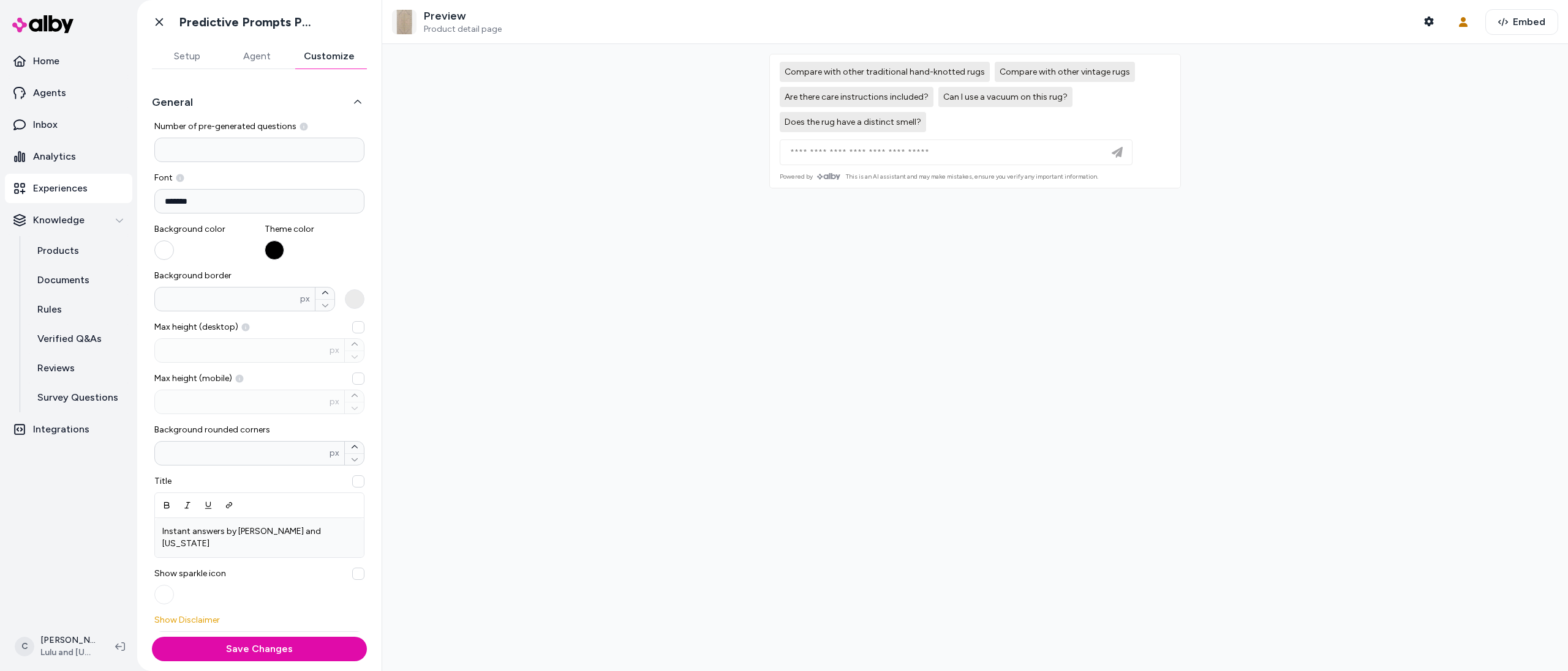
click at [173, 246] on button "button" at bounding box center [164, 250] width 20 height 20
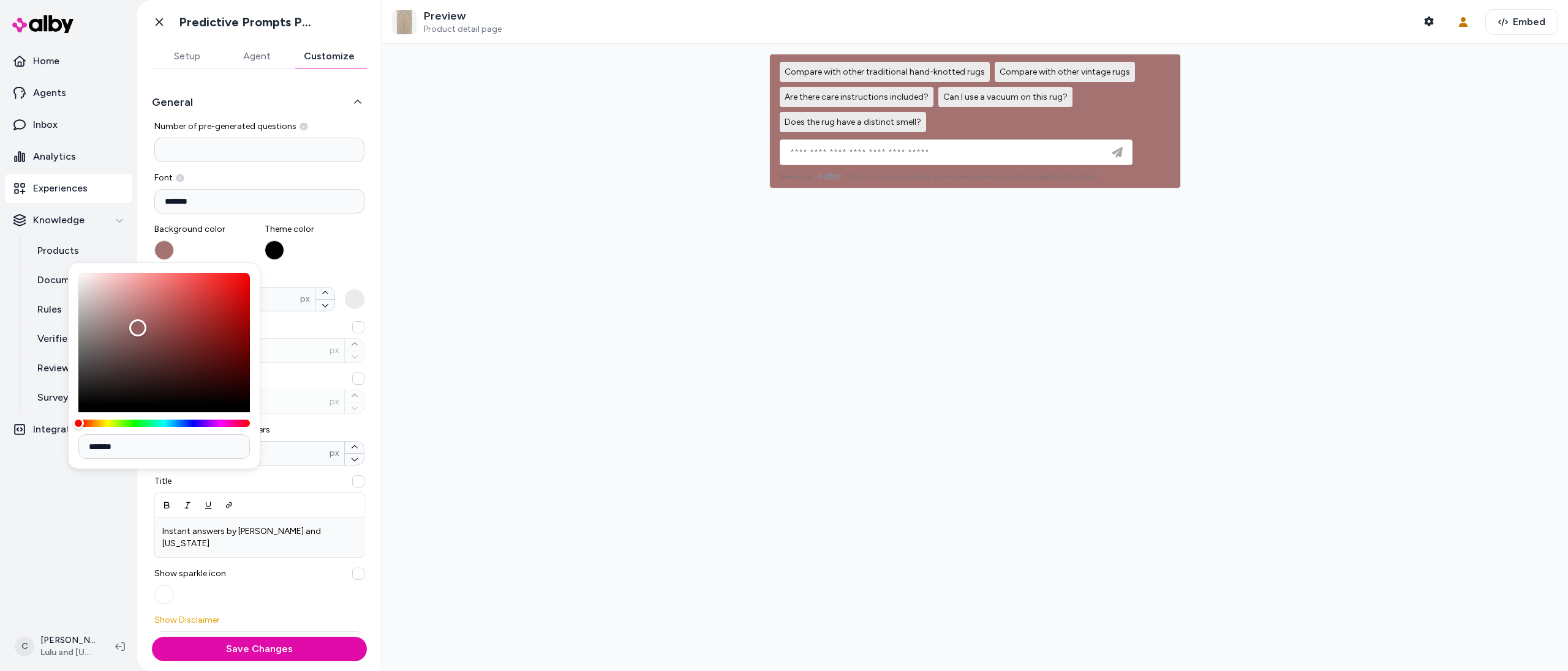
drag, startPoint x: 76, startPoint y: 271, endPoint x: 148, endPoint y: 334, distance: 95.7
click at [140, 330] on div "Color" at bounding box center [137, 328] width 17 height 17
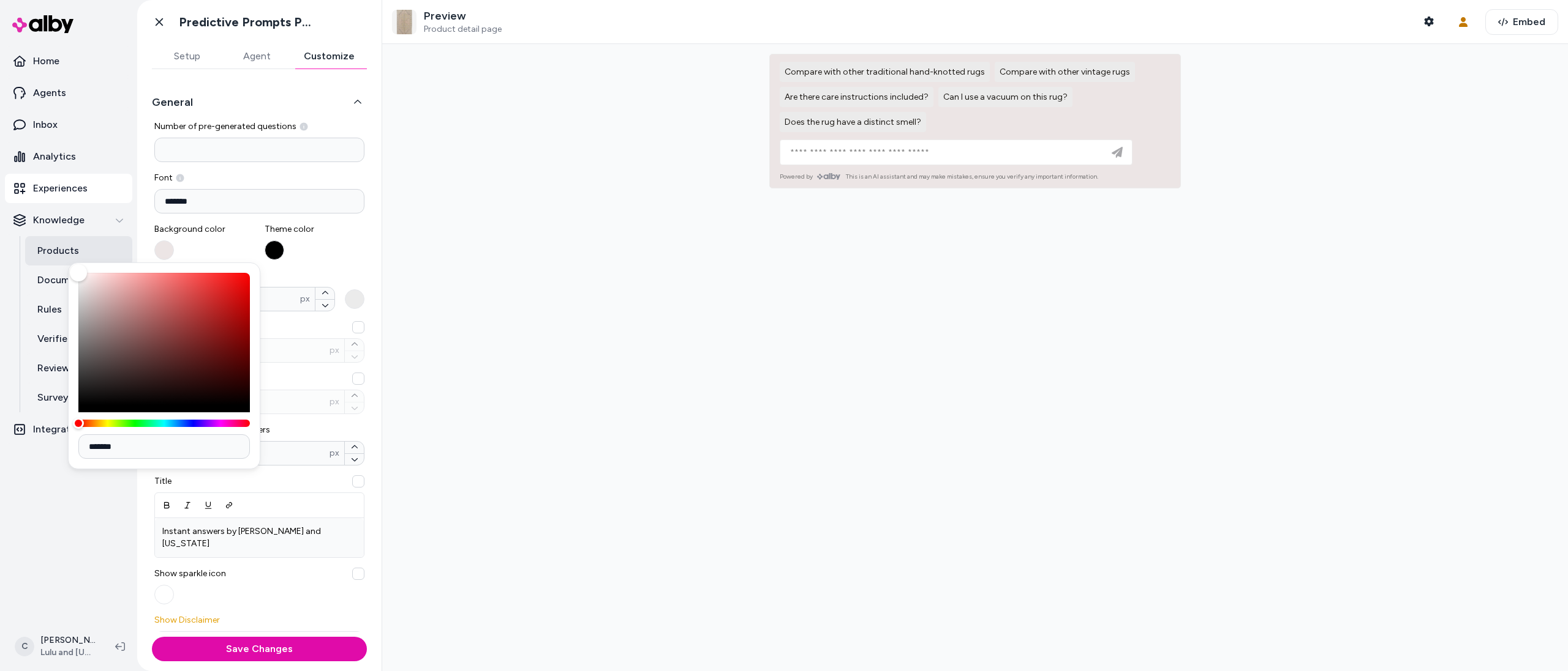
type input "*******"
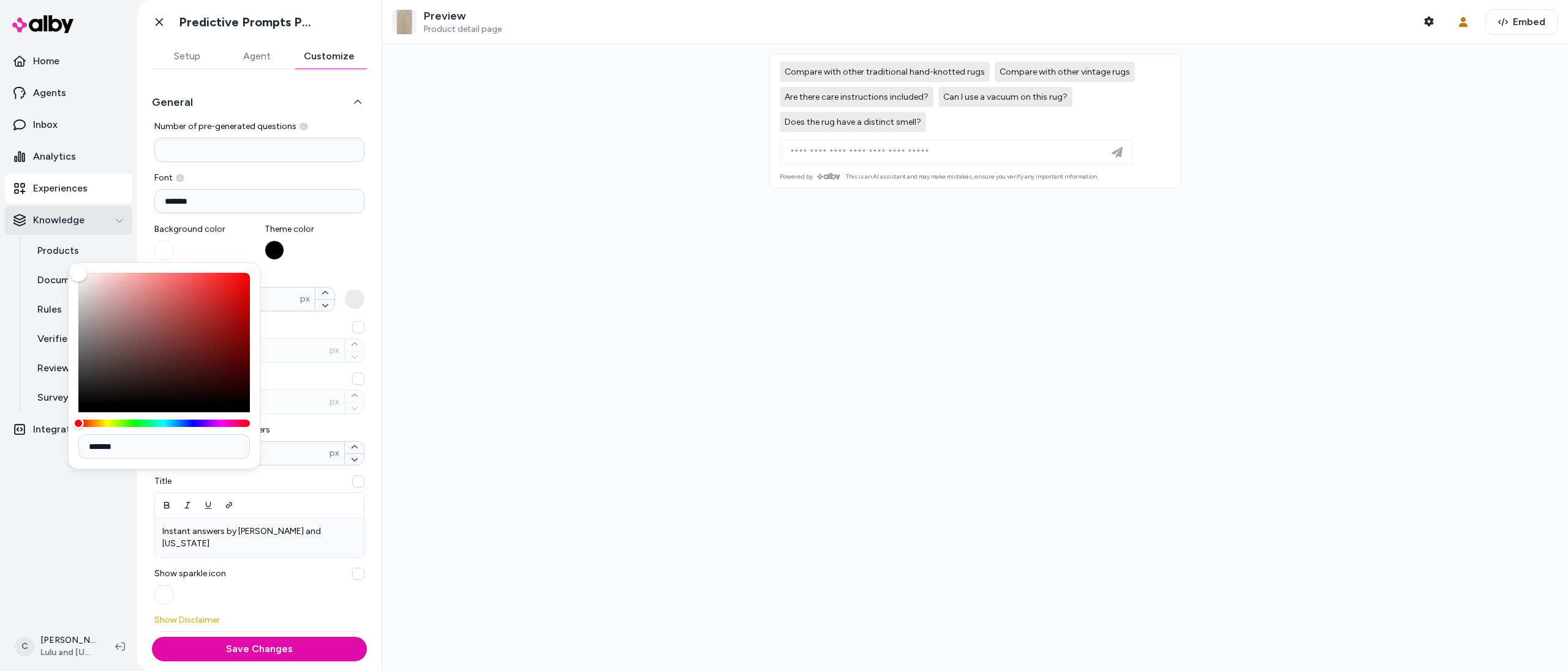
drag, startPoint x: 135, startPoint y: 331, endPoint x: 24, endPoint y: 231, distance: 149.4
click at [29, 238] on body "**********" at bounding box center [784, 335] width 1568 height 671
drag, startPoint x: 330, startPoint y: 264, endPoint x: 326, endPoint y: 262, distance: 4.5
click at [330, 264] on div "**********" at bounding box center [259, 458] width 210 height 676
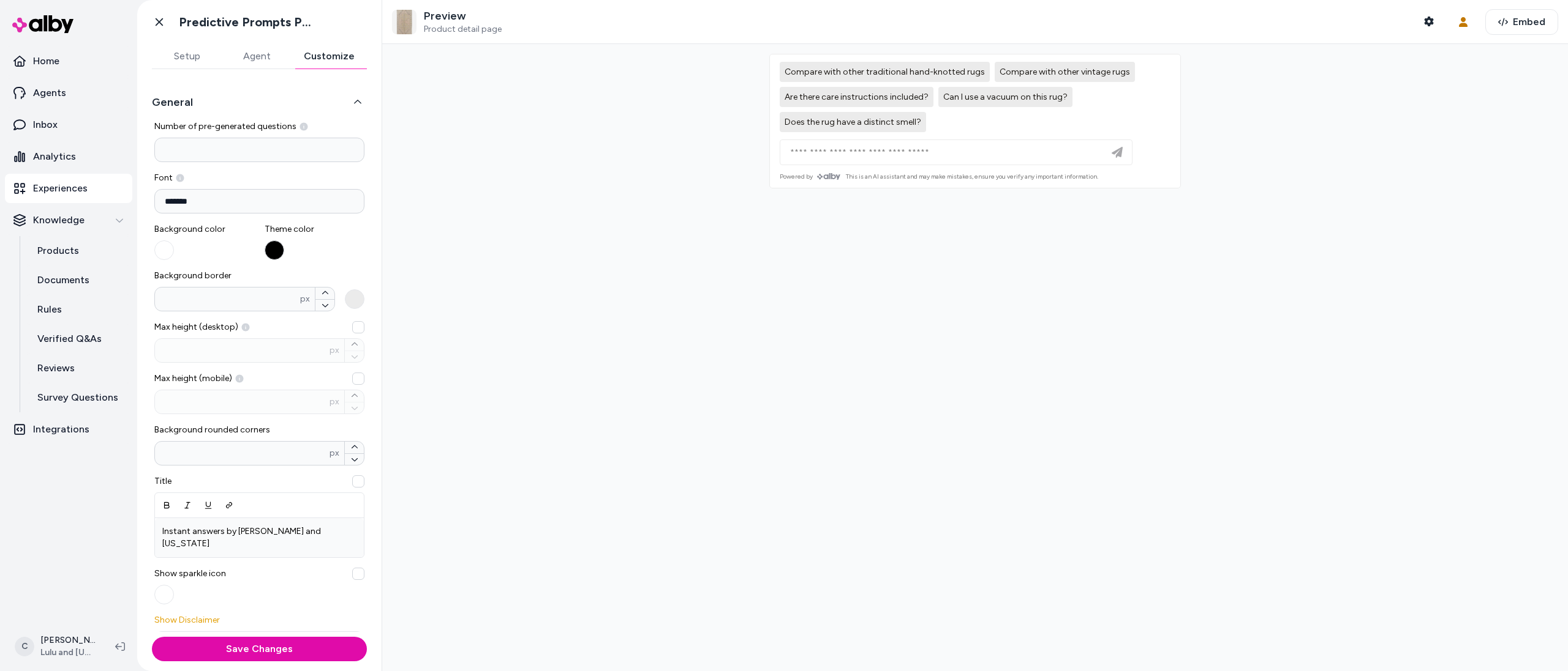
click at [272, 245] on button "button" at bounding box center [274, 250] width 20 height 20
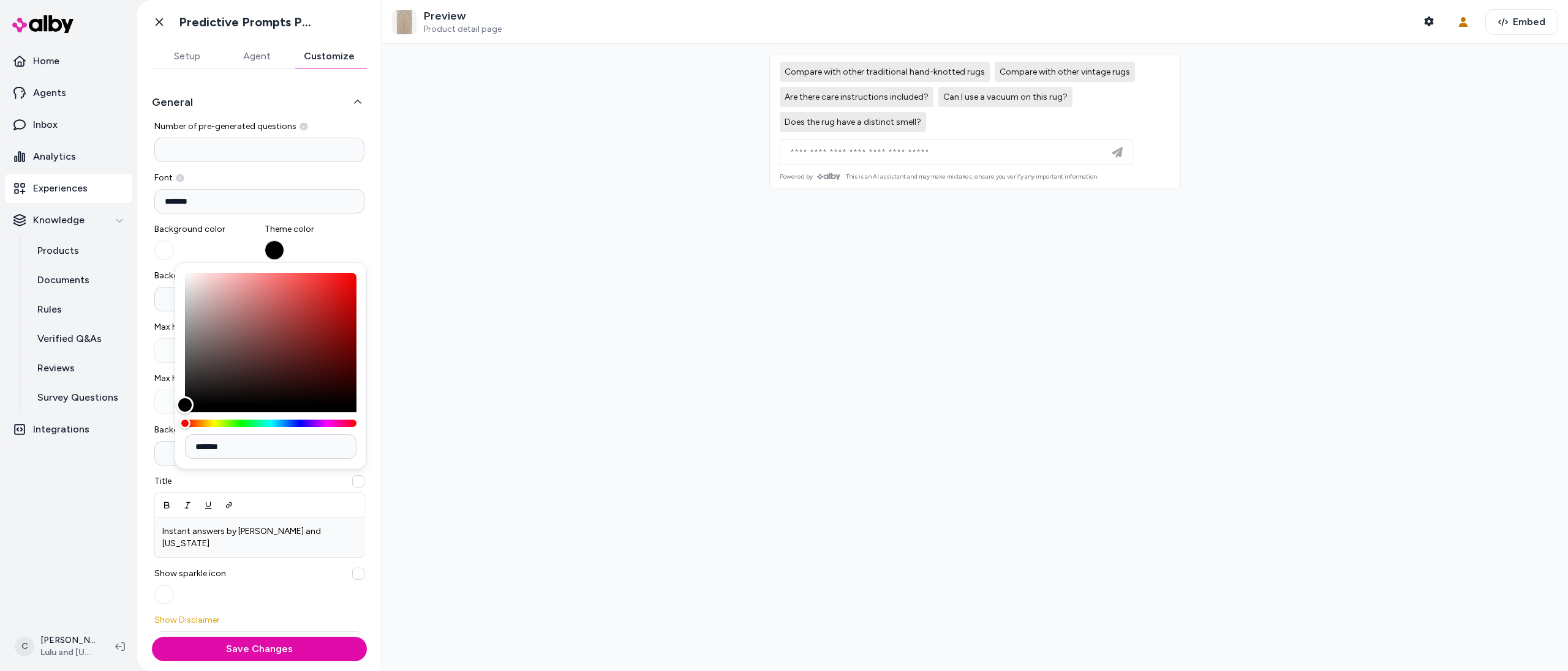
click at [237, 249] on div "Background color" at bounding box center [204, 241] width 100 height 37
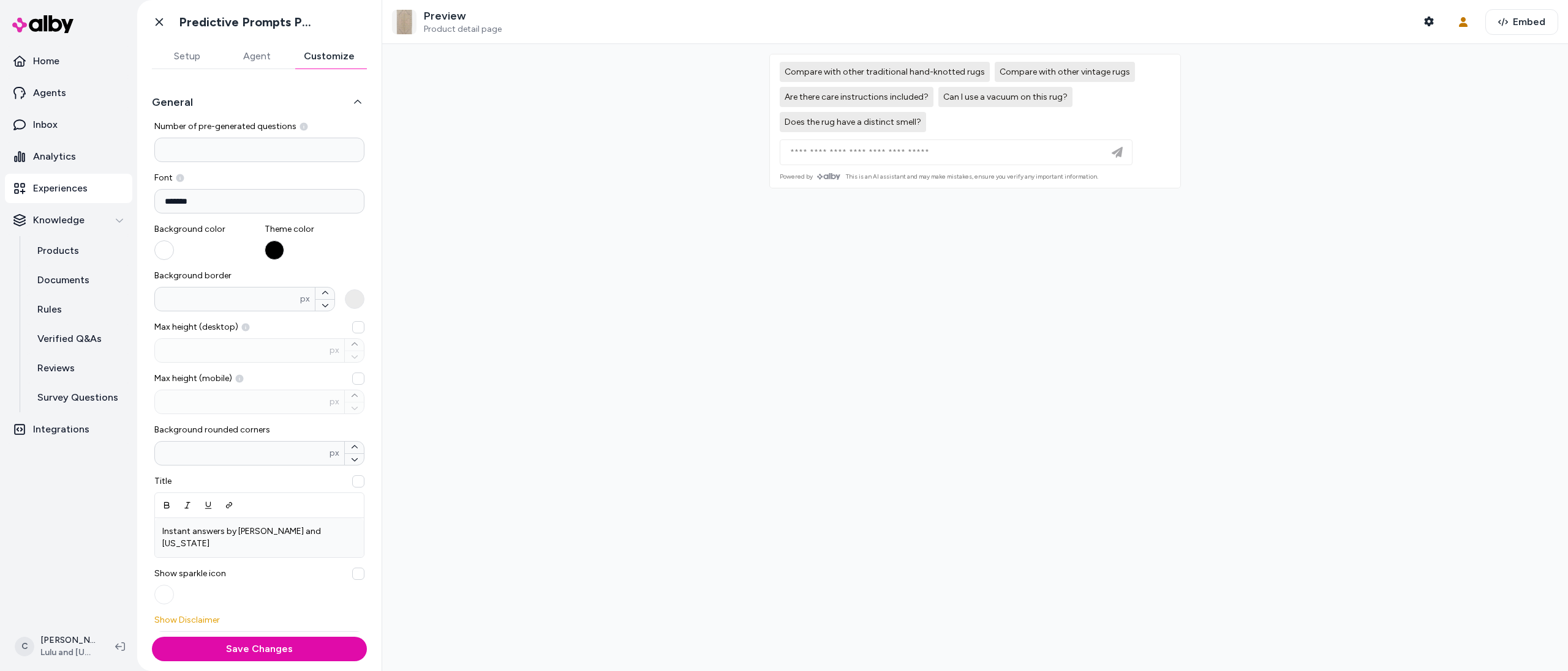
click at [167, 247] on button "button" at bounding box center [164, 250] width 20 height 20
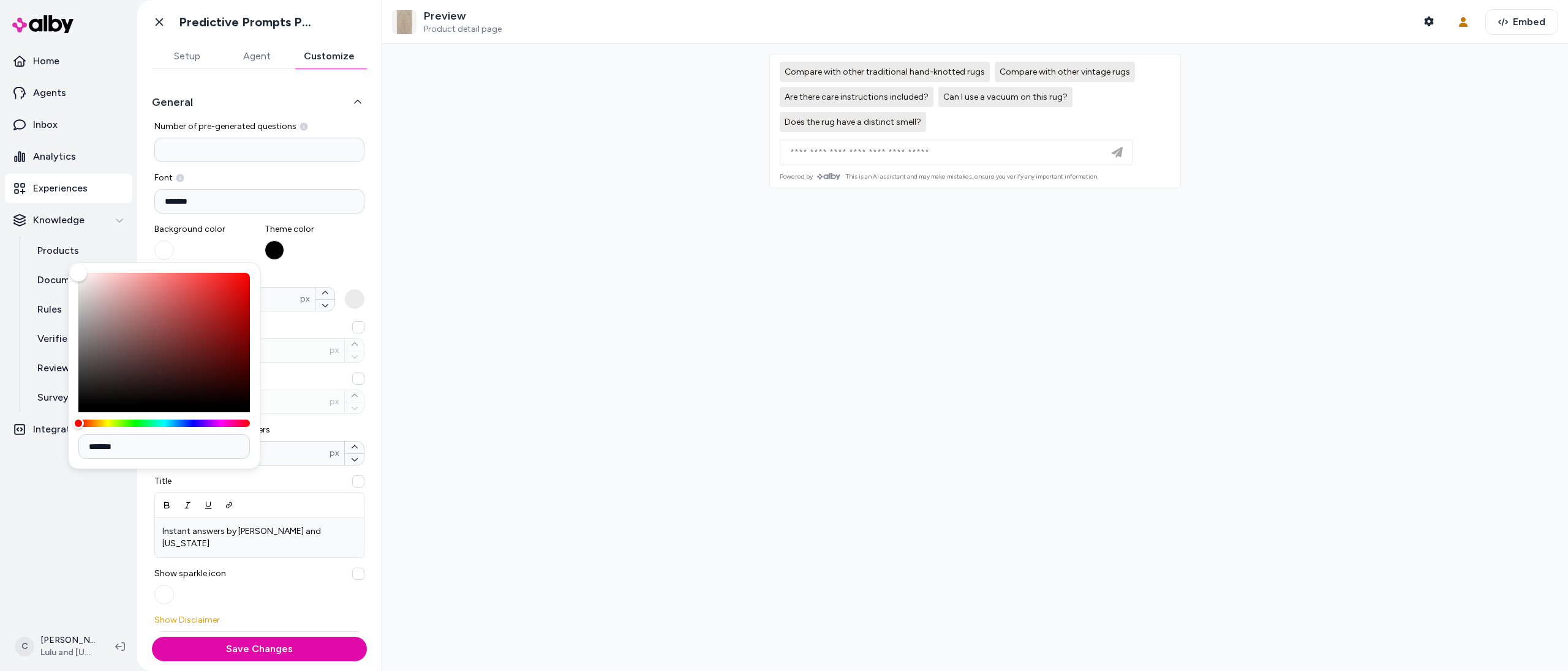
click at [321, 271] on span "Background border" at bounding box center [259, 276] width 210 height 12
click at [300, 294] on input "*" at bounding box center [228, 299] width 145 height 12
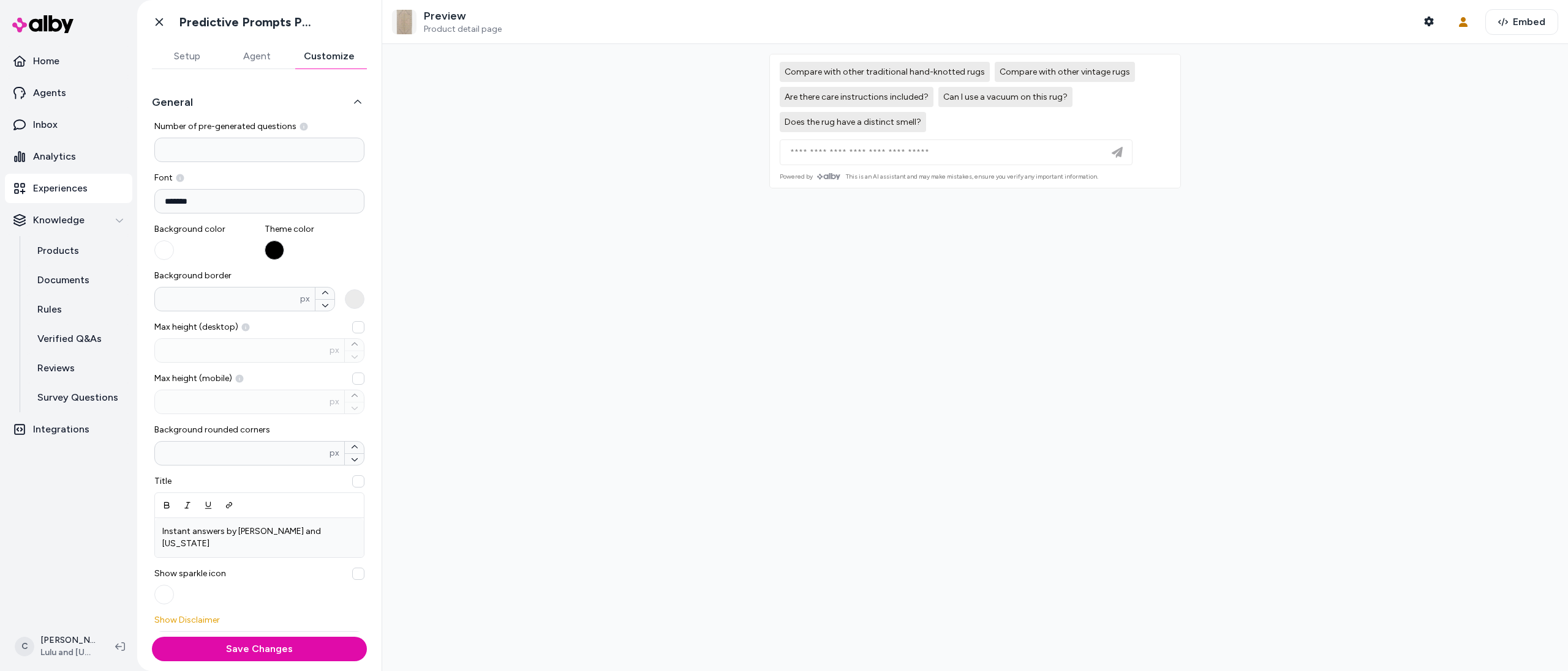
click at [273, 247] on button "button" at bounding box center [274, 250] width 20 height 20
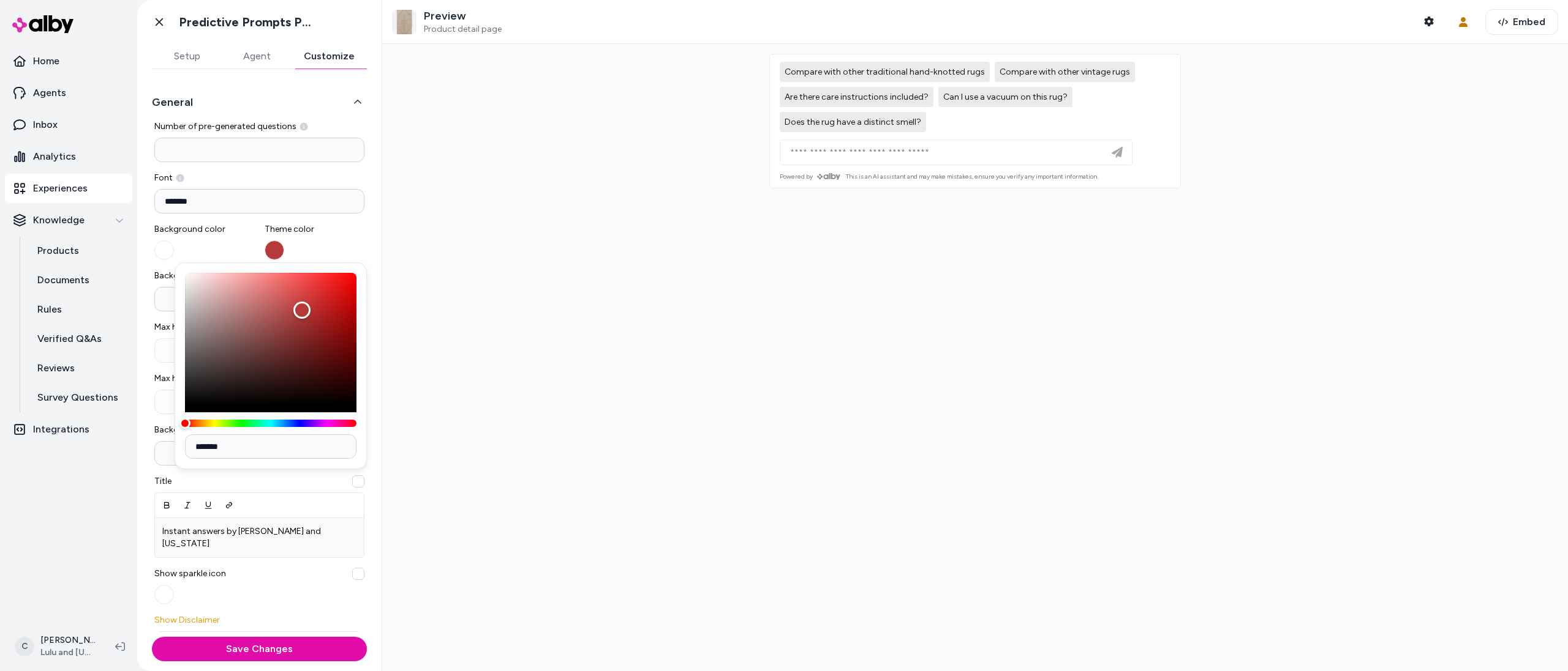
type input "*******"
drag, startPoint x: 187, startPoint y: 400, endPoint x: 321, endPoint y: 299, distance: 167.8
click at [311, 302] on div "Color" at bounding box center [302, 310] width 17 height 17
click at [880, 104] on button "Are there care instructions included?" at bounding box center [857, 97] width 153 height 20
type input "**********"
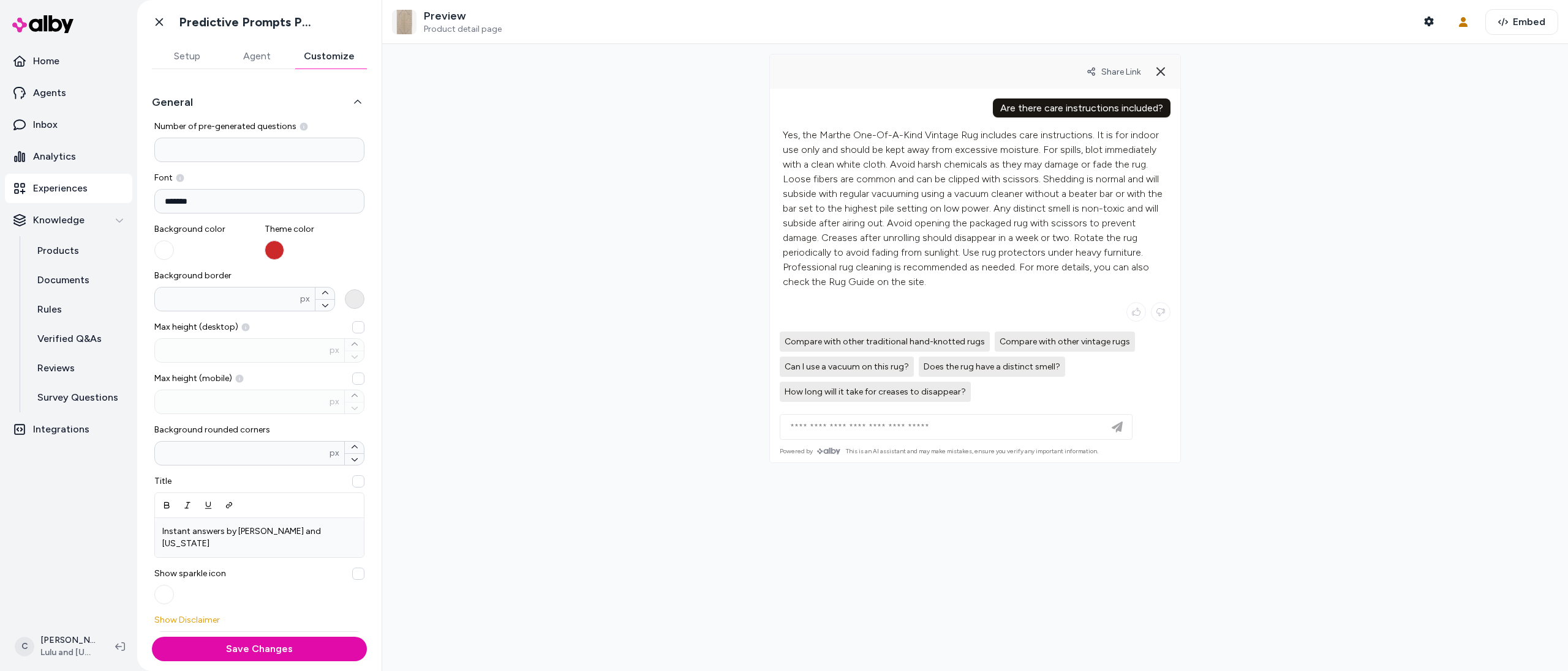
click at [345, 298] on button "Background border * px" at bounding box center [355, 299] width 20 height 20
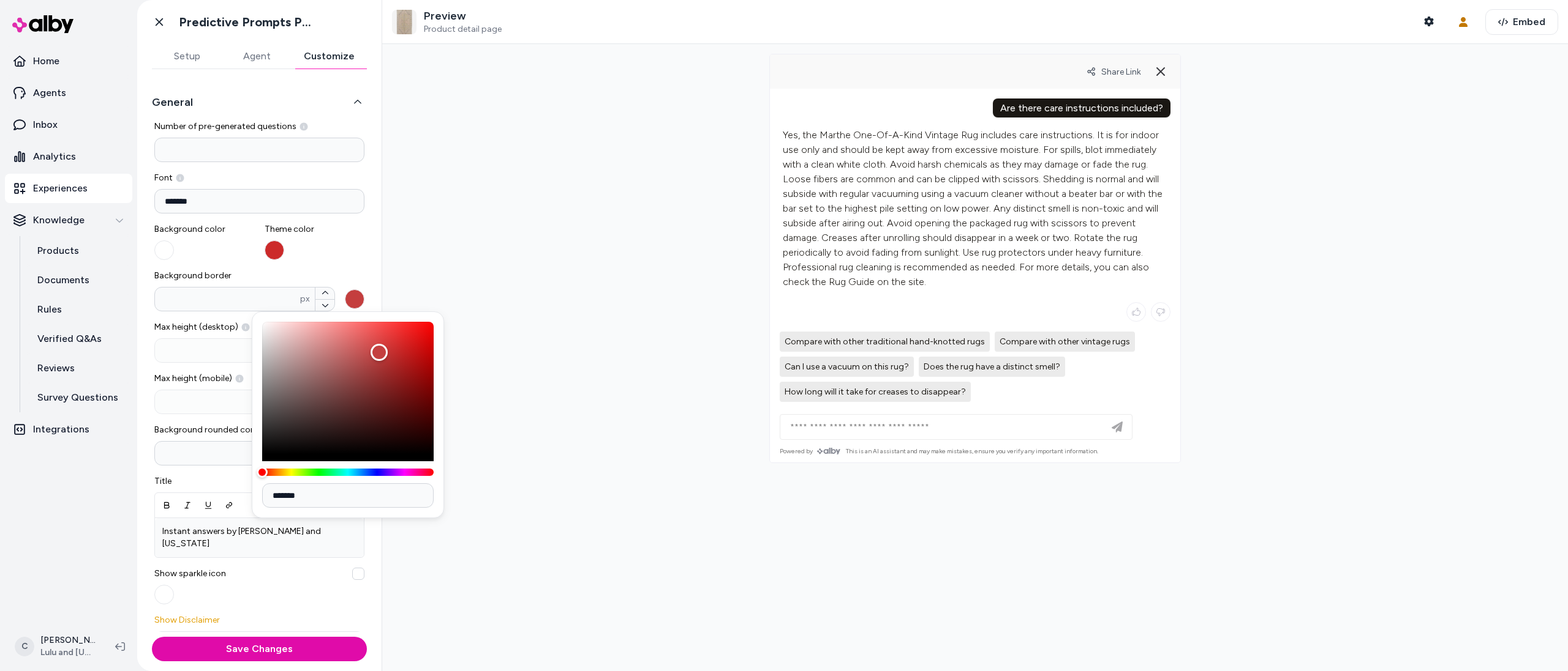
drag, startPoint x: 259, startPoint y: 334, endPoint x: 382, endPoint y: 352, distance: 124.3
click at [382, 352] on div "Color" at bounding box center [379, 352] width 17 height 17
type input "*******"
drag, startPoint x: 382, startPoint y: 352, endPoint x: 295, endPoint y: 337, distance: 88.3
click at [296, 340] on div "Color" at bounding box center [304, 343] width 17 height 17
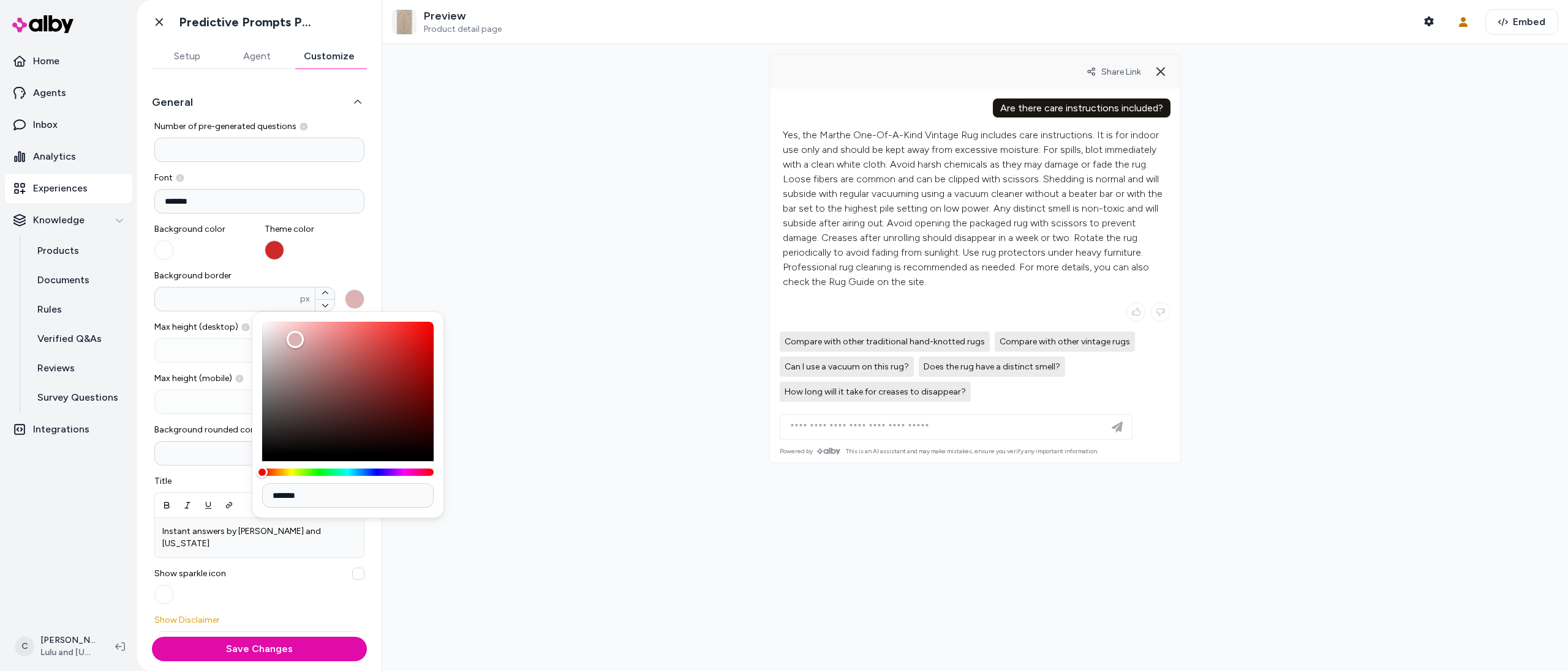
click at [328, 253] on div "Theme color" at bounding box center [314, 241] width 100 height 37
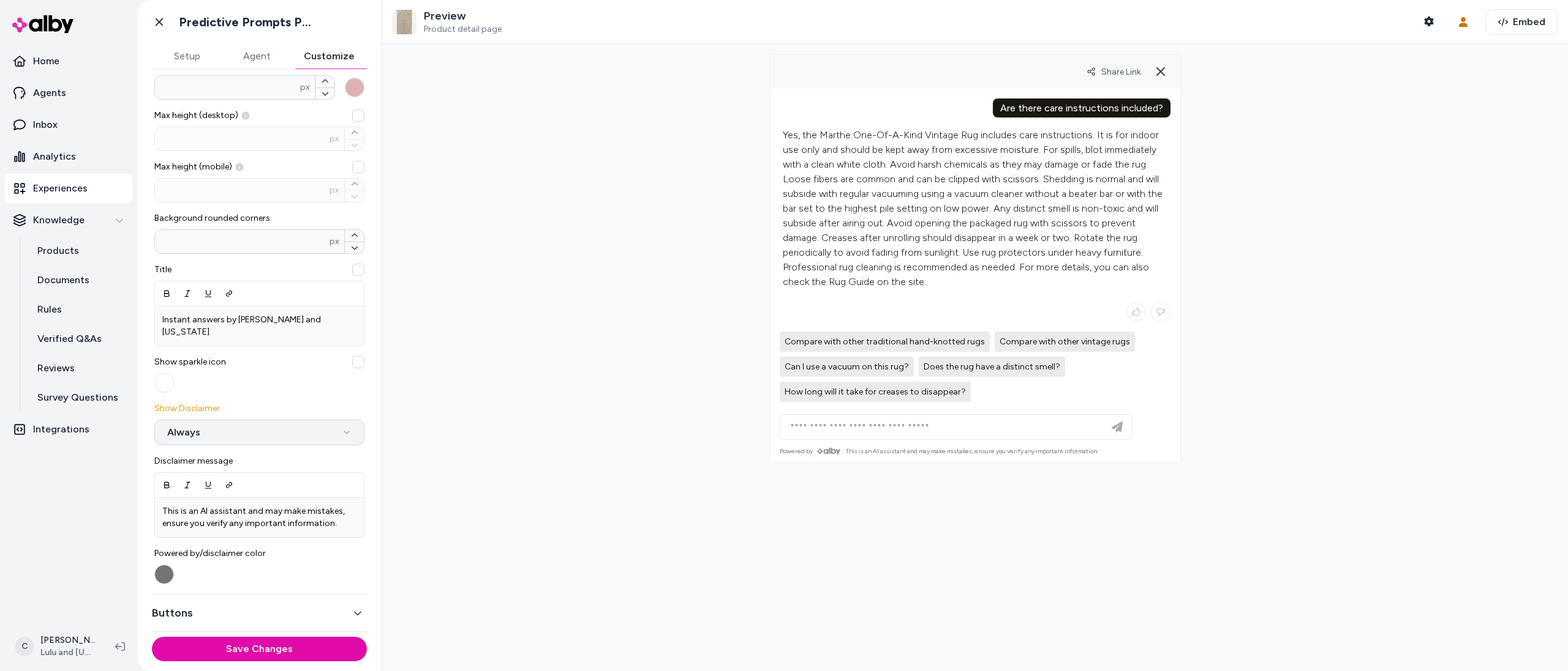
scroll to position [274, 0]
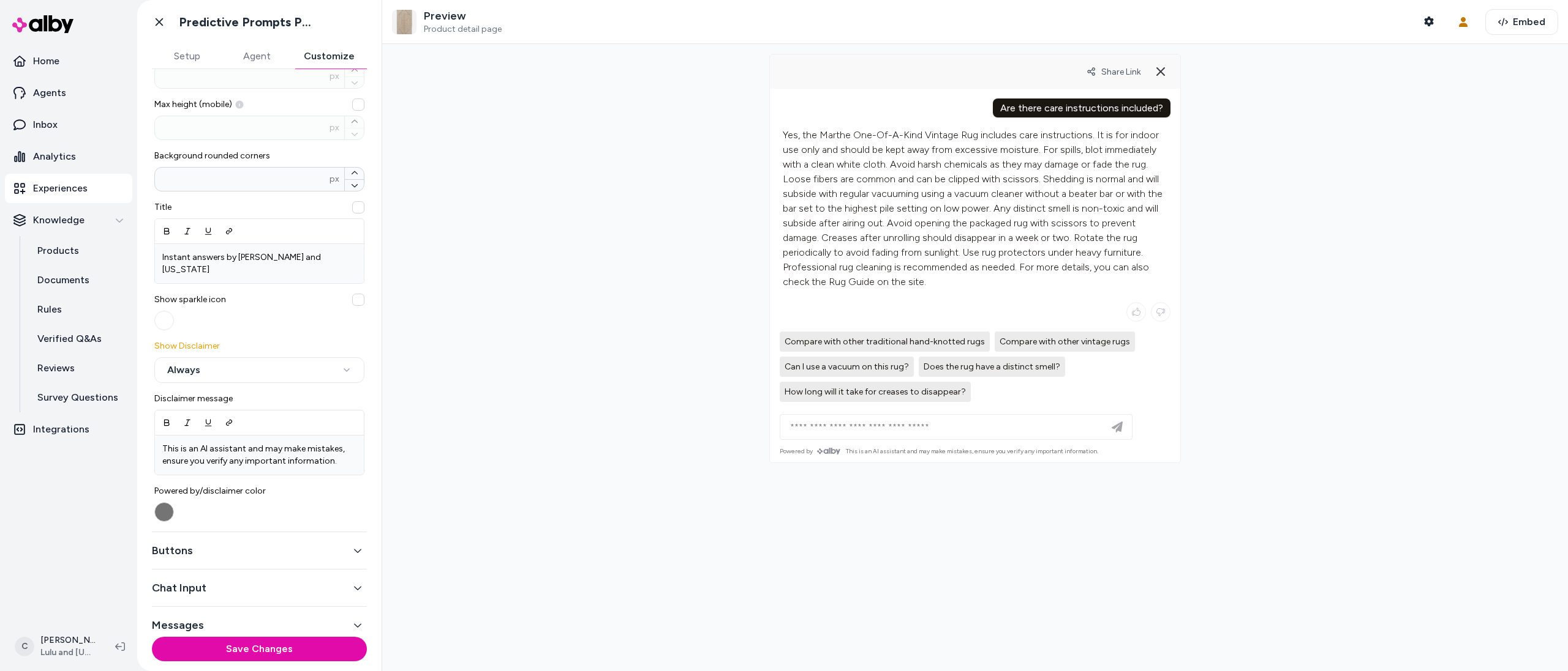
click at [211, 547] on div "Buttons" at bounding box center [259, 551] width 215 height 38
click at [205, 542] on button "Buttons" at bounding box center [259, 550] width 215 height 17
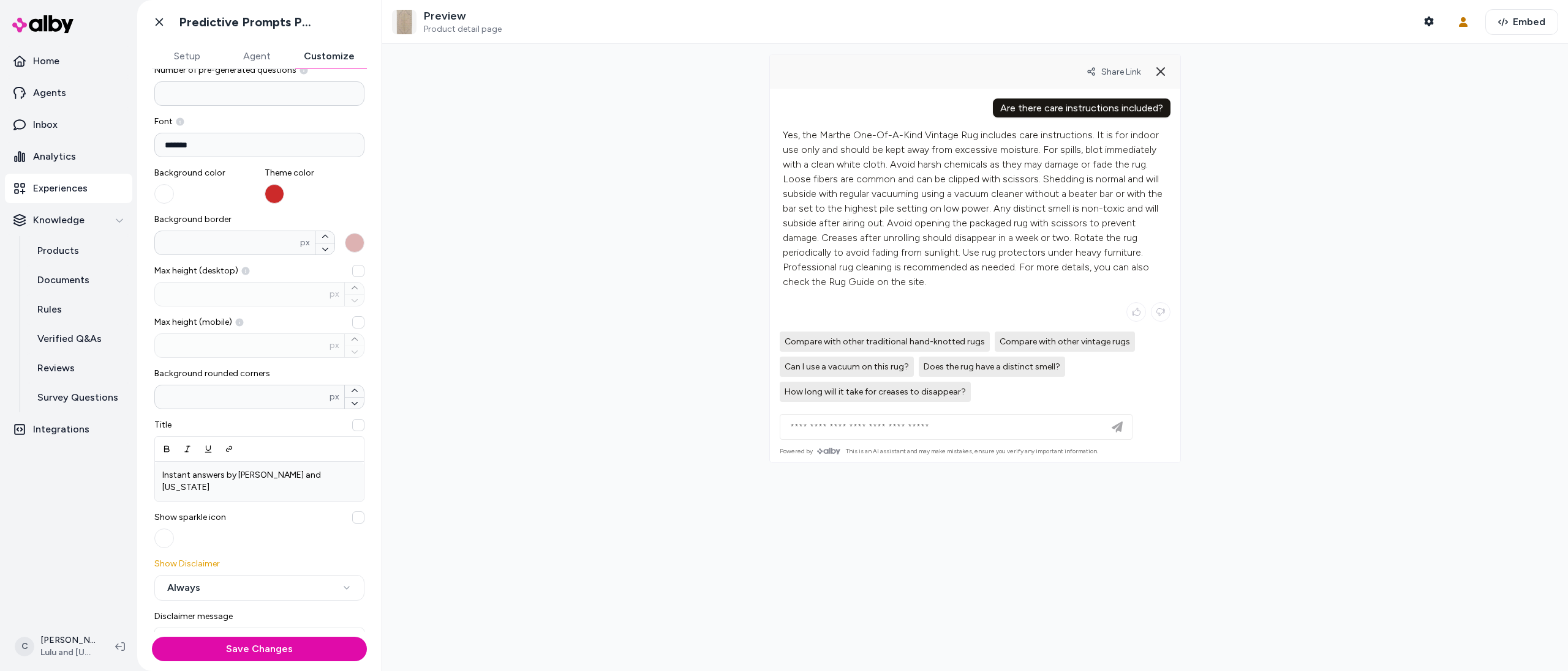
scroll to position [0, 0]
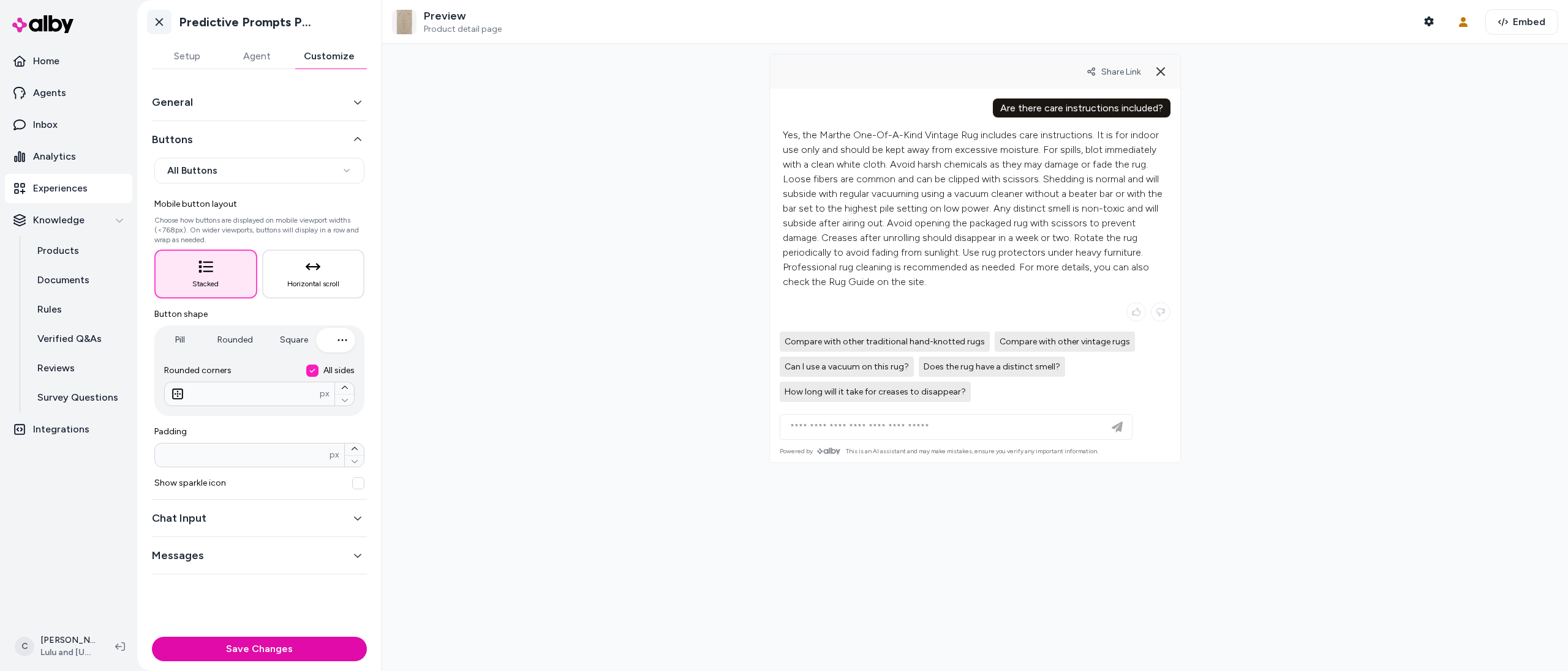
click at [159, 18] on icon at bounding box center [159, 22] width 12 height 12
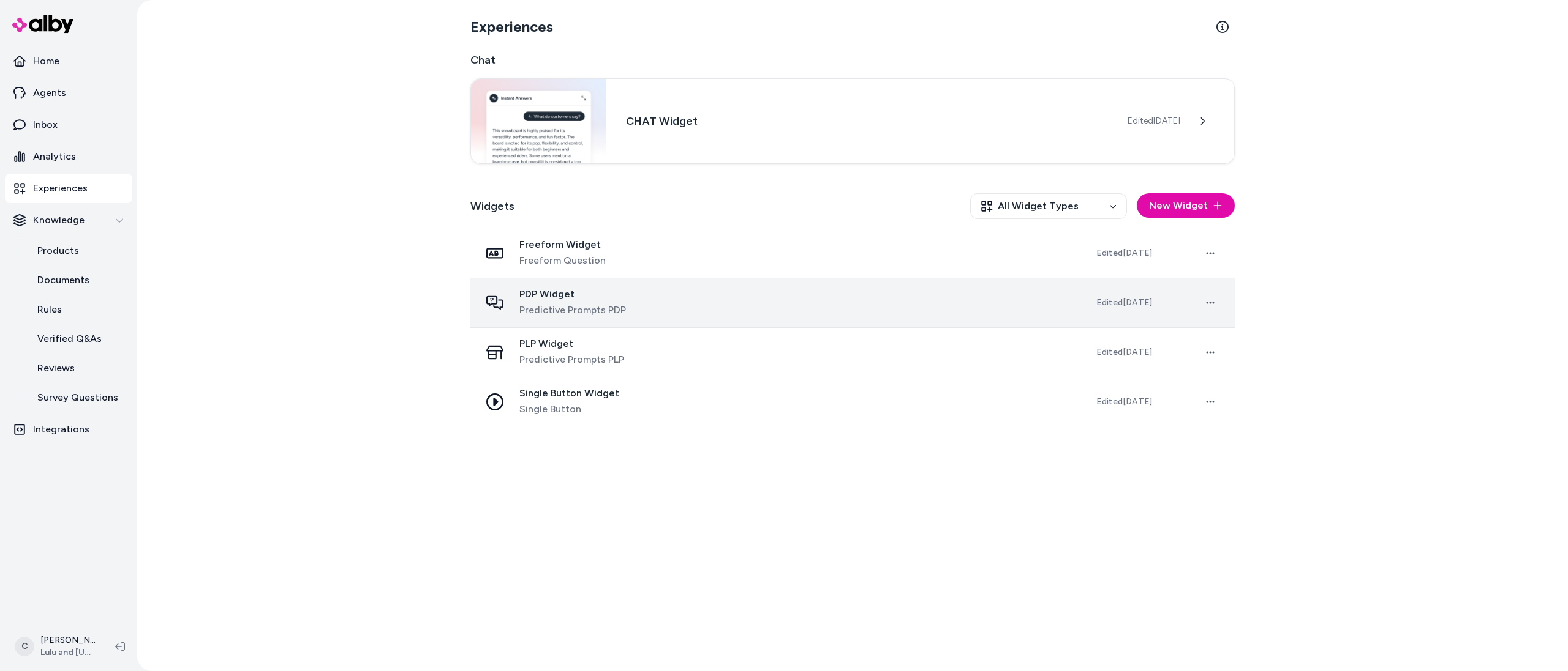
click at [556, 291] on span "PDP Widget" at bounding box center [573, 294] width 107 height 12
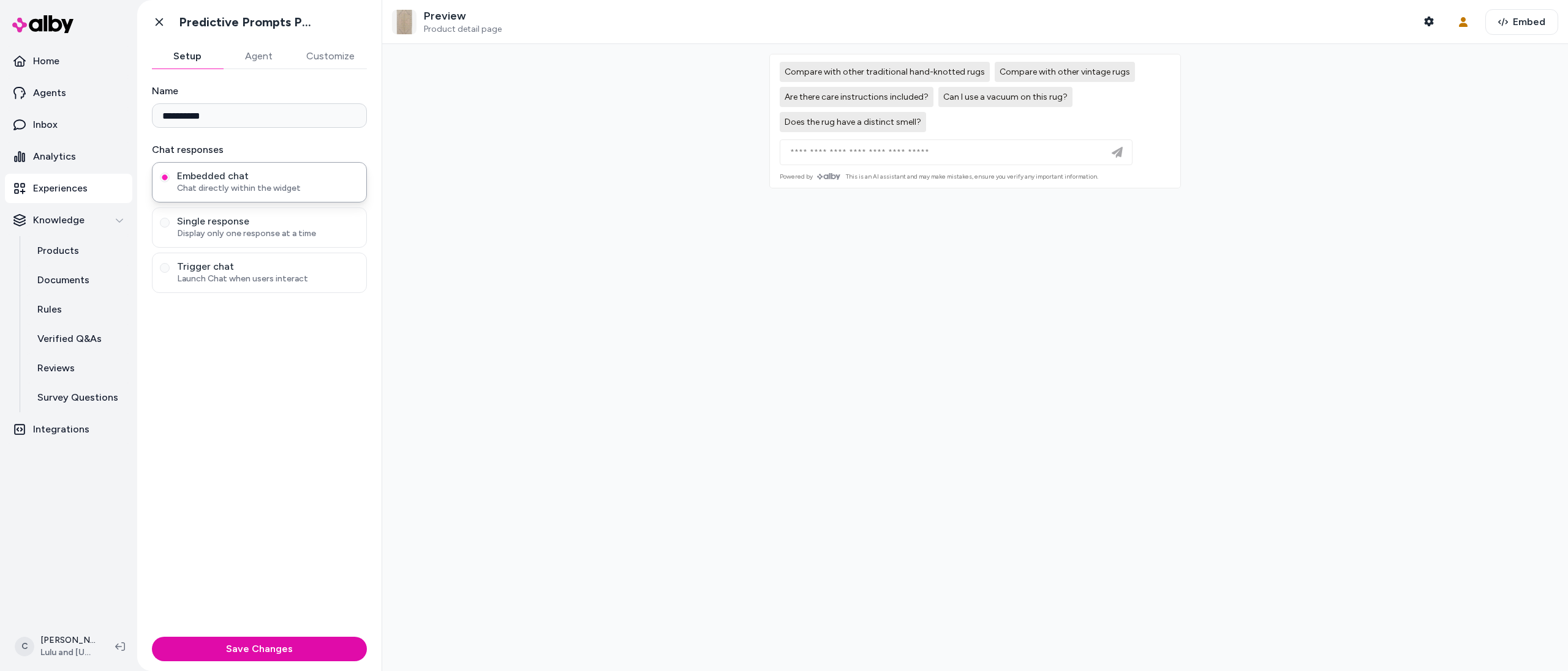
click at [325, 54] on button "Customize" at bounding box center [330, 56] width 73 height 24
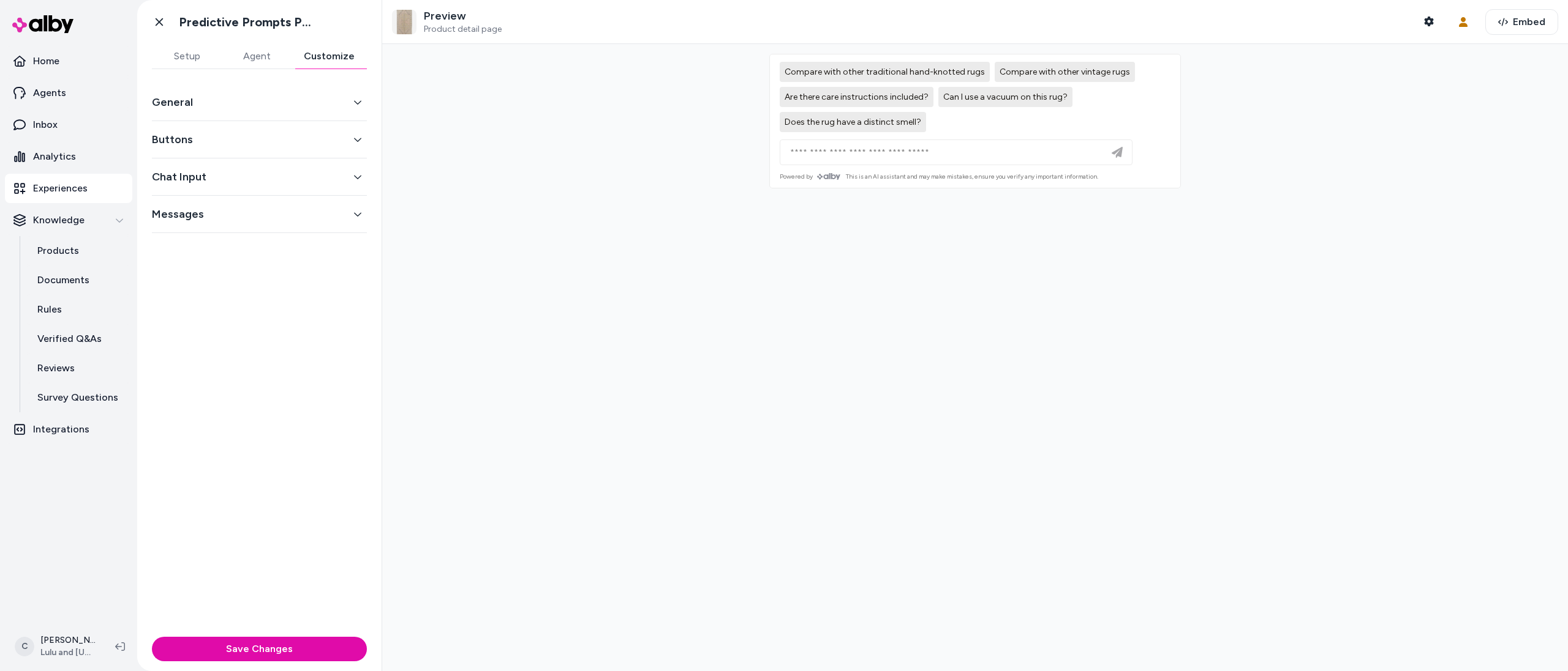
drag, startPoint x: 220, startPoint y: 108, endPoint x: 224, endPoint y: 114, distance: 7.2
click at [220, 109] on button "General" at bounding box center [259, 102] width 215 height 17
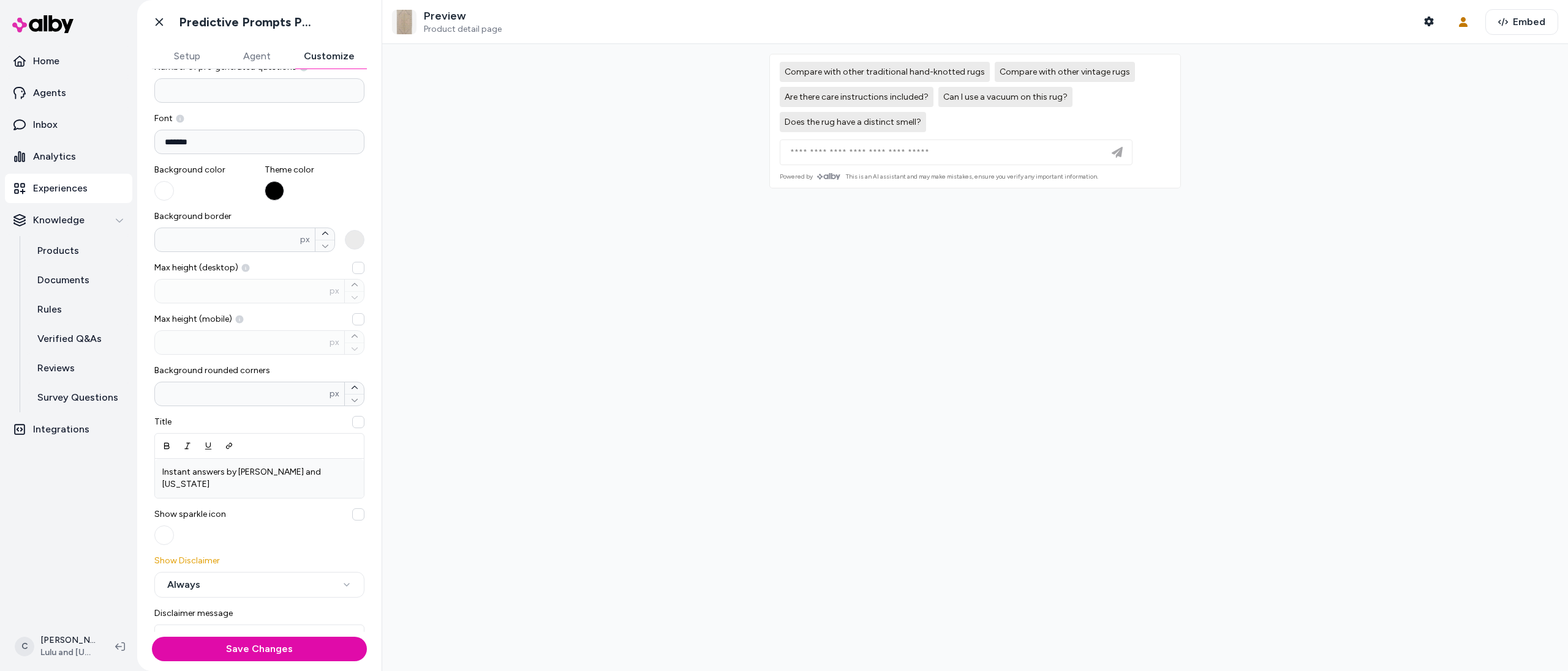
scroll to position [274, 0]
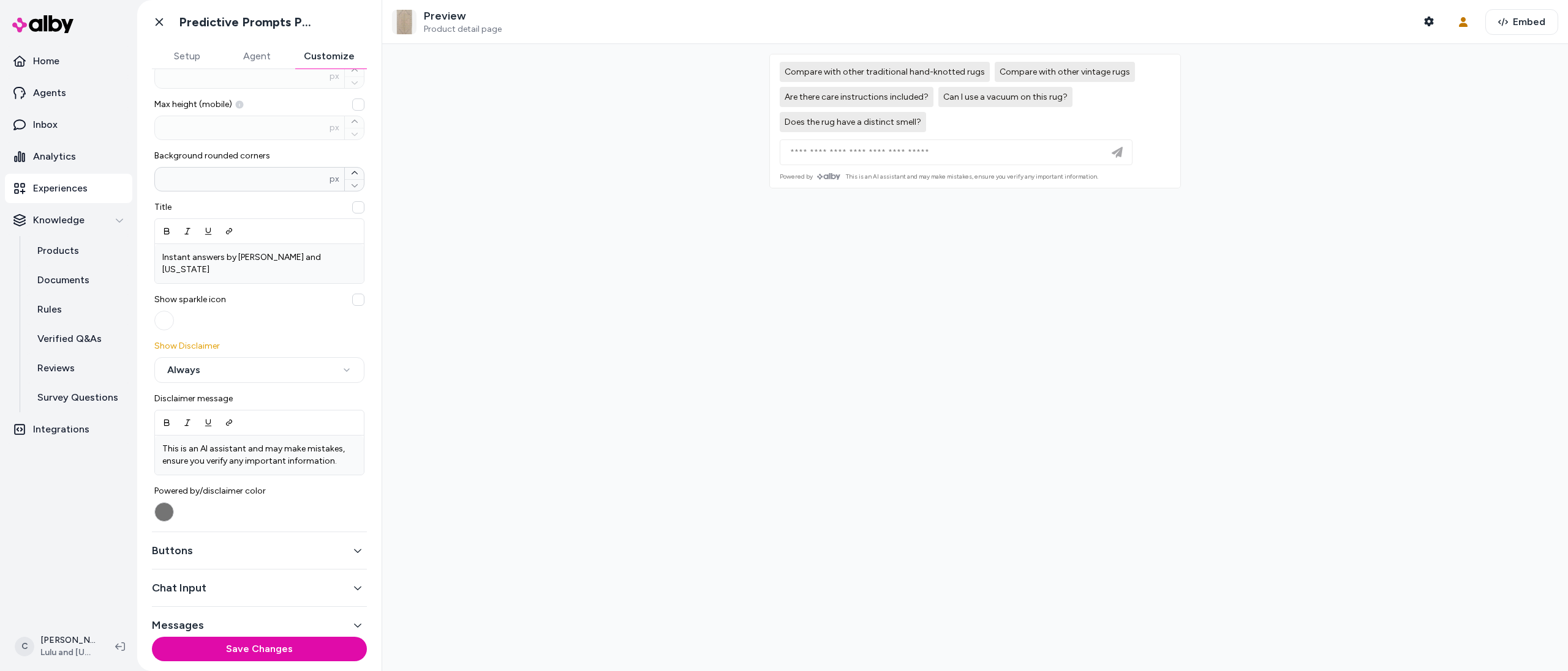
click at [173, 617] on button "Messages" at bounding box center [259, 625] width 215 height 17
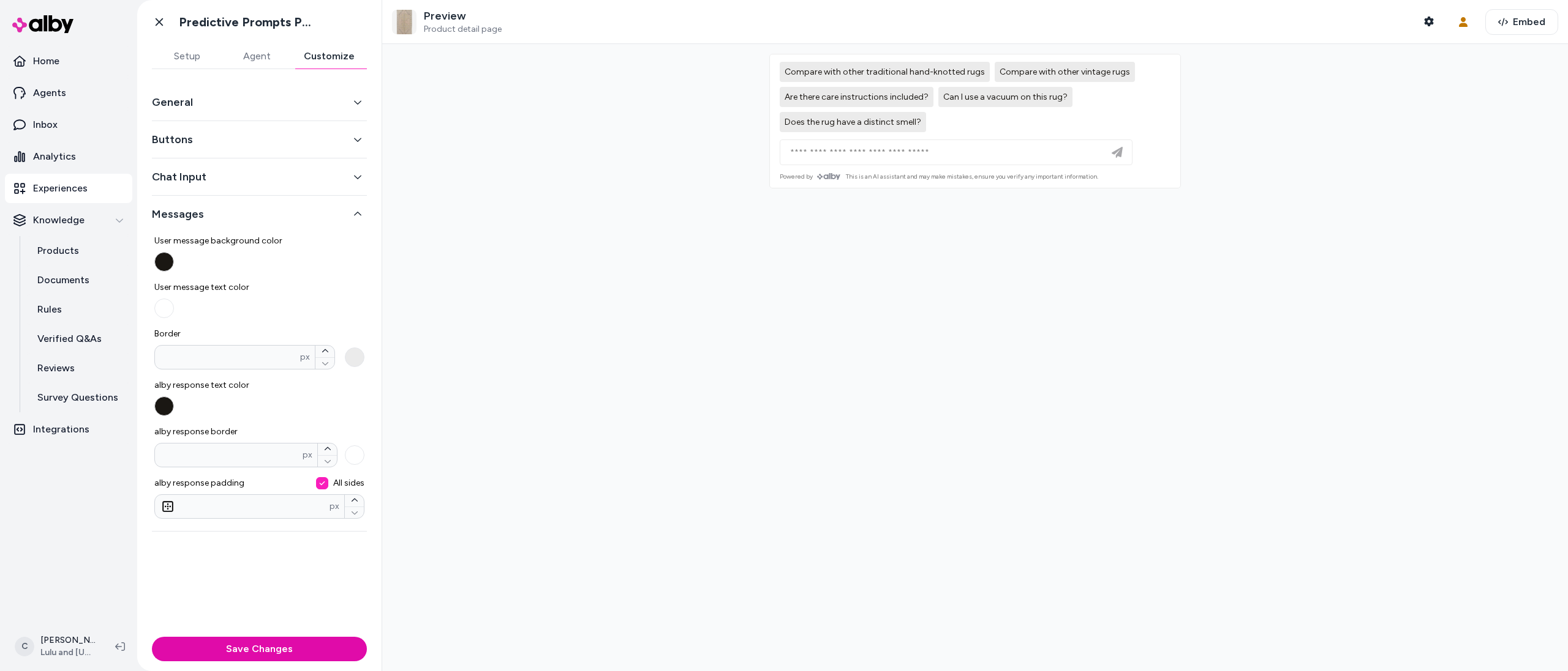
click at [195, 170] on button "Chat Input" at bounding box center [259, 176] width 215 height 17
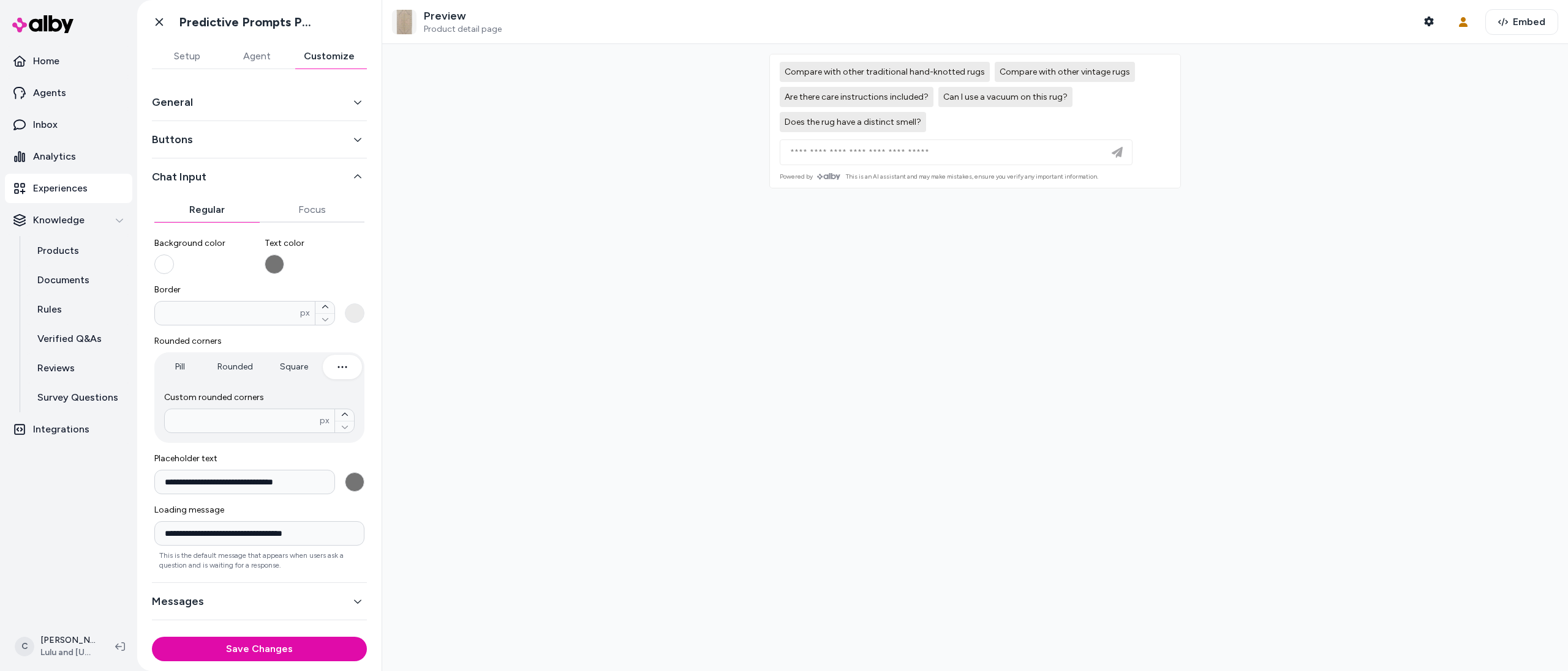
click at [166, 259] on button "Background color" at bounding box center [164, 264] width 20 height 20
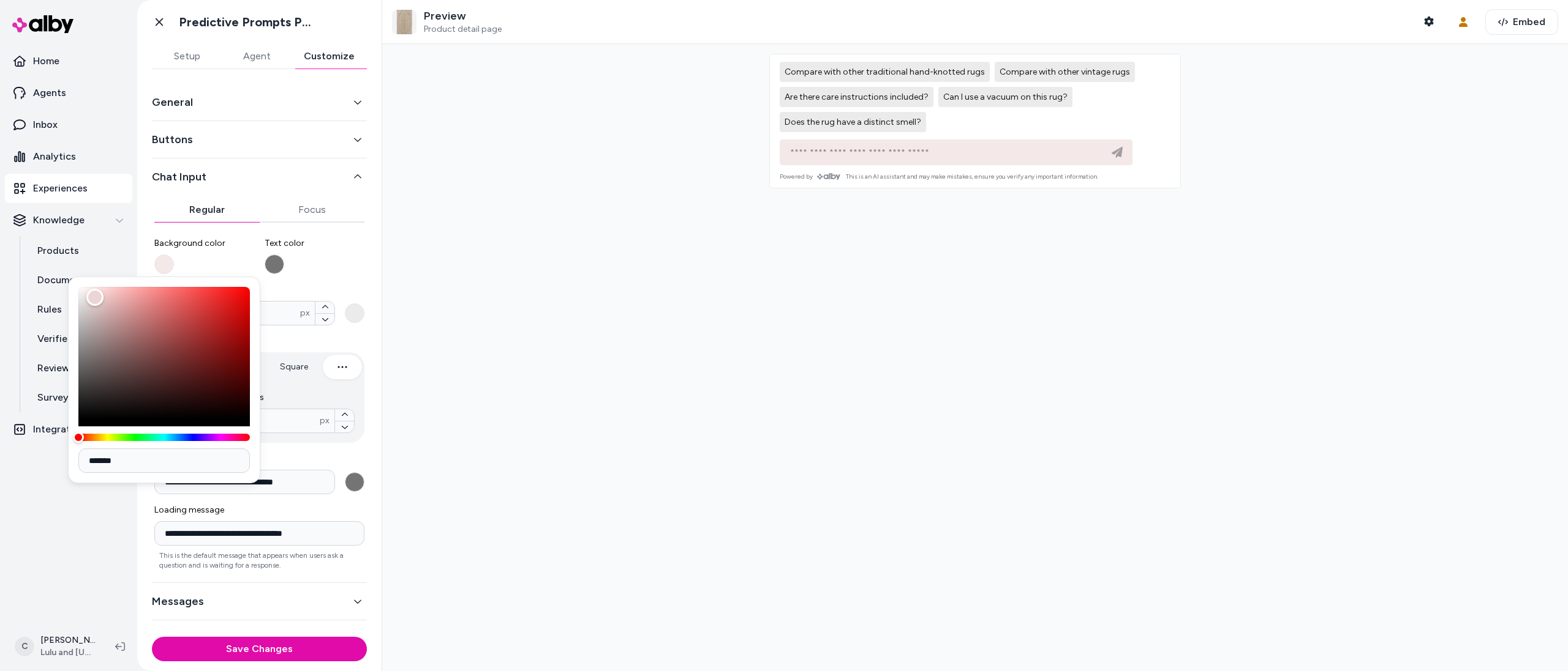
drag, startPoint x: 95, startPoint y: 298, endPoint x: 304, endPoint y: 289, distance: 209.2
click at [304, 289] on body "**********" at bounding box center [784, 335] width 1568 height 671
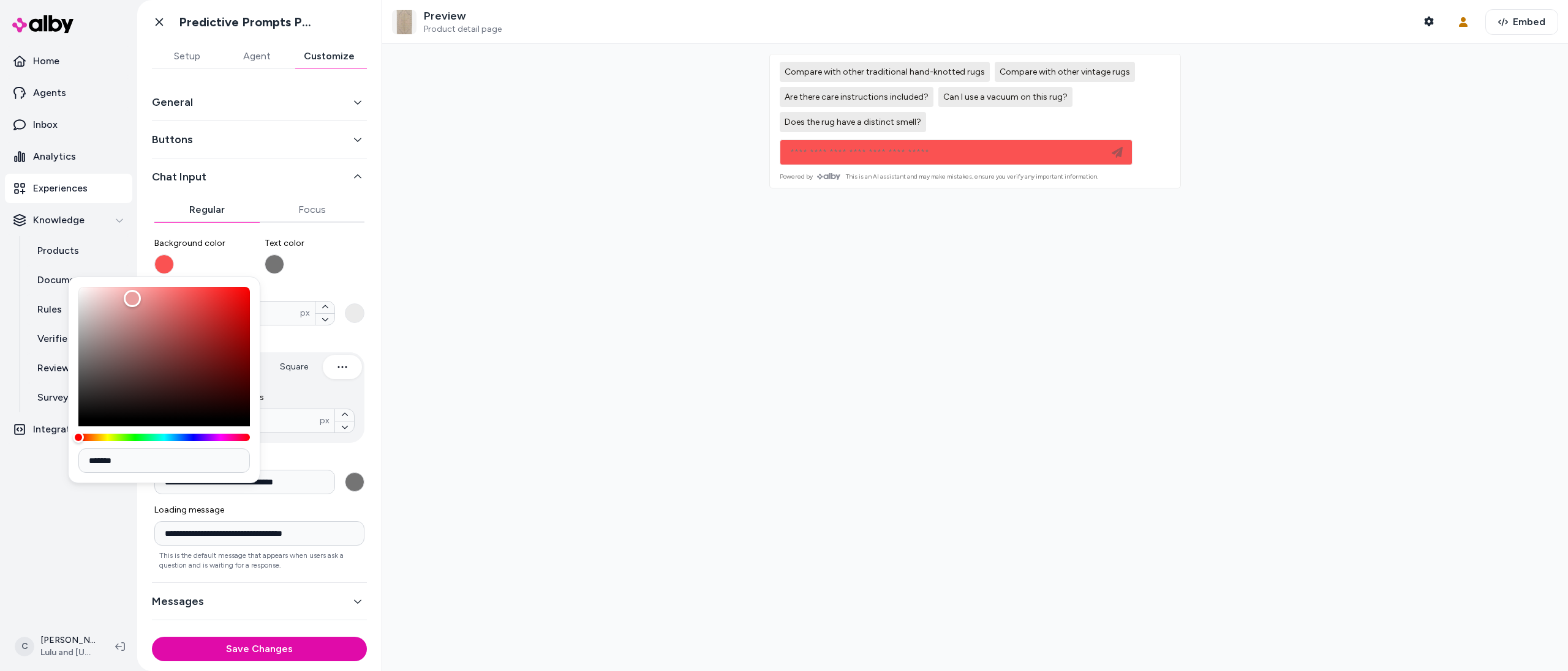
type input "*******"
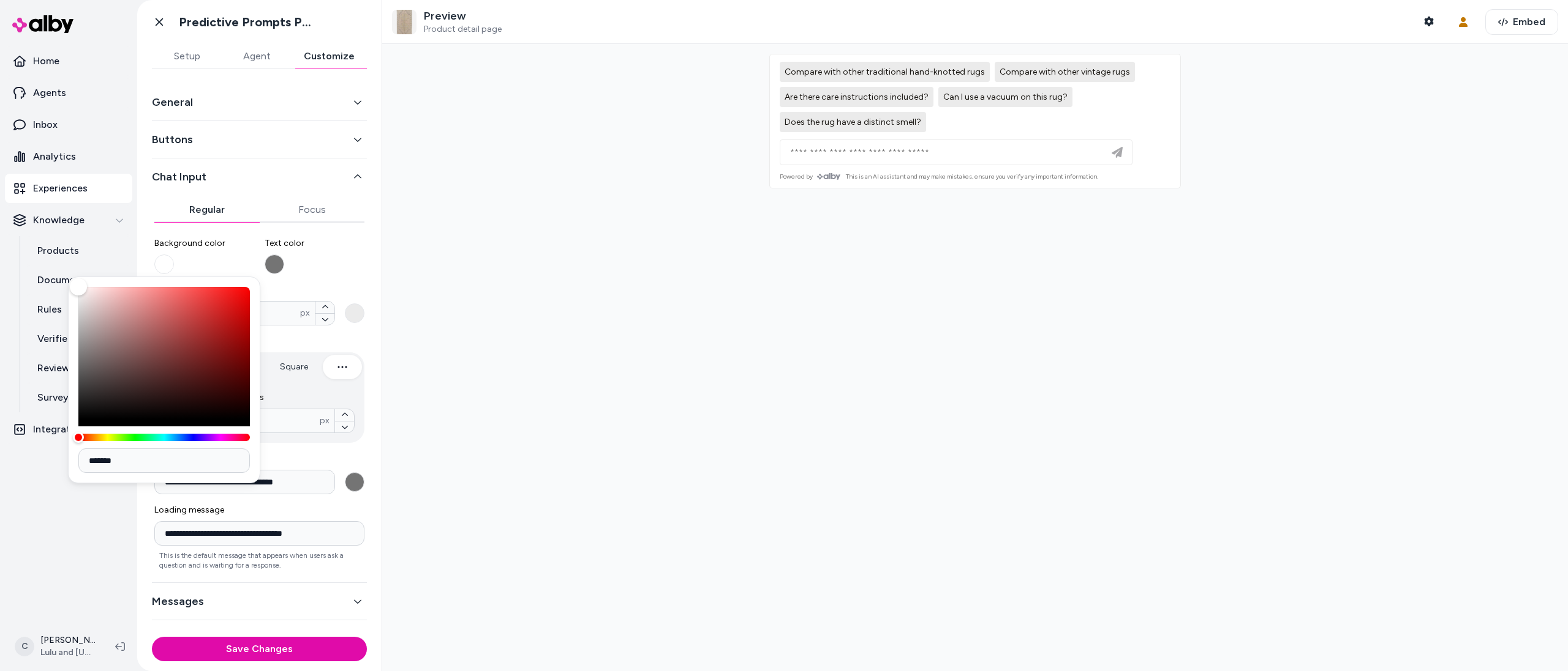
drag, startPoint x: 250, startPoint y: 293, endPoint x: 2, endPoint y: 269, distance: 249.2
click at [2, 269] on body "**********" at bounding box center [784, 335] width 1568 height 671
click at [339, 264] on label "Text color" at bounding box center [314, 255] width 100 height 37
click at [284, 264] on button "Text color" at bounding box center [274, 264] width 20 height 20
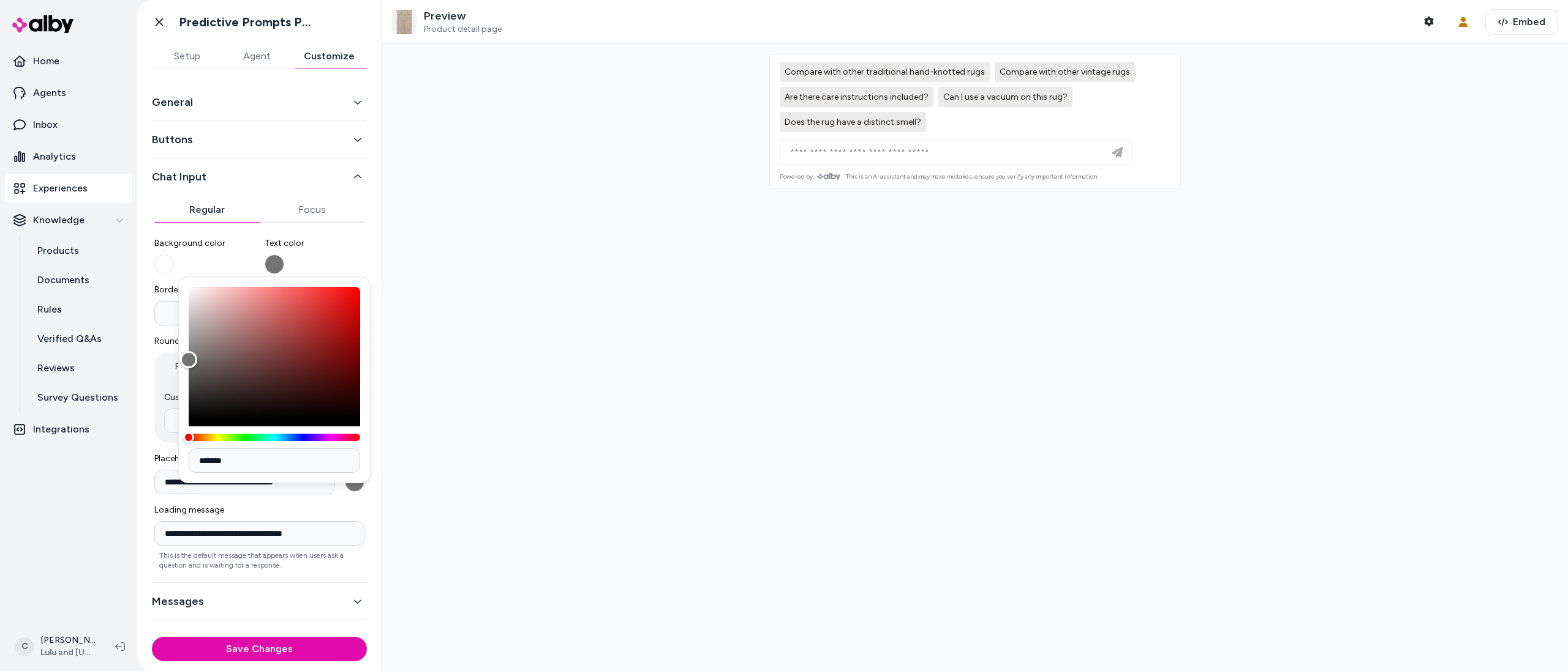
click at [345, 273] on body "**********" at bounding box center [784, 335] width 1568 height 671
click at [544, 378] on div at bounding box center [974, 357] width 1185 height 627
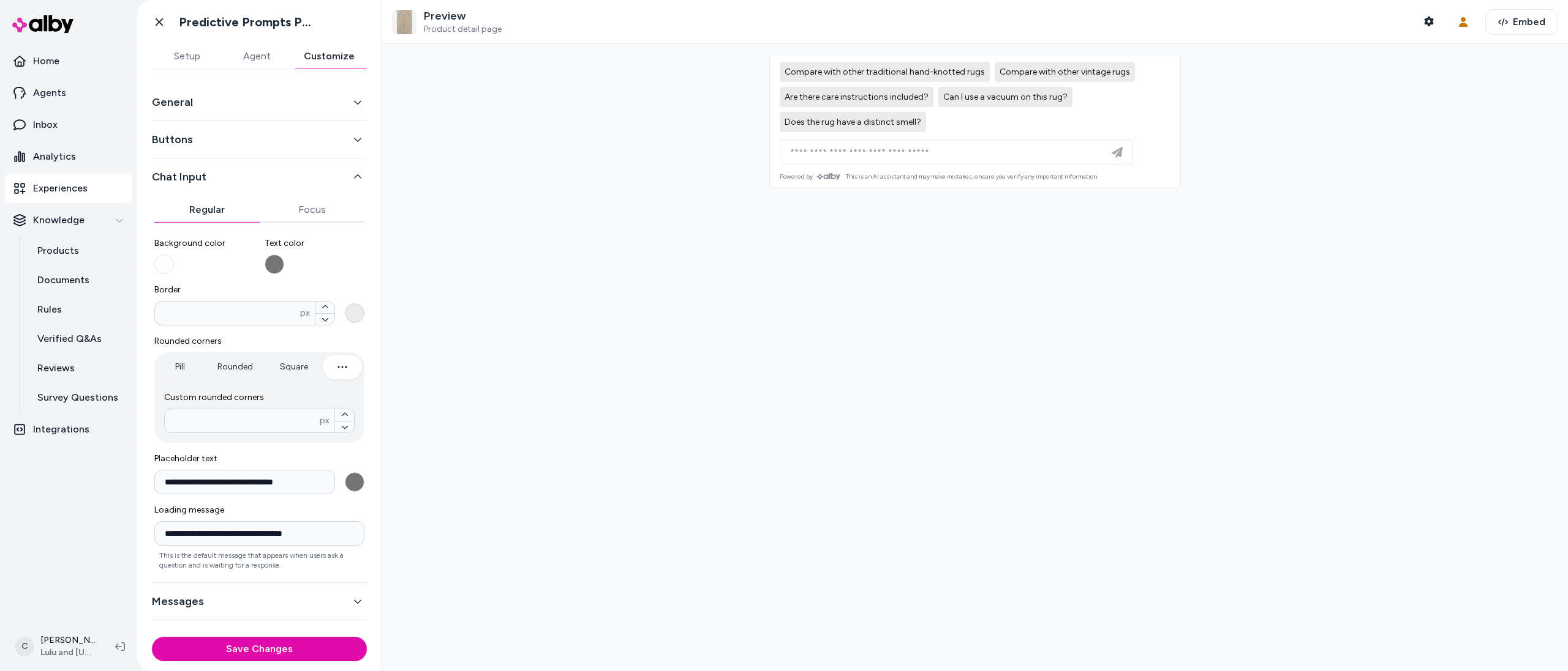
click at [348, 318] on button "Border * px" at bounding box center [355, 313] width 20 height 20
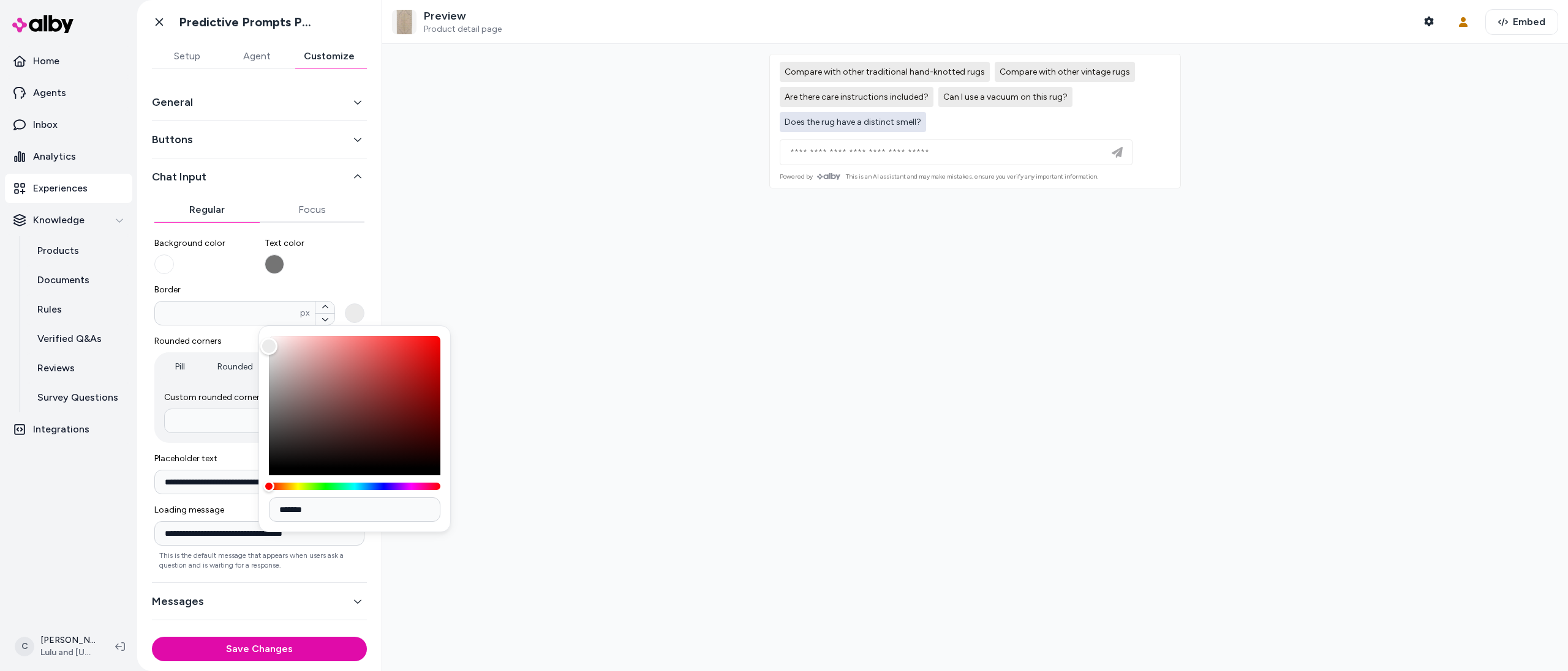
drag, startPoint x: 968, startPoint y: 171, endPoint x: 919, endPoint y: 119, distance: 71.4
click at [968, 170] on div at bounding box center [975, 156] width 410 height 33
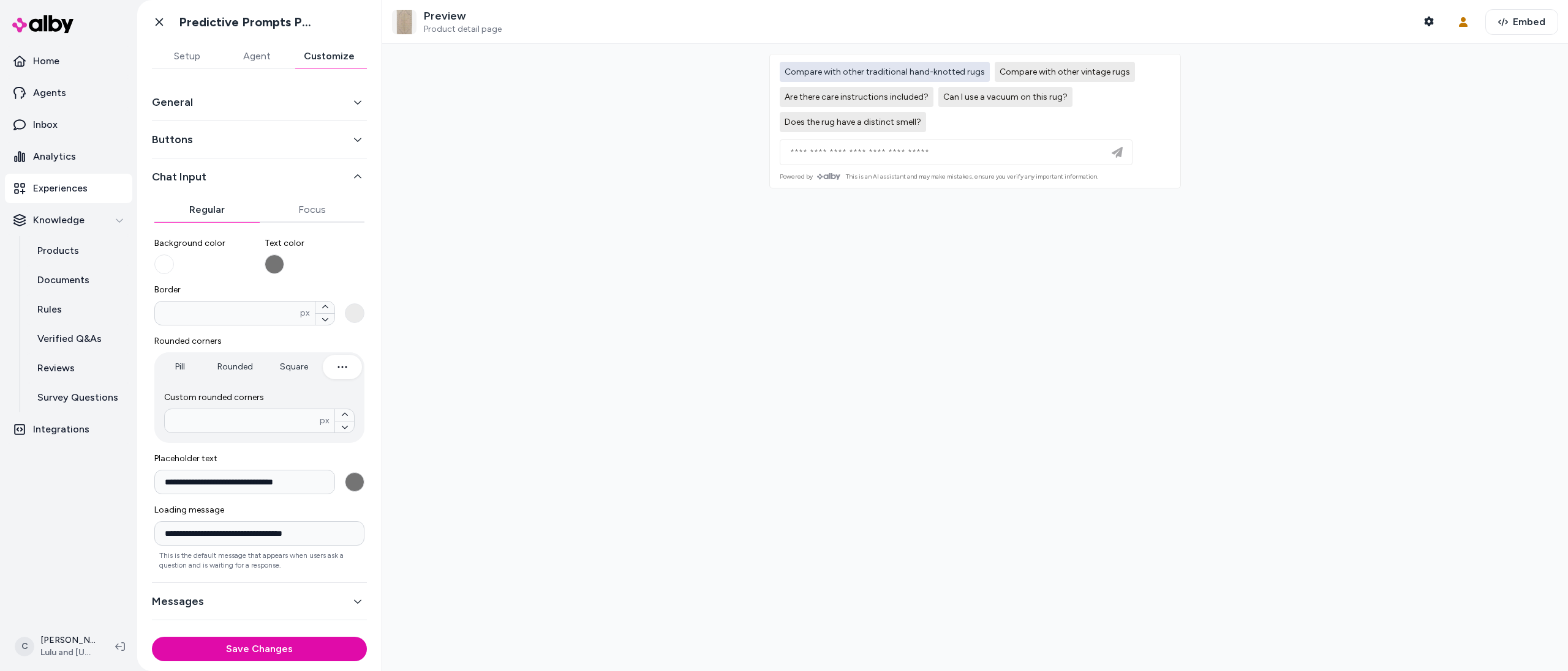
click at [910, 75] on span "Compare with other traditional hand-knotted rugs" at bounding box center [884, 72] width 200 height 11
type input "**********"
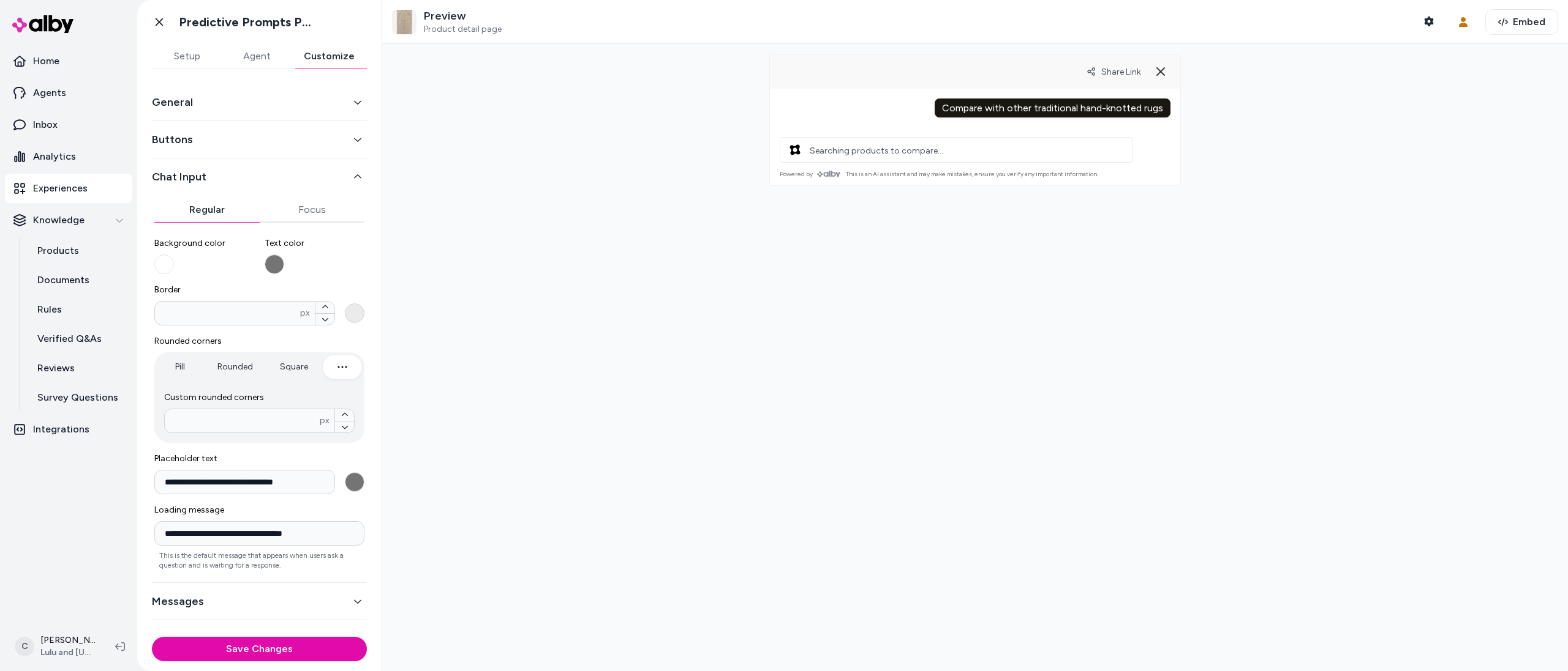
click at [353, 313] on button "Border * px" at bounding box center [355, 313] width 20 height 20
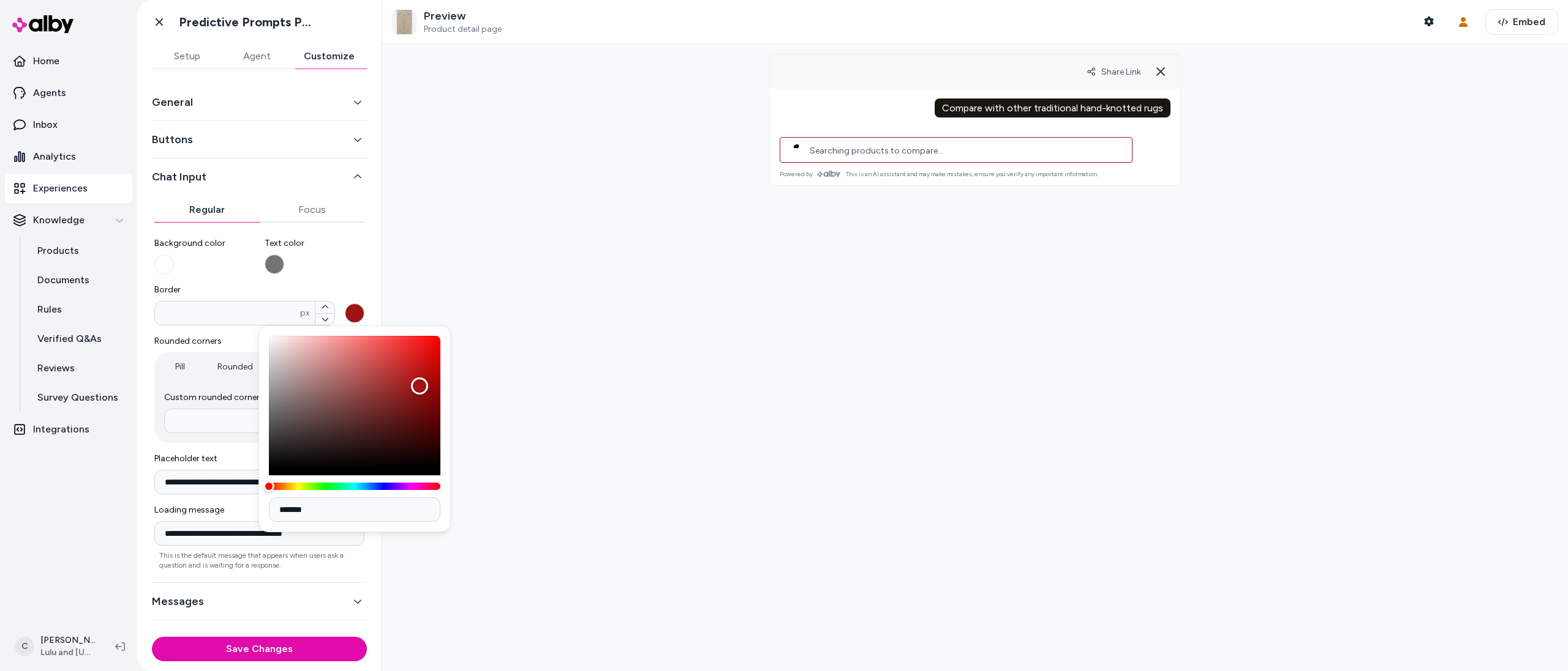
drag, startPoint x: 272, startPoint y: 347, endPoint x: 417, endPoint y: 377, distance: 148.1
click at [417, 377] on div "Color" at bounding box center [419, 386] width 17 height 17
drag, startPoint x: 416, startPoint y: 379, endPoint x: 423, endPoint y: 360, distance: 20.2
click at [410, 363] on div "Color" at bounding box center [404, 365] width 17 height 17
drag, startPoint x: 423, startPoint y: 360, endPoint x: 309, endPoint y: 376, distance: 115.1
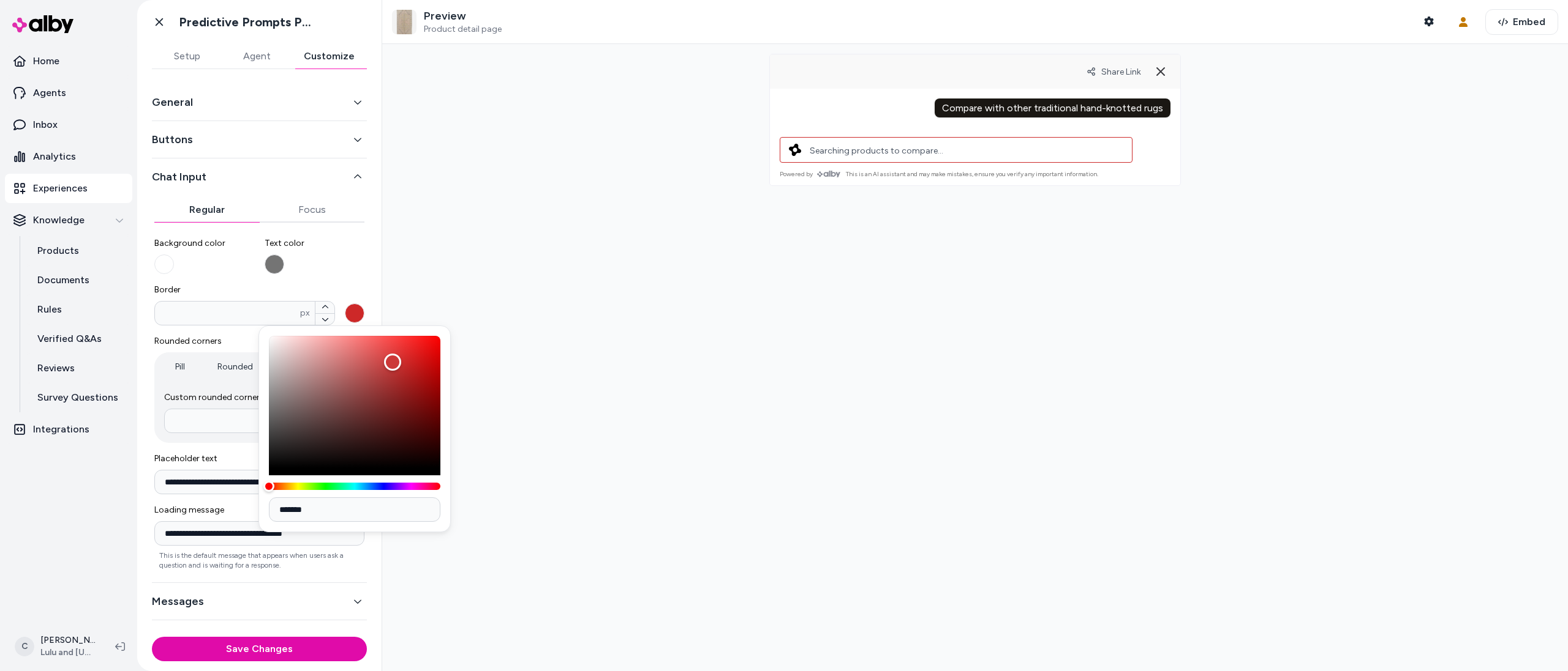
click at [309, 376] on div "Color" at bounding box center [355, 402] width 171 height 132
type input "*******"
drag, startPoint x: 307, startPoint y: 377, endPoint x: 272, endPoint y: 346, distance: 46.8
click at [299, 368] on div "Color" at bounding box center [307, 376] width 17 height 17
click at [360, 267] on label "Text color" at bounding box center [314, 255] width 100 height 37
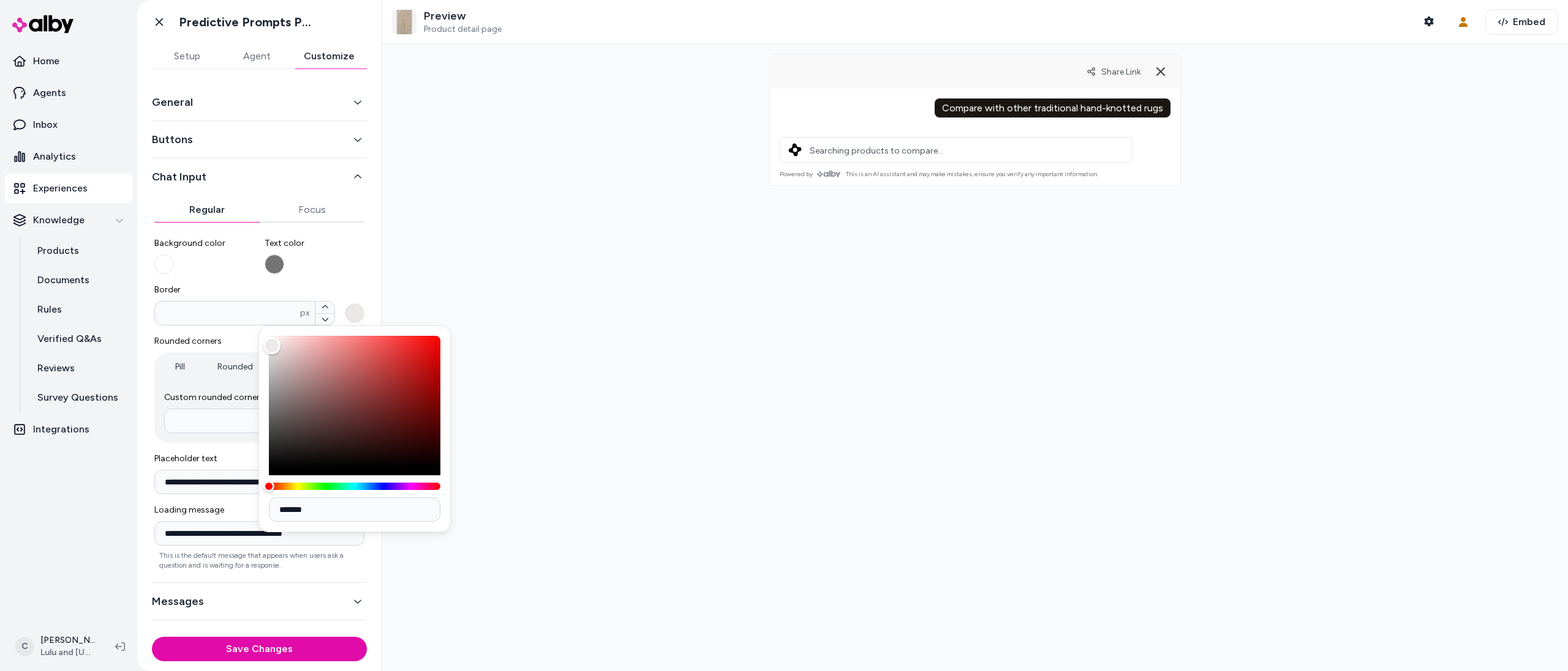
click at [284, 267] on button "Text color" at bounding box center [274, 264] width 20 height 20
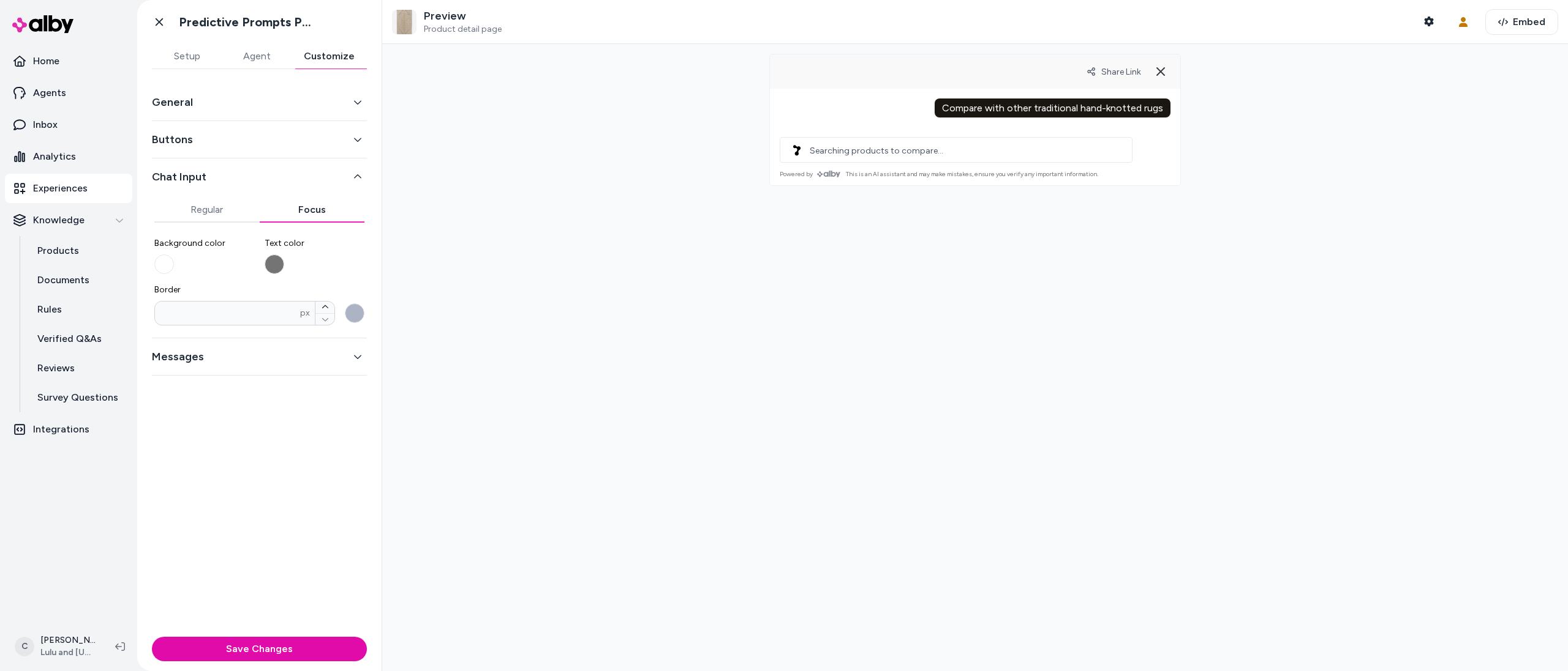
click at [317, 215] on button "Focus" at bounding box center [312, 210] width 105 height 24
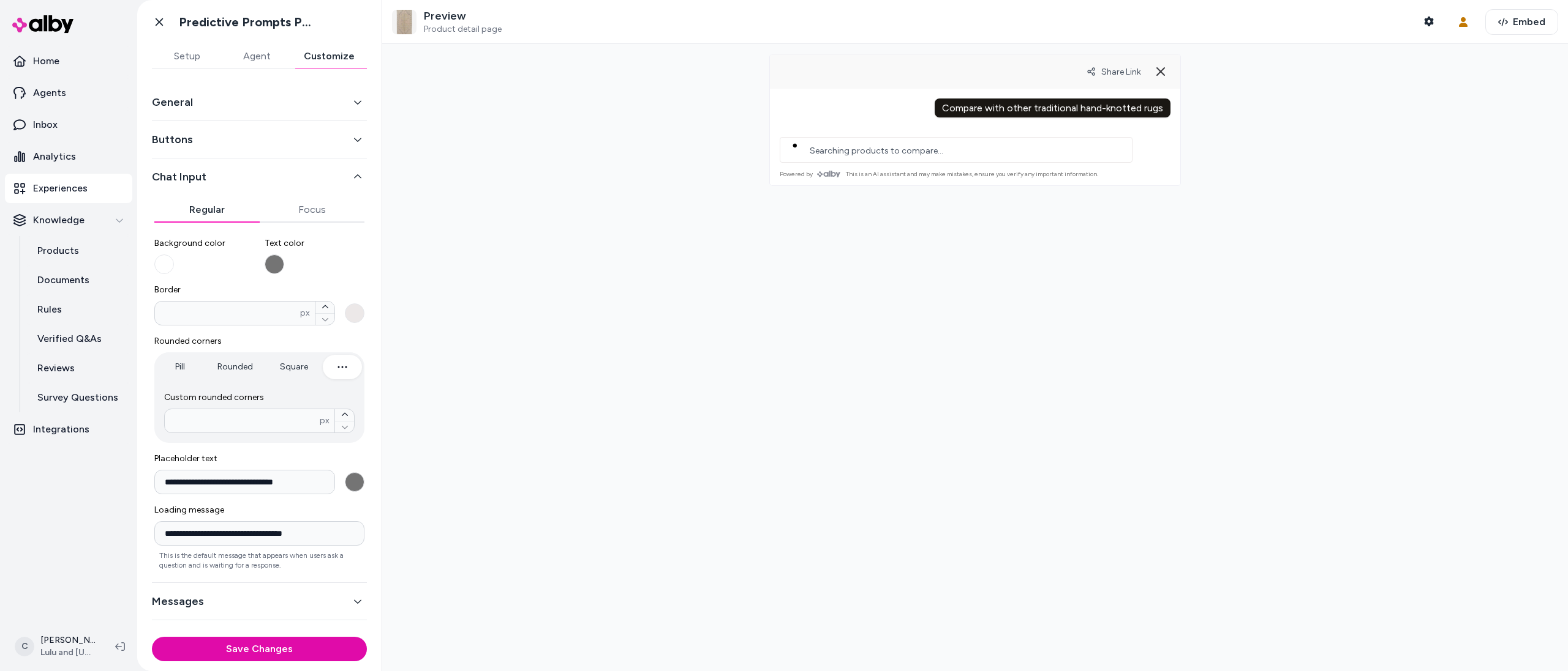
click at [232, 214] on button "Regular" at bounding box center [206, 210] width 105 height 24
click at [234, 142] on button "Buttons" at bounding box center [259, 139] width 215 height 17
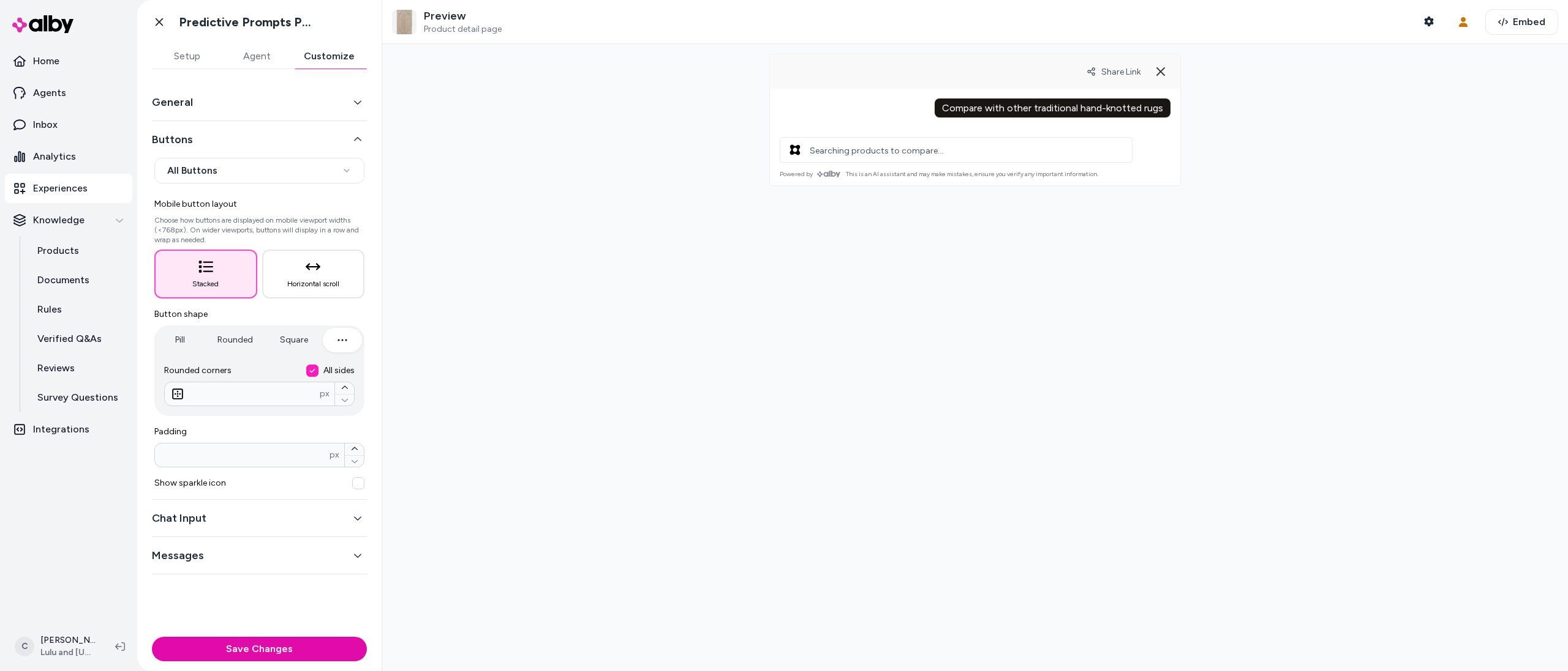
click at [255, 101] on button "General" at bounding box center [259, 102] width 215 height 17
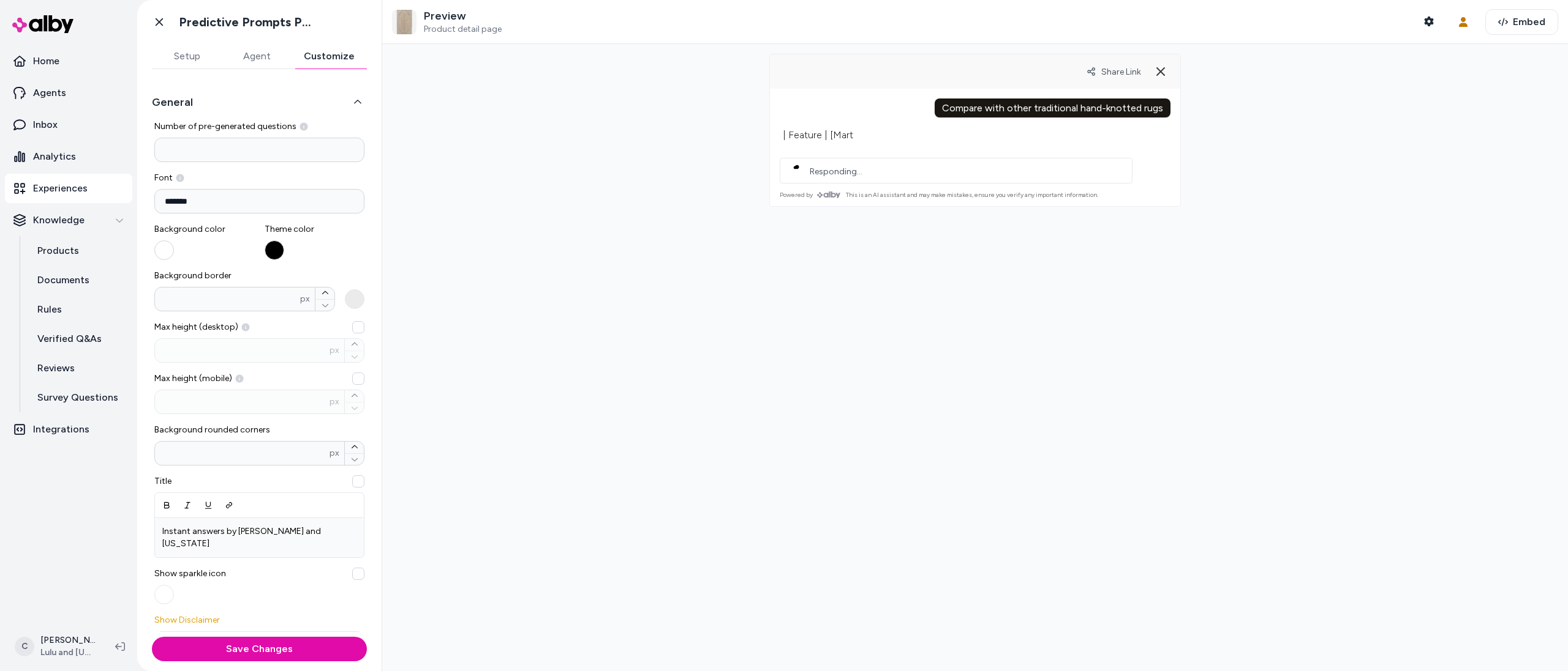
click at [167, 250] on button "button" at bounding box center [164, 250] width 20 height 20
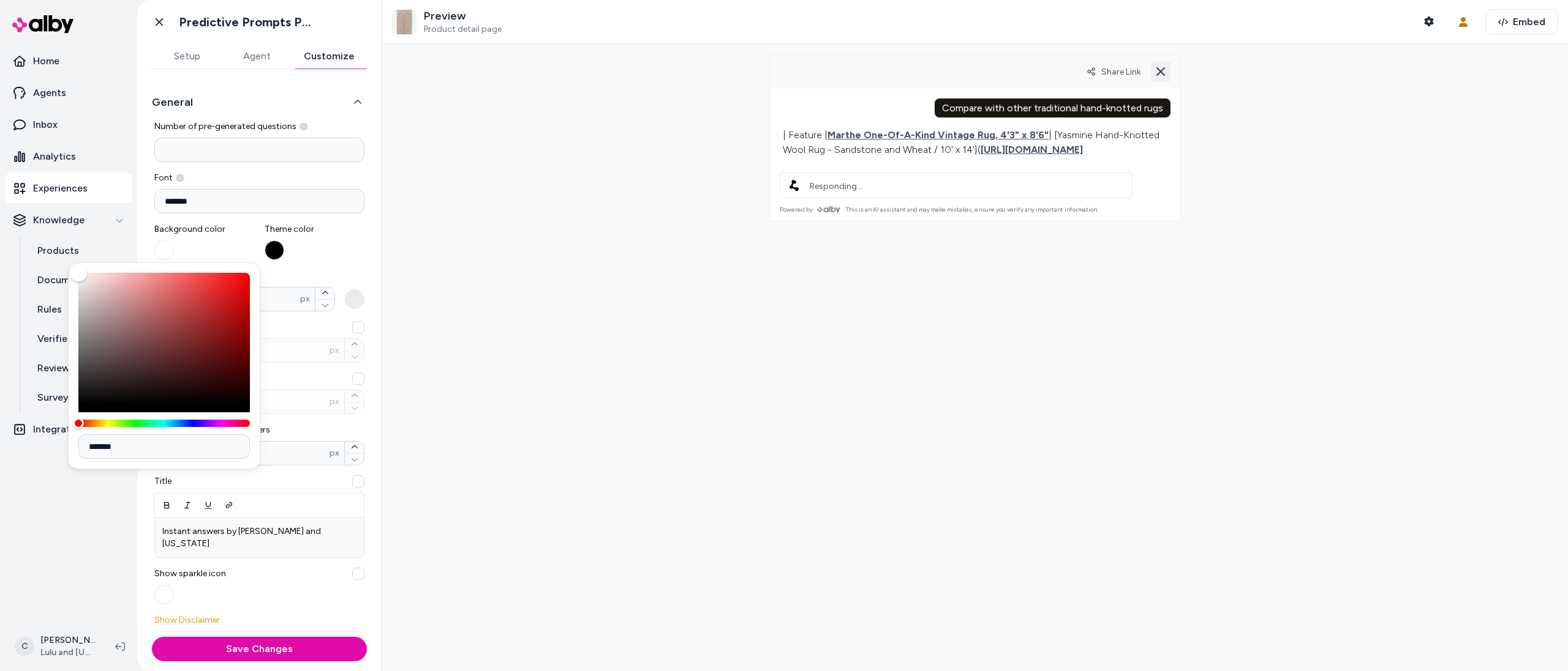
click at [1157, 68] on line at bounding box center [1160, 71] width 7 height 7
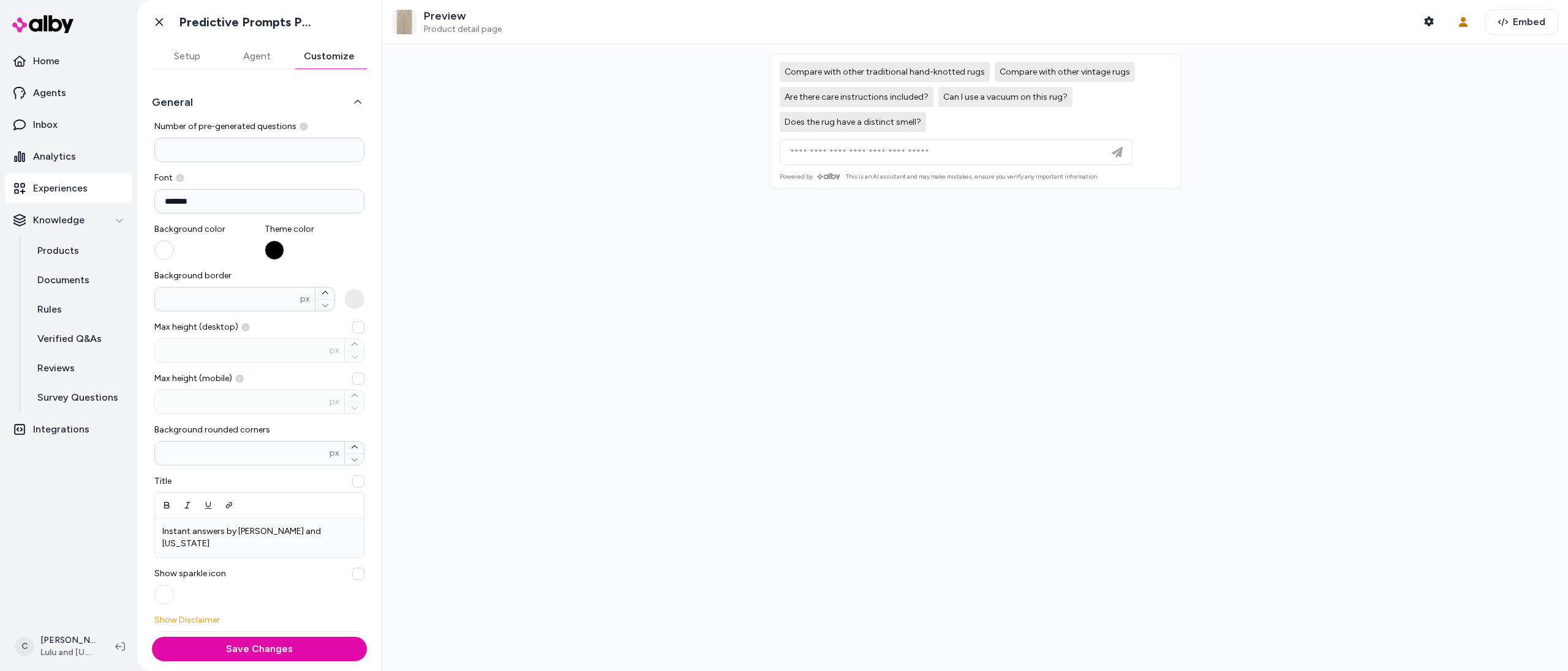
click at [157, 251] on button "button" at bounding box center [164, 250] width 20 height 20
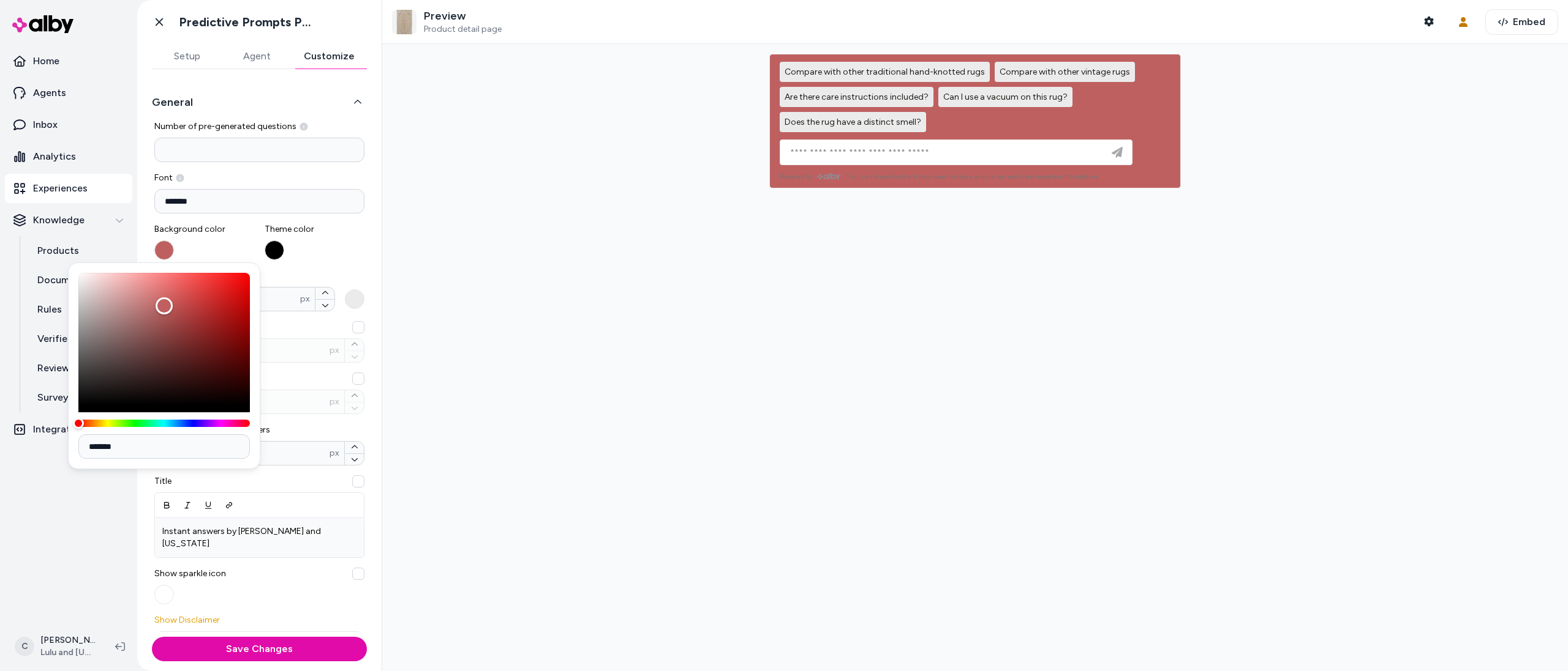
drag, startPoint x: 75, startPoint y: 279, endPoint x: 205, endPoint y: 302, distance: 132.0
click at [173, 306] on div "Color" at bounding box center [164, 306] width 17 height 17
type input "*******"
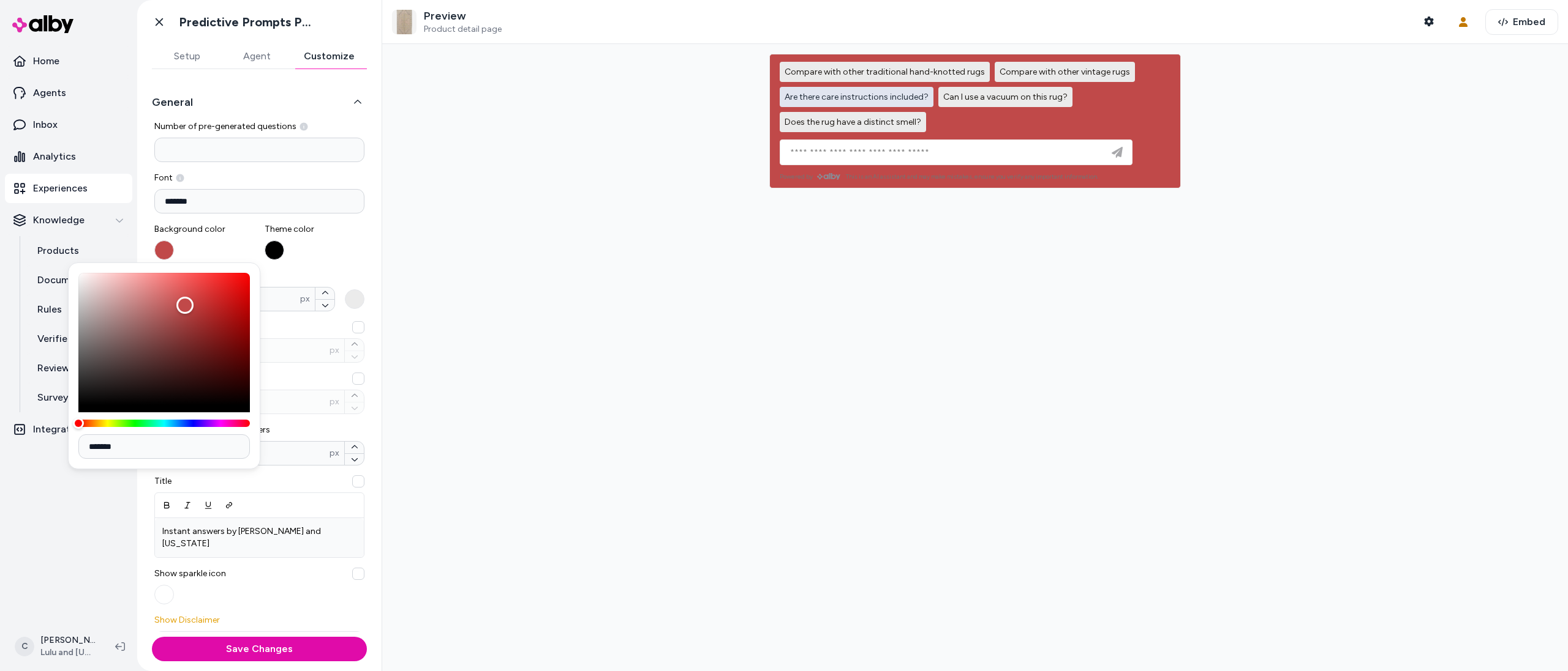
click at [888, 96] on span "Are there care instructions included?" at bounding box center [857, 97] width 144 height 11
type input "**********"
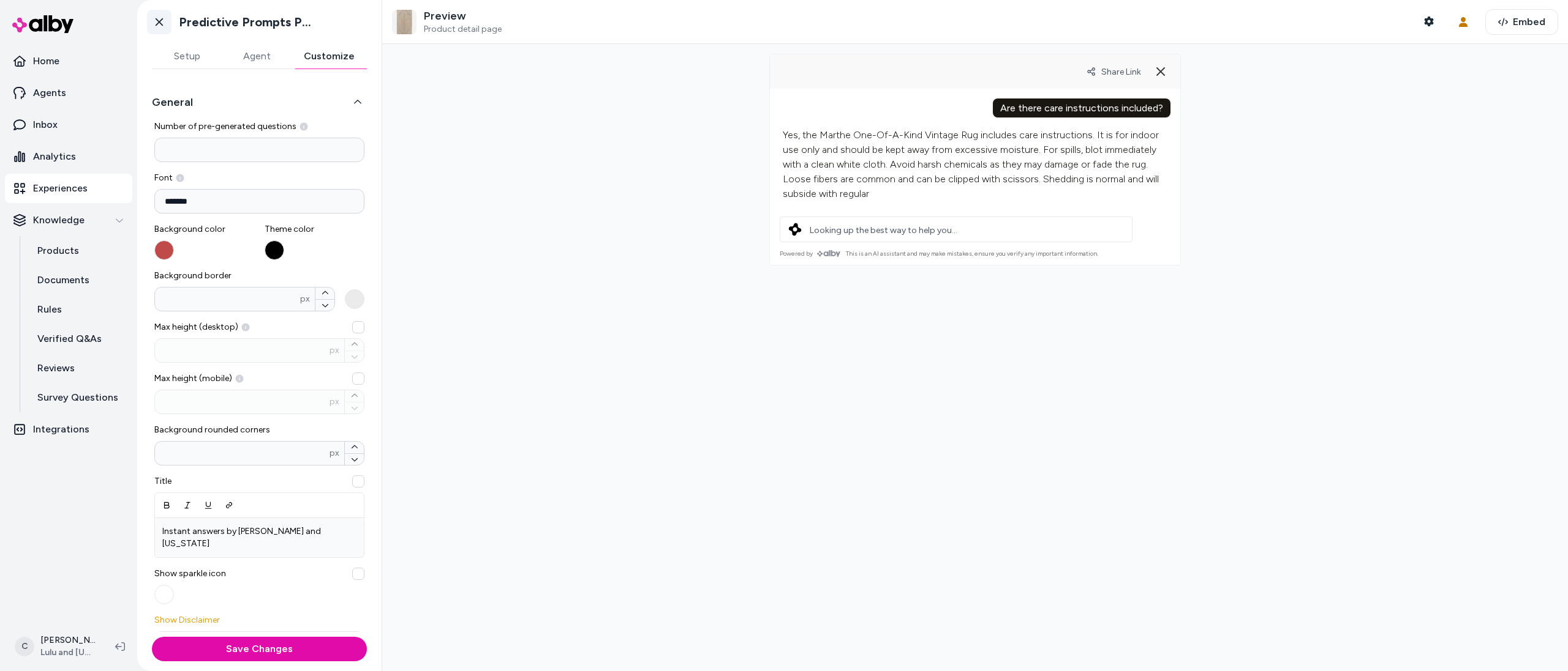
click at [159, 19] on icon at bounding box center [159, 22] width 12 height 12
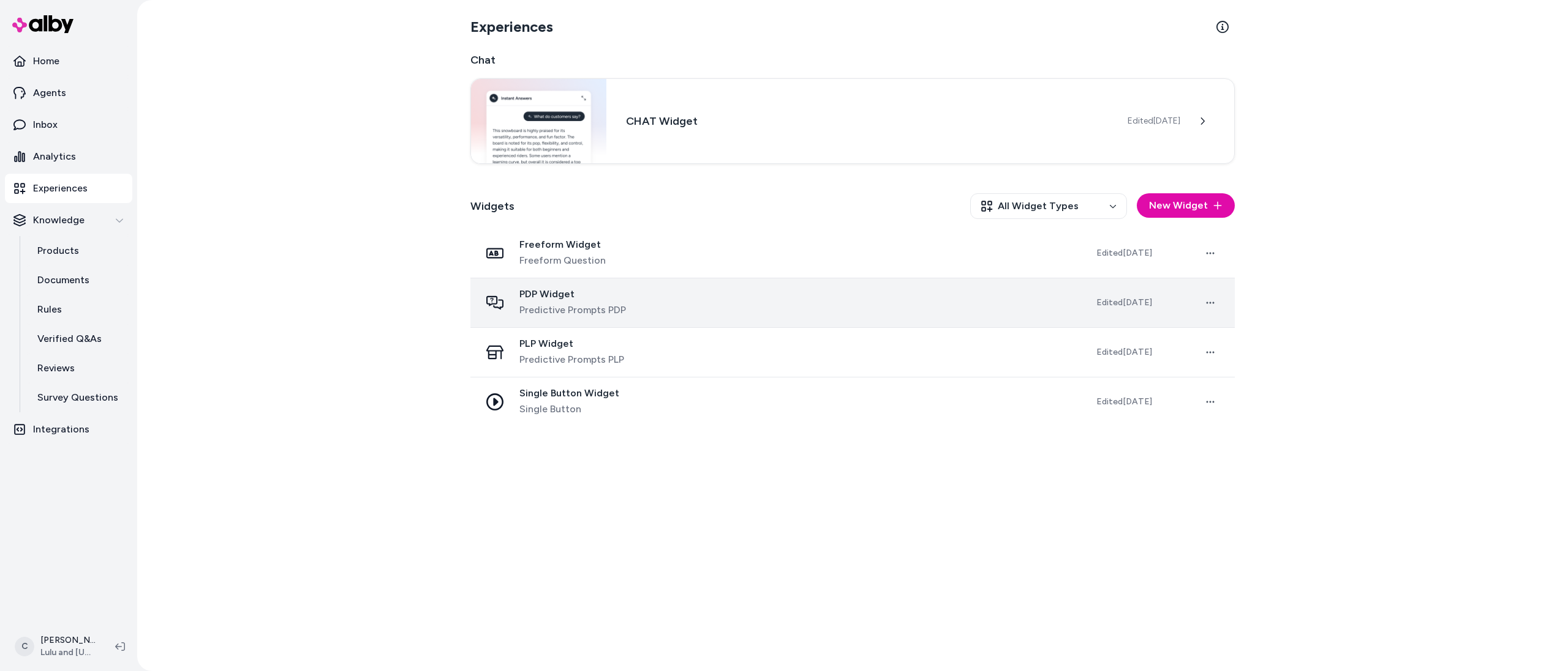
click at [581, 312] on span "Predictive Prompts PDP" at bounding box center [573, 311] width 107 height 15
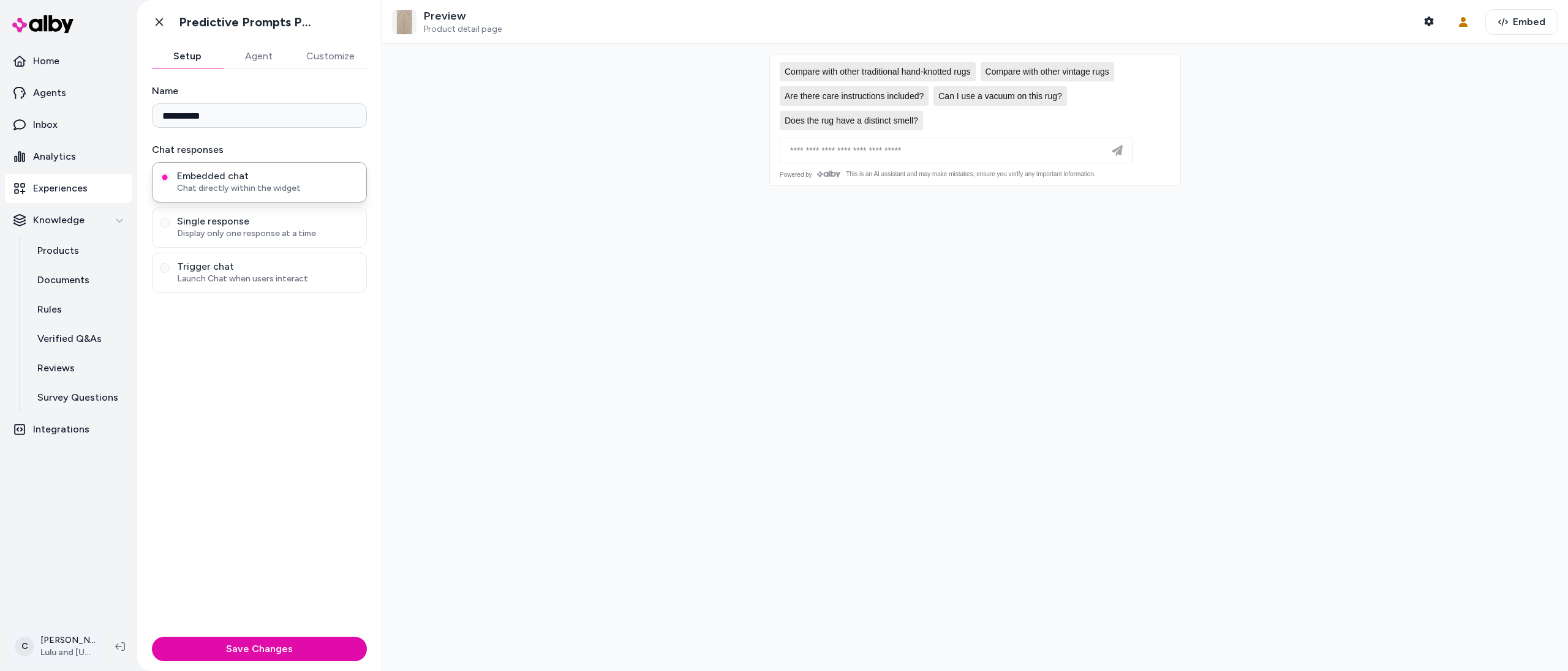
click at [60, 629] on html "**********" at bounding box center [784, 335] width 1568 height 671
click at [888, 114] on button "Does the rug have a distinct smell?" at bounding box center [852, 121] width 144 height 20
type input "**********"
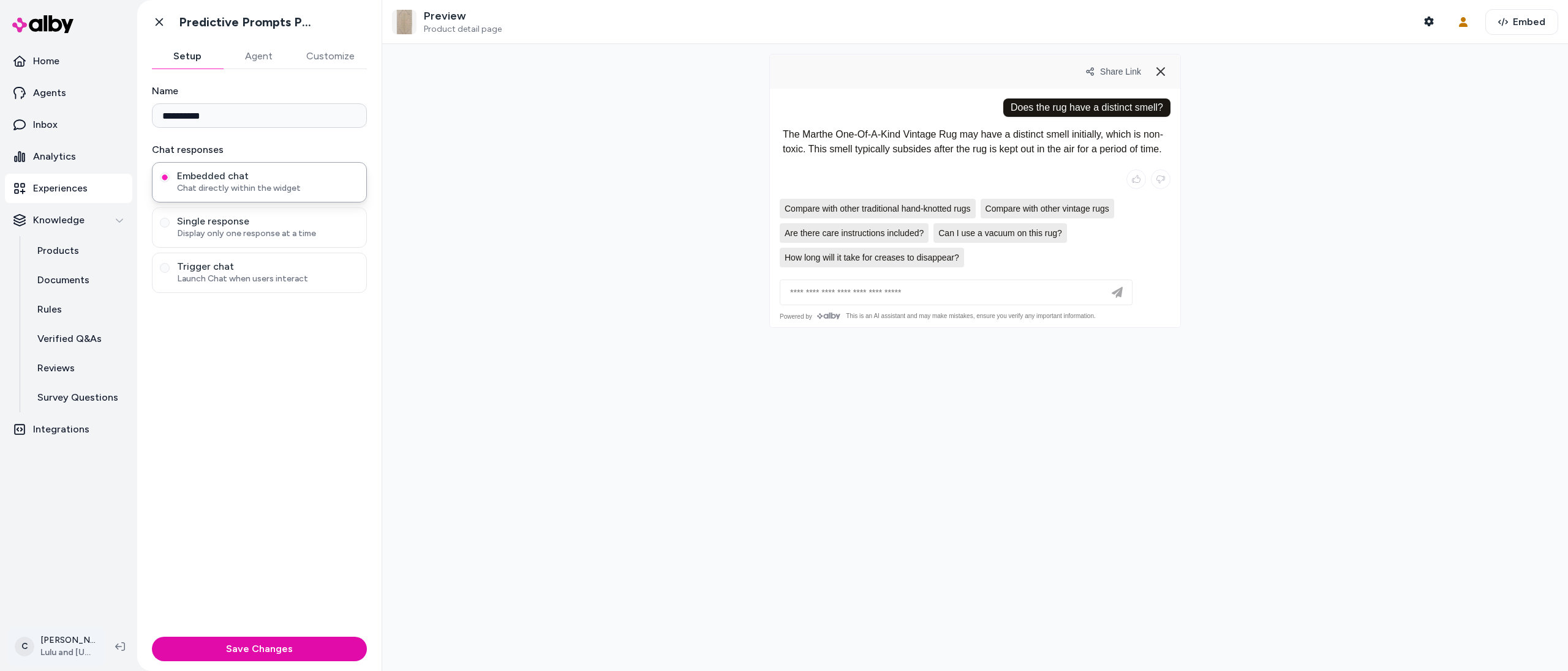
click at [36, 638] on html "**********" at bounding box center [784, 335] width 1568 height 671
click at [58, 472] on span "Shortcuts" at bounding box center [65, 470] width 41 height 12
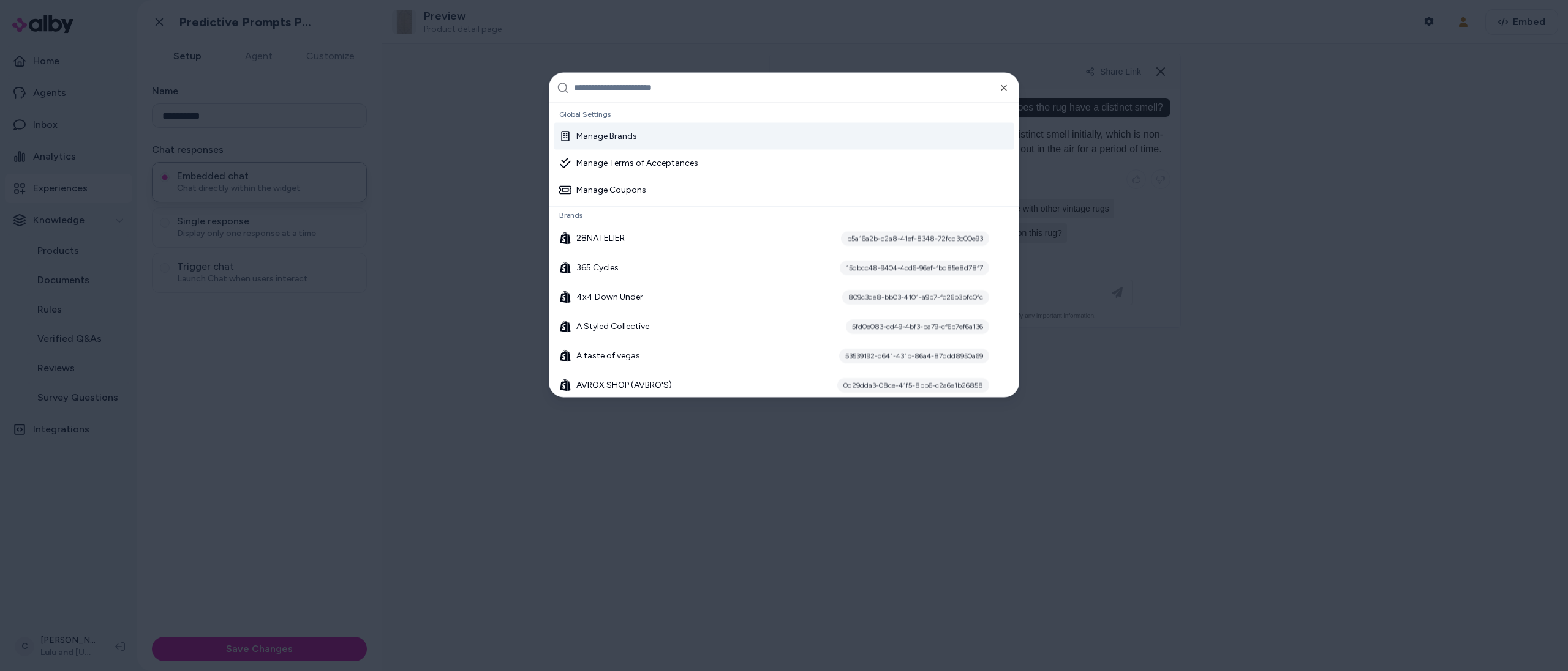
click at [605, 87] on input "text" at bounding box center [792, 87] width 437 height 29
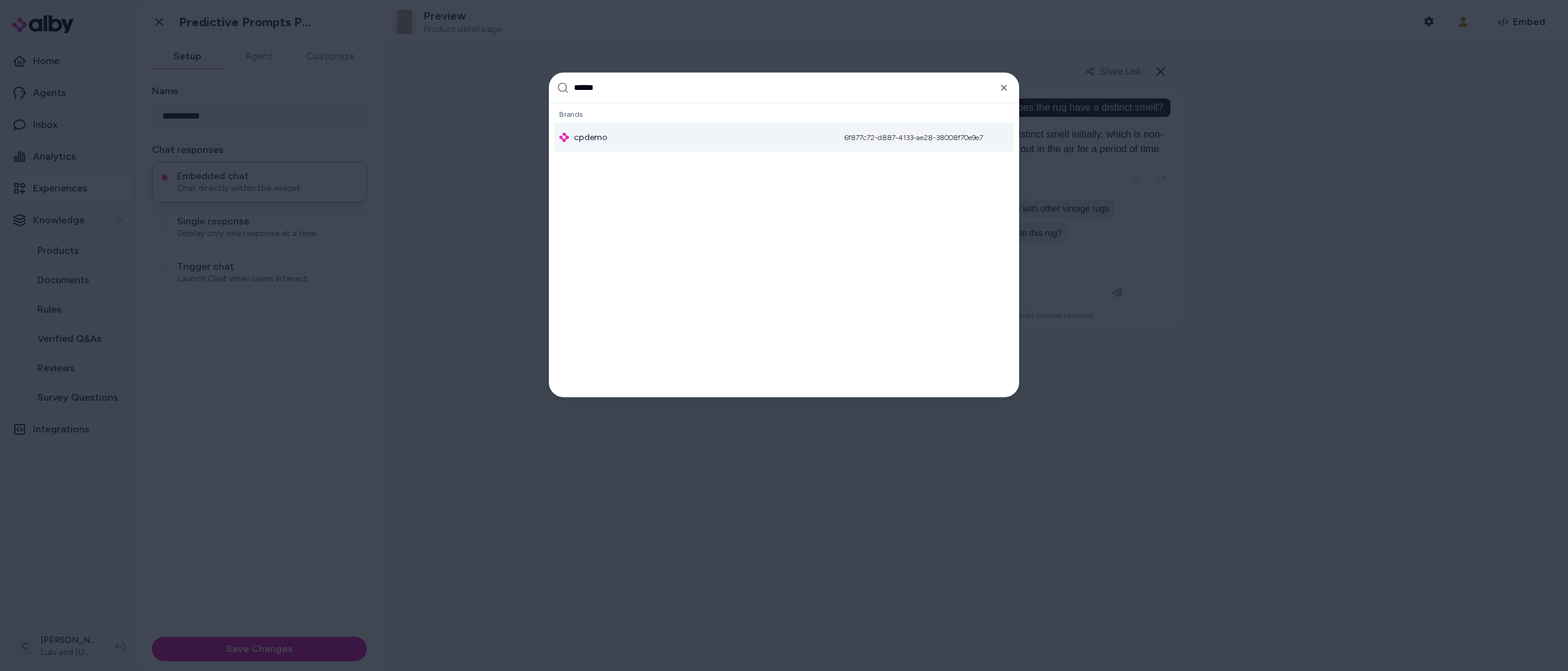
type input "******"
click at [618, 137] on div "cpdemo 6f877c72-d887-4133-ae28-38008f70e9e7" at bounding box center [783, 137] width 459 height 29
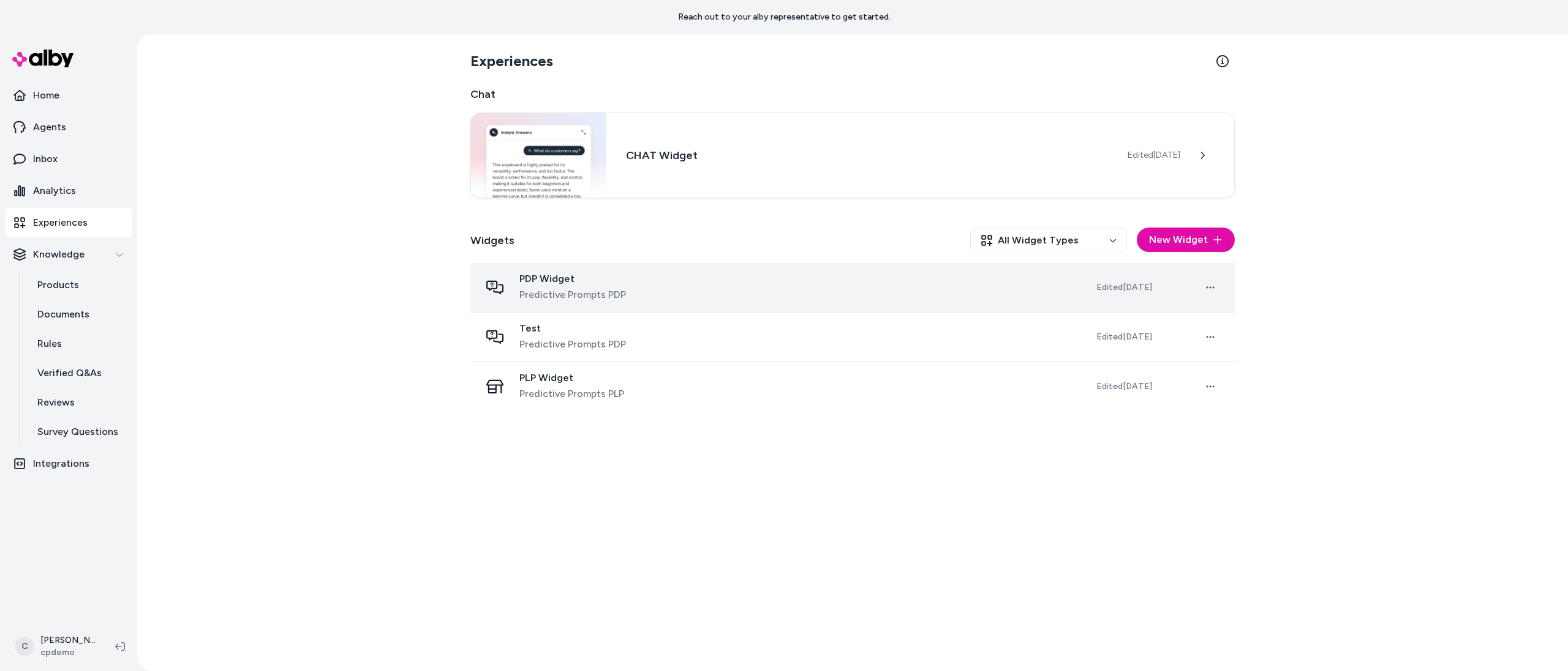
click at [558, 291] on span "Predictive Prompts PDP" at bounding box center [573, 295] width 107 height 15
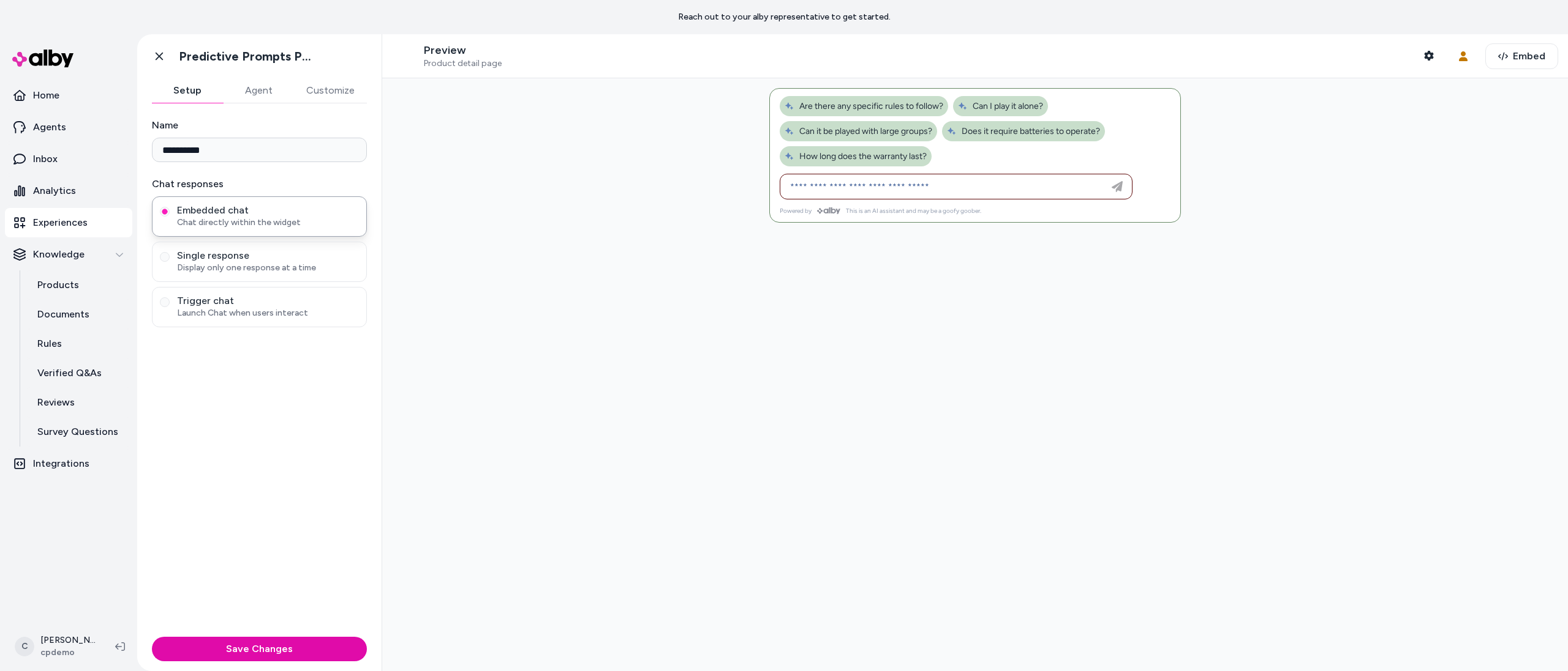
click at [268, 97] on button "Agent" at bounding box center [258, 90] width 71 height 24
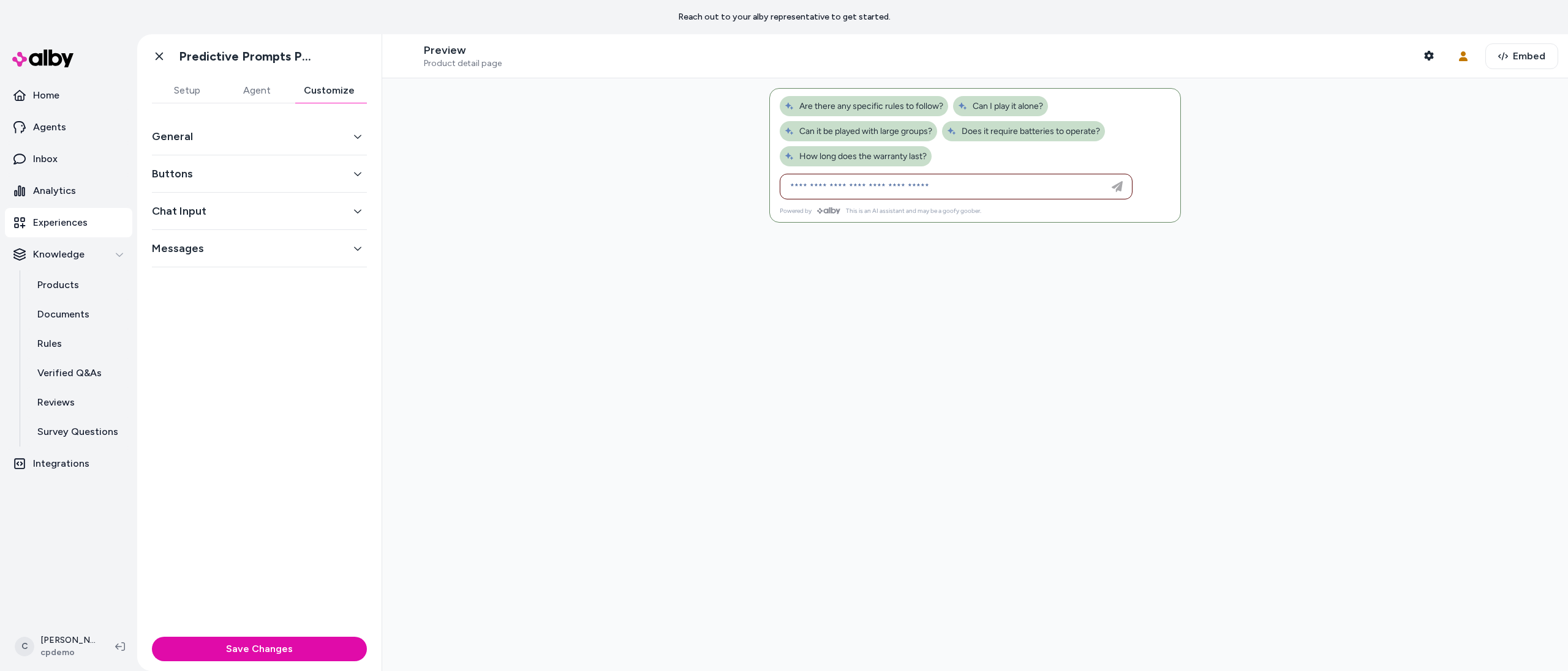
click at [323, 92] on button "Customize" at bounding box center [329, 90] width 75 height 24
click at [852, 157] on span "How long does the warranty last?" at bounding box center [856, 156] width 142 height 11
type input "**********"
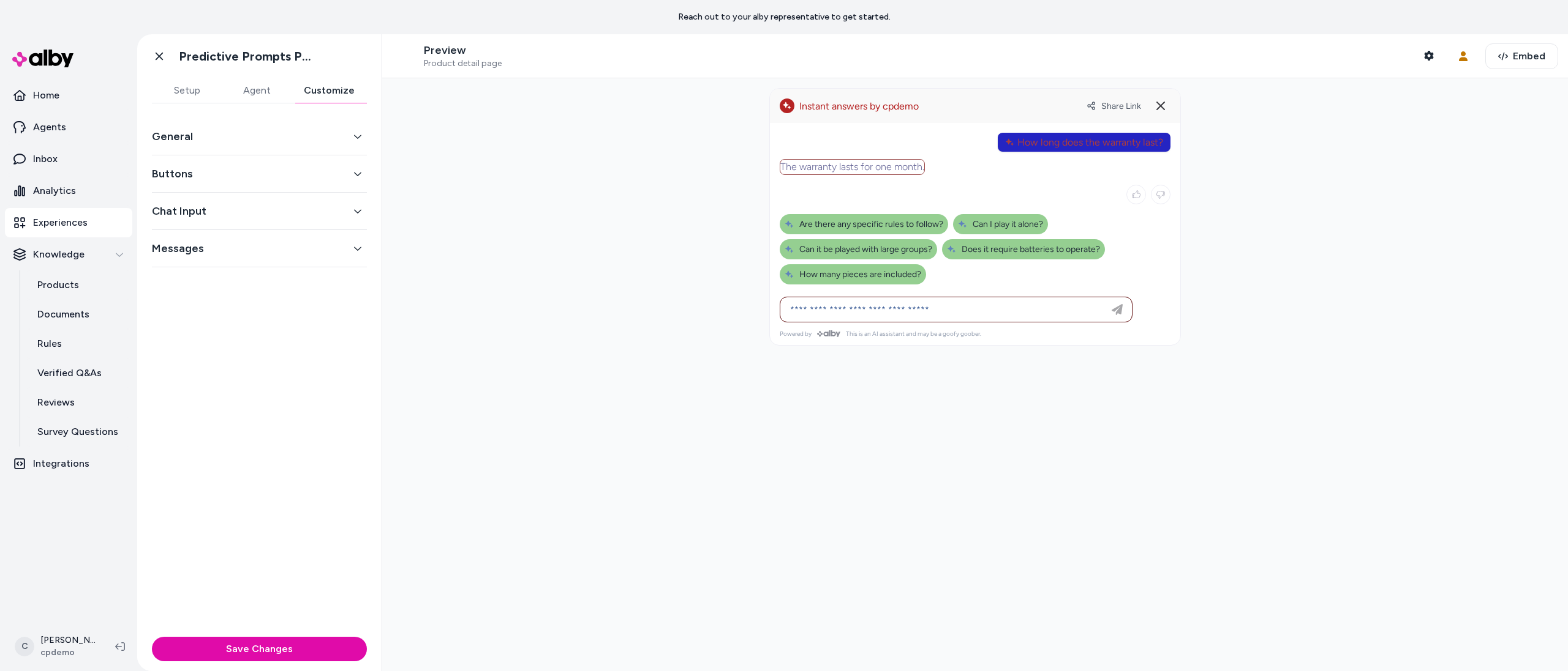
click at [200, 137] on button "General" at bounding box center [259, 136] width 215 height 17
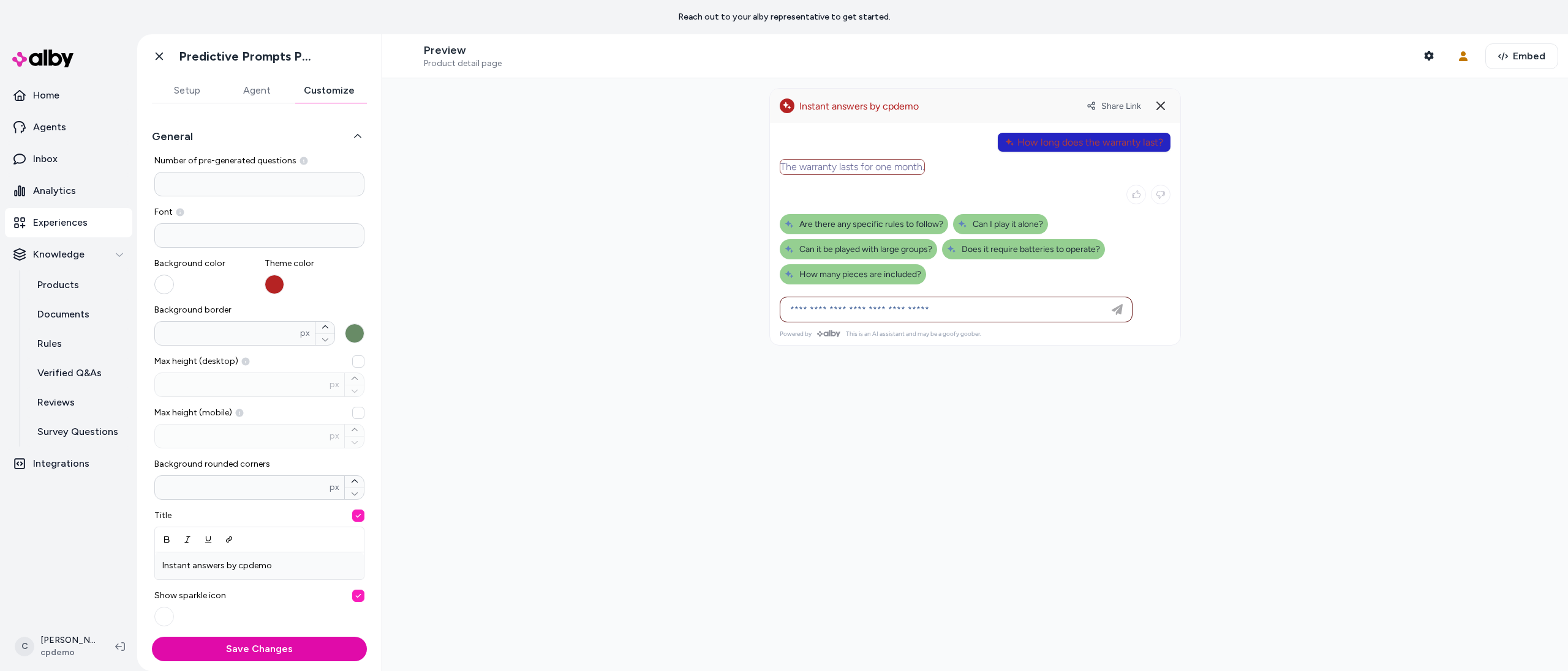
click at [163, 291] on button "button" at bounding box center [164, 285] width 20 height 20
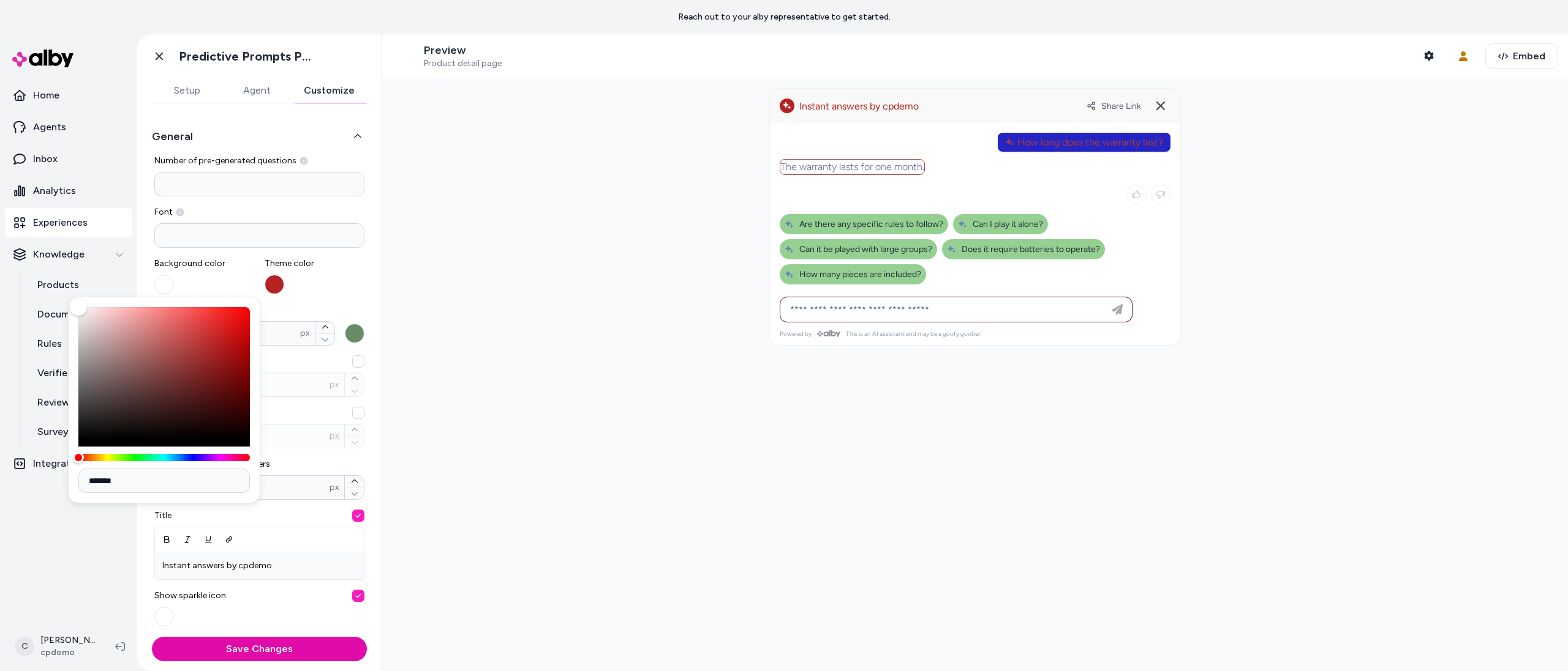
type input "*******"
drag, startPoint x: 176, startPoint y: 340, endPoint x: 229, endPoint y: 355, distance: 55.1
click at [229, 355] on div "Color" at bounding box center [164, 373] width 171 height 132
click at [358, 286] on div "**********" at bounding box center [259, 487] width 215 height 664
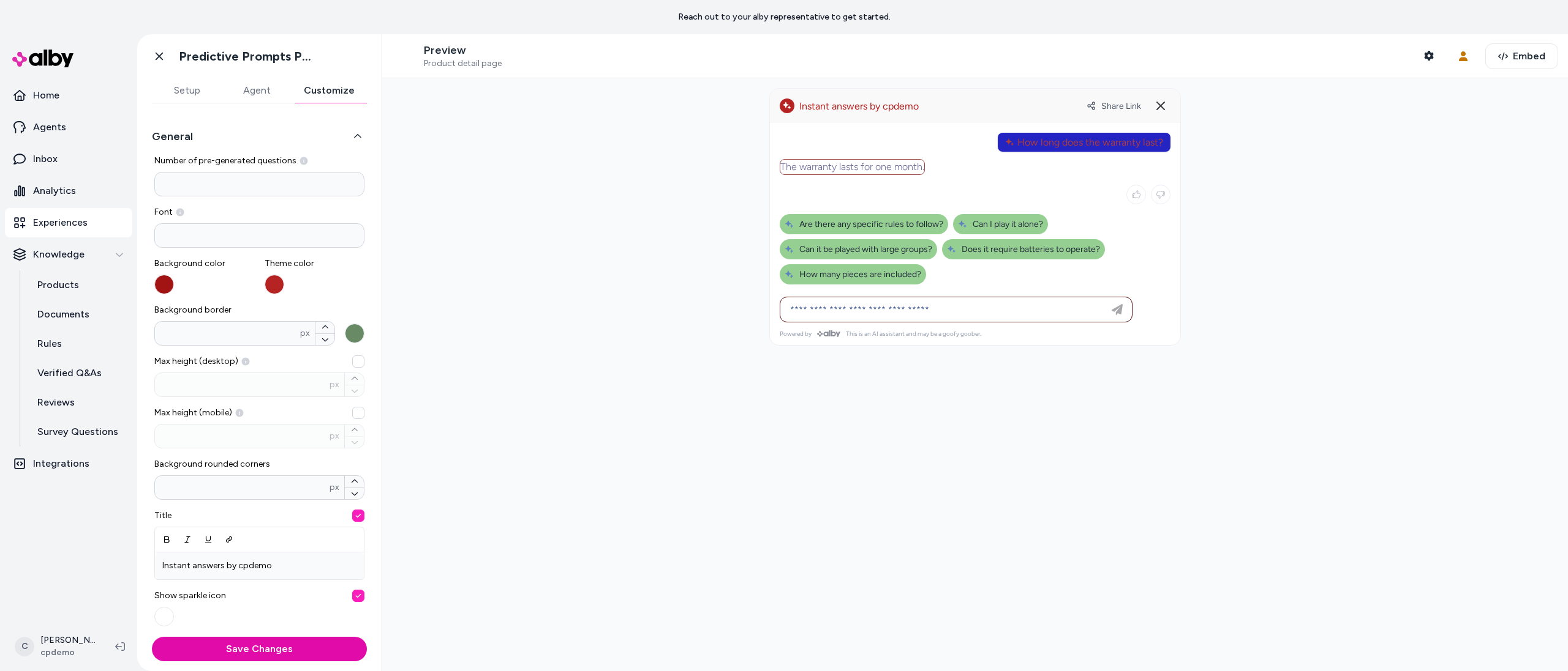
click at [328, 306] on span "Background border" at bounding box center [259, 310] width 210 height 12
click at [300, 328] on input "*" at bounding box center [228, 333] width 145 height 12
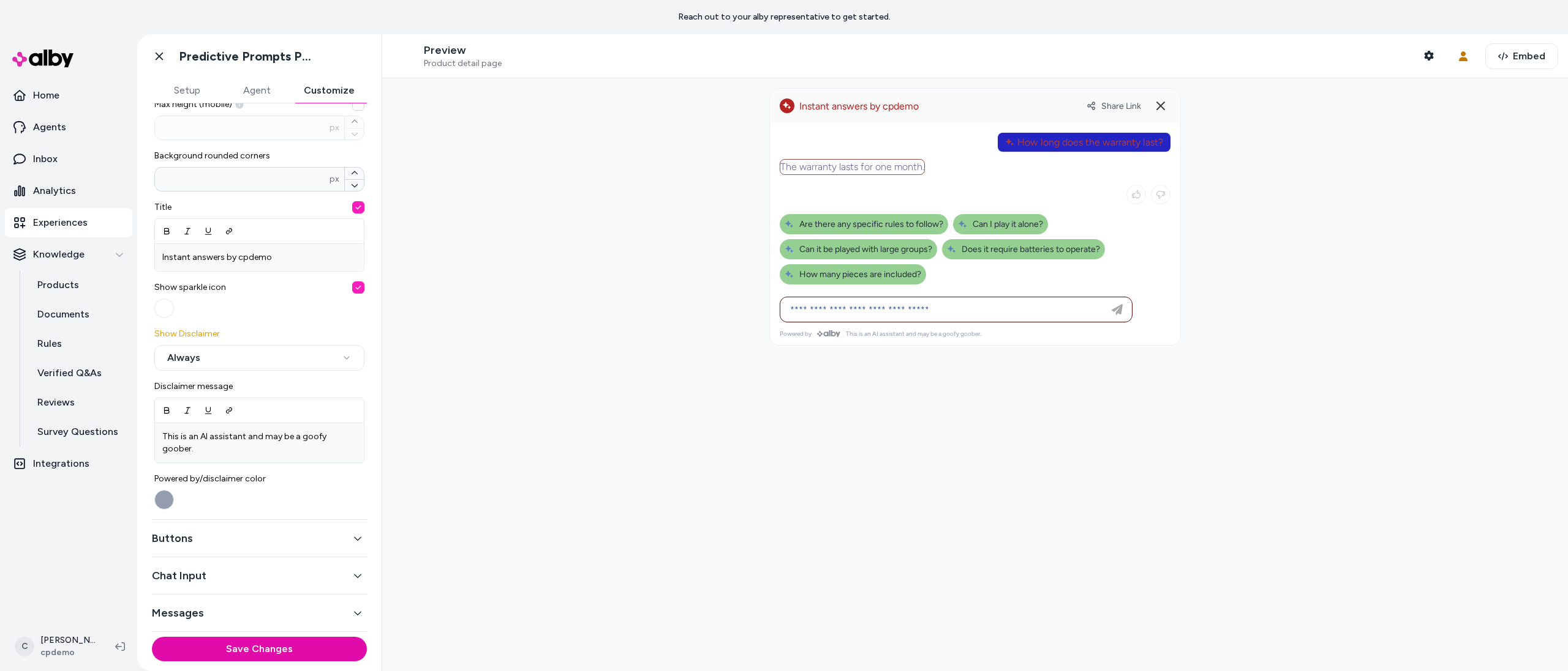
click at [181, 541] on button "Buttons" at bounding box center [259, 538] width 215 height 17
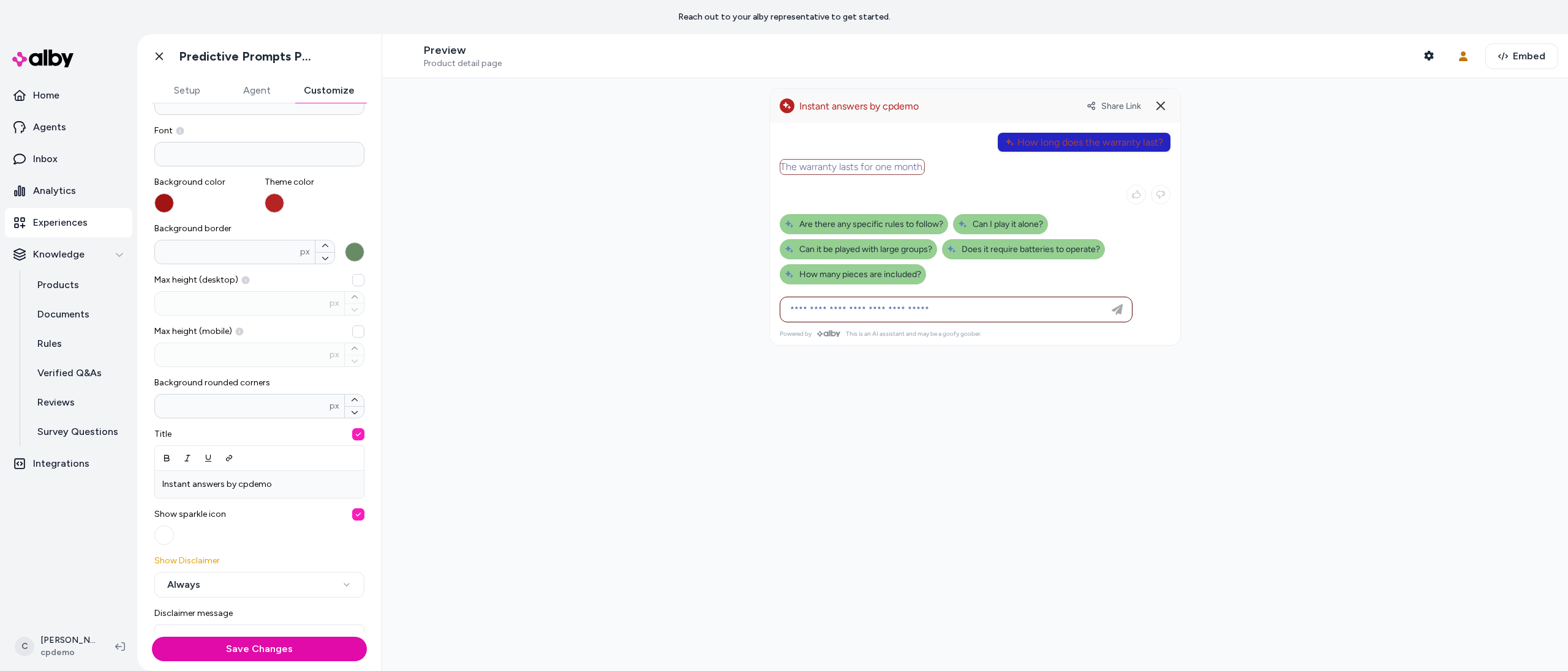
scroll to position [2, 0]
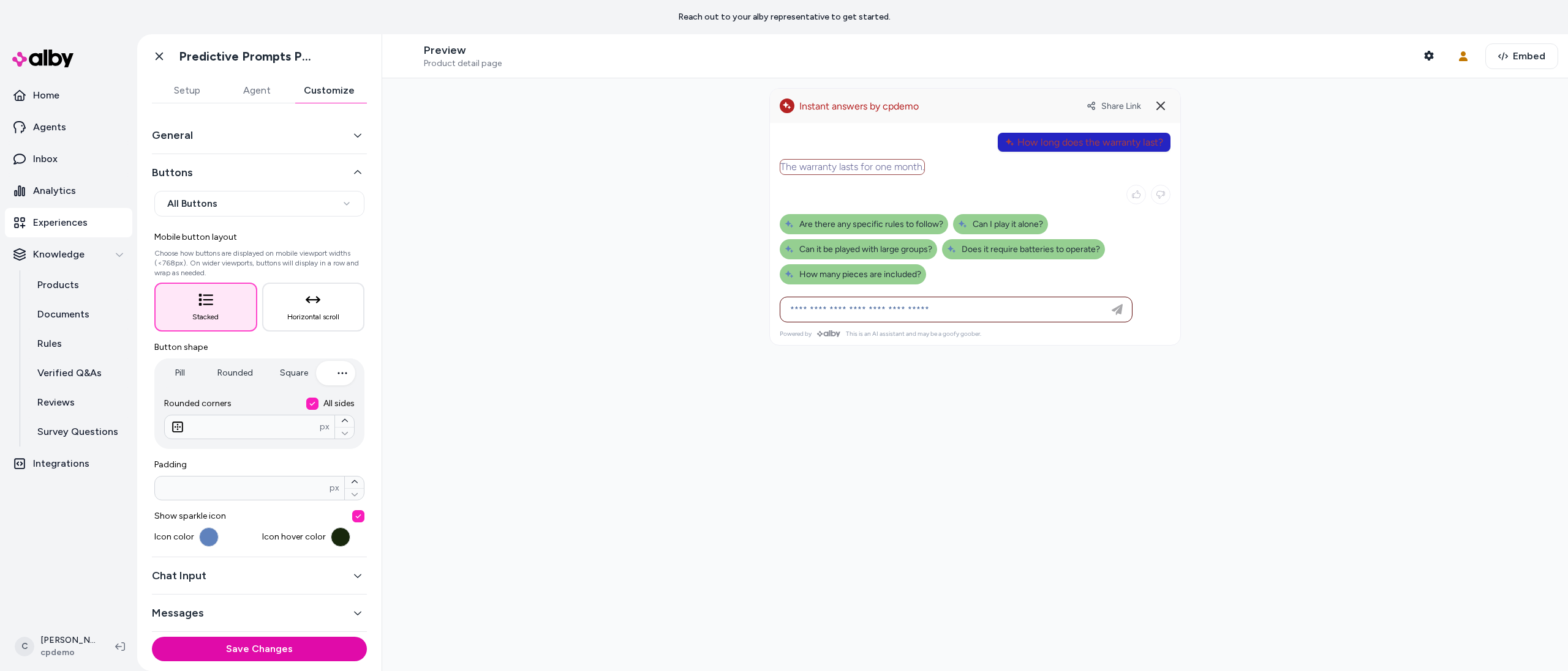
click at [224, 583] on button "Chat Input" at bounding box center [259, 576] width 215 height 17
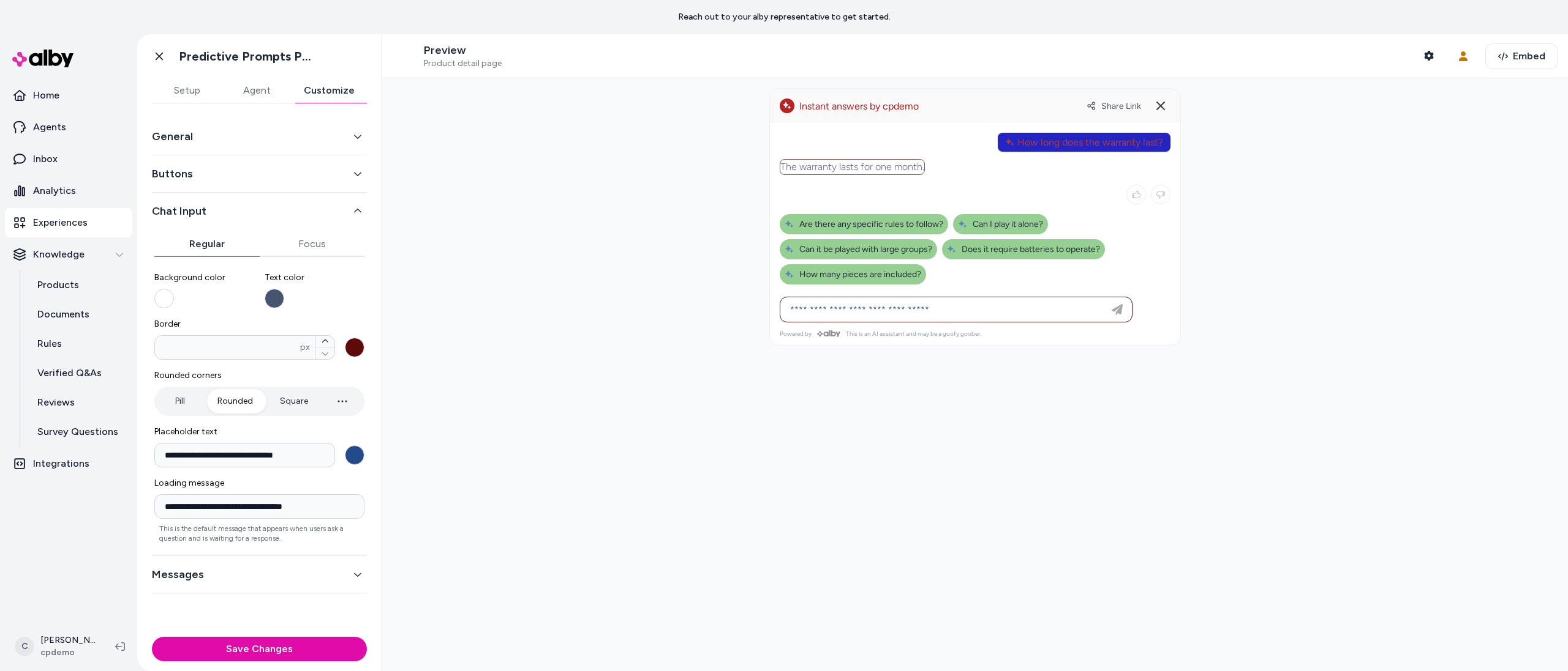
click at [168, 300] on button "Background color" at bounding box center [164, 298] width 20 height 20
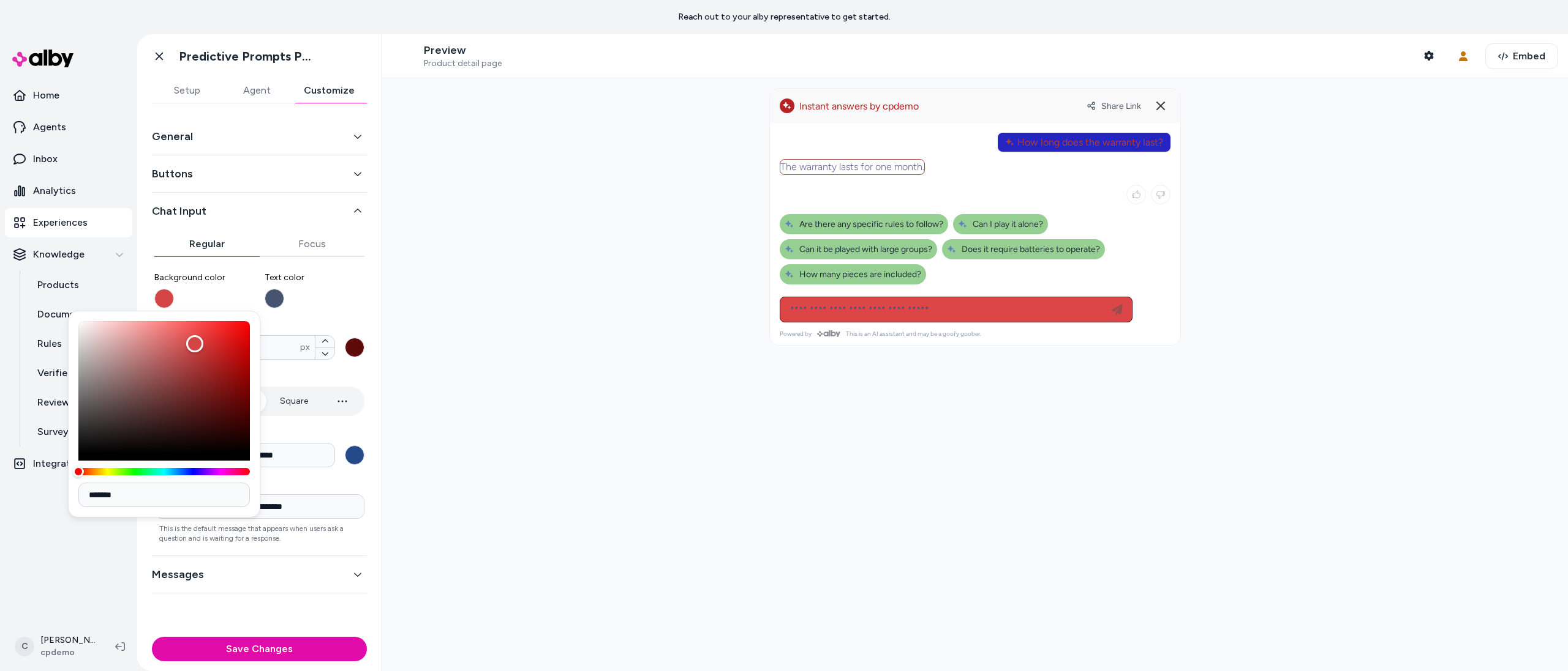
type input "*******"
drag, startPoint x: 106, startPoint y: 344, endPoint x: 194, endPoint y: 345, distance: 88.0
click at [194, 345] on div "Color" at bounding box center [194, 343] width 17 height 17
click at [298, 441] on label "**********" at bounding box center [259, 446] width 210 height 42
click at [298, 443] on input "**********" at bounding box center [244, 455] width 180 height 24
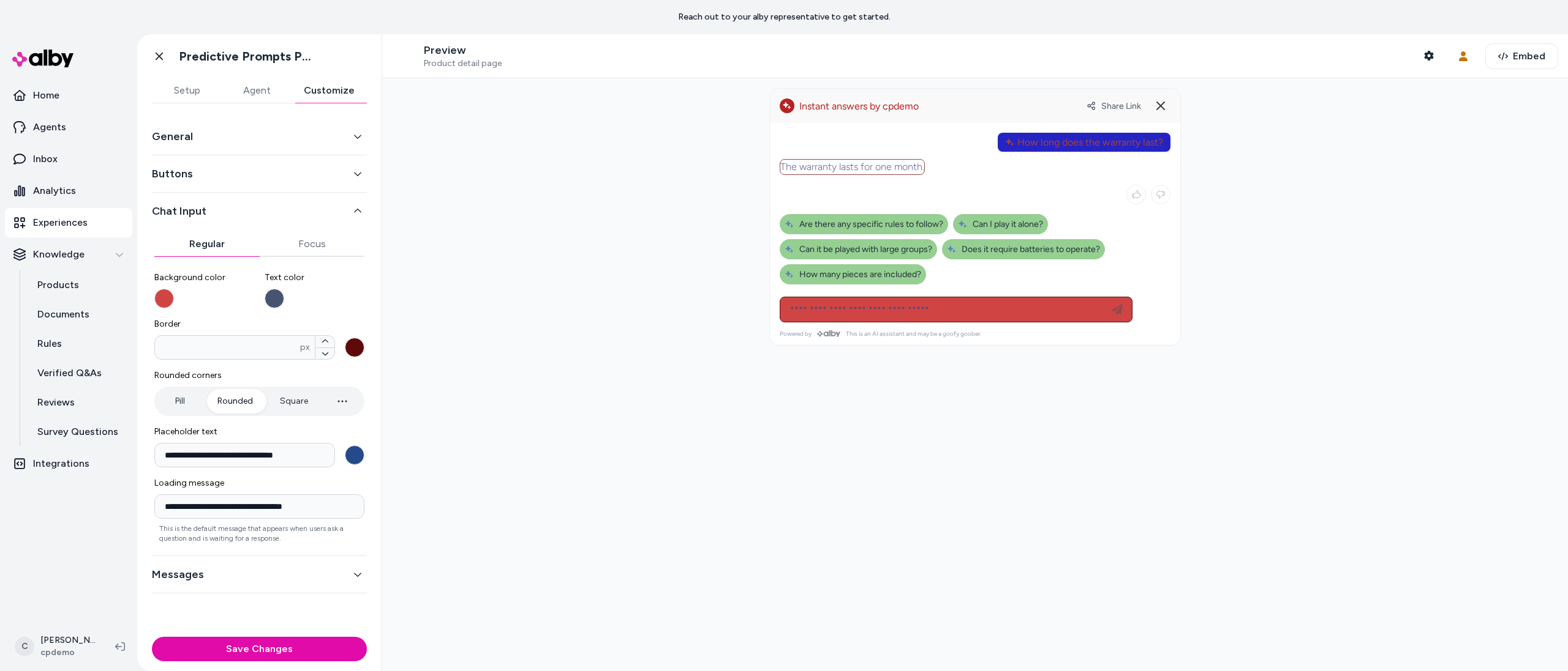
click at [227, 572] on button "Messages" at bounding box center [259, 574] width 215 height 17
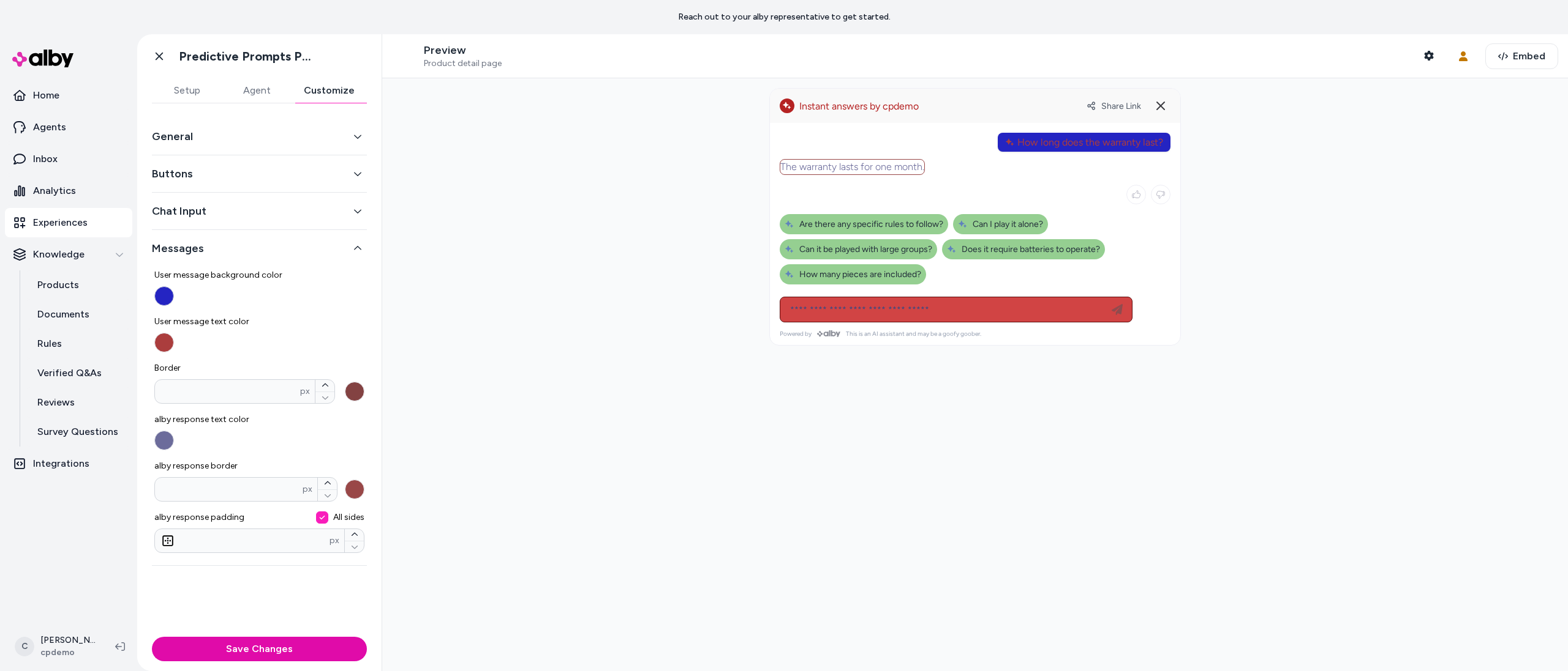
click at [156, 302] on button "User message background color" at bounding box center [164, 296] width 20 height 20
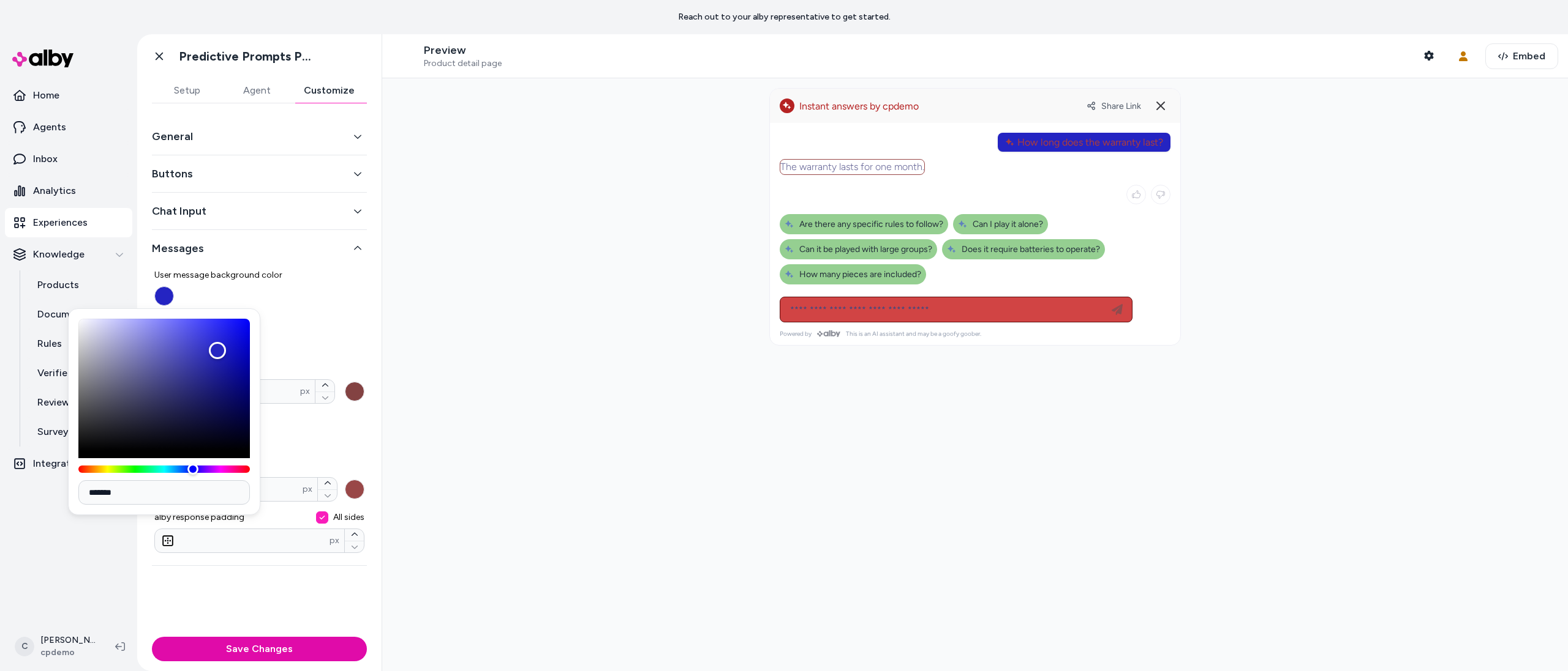
click at [309, 289] on label "User message background color" at bounding box center [259, 287] width 210 height 37
click at [174, 289] on button "User message background color" at bounding box center [164, 296] width 20 height 20
click at [331, 326] on span "User message text color" at bounding box center [259, 321] width 210 height 12
click at [174, 333] on button "User message text color" at bounding box center [164, 342] width 20 height 20
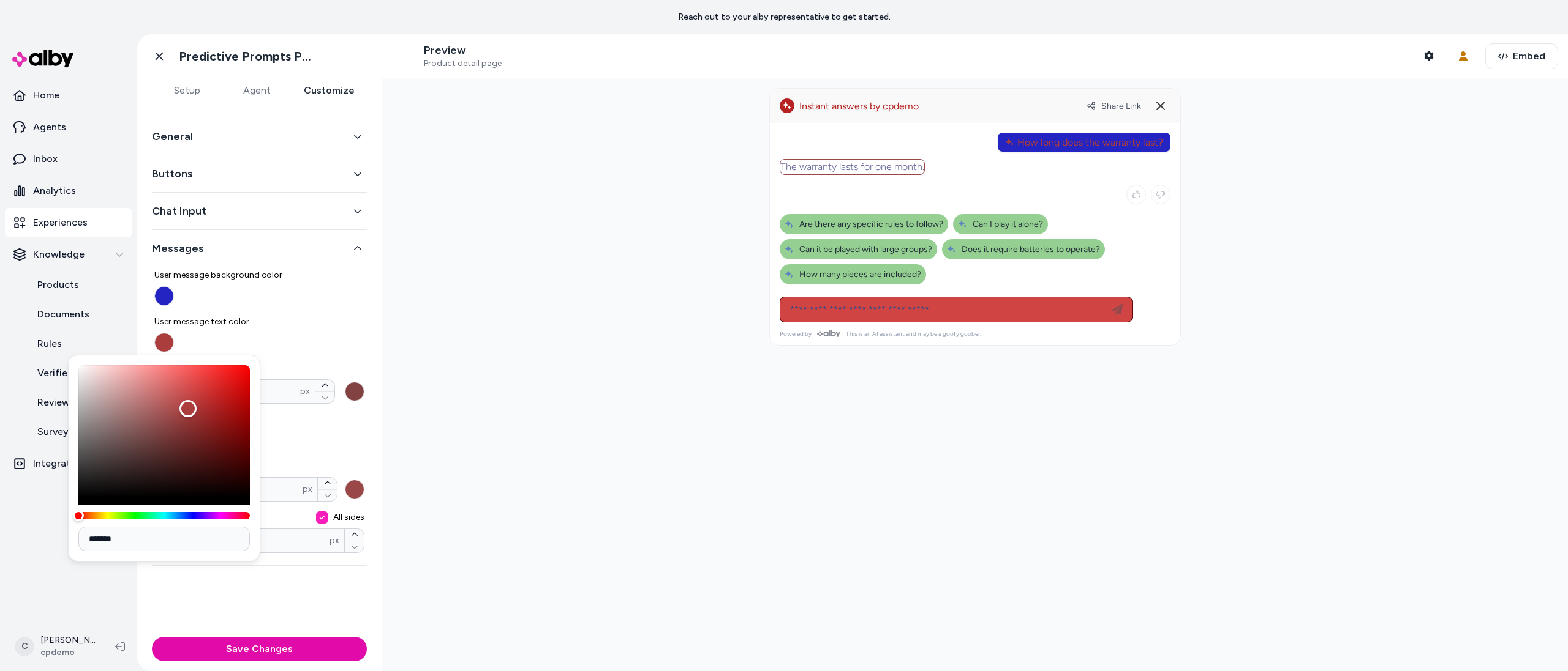
click at [259, 176] on button "Buttons" at bounding box center [259, 174] width 215 height 17
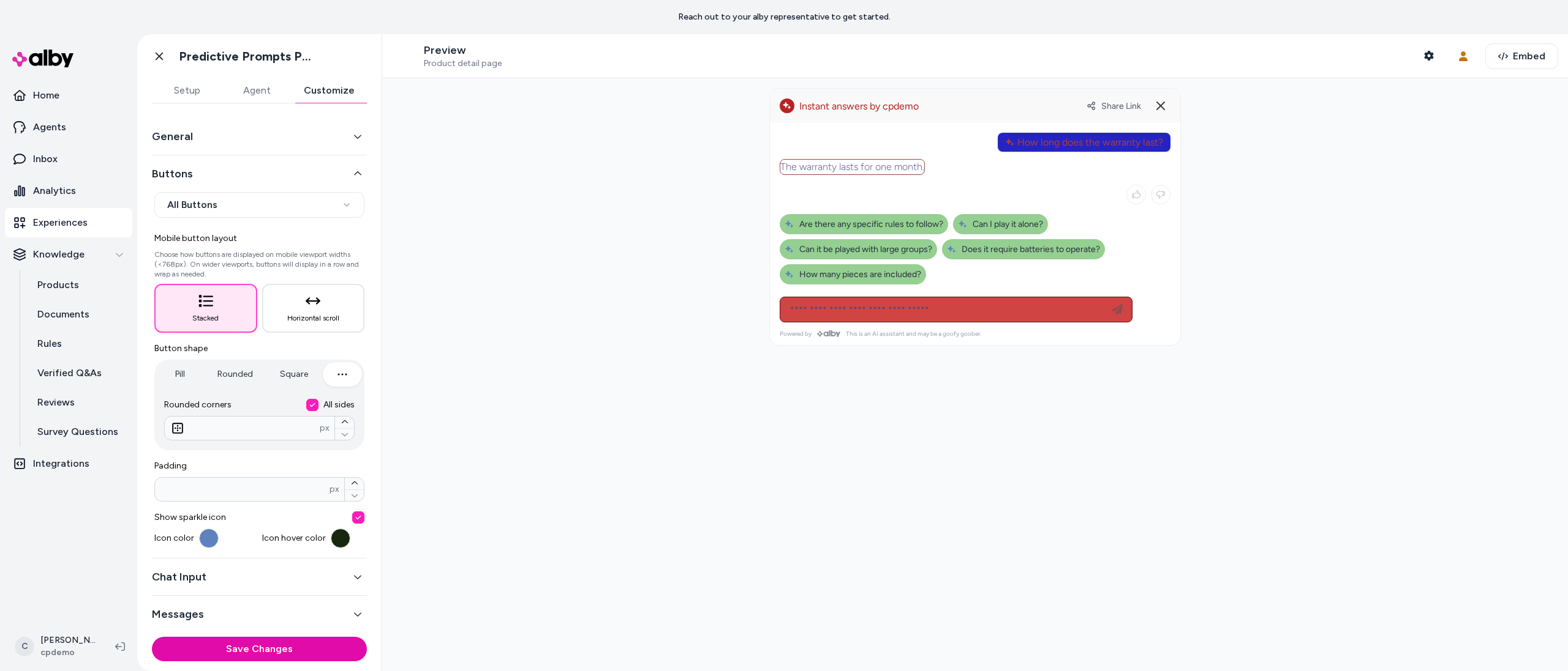
click at [242, 150] on div "General" at bounding box center [259, 137] width 215 height 38
click at [239, 141] on button "General" at bounding box center [259, 136] width 215 height 17
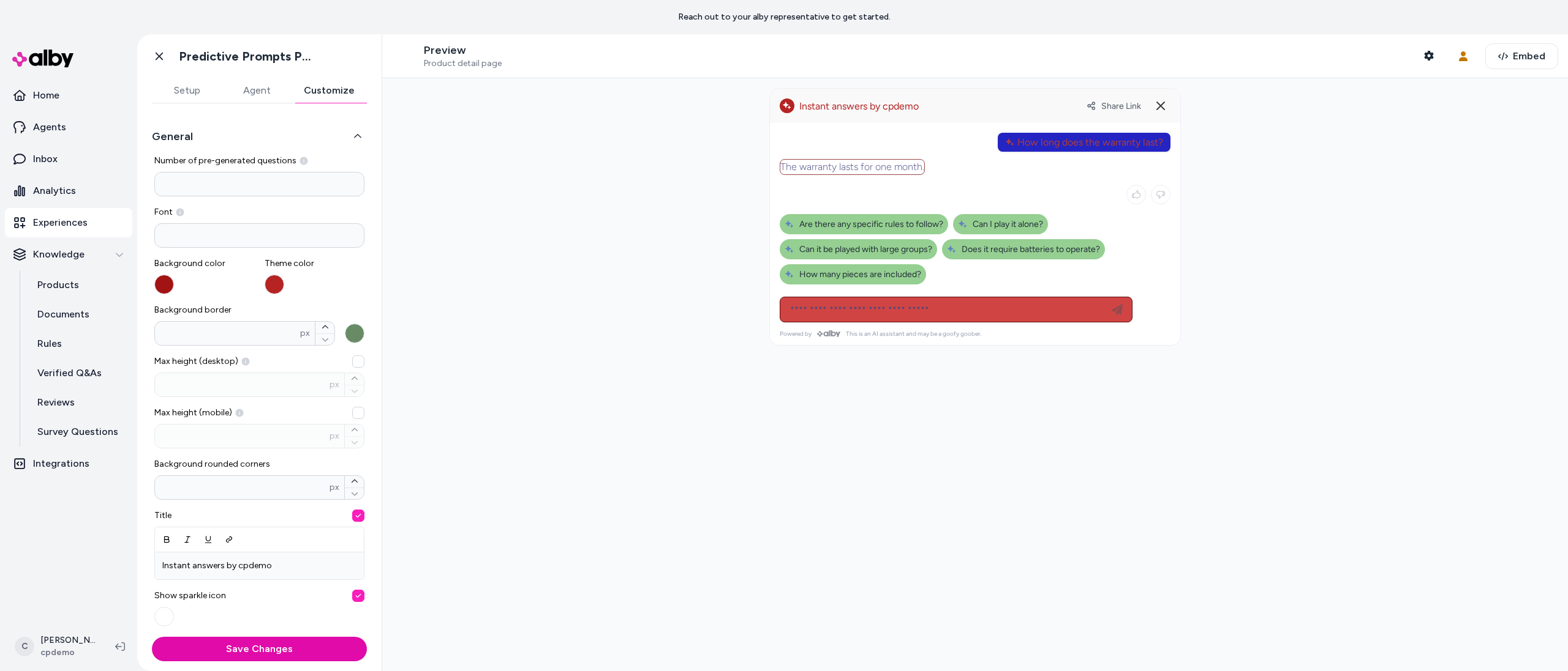
click at [949, 114] on div "Instant answers by cpdemo Share Link" at bounding box center [975, 106] width 391 height 20
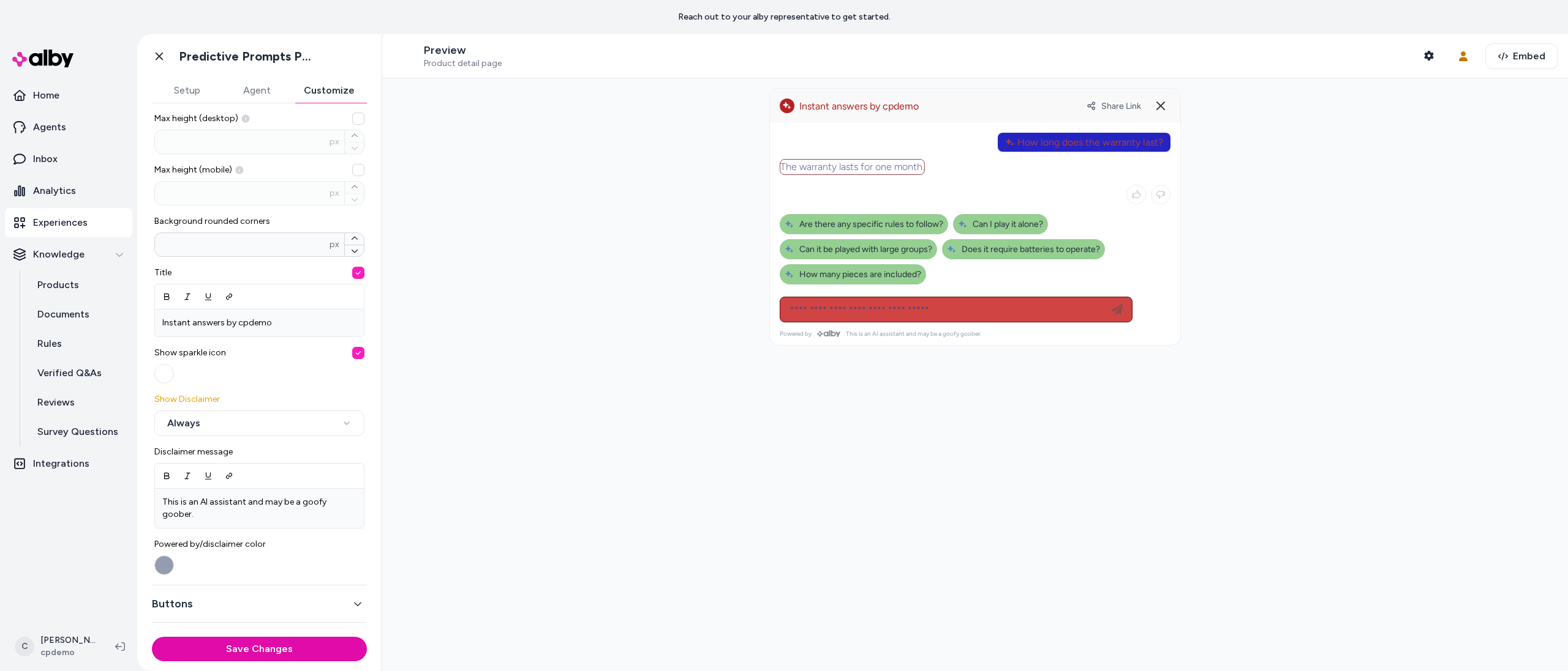
scroll to position [306, 0]
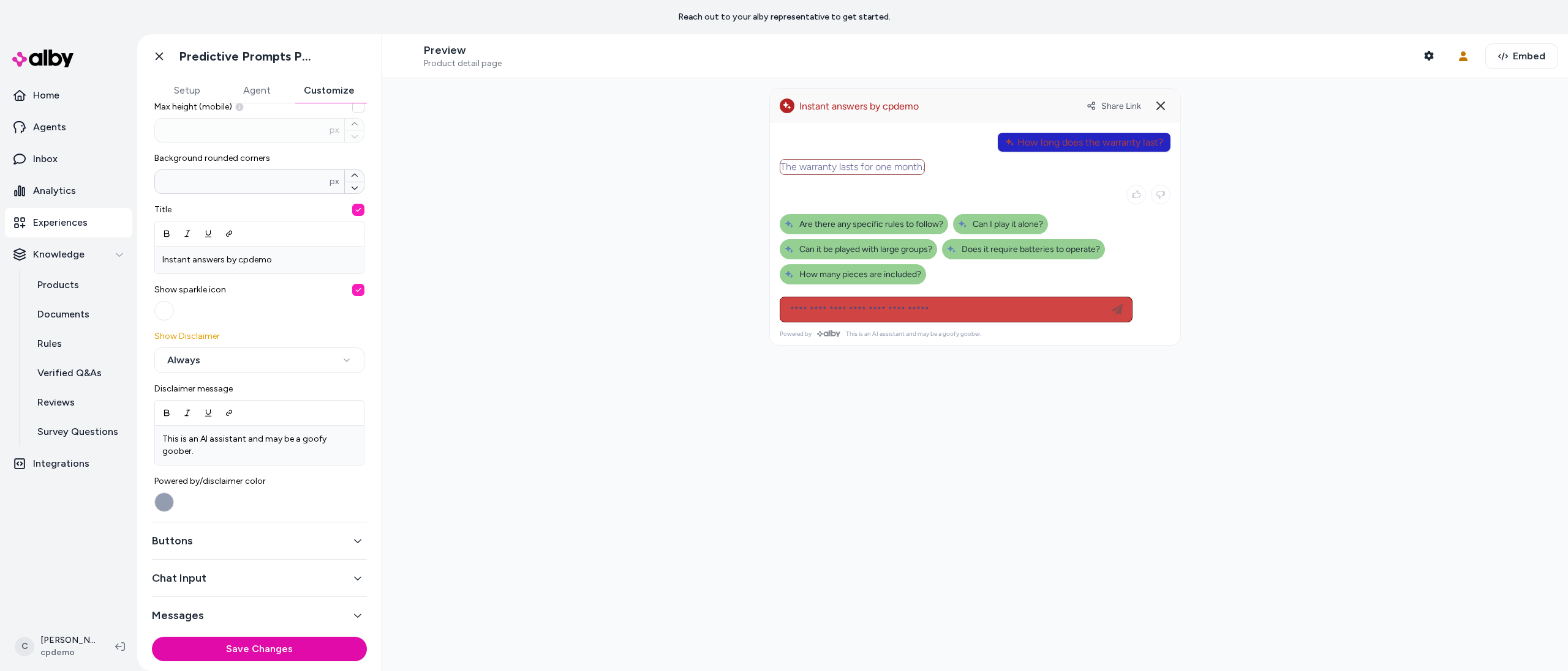
click at [148, 505] on div "**********" at bounding box center [259, 368] width 245 height 529
click at [165, 502] on button "Powered by/disclaimer color" at bounding box center [164, 502] width 20 height 20
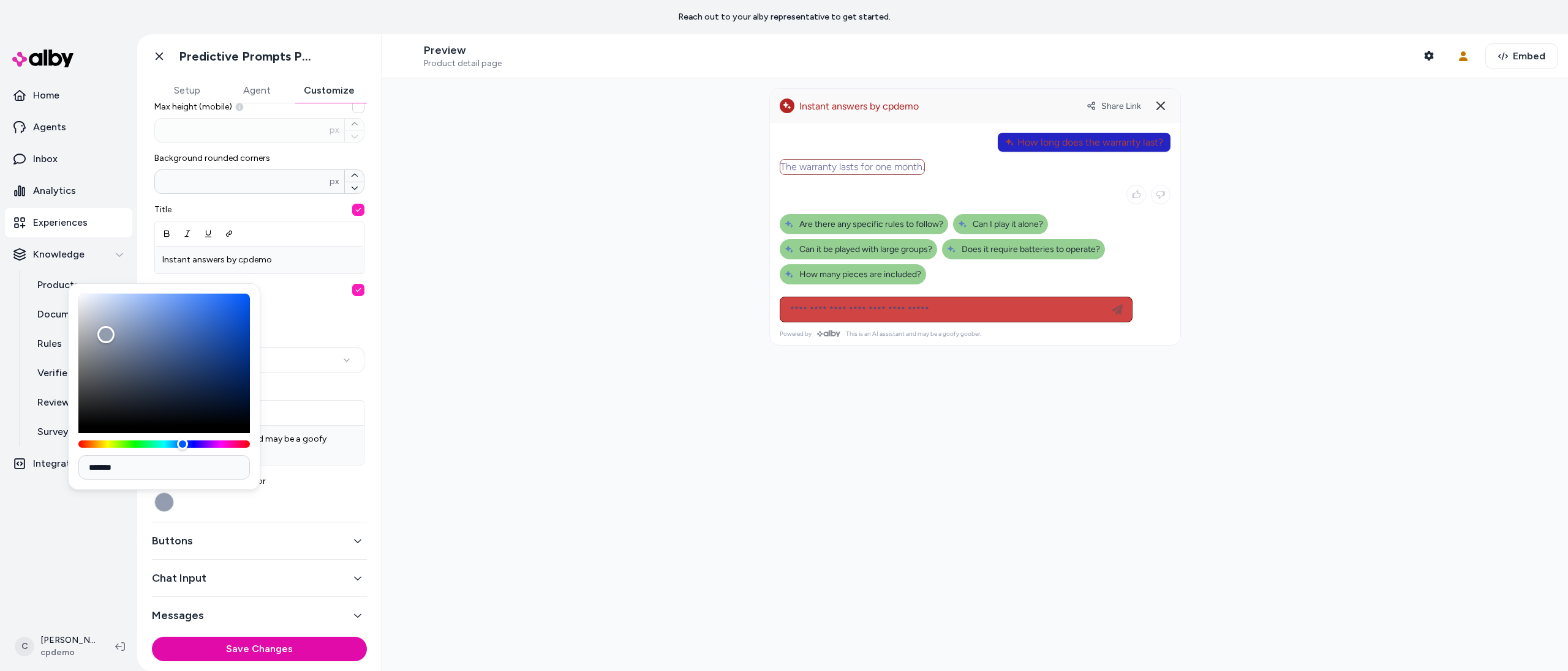
drag, startPoint x: 171, startPoint y: 439, endPoint x: 186, endPoint y: 409, distance: 33.5
click at [186, 409] on div "*******" at bounding box center [164, 387] width 193 height 207
drag, startPoint x: 195, startPoint y: 386, endPoint x: 209, endPoint y: 325, distance: 62.6
click at [205, 336] on div "Color" at bounding box center [164, 360] width 171 height 132
click at [209, 325] on div "Color" at bounding box center [164, 360] width 171 height 132
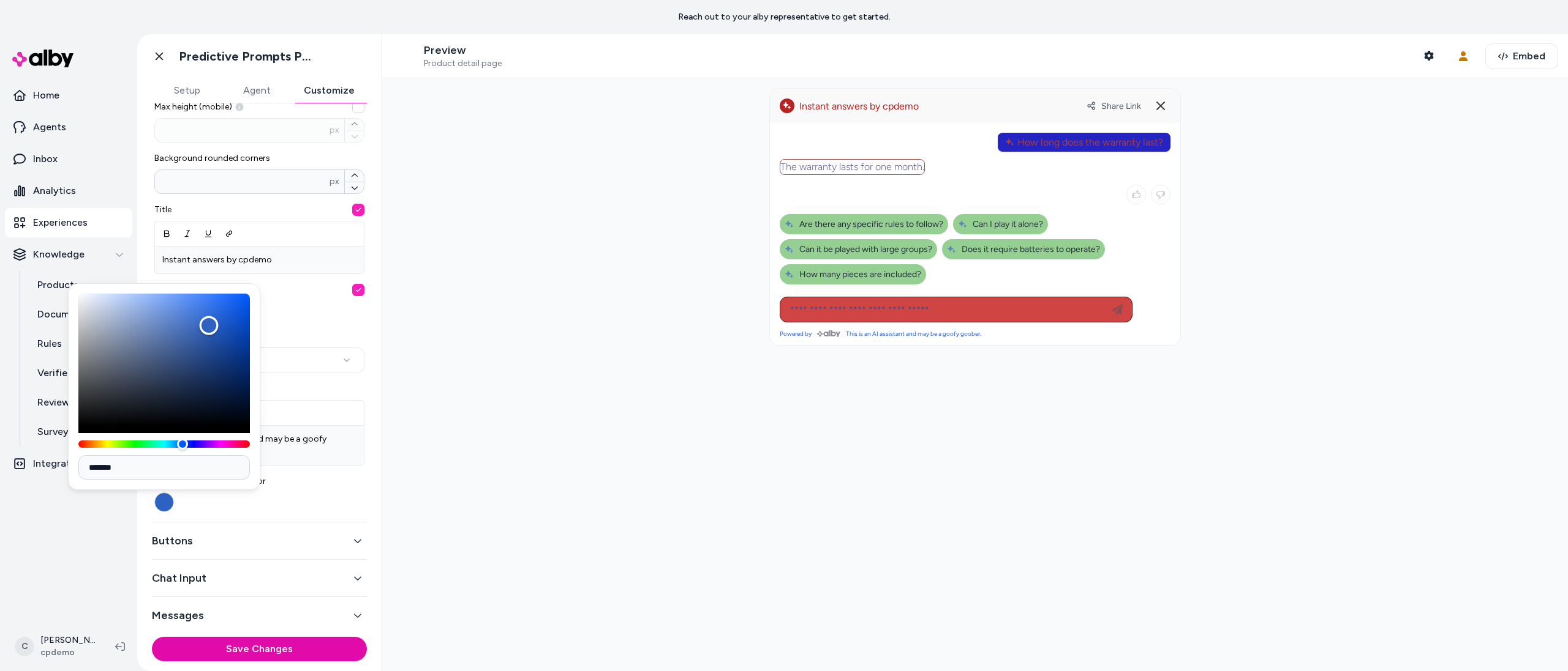
type input "*******"
click at [234, 315] on div "Color" at bounding box center [164, 360] width 171 height 132
click at [348, 485] on span "Powered by/disclaimer color" at bounding box center [259, 481] width 210 height 12
click at [174, 492] on button "Powered by/disclaimer color" at bounding box center [164, 502] width 20 height 20
click at [355, 382] on div "**********" at bounding box center [259, 181] width 210 height 664
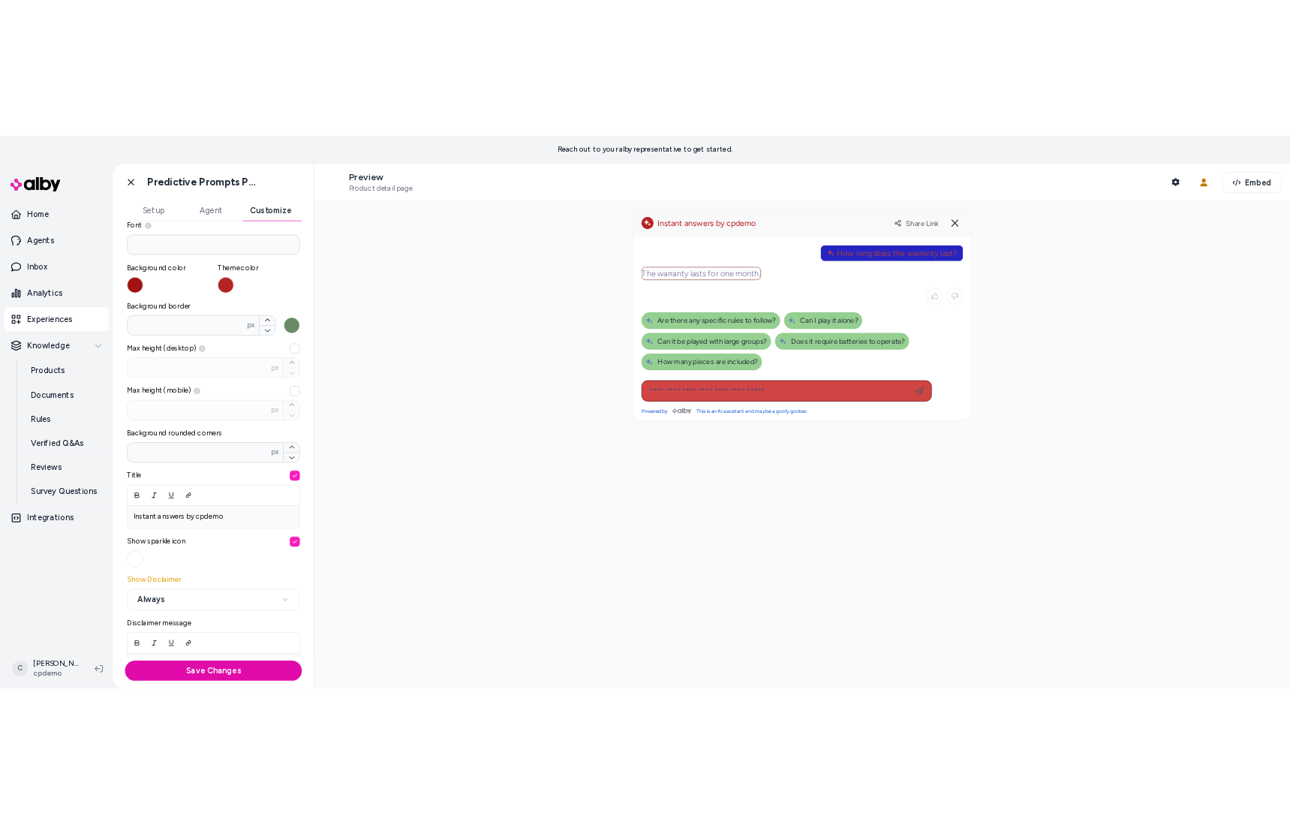
scroll to position [0, 0]
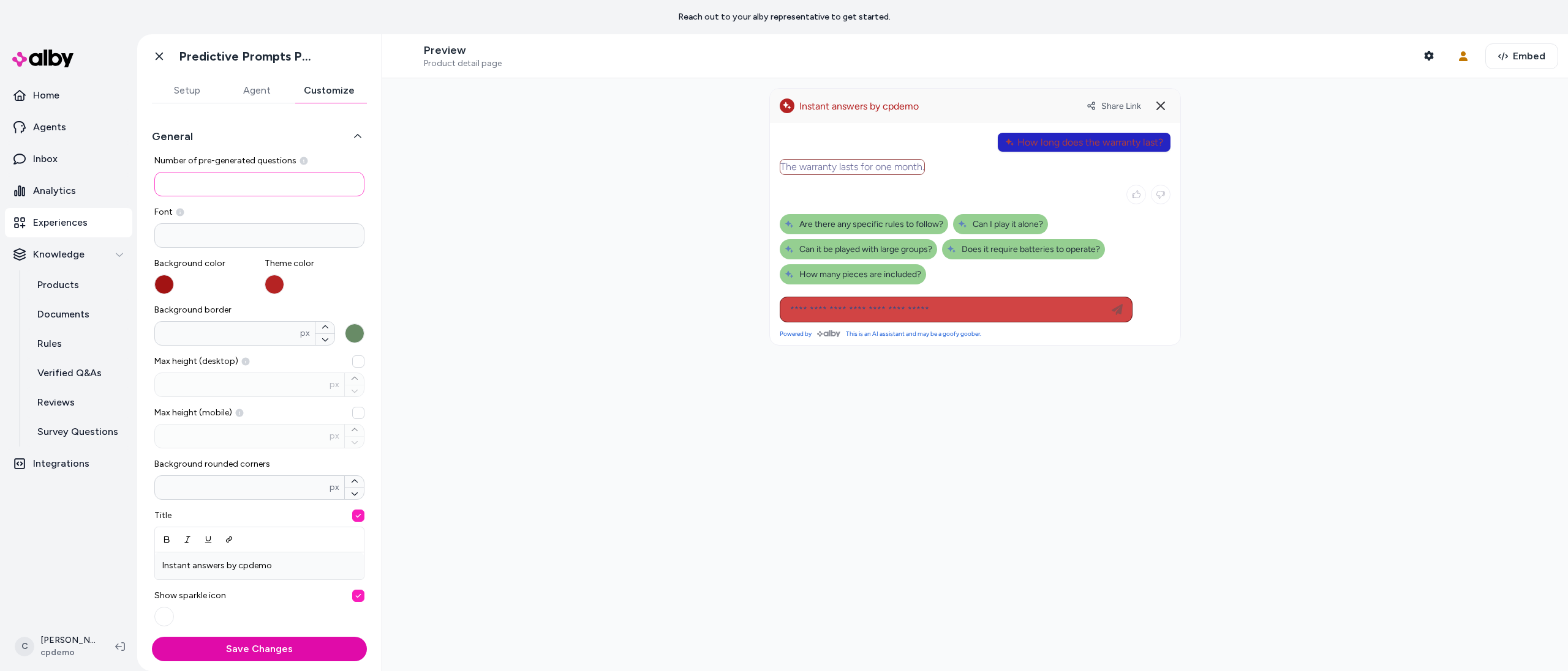
click at [250, 188] on input "*" at bounding box center [259, 184] width 210 height 24
click at [248, 232] on input at bounding box center [259, 236] width 210 height 24
click at [353, 132] on icon "button" at bounding box center [357, 136] width 9 height 9
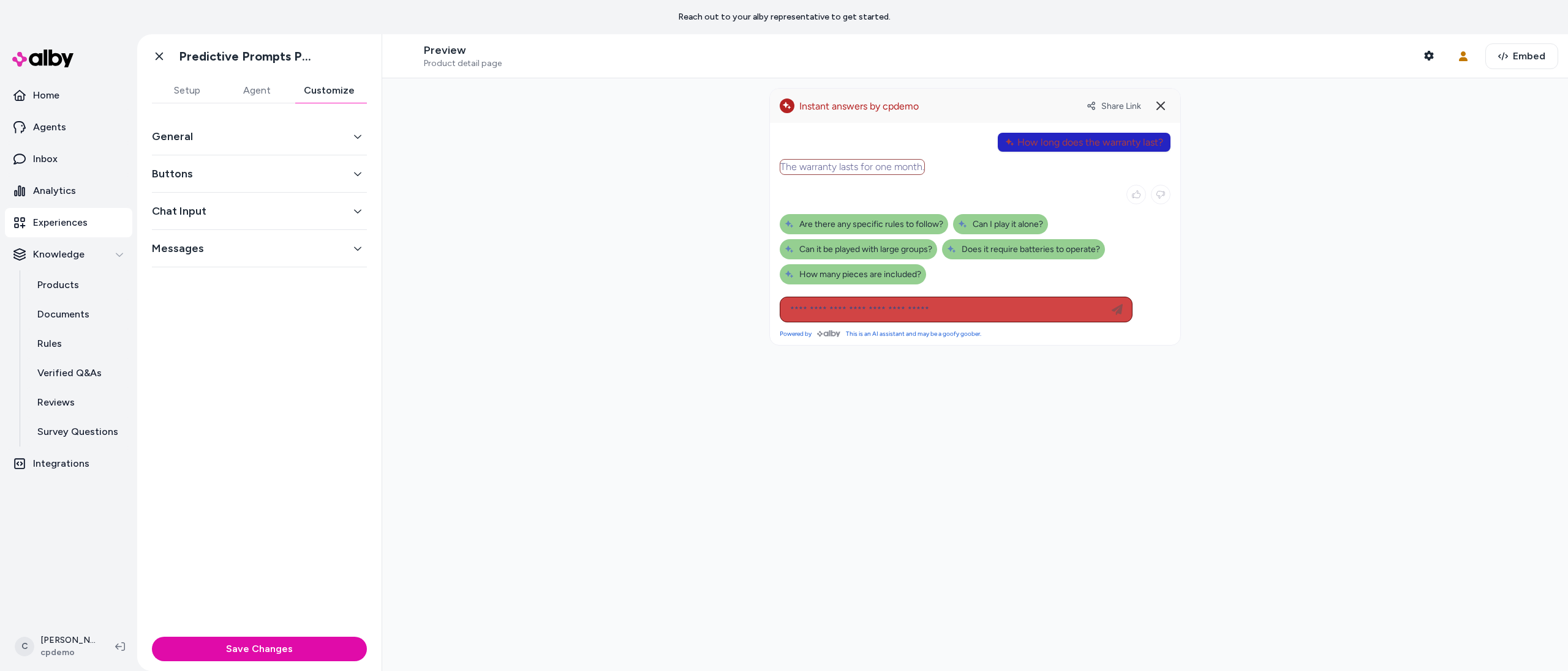
click at [209, 170] on button "Buttons" at bounding box center [259, 174] width 215 height 17
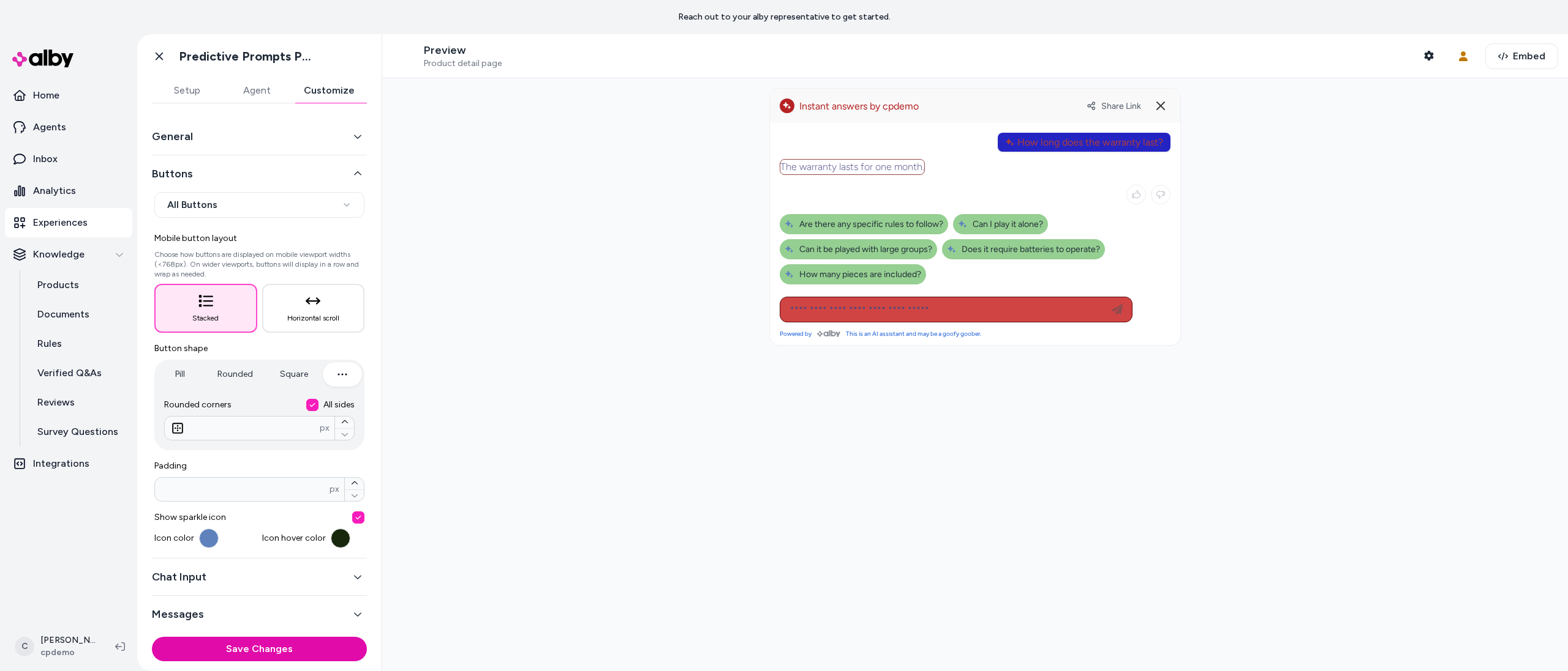
click at [209, 170] on button "Buttons" at bounding box center [259, 174] width 215 height 17
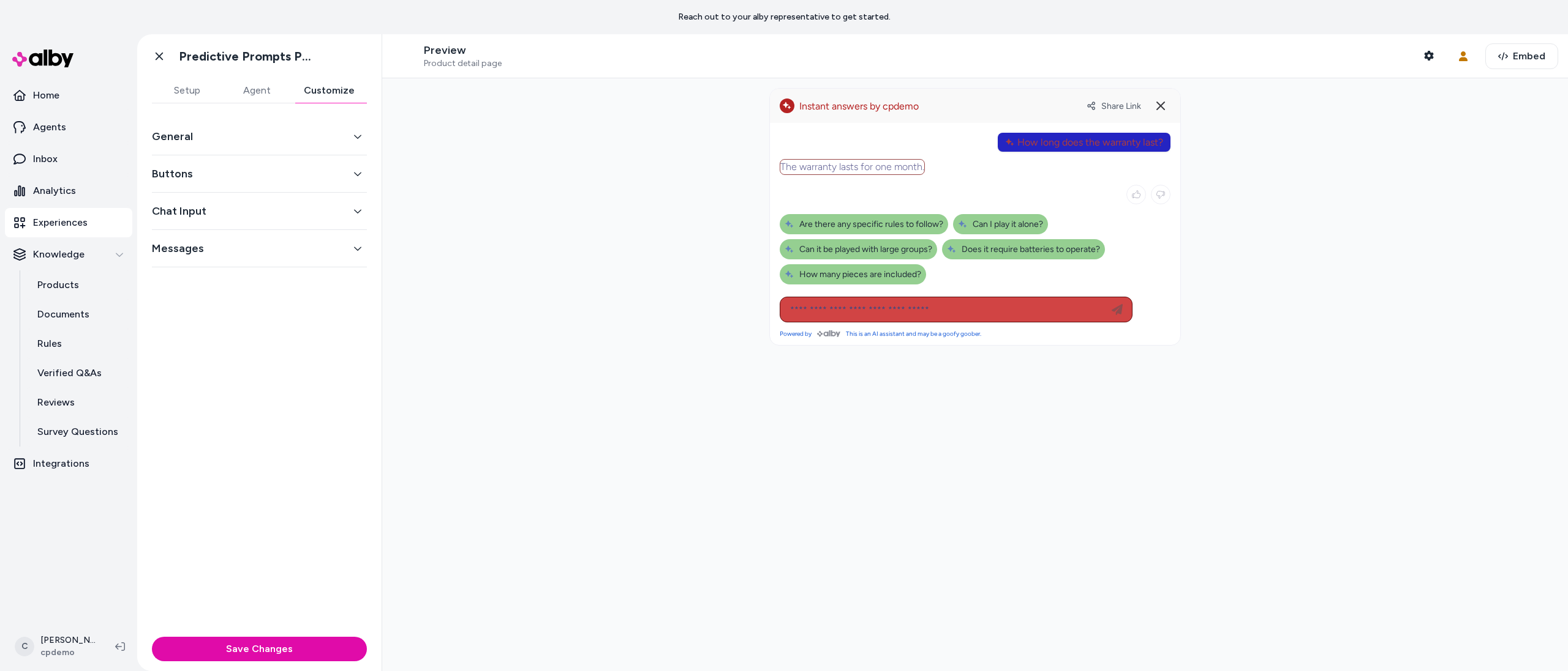
click at [212, 219] on button "Chat Input" at bounding box center [259, 210] width 215 height 17
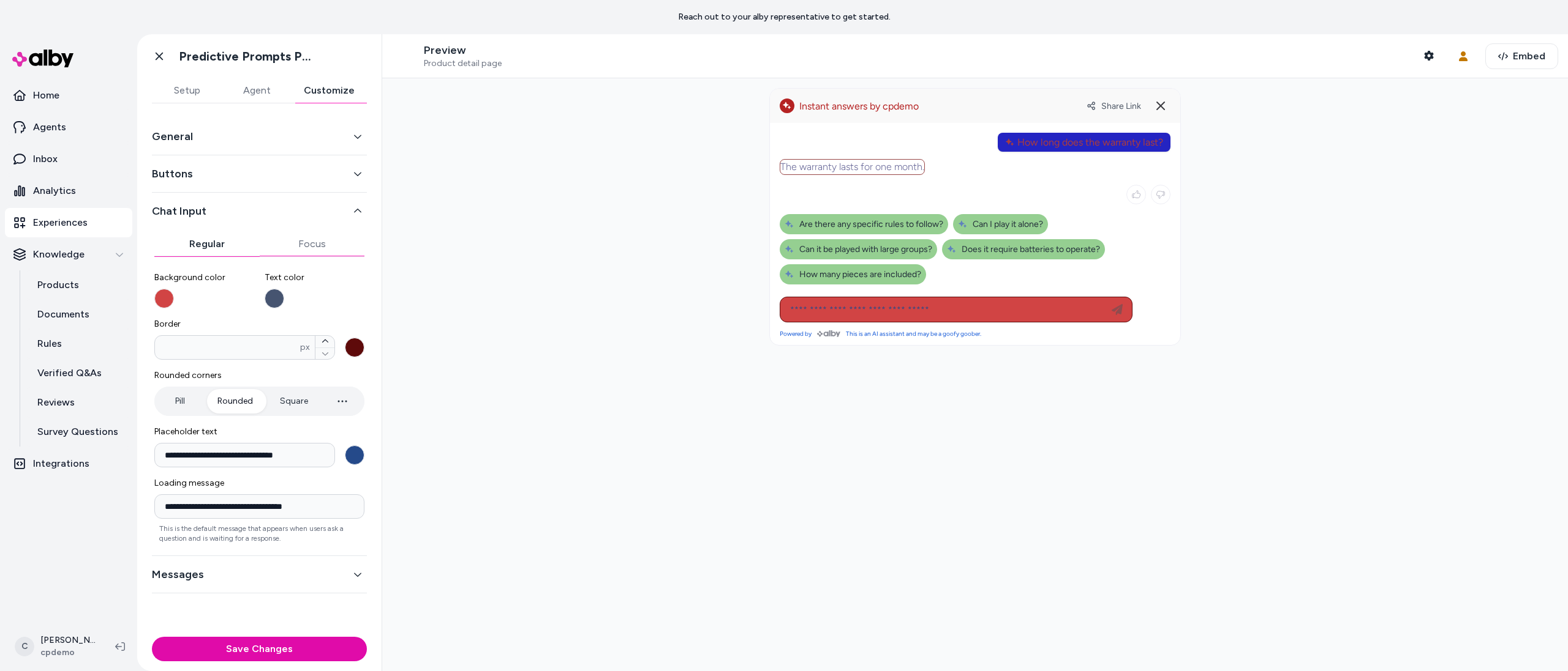
click at [323, 248] on button "Focus" at bounding box center [312, 244] width 105 height 24
click at [215, 251] on button "Regular" at bounding box center [206, 244] width 105 height 24
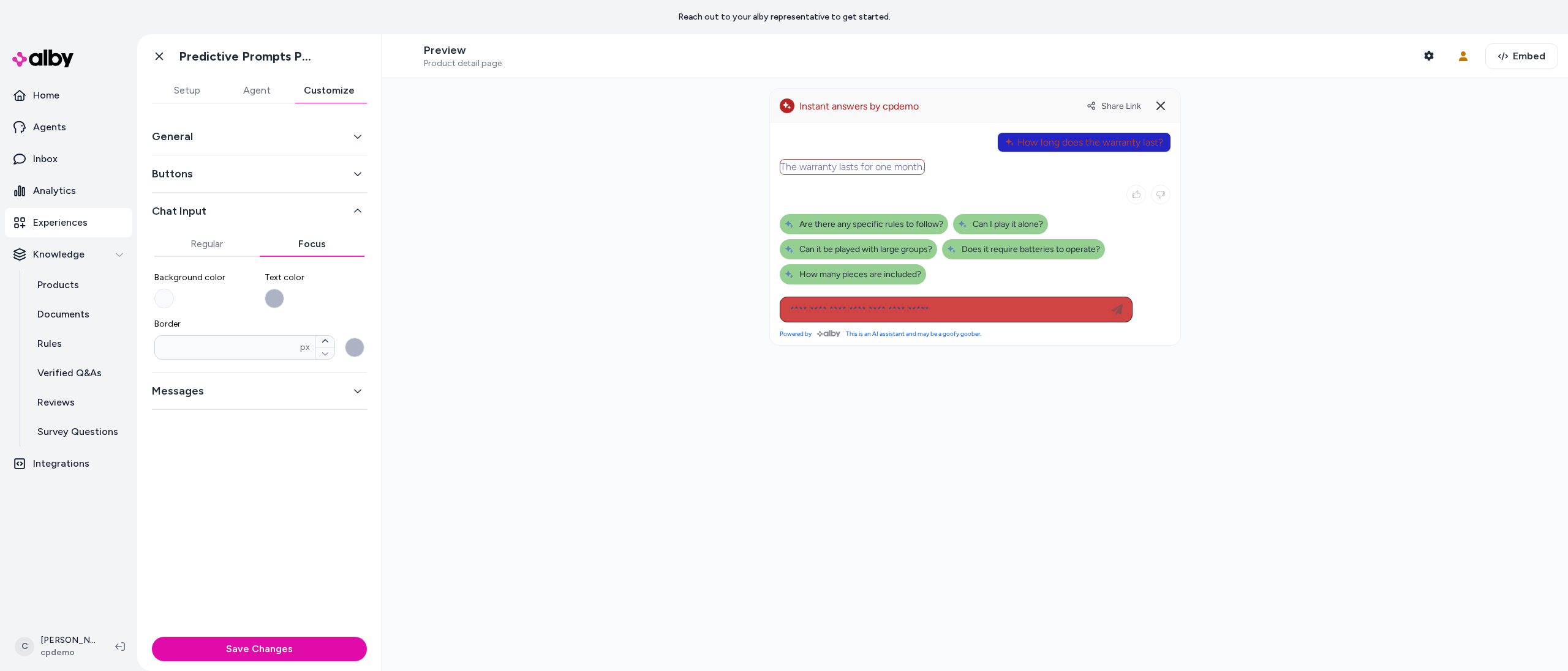
drag, startPoint x: 303, startPoint y: 247, endPoint x: 294, endPoint y: 281, distance: 35.2
click at [303, 247] on button "Focus" at bounding box center [312, 244] width 105 height 24
drag, startPoint x: 273, startPoint y: 291, endPoint x: 255, endPoint y: 294, distance: 18.2
click at [273, 291] on button "Text color" at bounding box center [274, 298] width 20 height 20
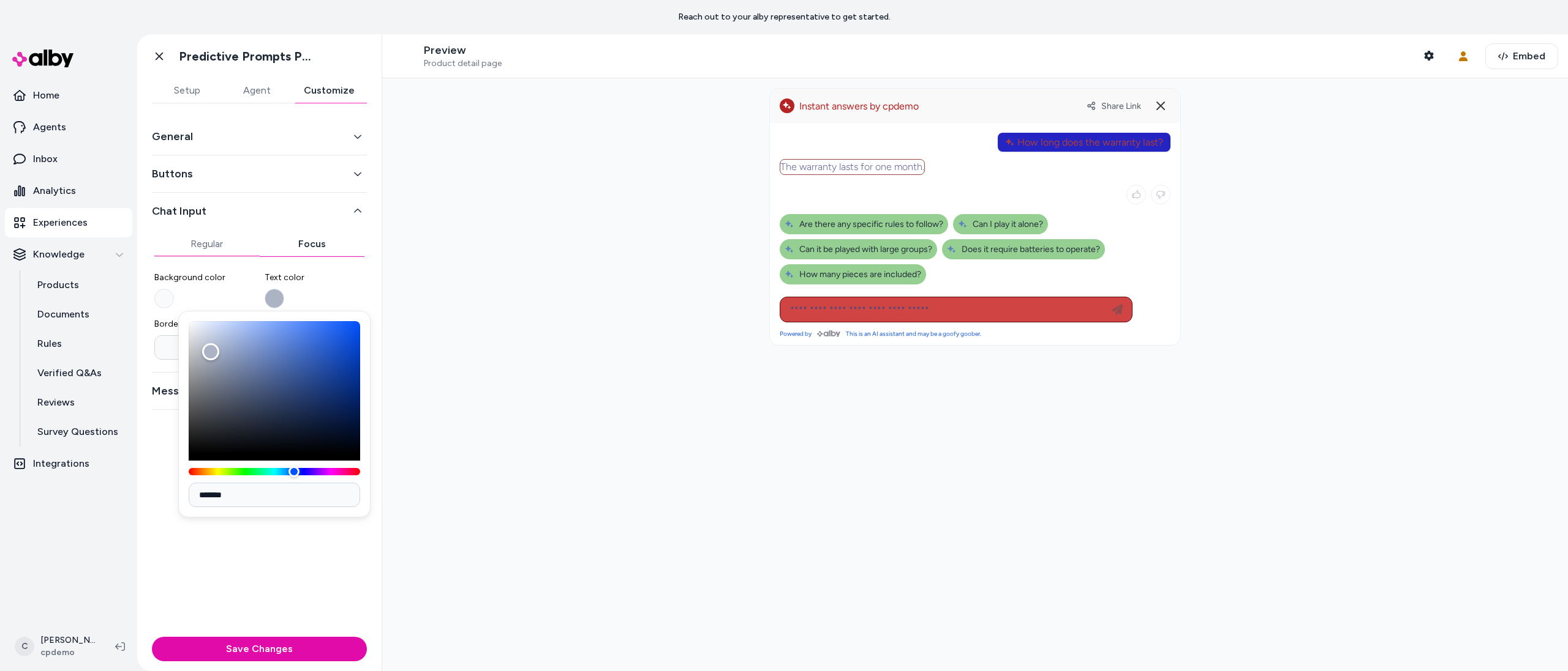
click at [209, 247] on button "Regular" at bounding box center [206, 244] width 105 height 24
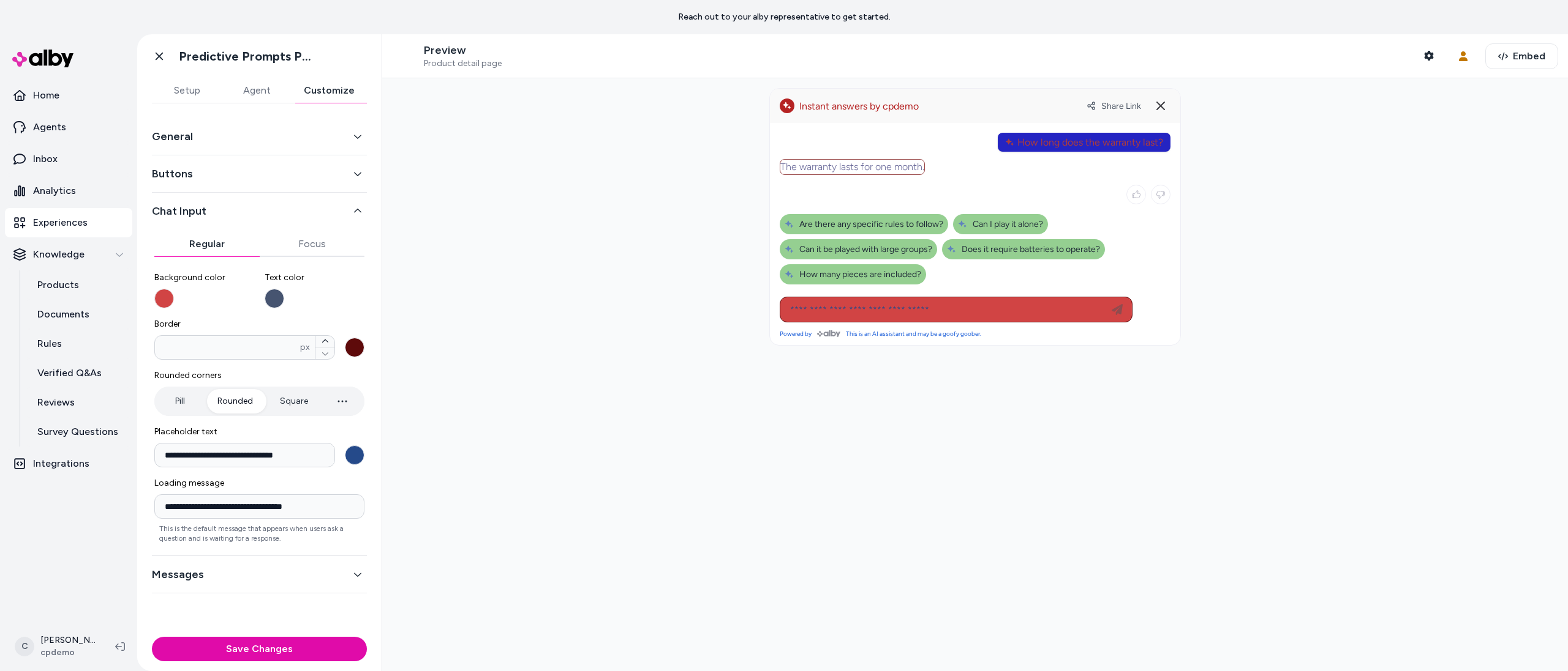
click at [262, 576] on button "Messages" at bounding box center [259, 574] width 215 height 17
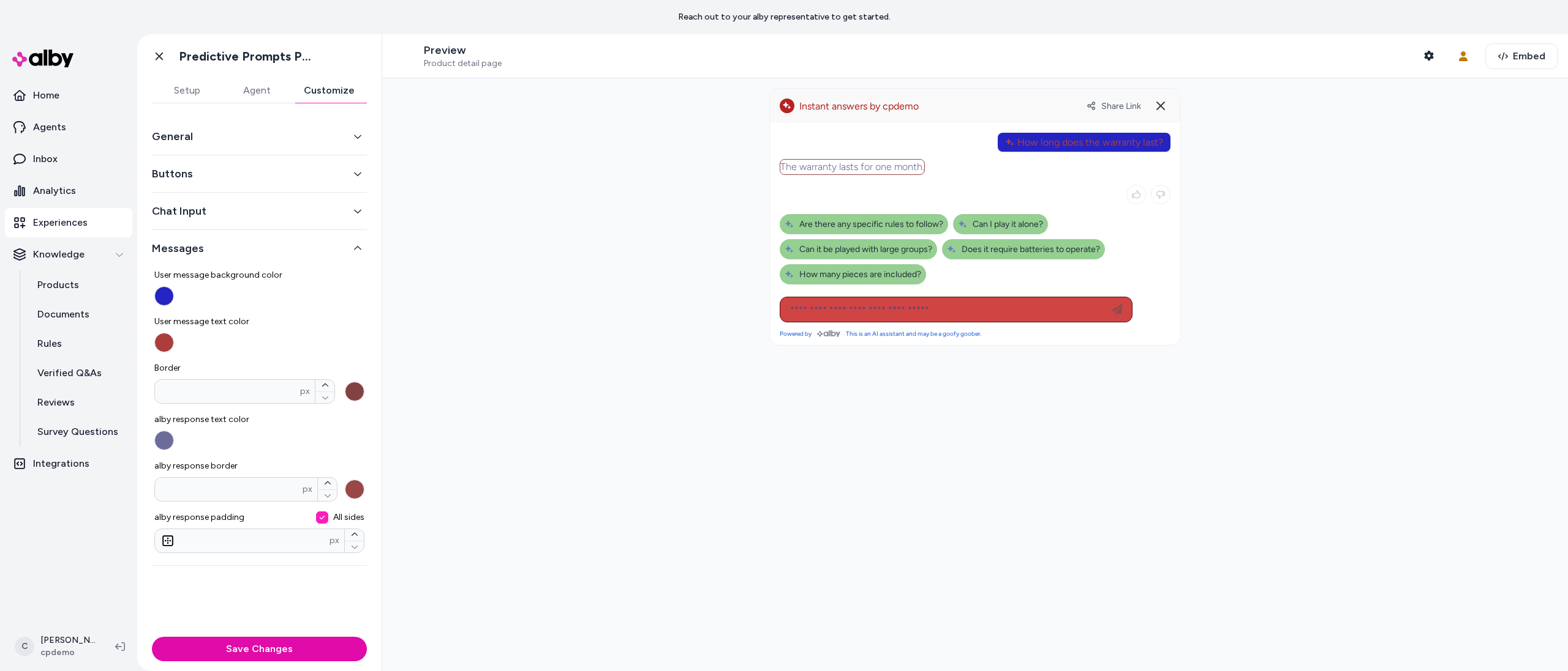
click at [209, 170] on button "Buttons" at bounding box center [259, 174] width 215 height 17
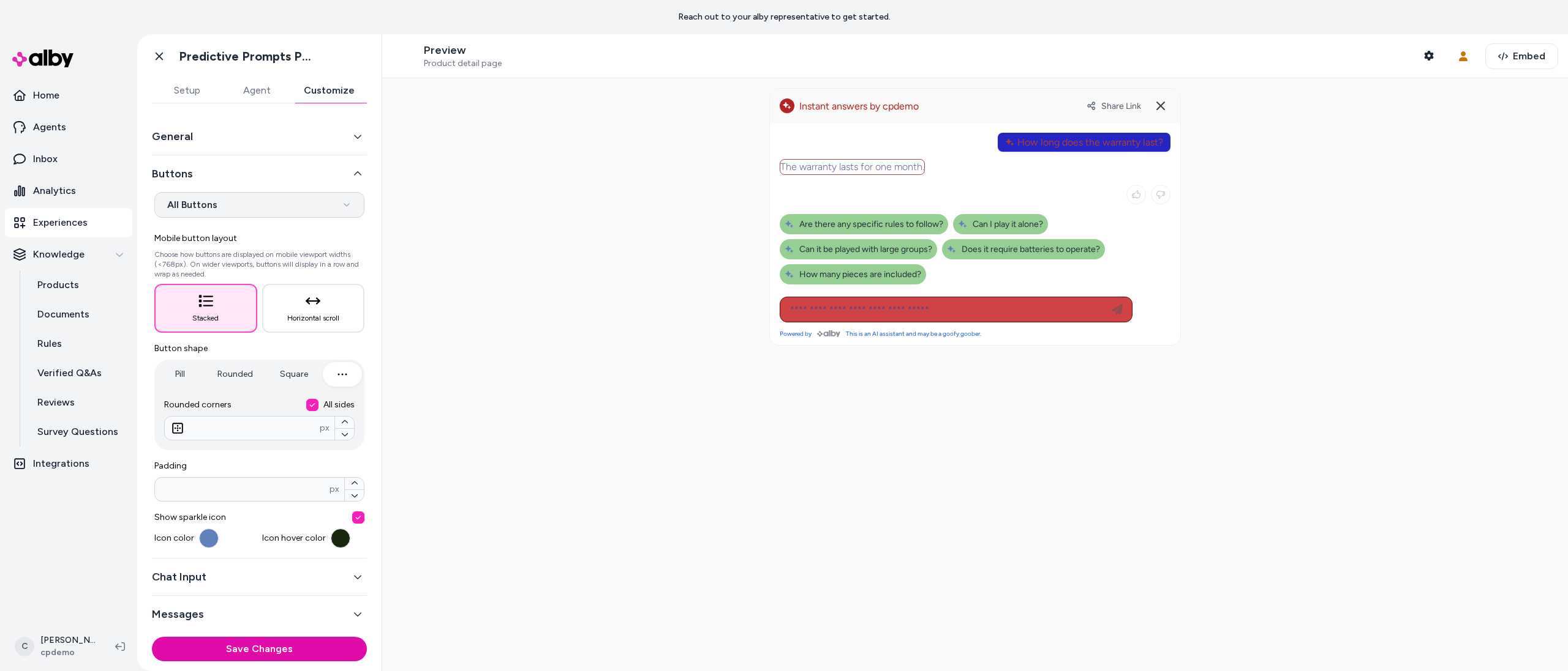
click at [240, 202] on html "**********" at bounding box center [784, 335] width 1568 height 671
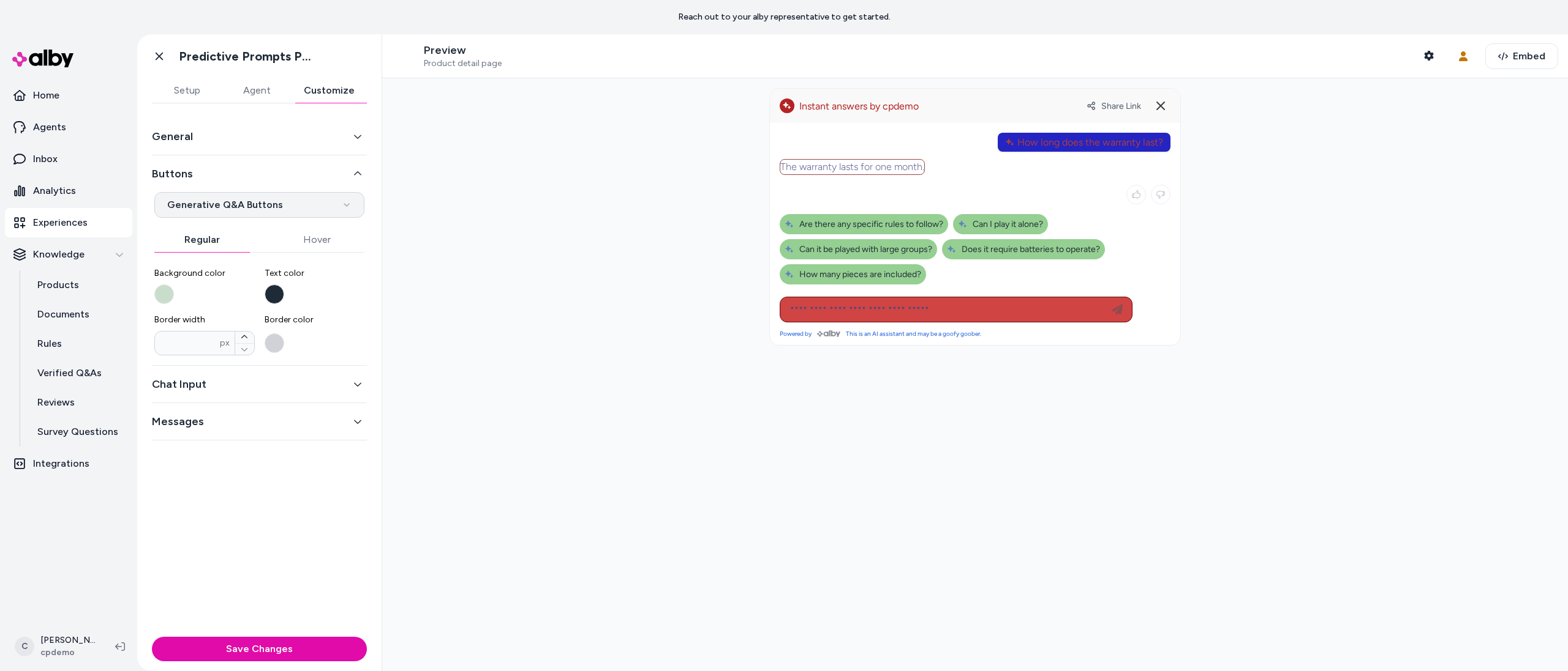
click at [217, 209] on html "**********" at bounding box center [784, 335] width 1568 height 671
click at [241, 205] on html "**********" at bounding box center [784, 335] width 1568 height 671
click at [232, 204] on html "**********" at bounding box center [784, 335] width 1568 height 671
select select "*******"
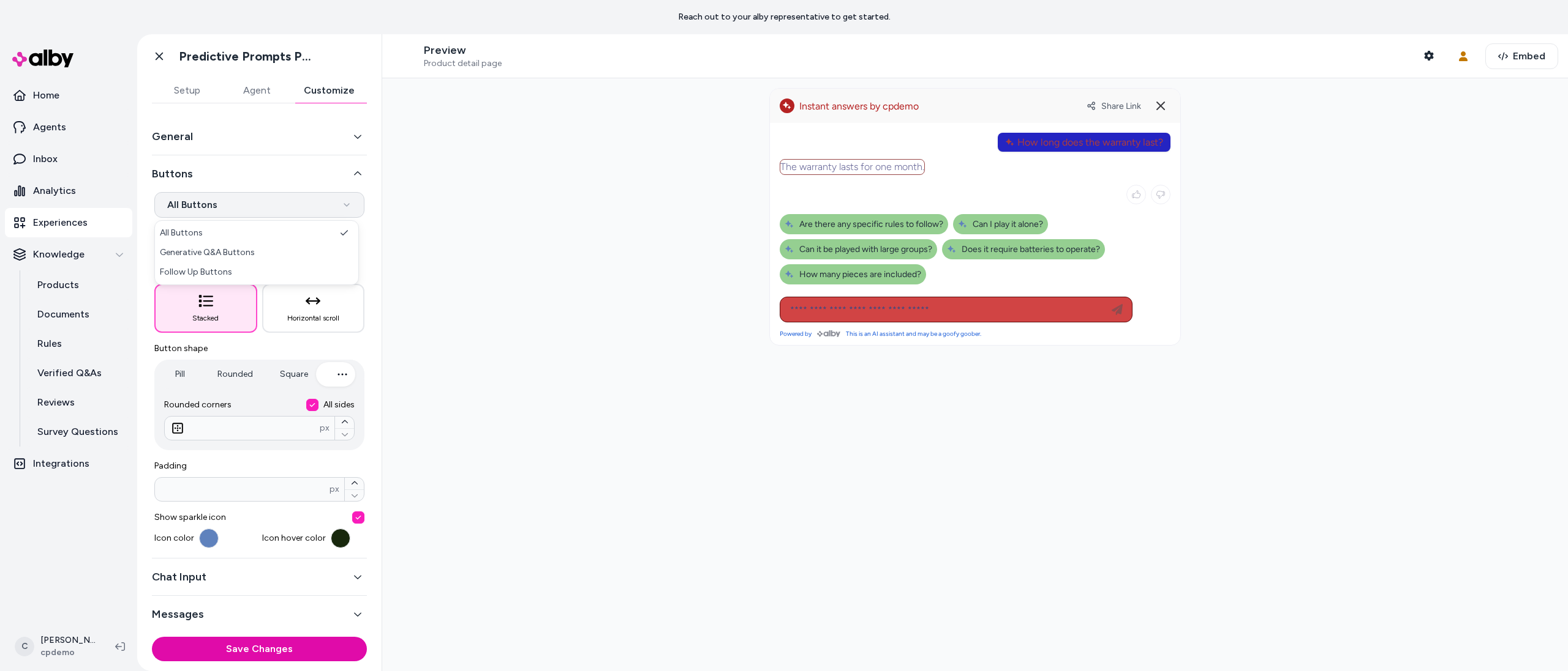
click at [241, 202] on html "**********" at bounding box center [784, 335] width 1568 height 671
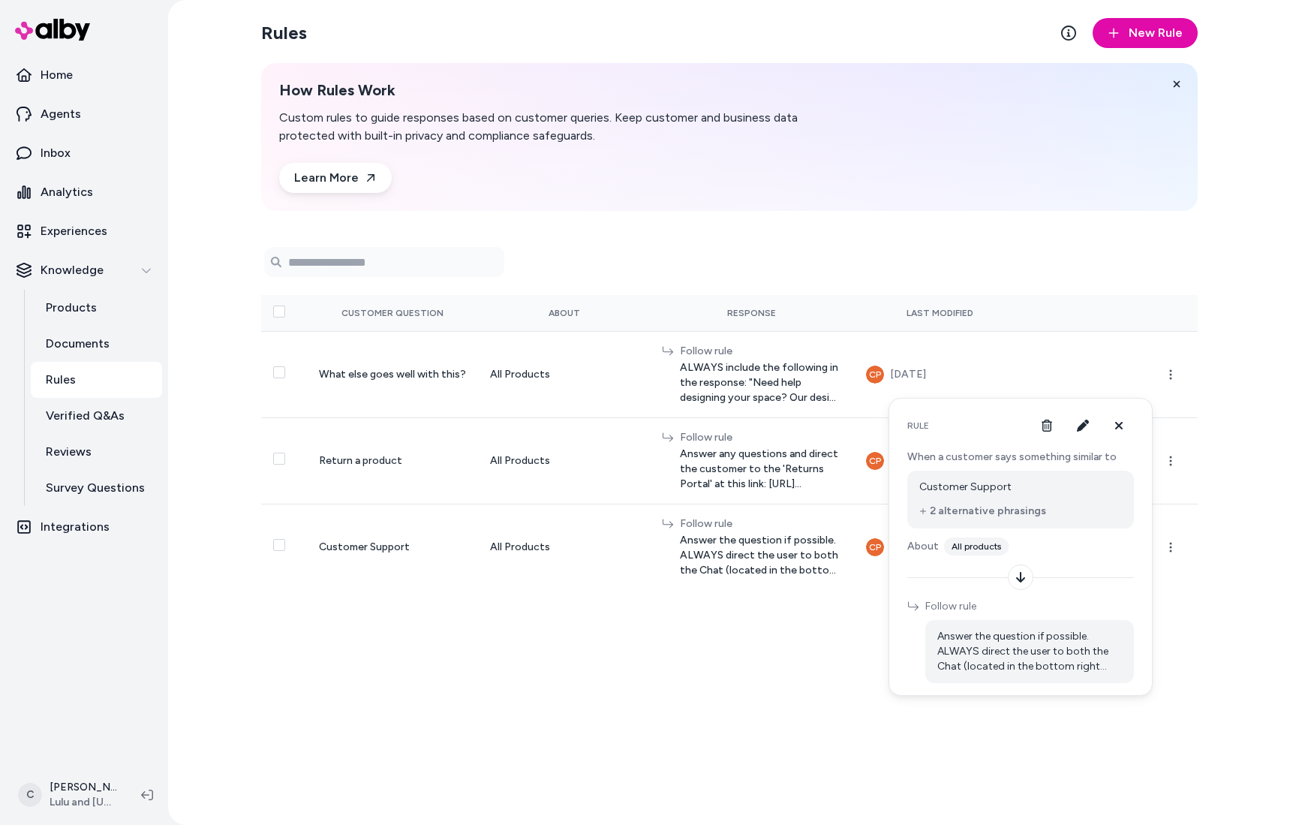
click at [98, 237] on p "Experiences" at bounding box center [74, 231] width 67 height 18
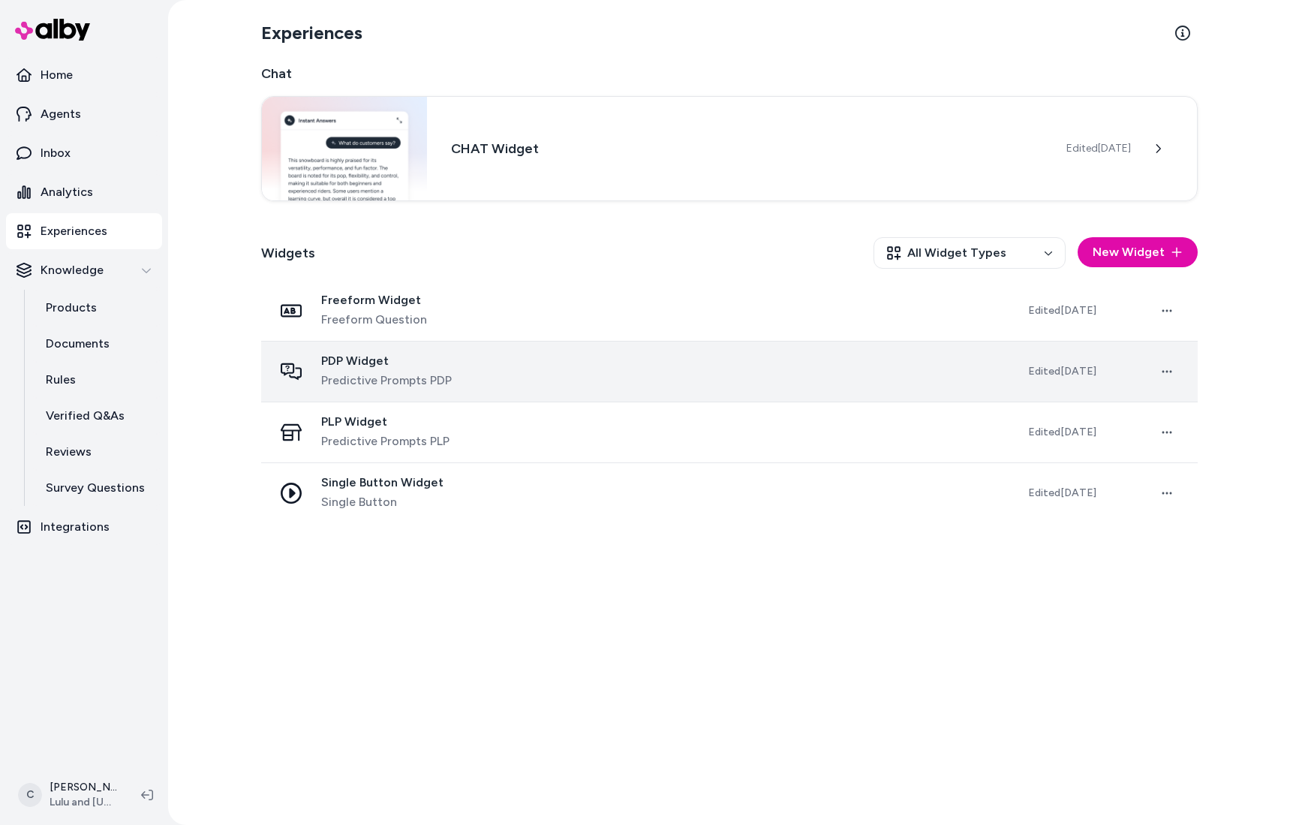
click at [426, 374] on span "Predictive Prompts PDP" at bounding box center [386, 381] width 131 height 18
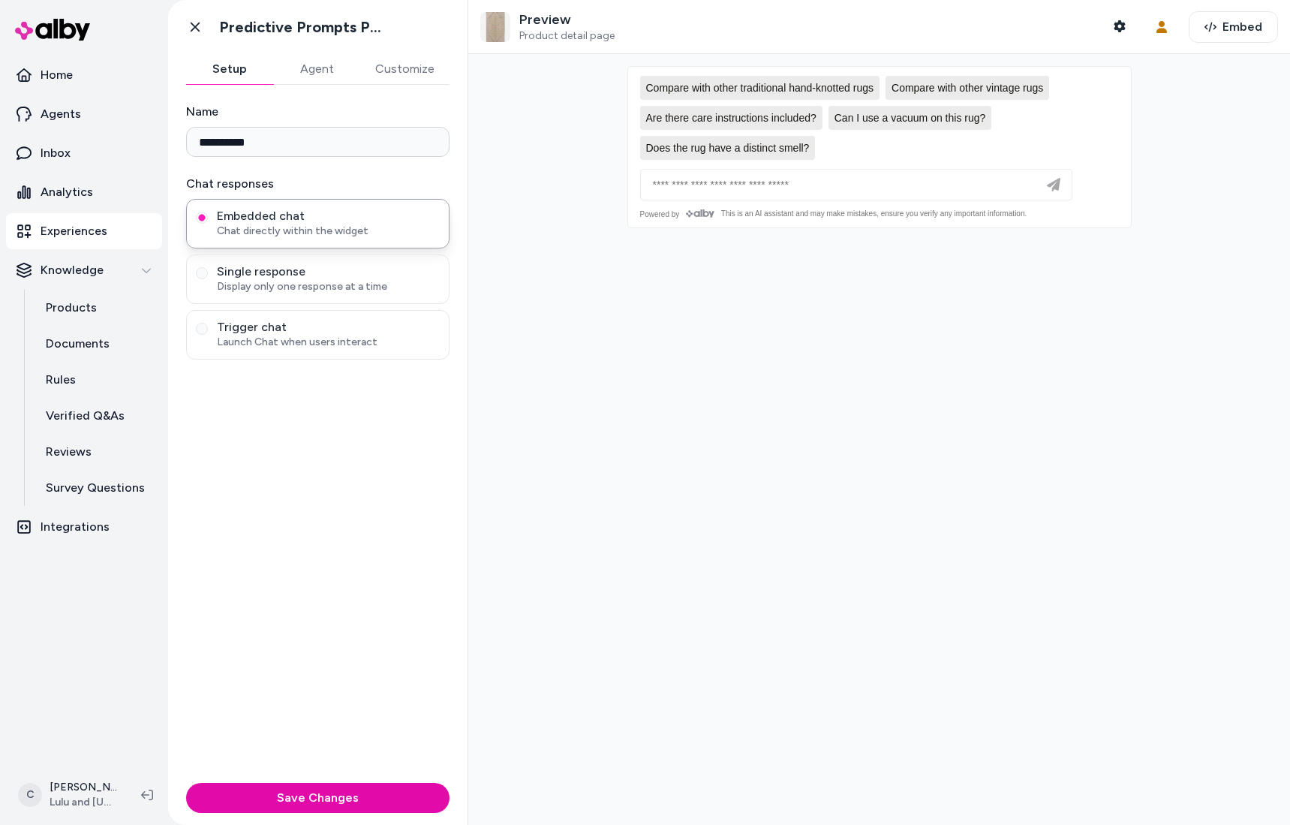
click at [396, 75] on button "Customize" at bounding box center [404, 69] width 89 height 30
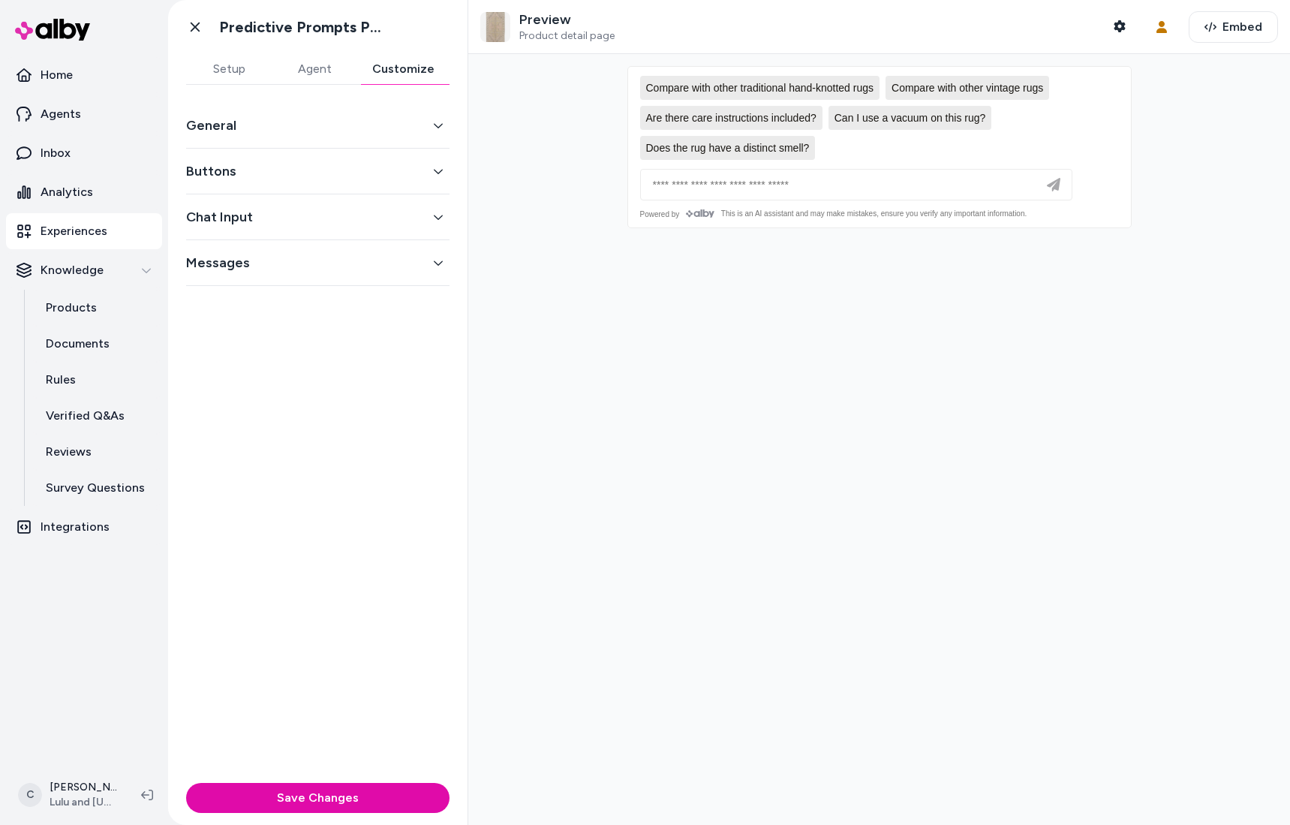
click at [299, 126] on button "General" at bounding box center [317, 125] width 263 height 21
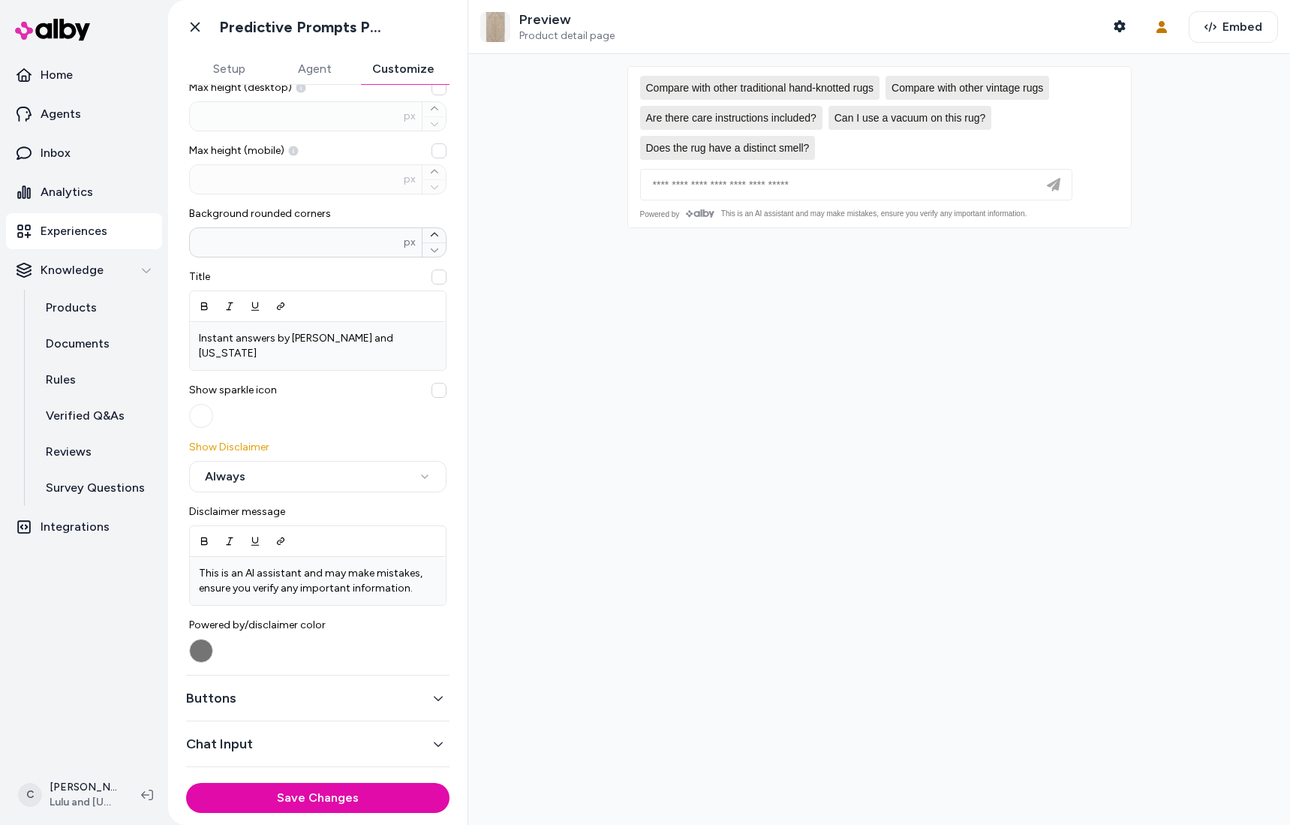
scroll to position [335, 0]
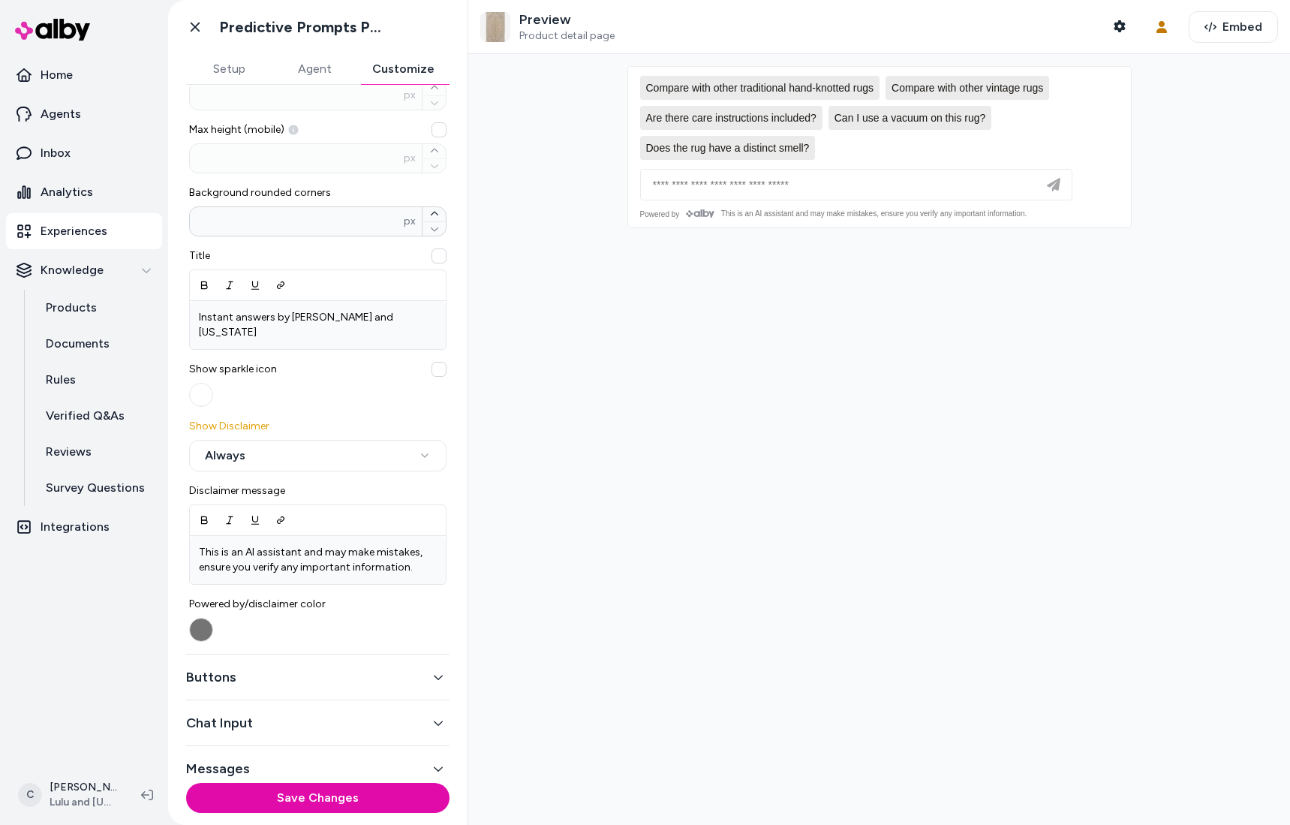
click at [263, 667] on button "Buttons" at bounding box center [317, 677] width 263 height 21
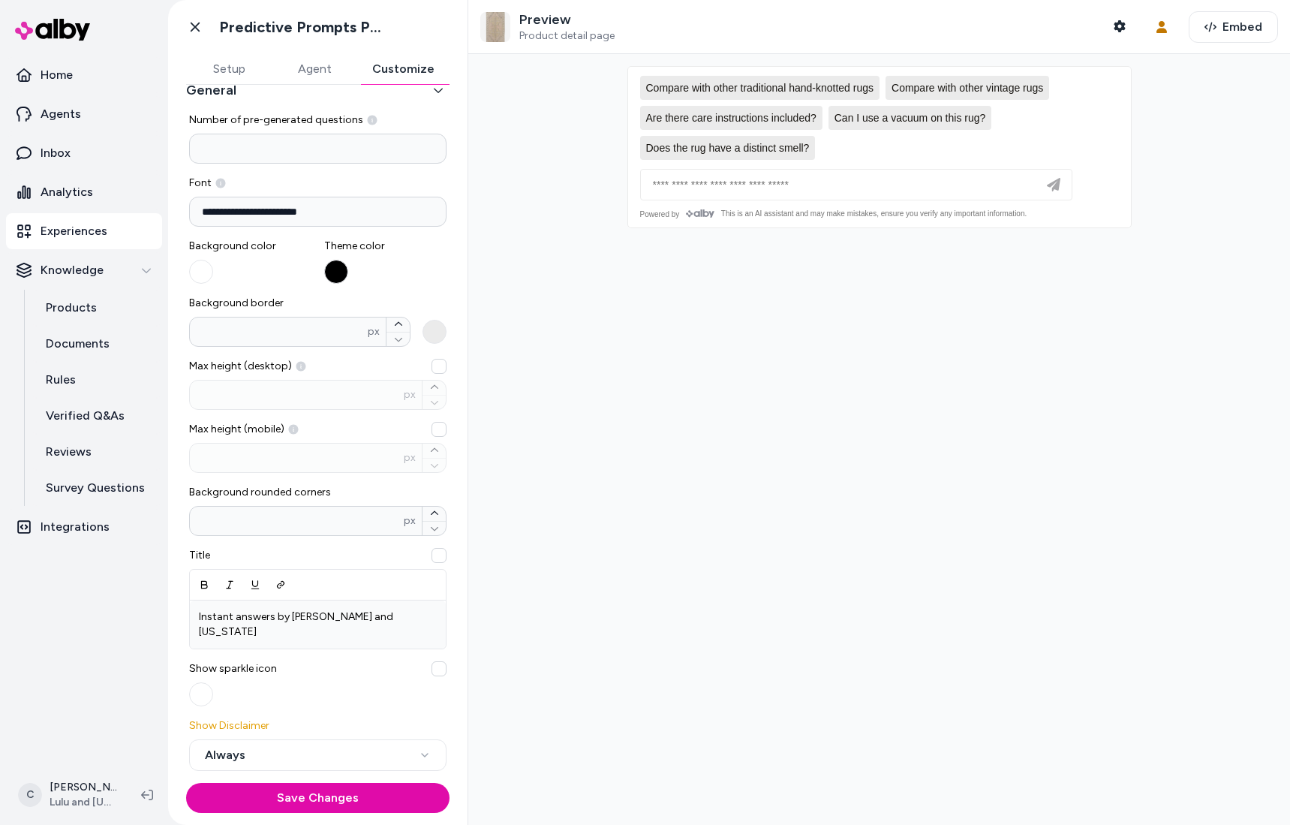
scroll to position [0, 0]
